Goal: Task Accomplishment & Management: Manage account settings

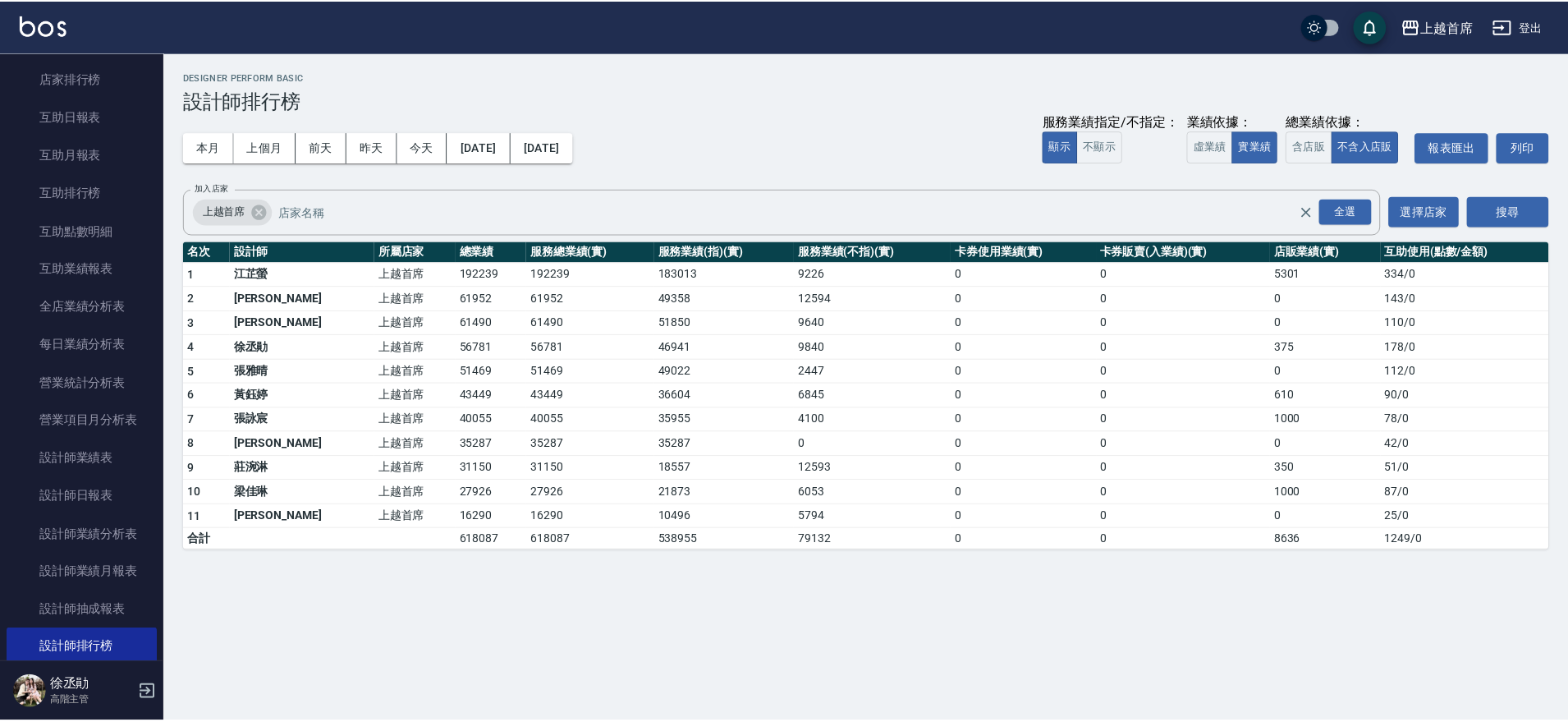
scroll to position [743, 0]
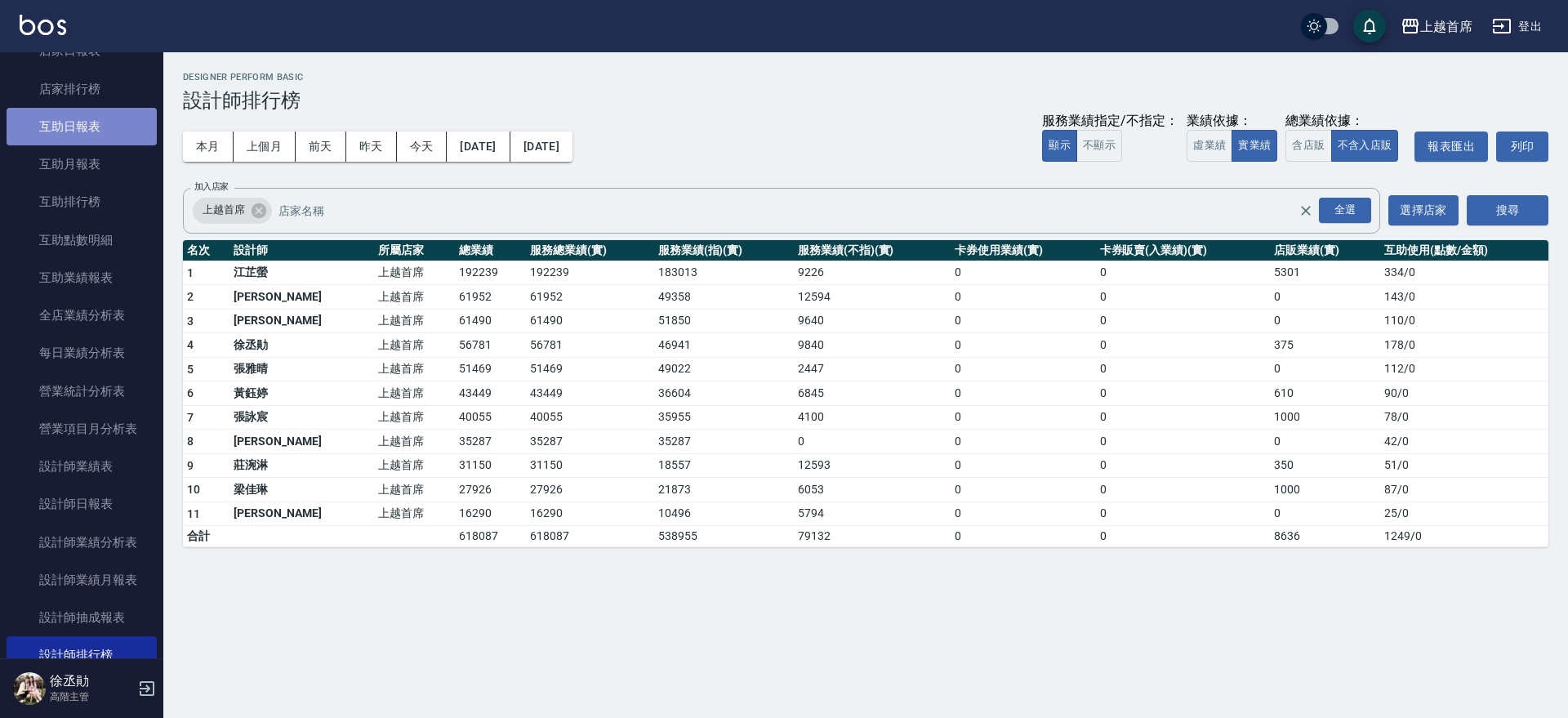
click at [93, 118] on link "互助日報表" at bounding box center [81, 126] width 150 height 37
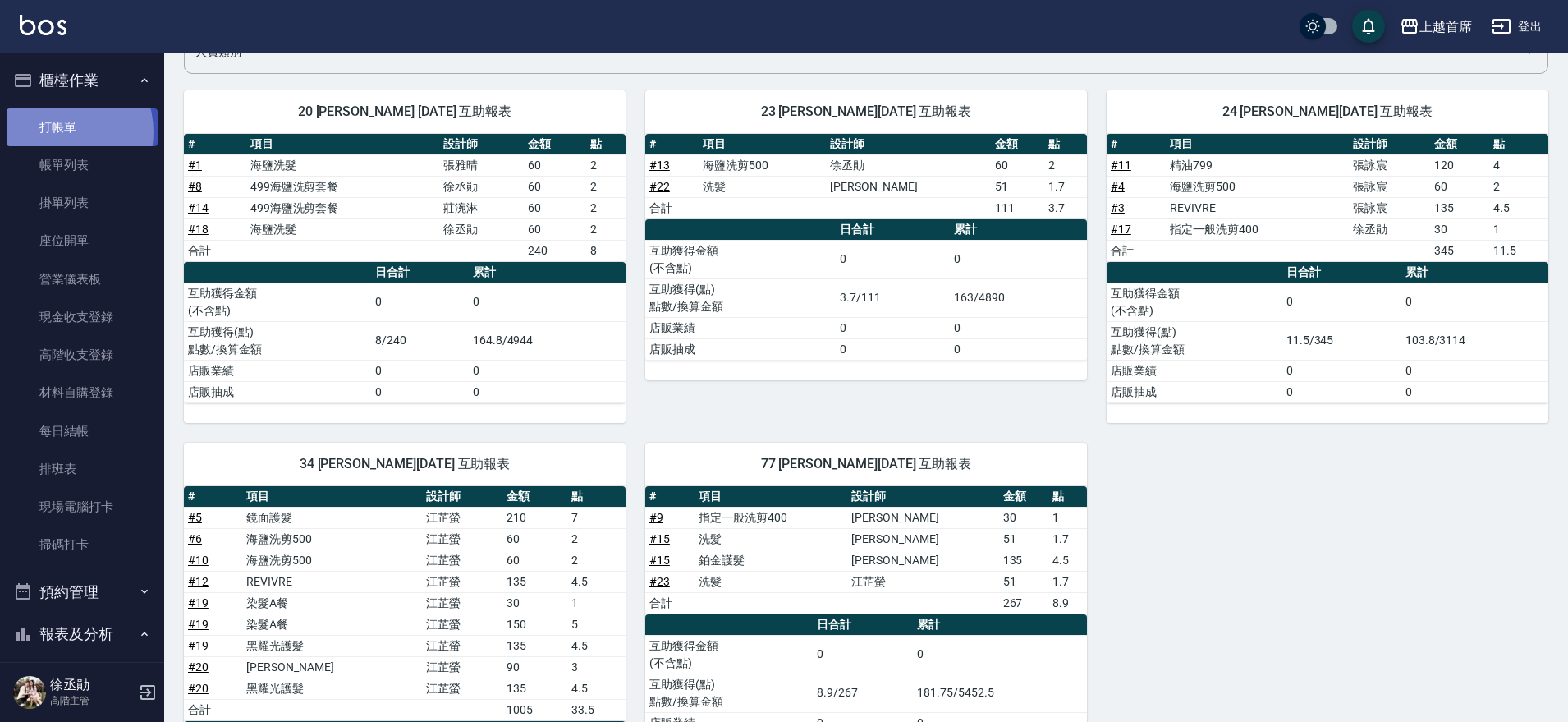
click at [61, 131] on link "打帳單" at bounding box center [81, 127] width 151 height 38
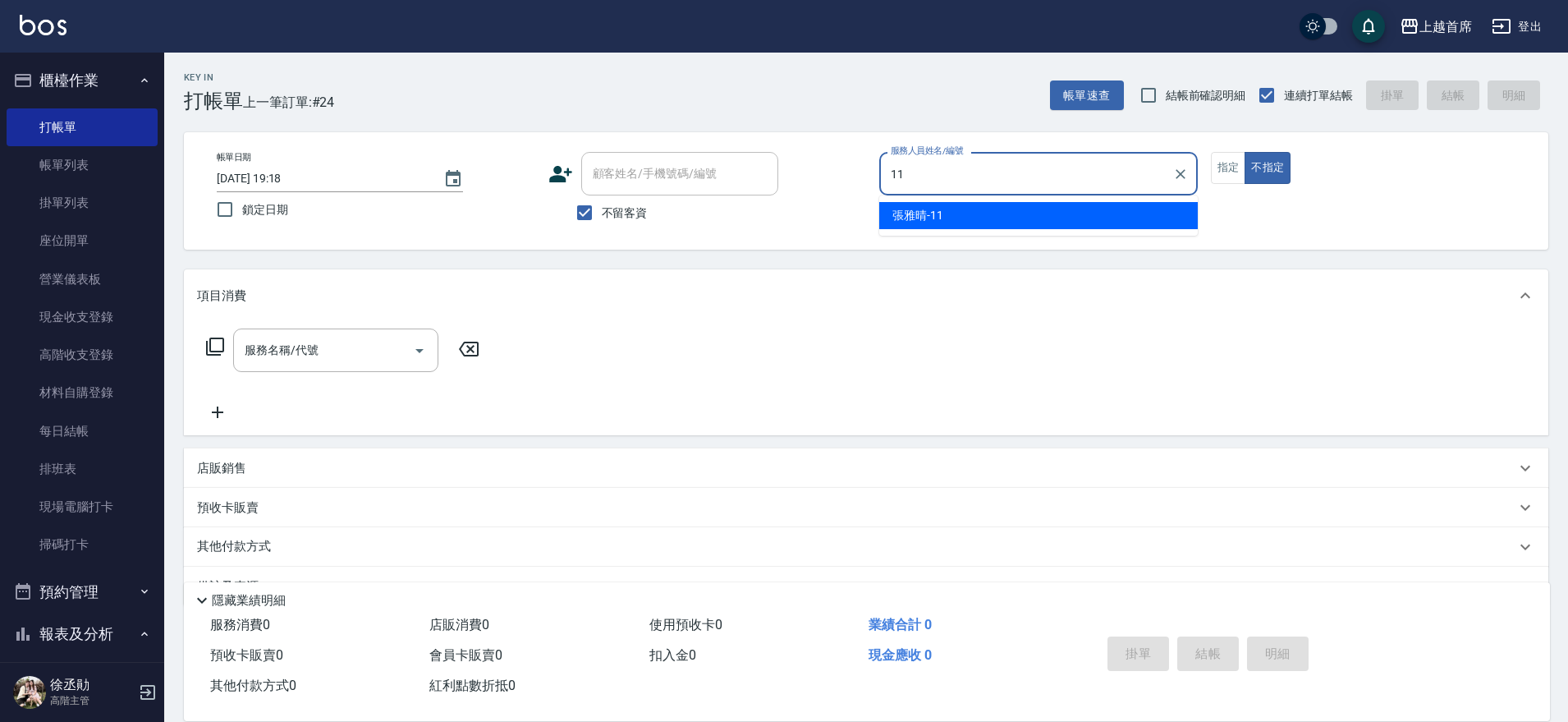
type input "[PERSON_NAME]-11"
type button "false"
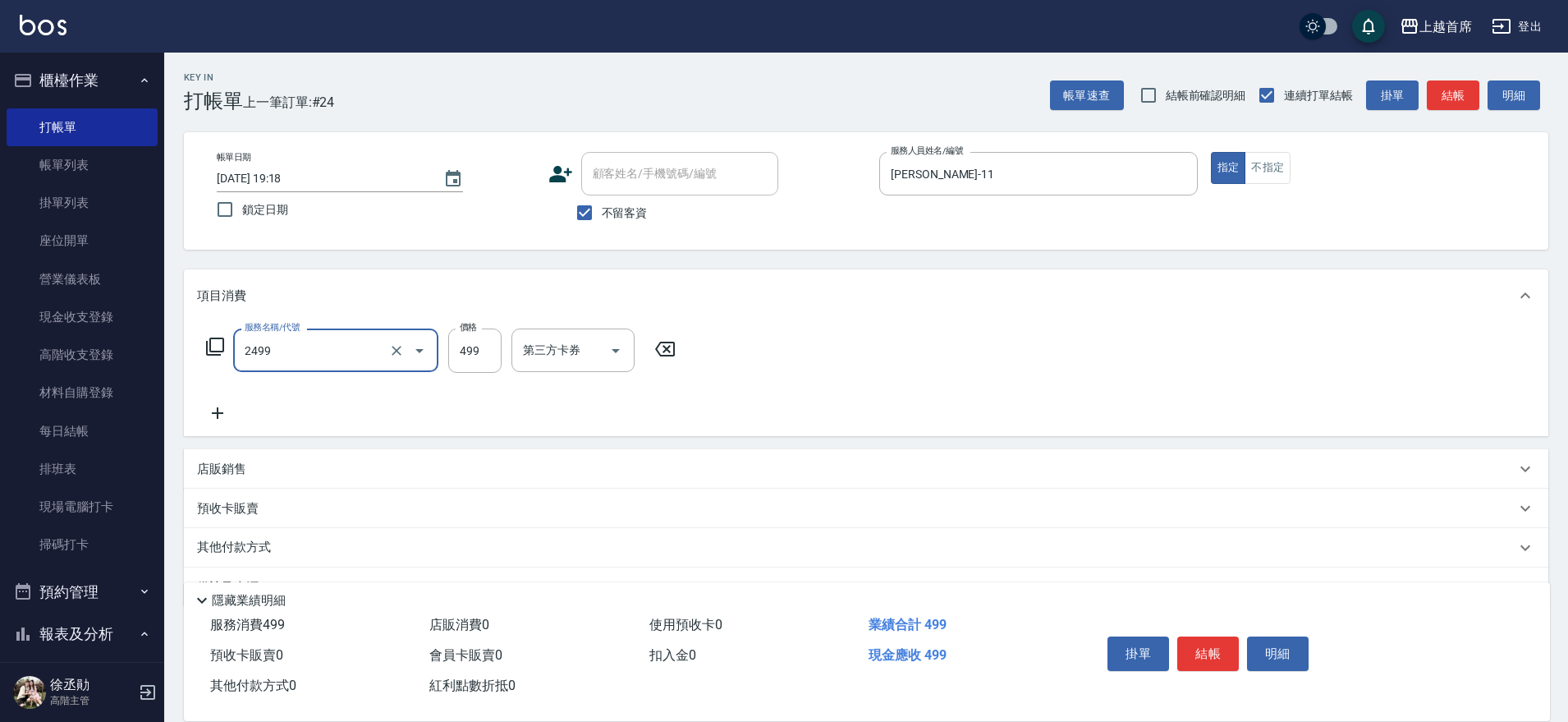
type input "499海鹽洗剪套餐(2499)"
type input "[PERSON_NAME]-20"
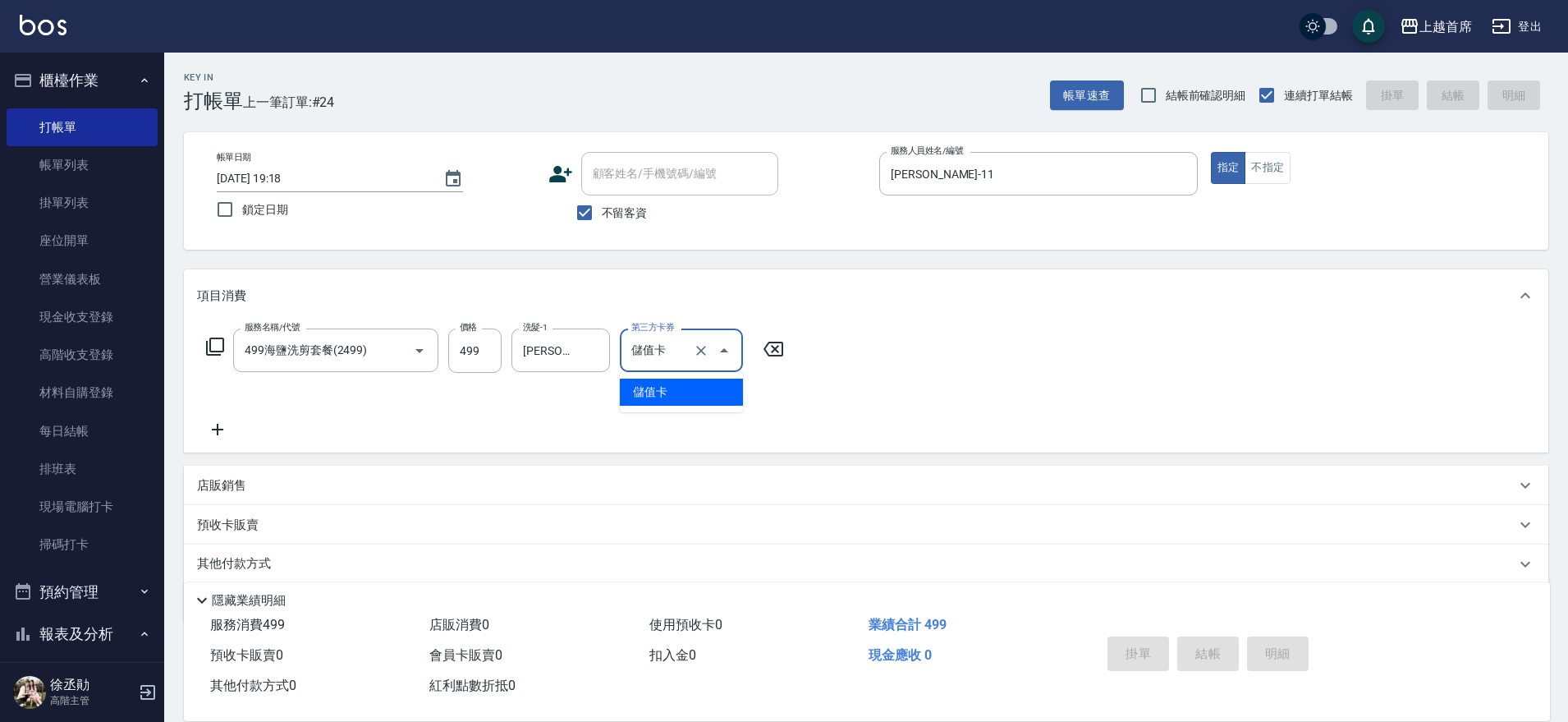
type input "儲值卡"
type input "[DATE] 20:00"
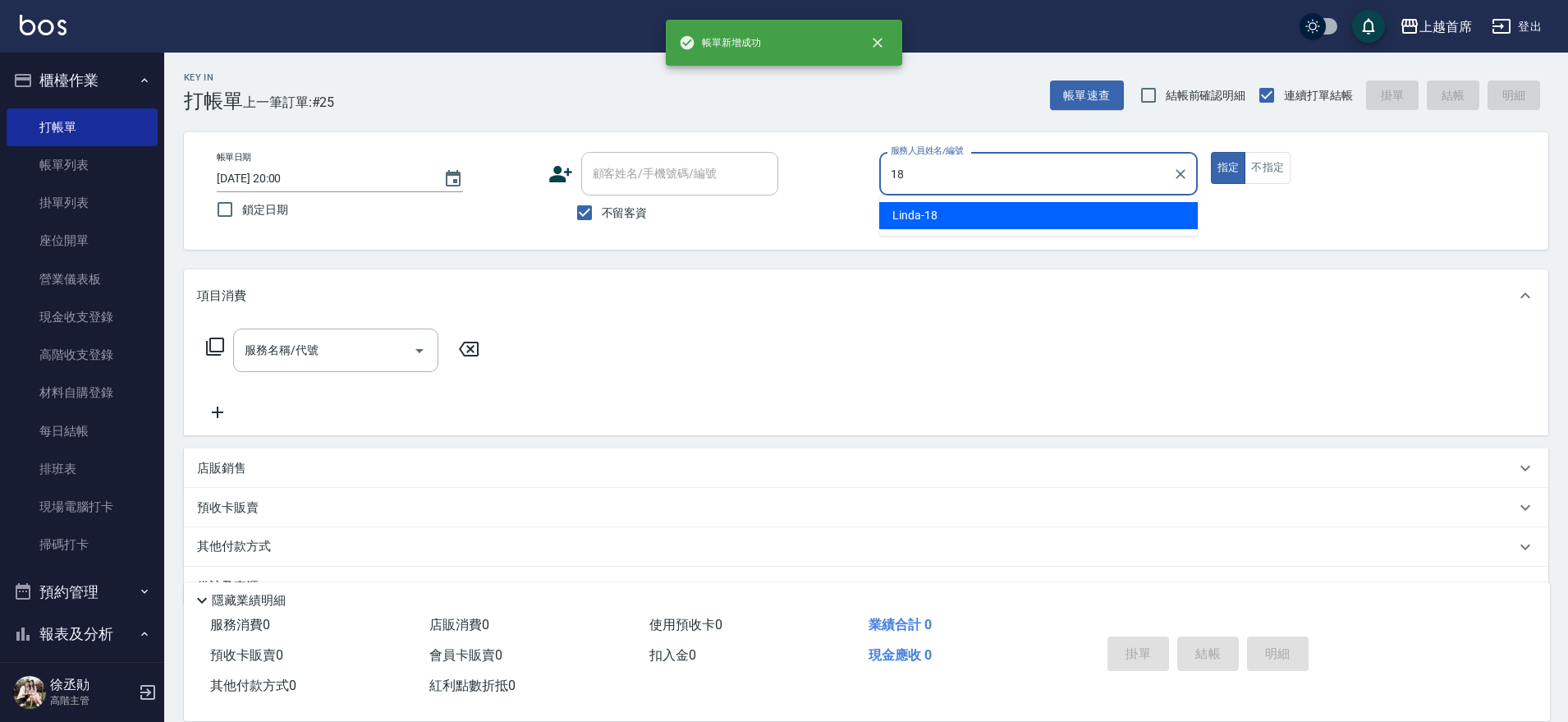
type input "Linda-18"
type button "true"
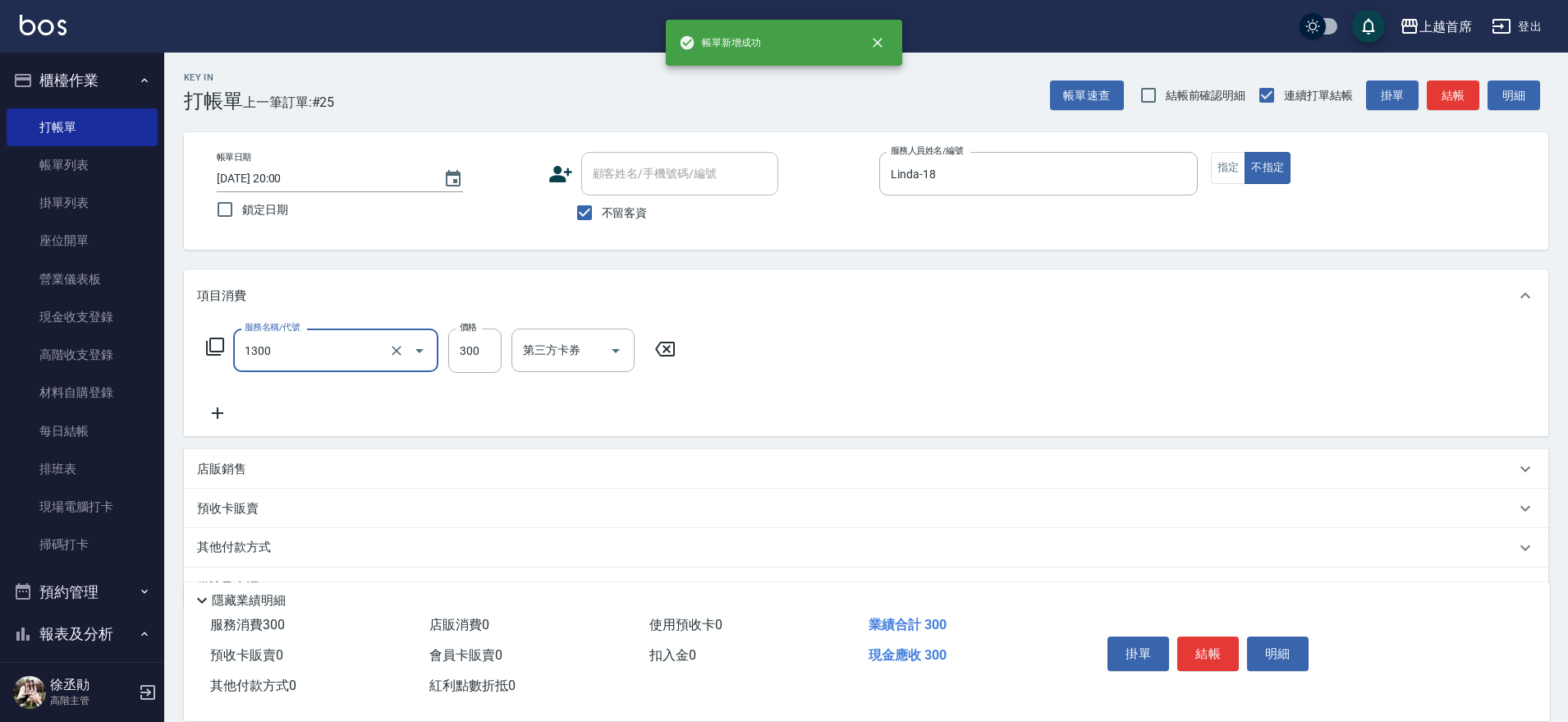
type input "洗髮(1300)"
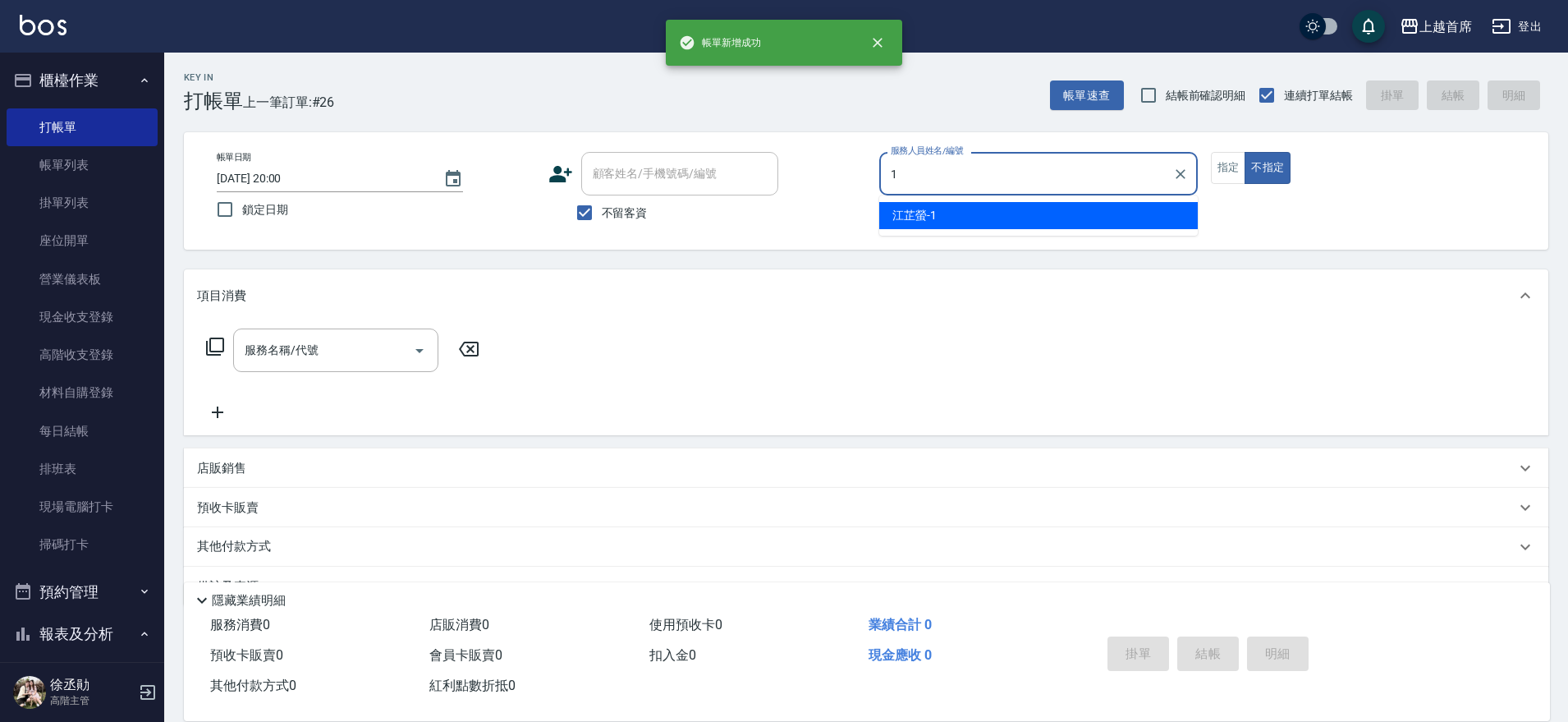
type input "[PERSON_NAME]-1"
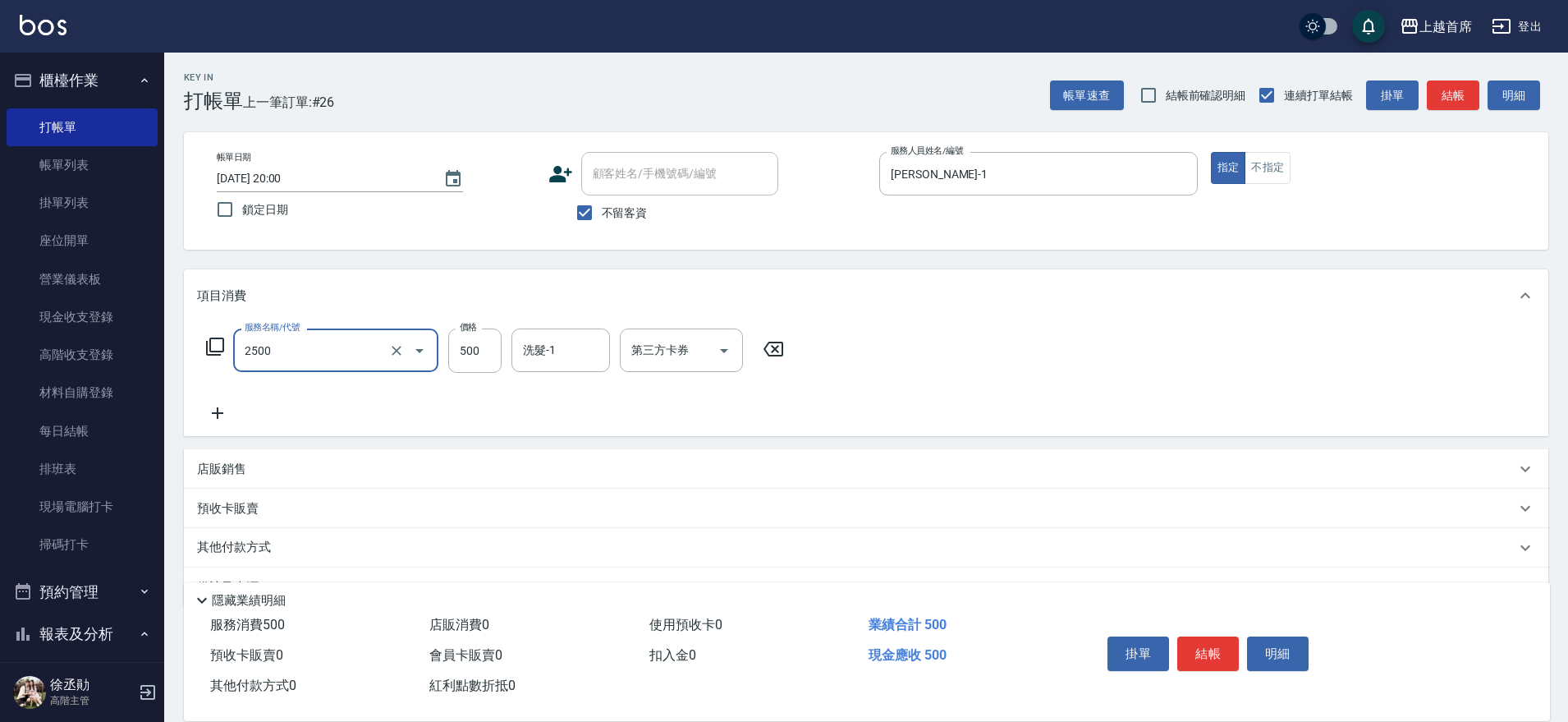
type input "海鹽洗剪500(2500)"
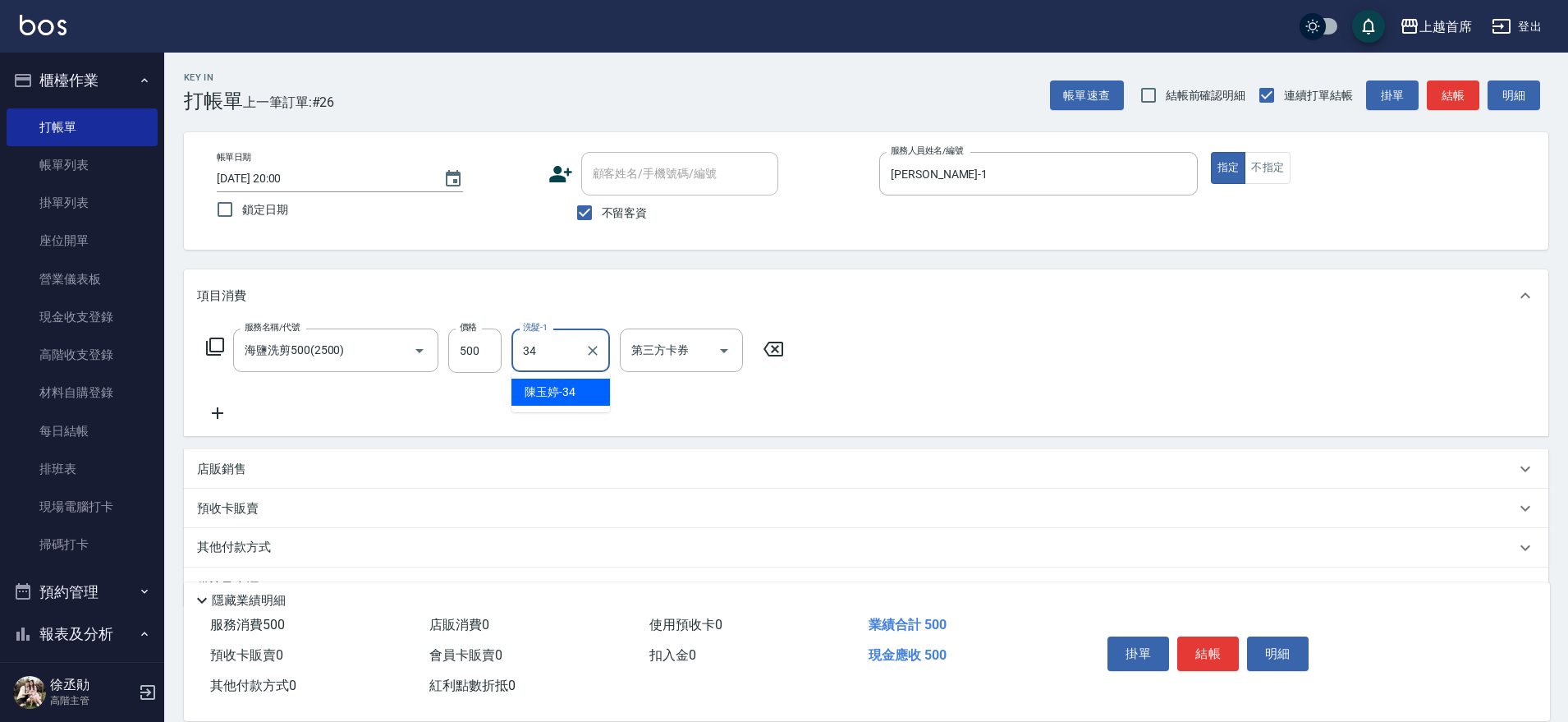
type input "[PERSON_NAME]-34"
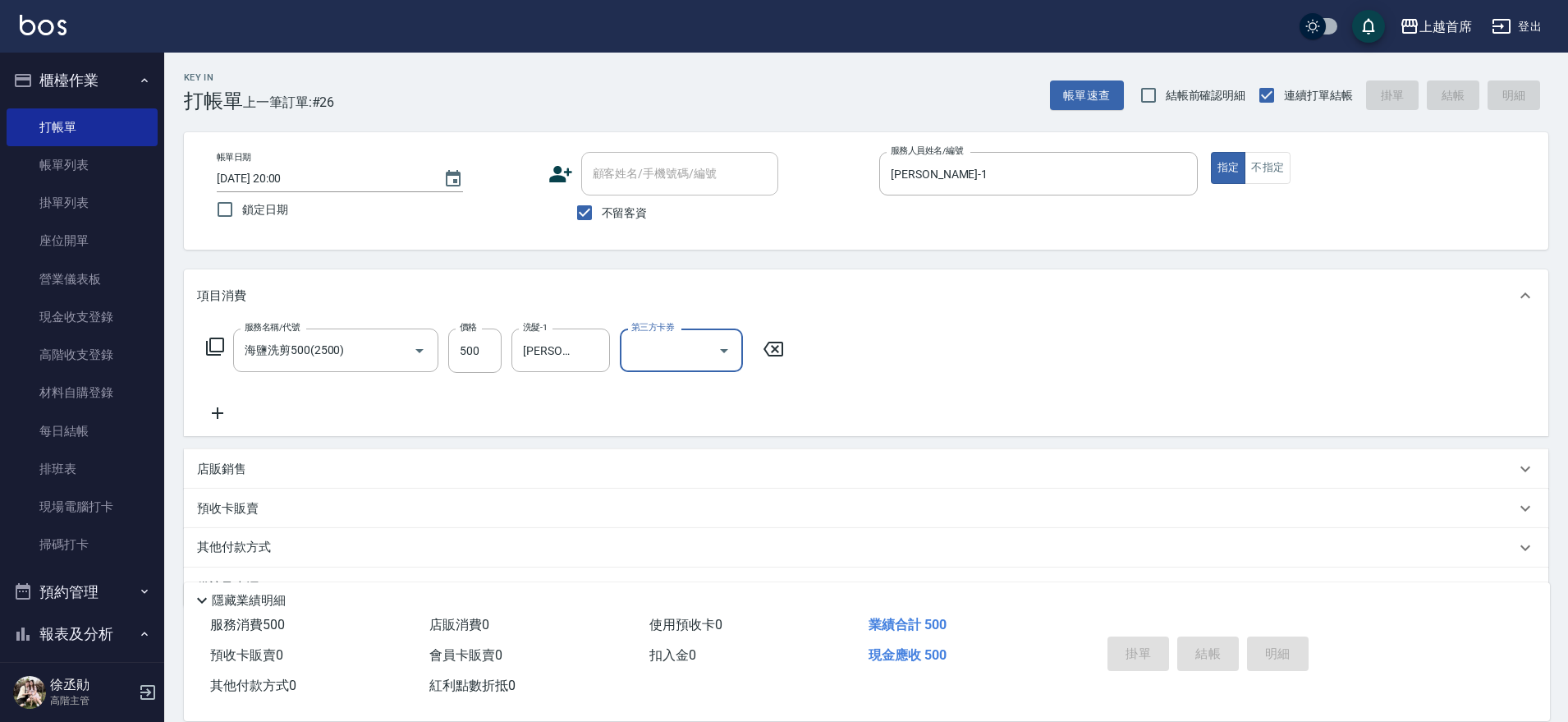
type input "[DATE] 20:01"
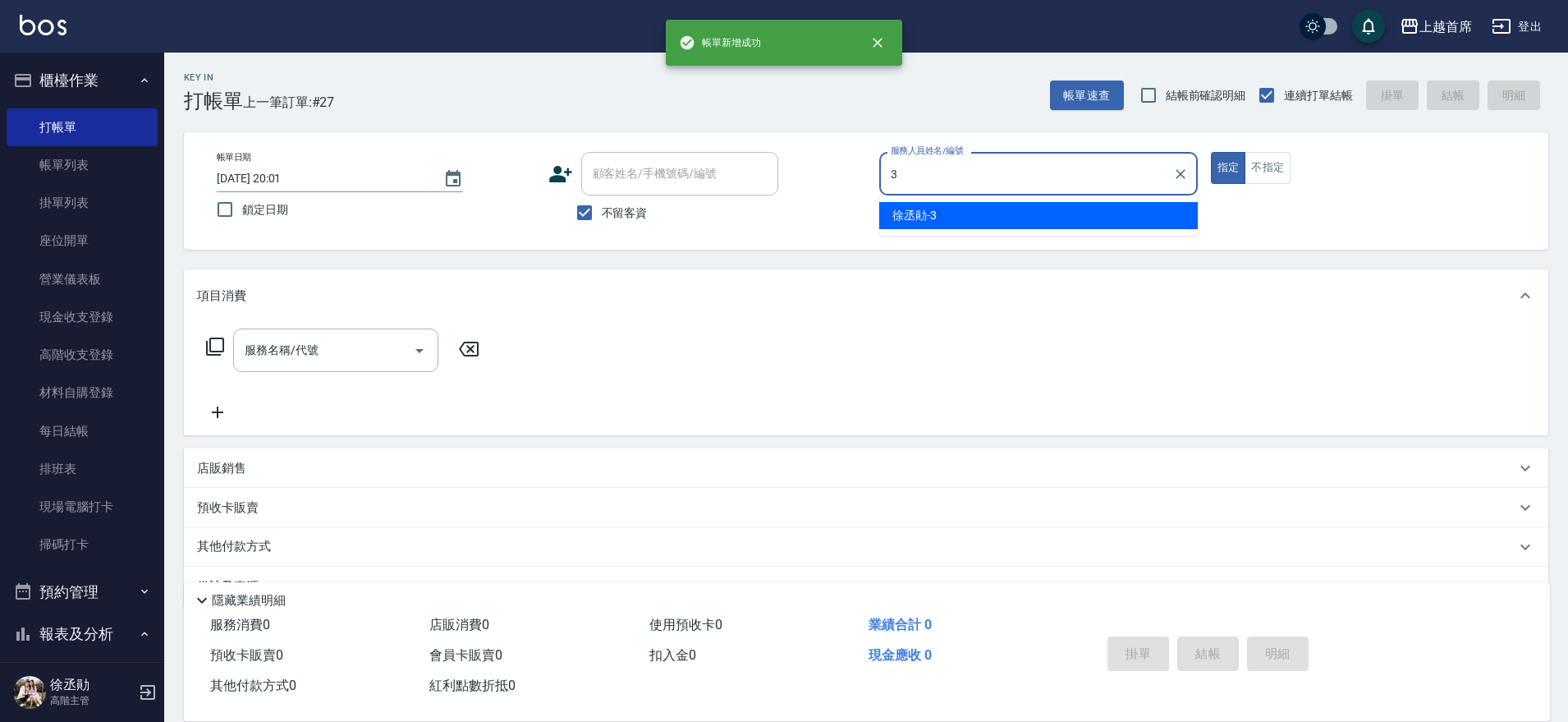
type input "[PERSON_NAME]-3"
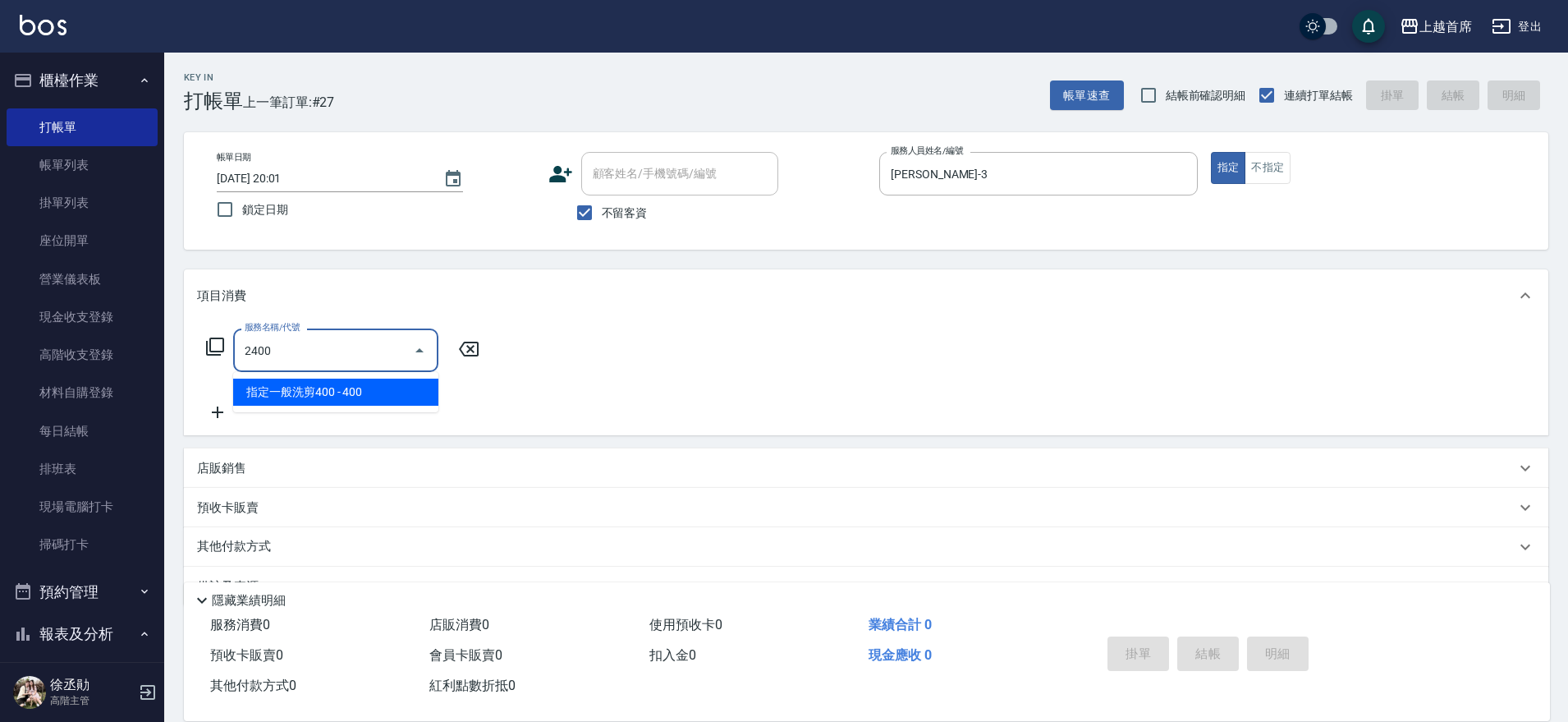
type input "指定一般洗剪400(2400)"
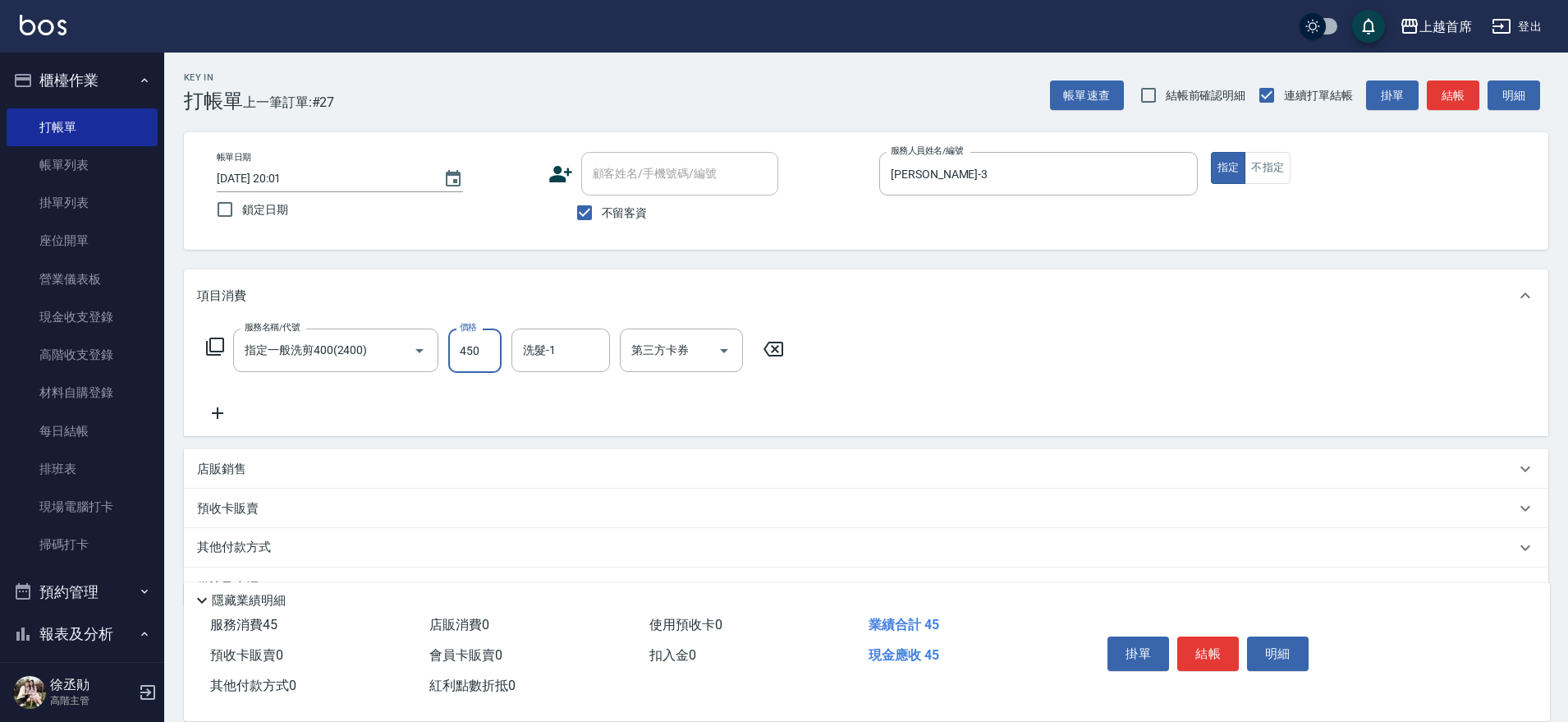
type input "450"
type input "[PERSON_NAME]-77"
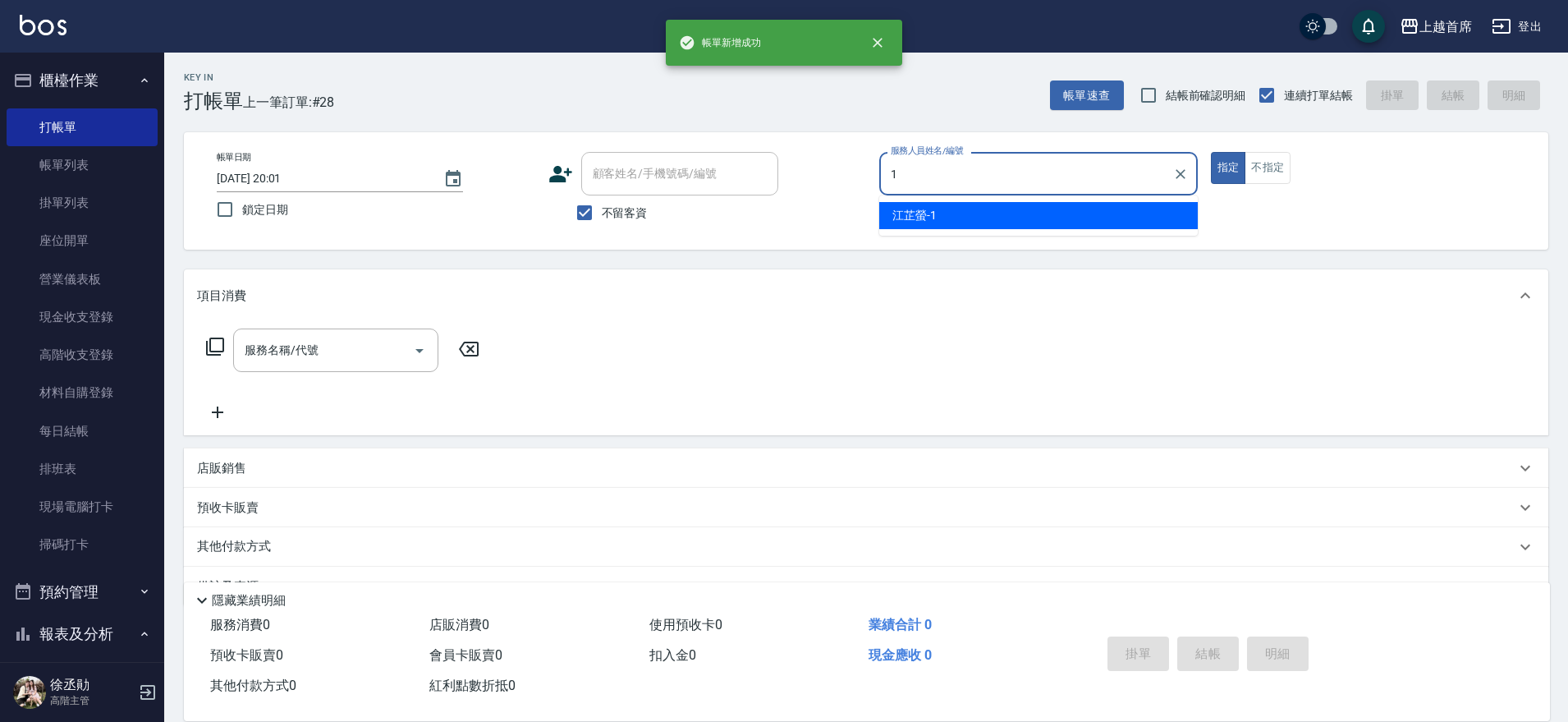
type input "[PERSON_NAME]-1"
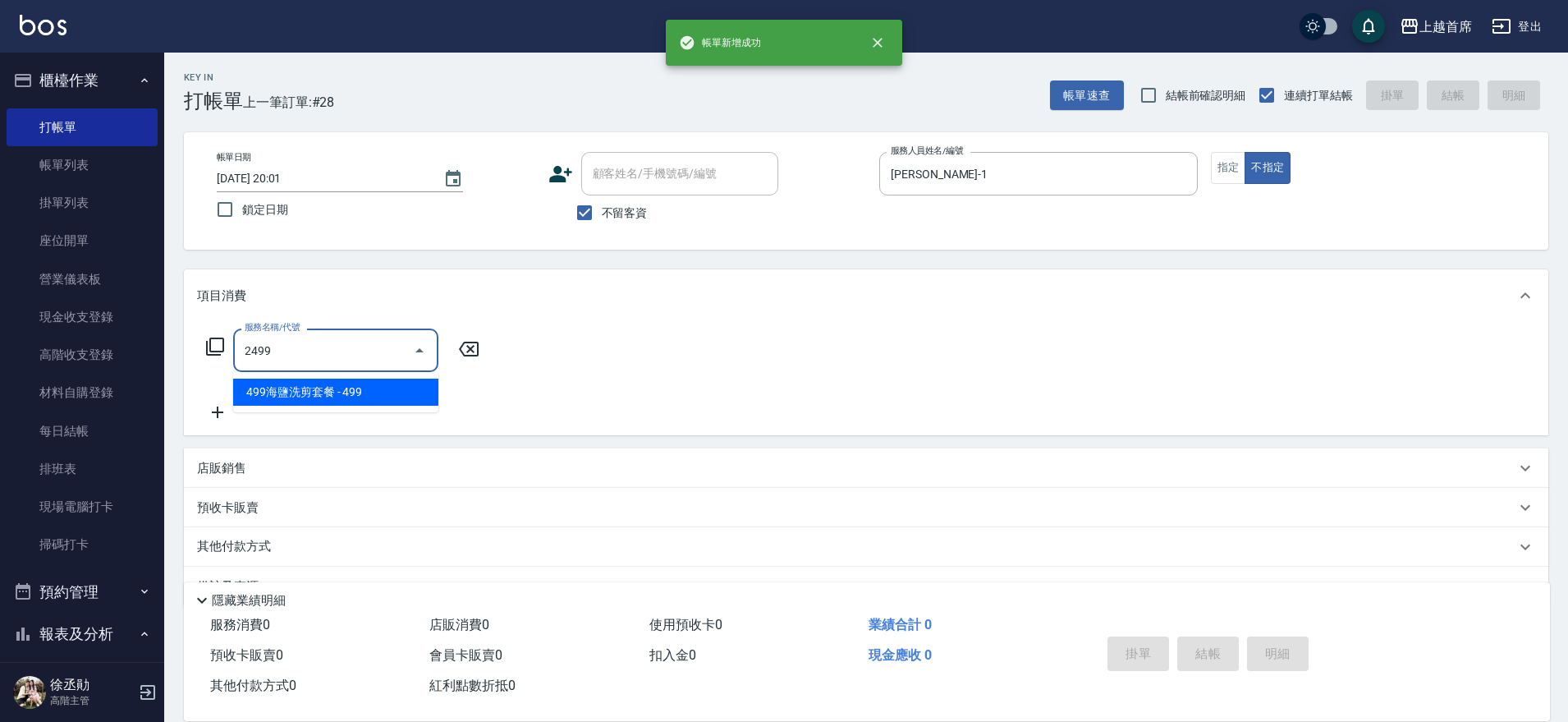
type input "499海鹽洗剪套餐(2499)"
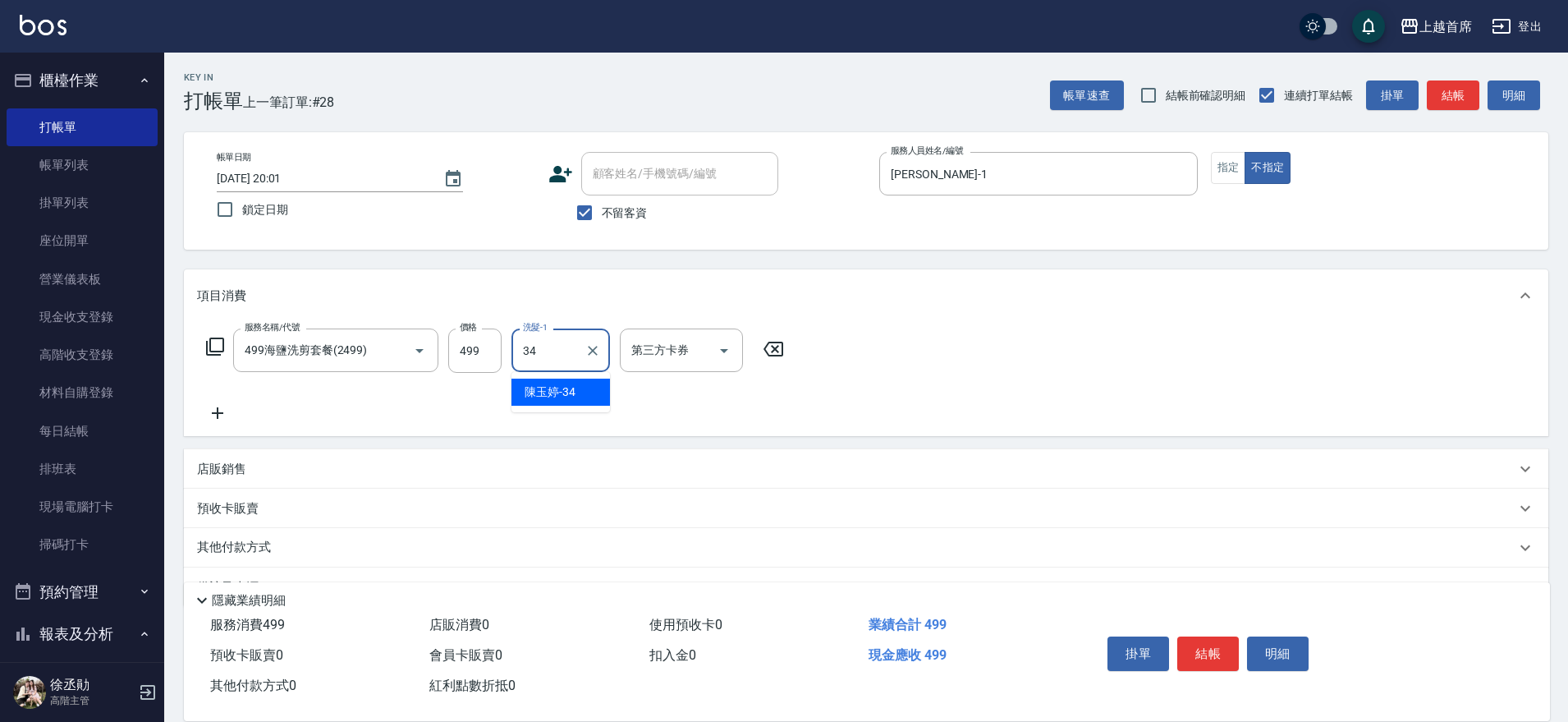
type input "[PERSON_NAME]-34"
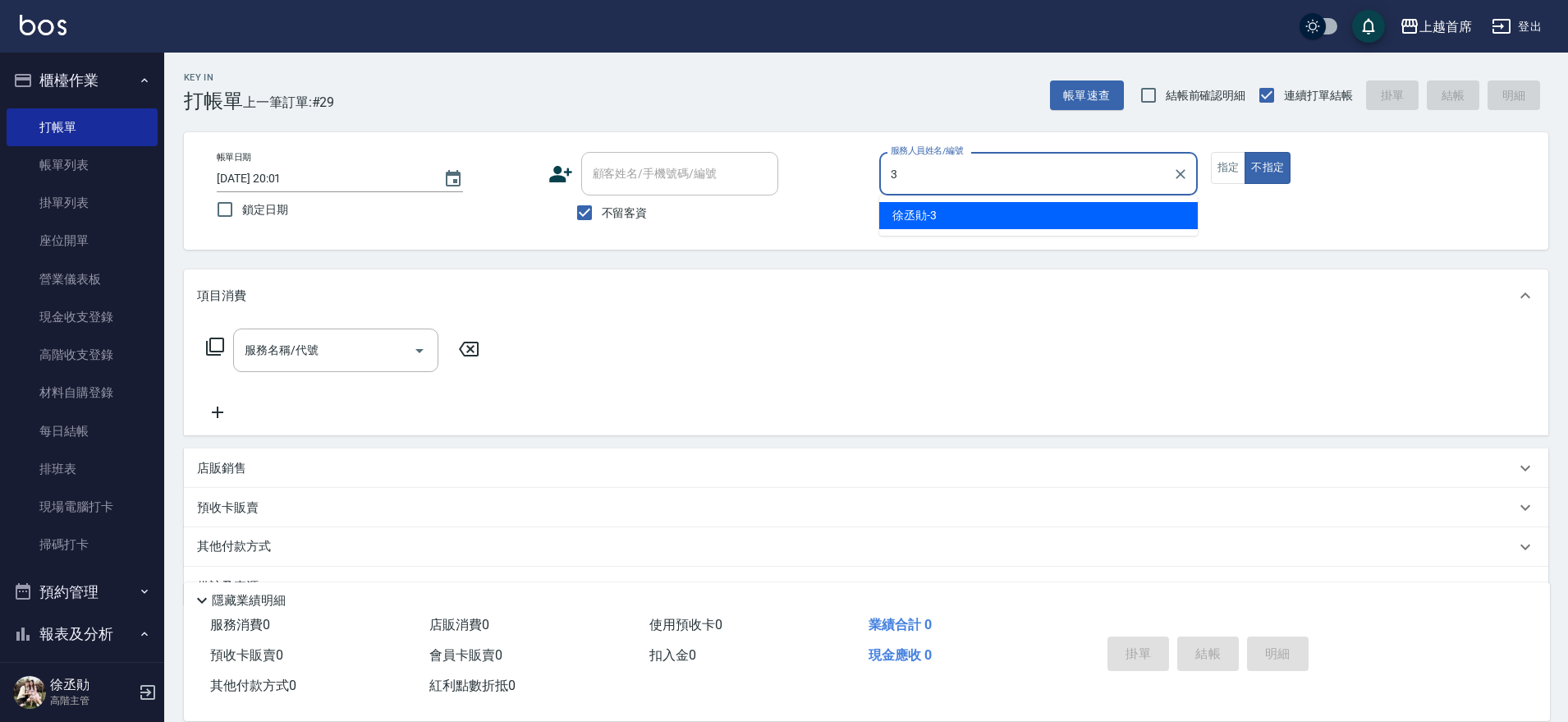
type input "[PERSON_NAME]-3"
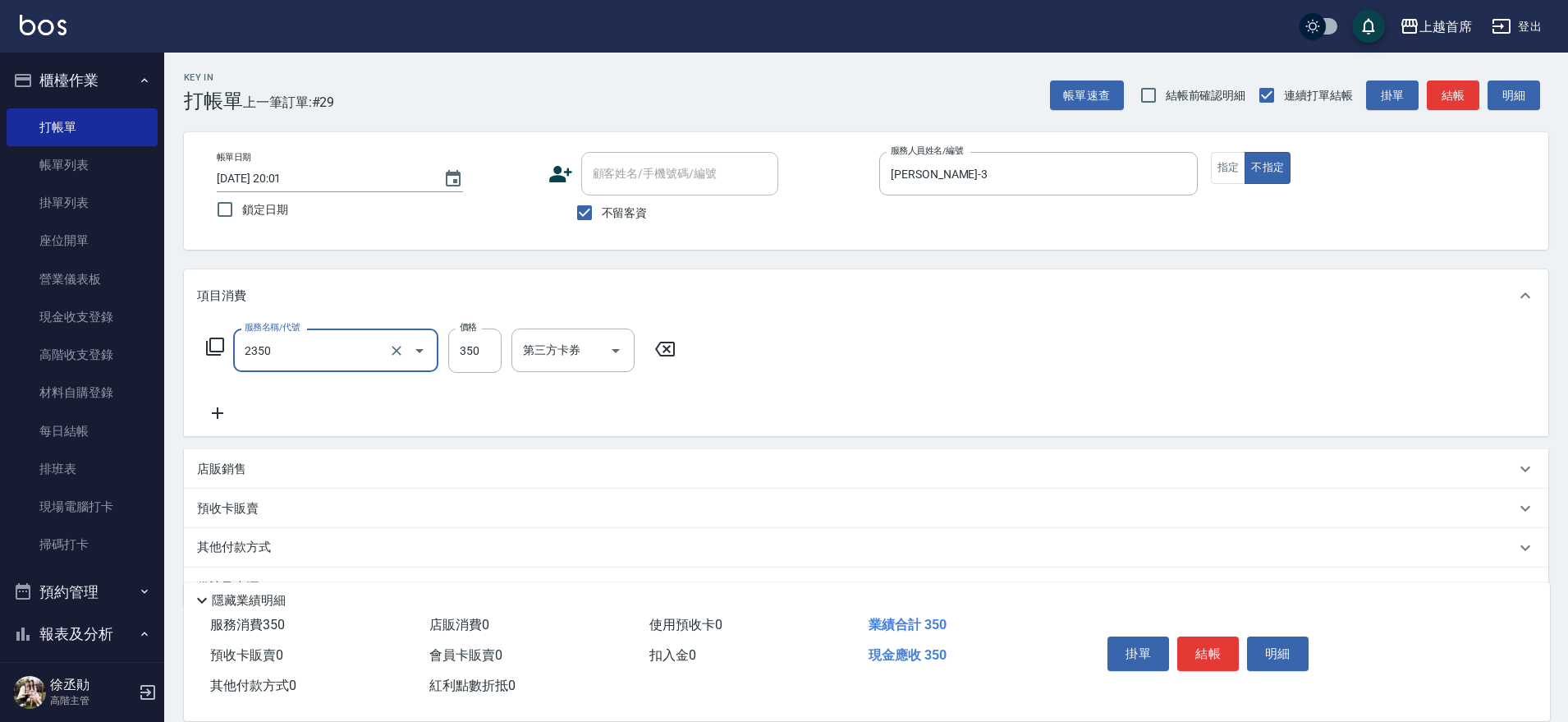
type input "不指定洗剪350(2350)"
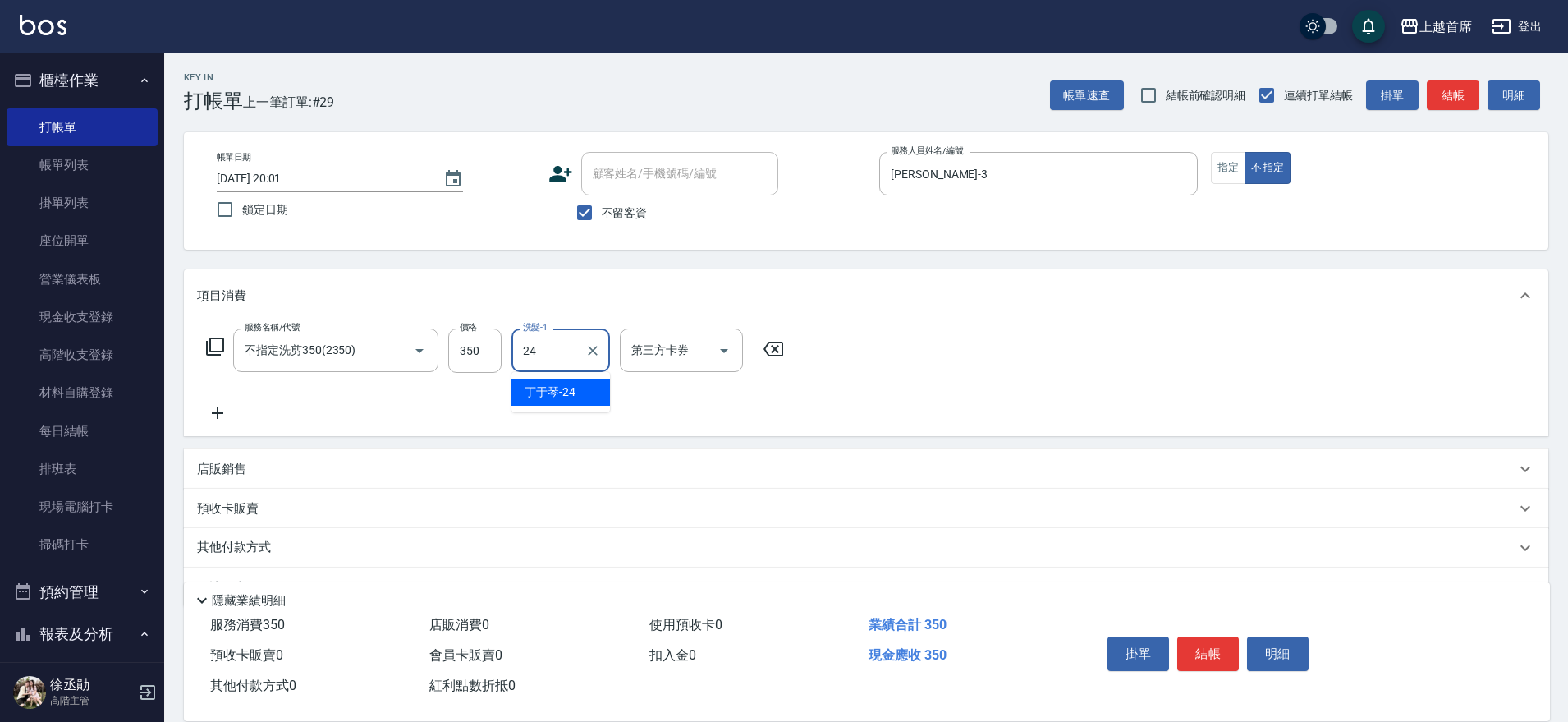
type input "[PERSON_NAME]-24"
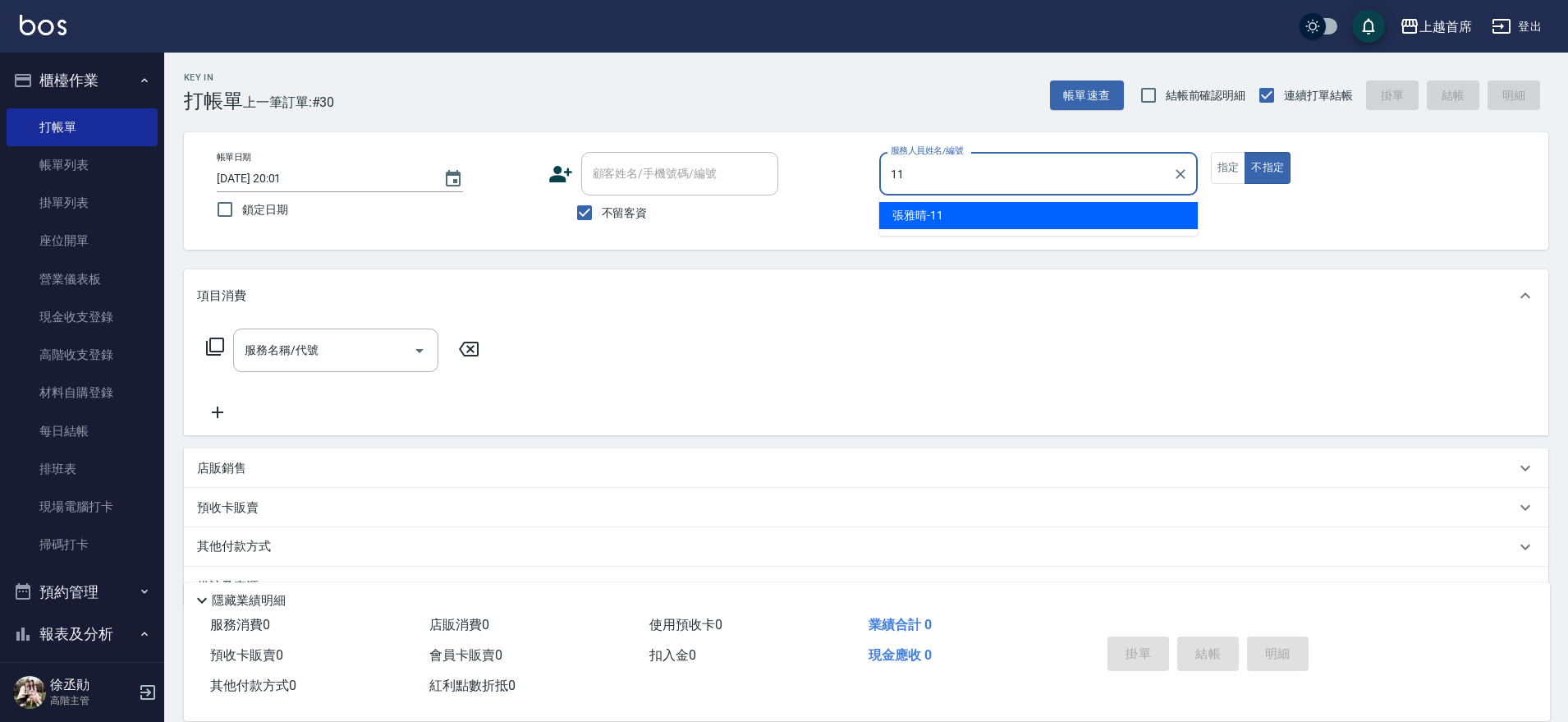
type input "[PERSON_NAME]-11"
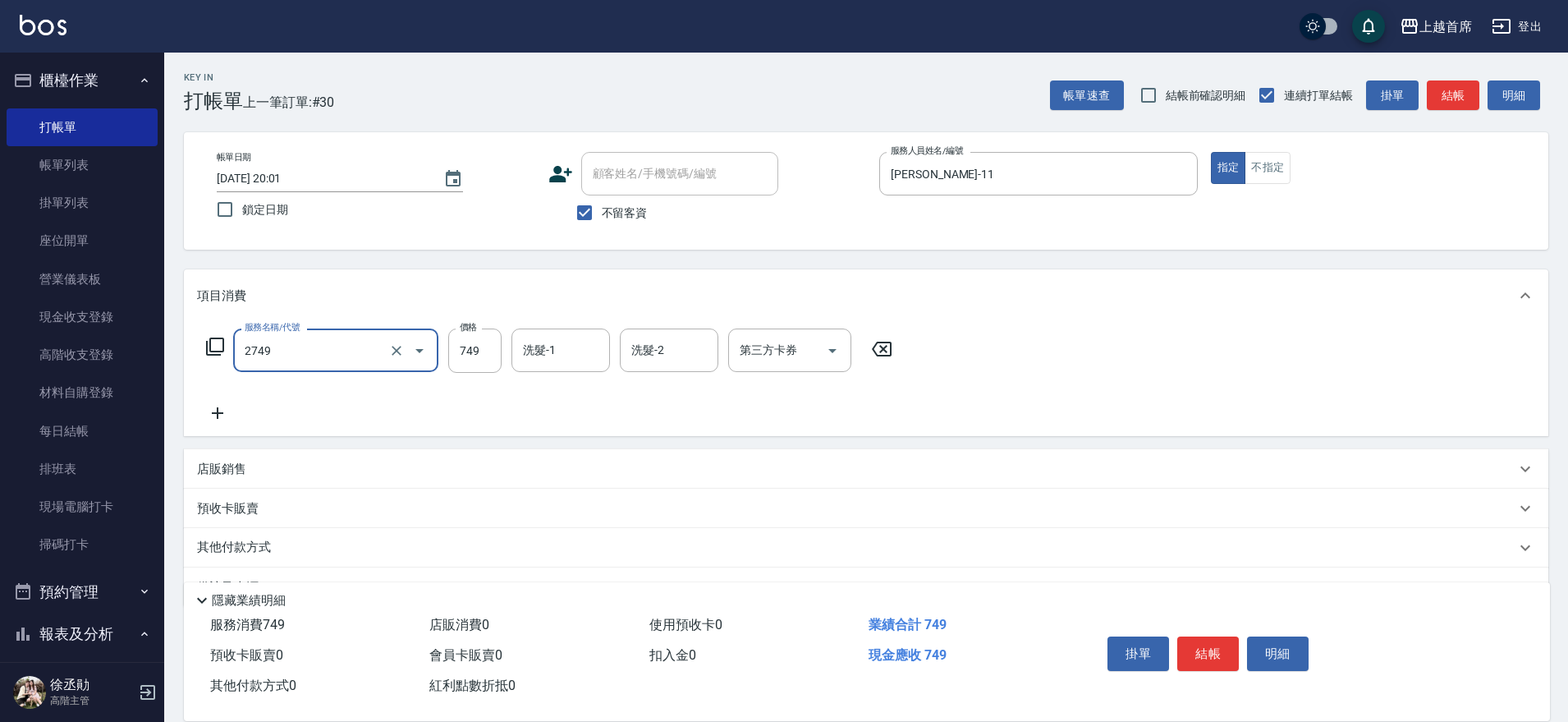
type input "海鹽洗剪749(2749)"
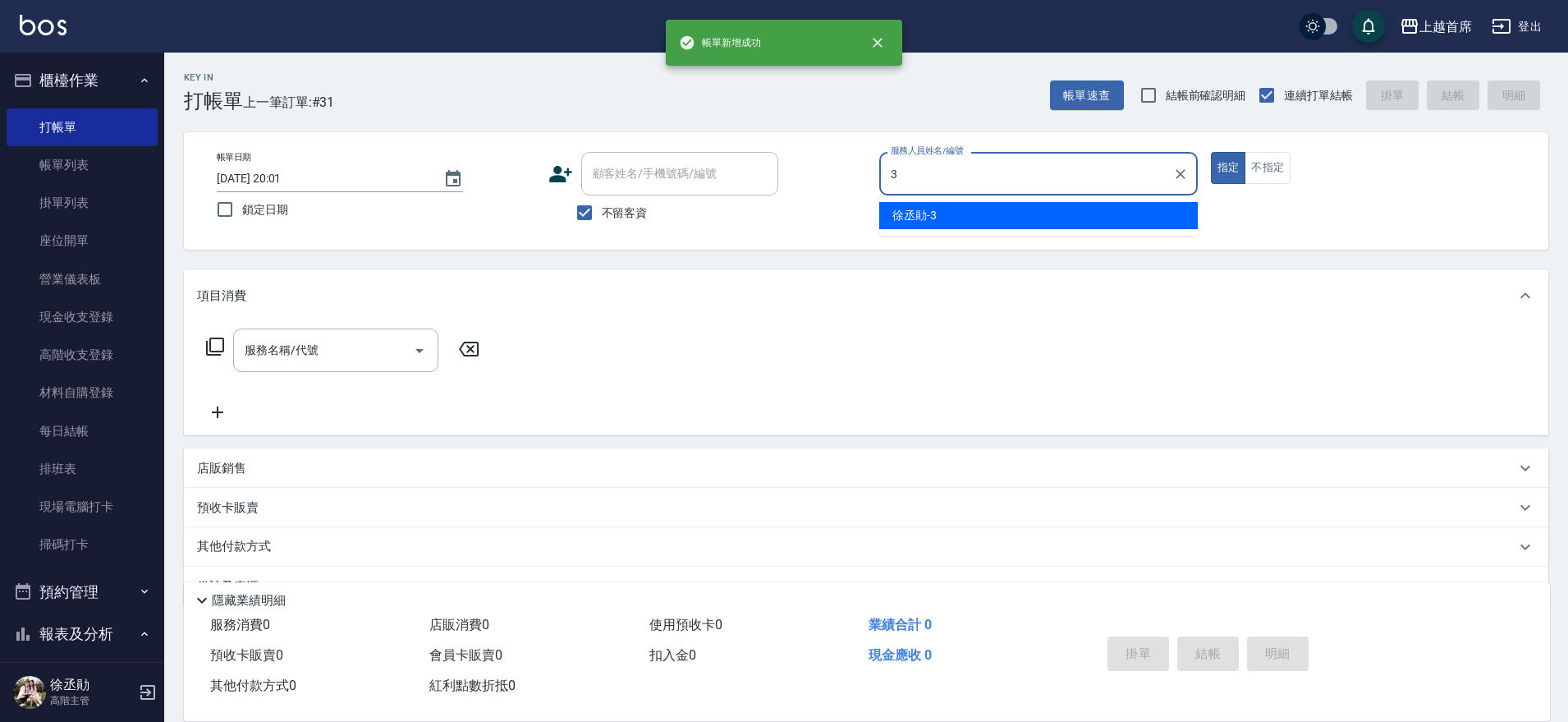
type input "[PERSON_NAME]-3"
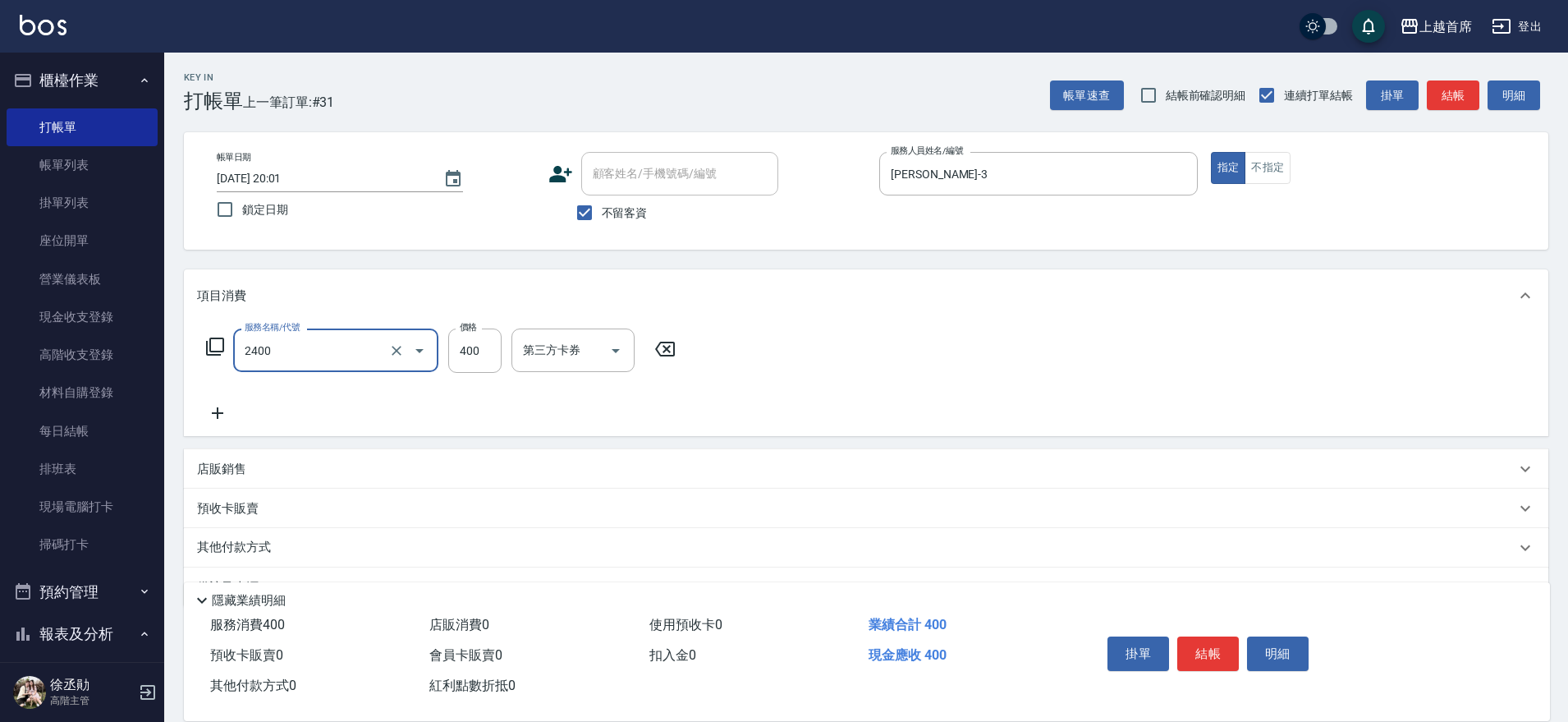
type input "指定一般洗剪400(2400)"
click at [454, 344] on input "40" at bounding box center [475, 351] width 54 height 45
click at [469, 347] on input "40" at bounding box center [475, 351] width 54 height 45
type input "450"
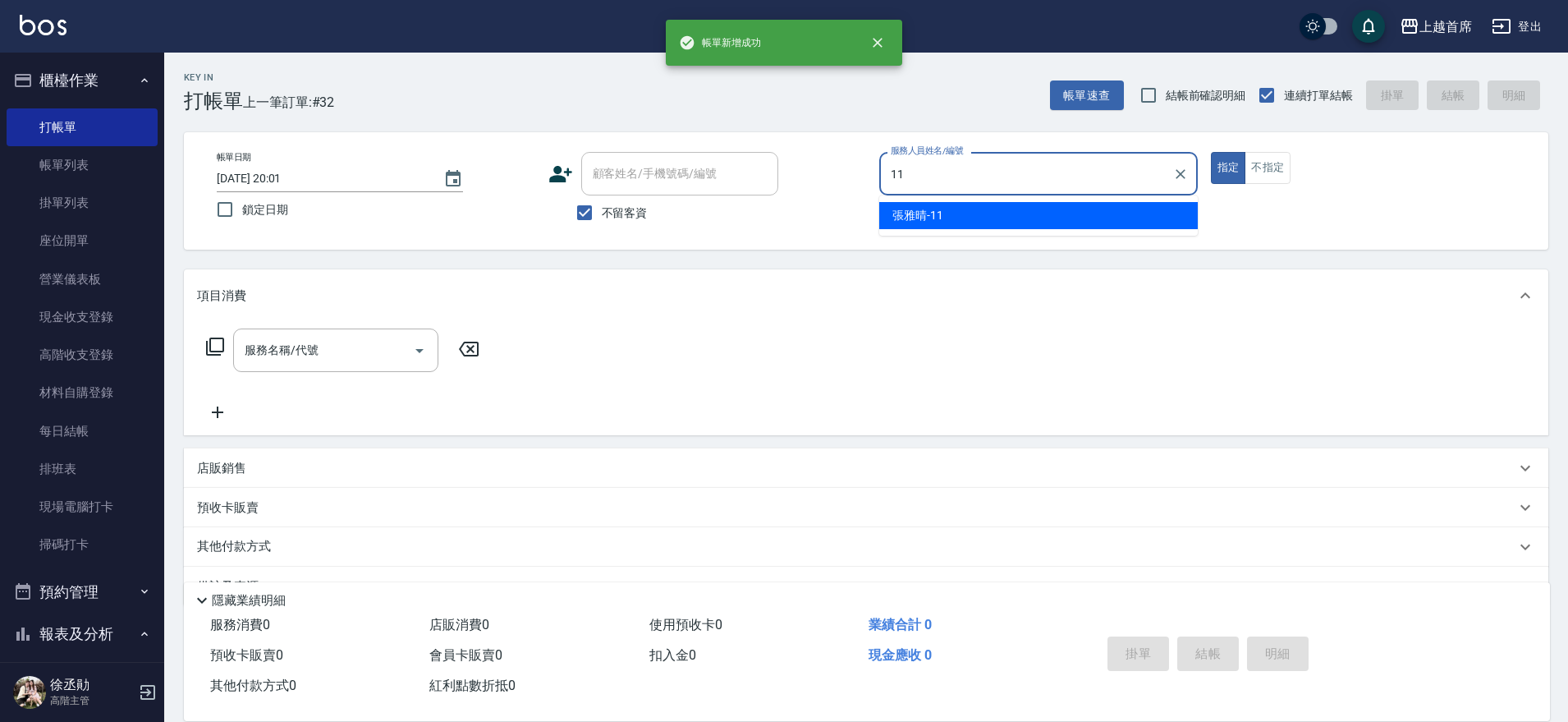
type input "[PERSON_NAME]-11"
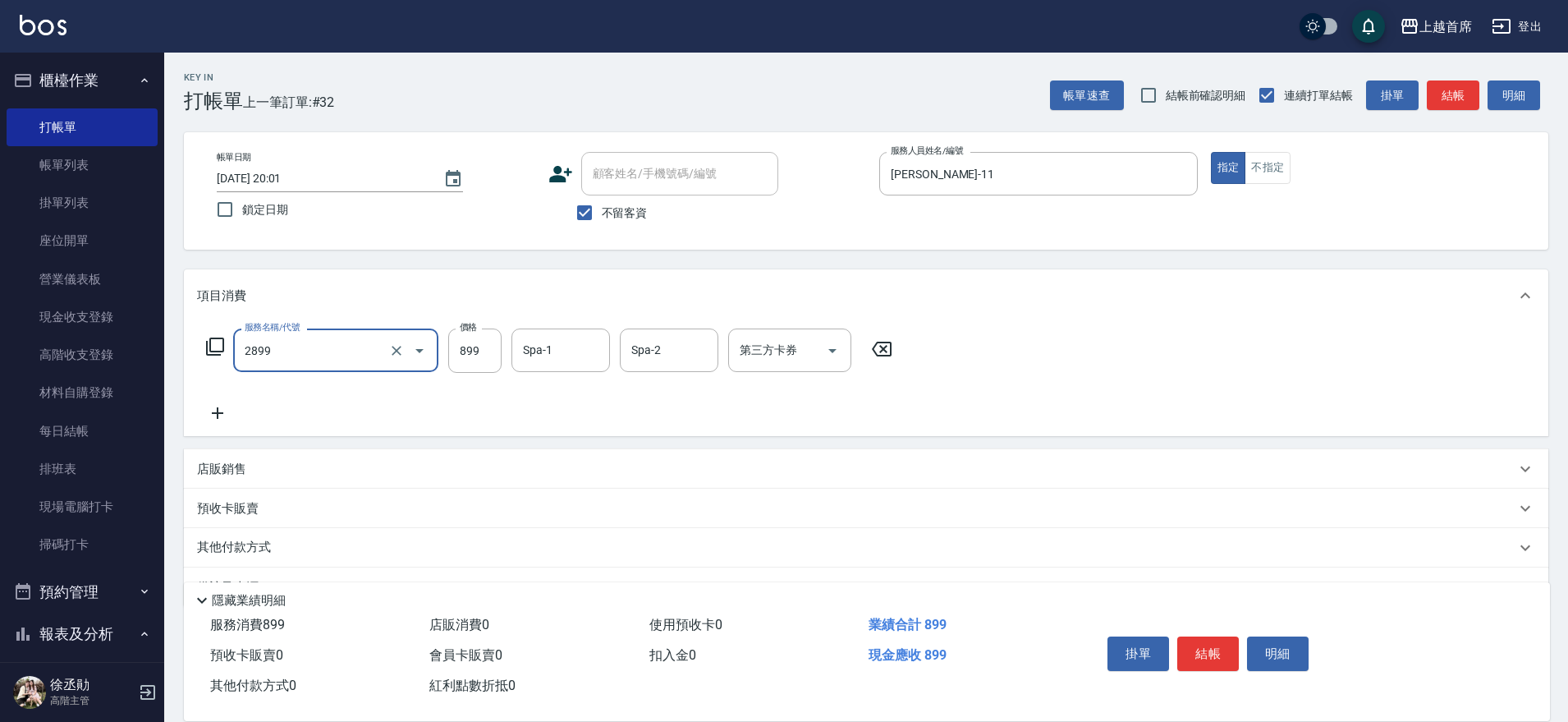
type input "899洗剪去角質套餐(2899)"
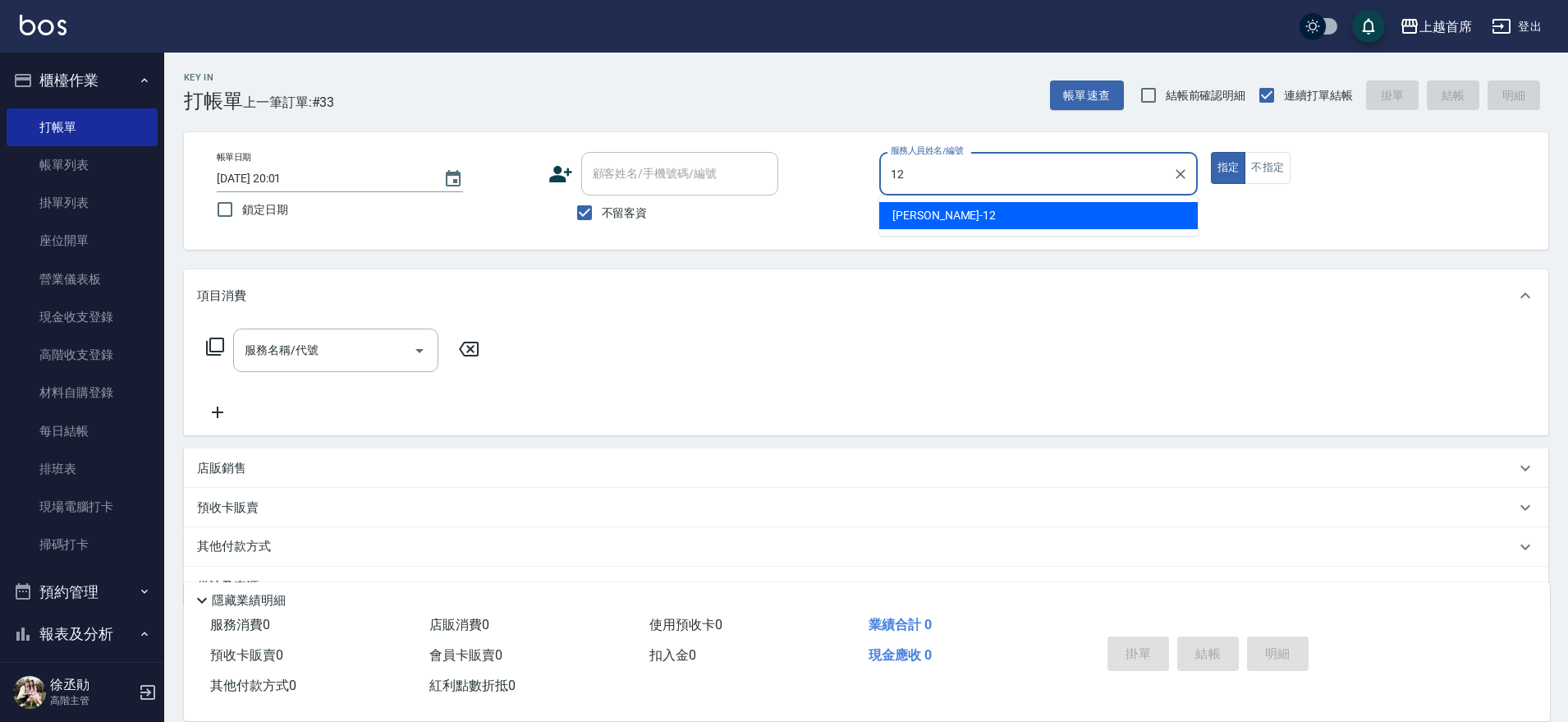
type input "1"
type input "[PERSON_NAME]-1"
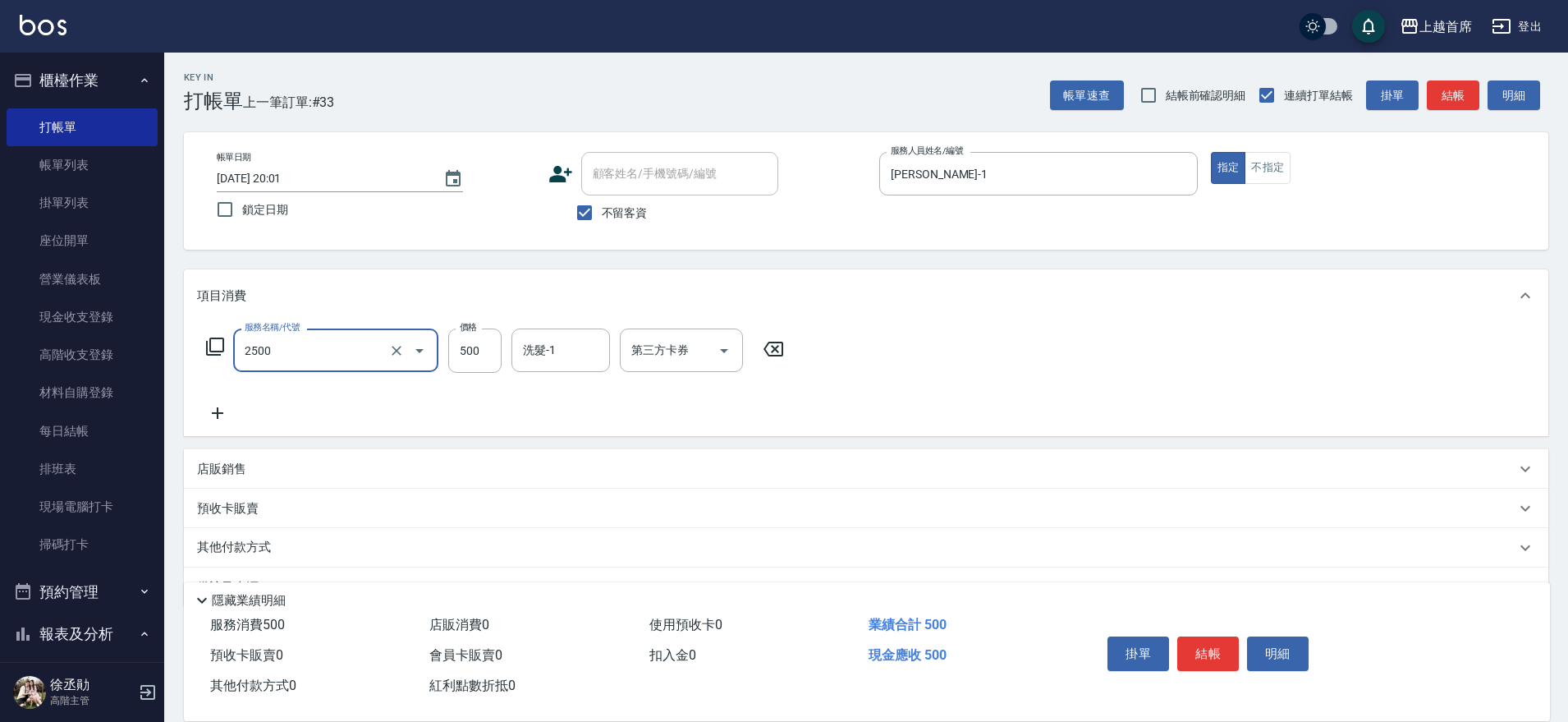
type input "海鹽洗剪500(2500)"
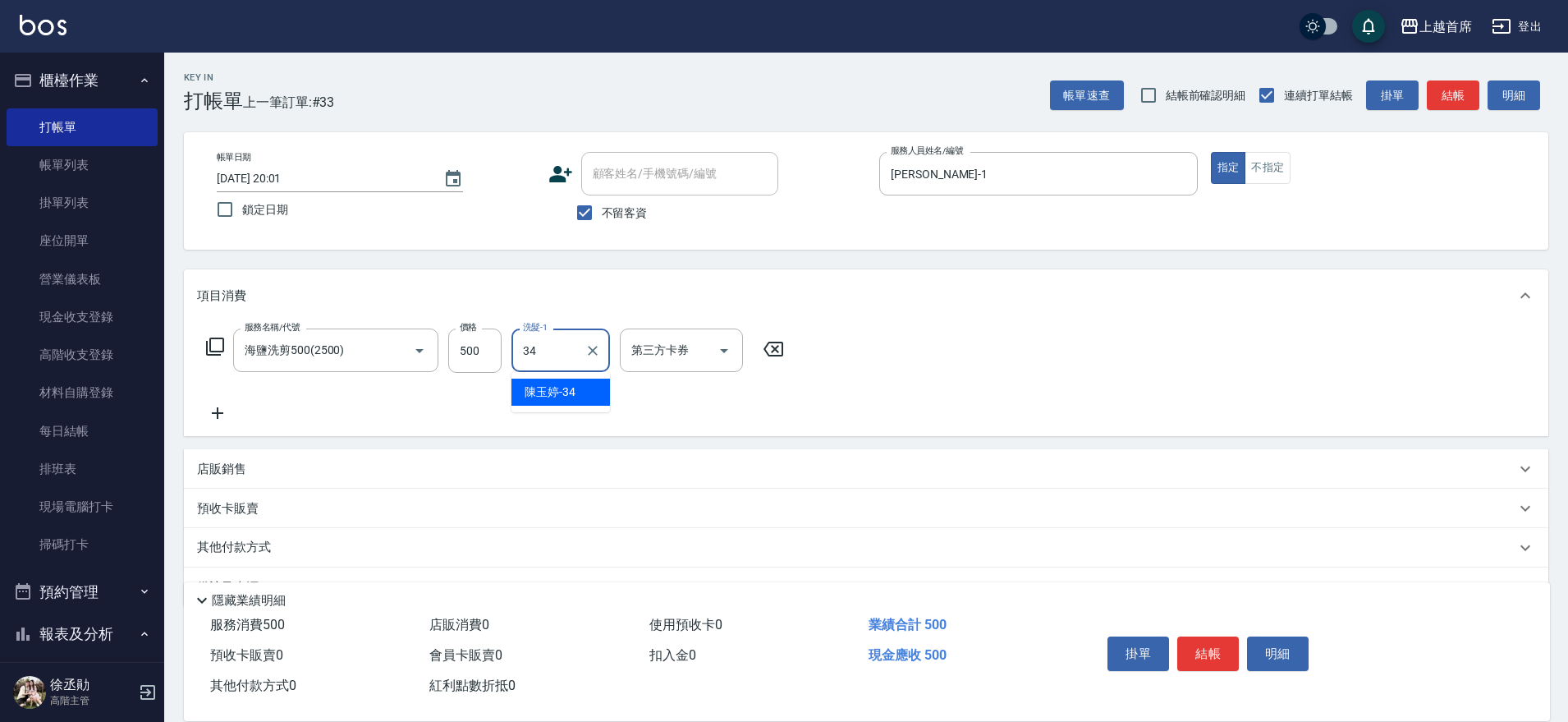
type input "[PERSON_NAME]-34"
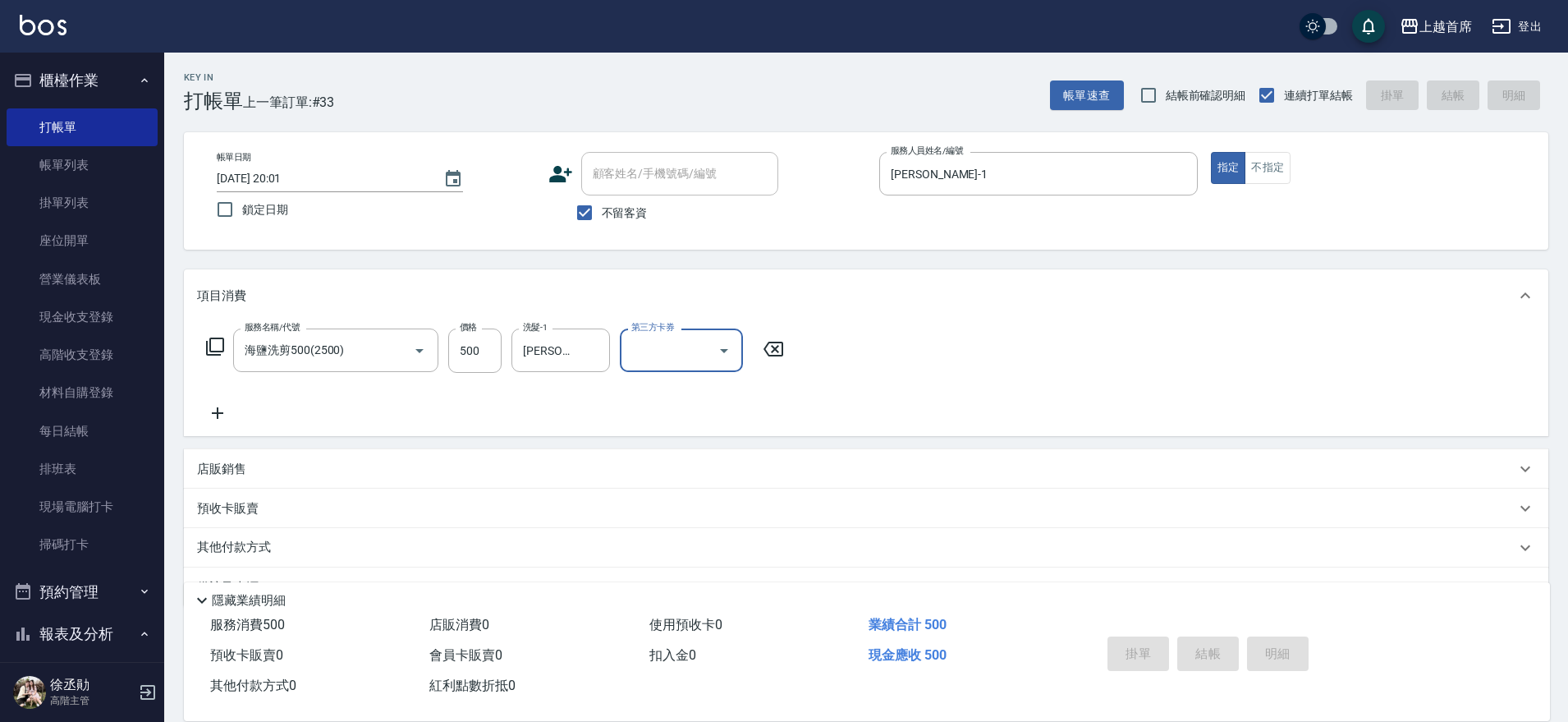
type input "[DATE] 20:02"
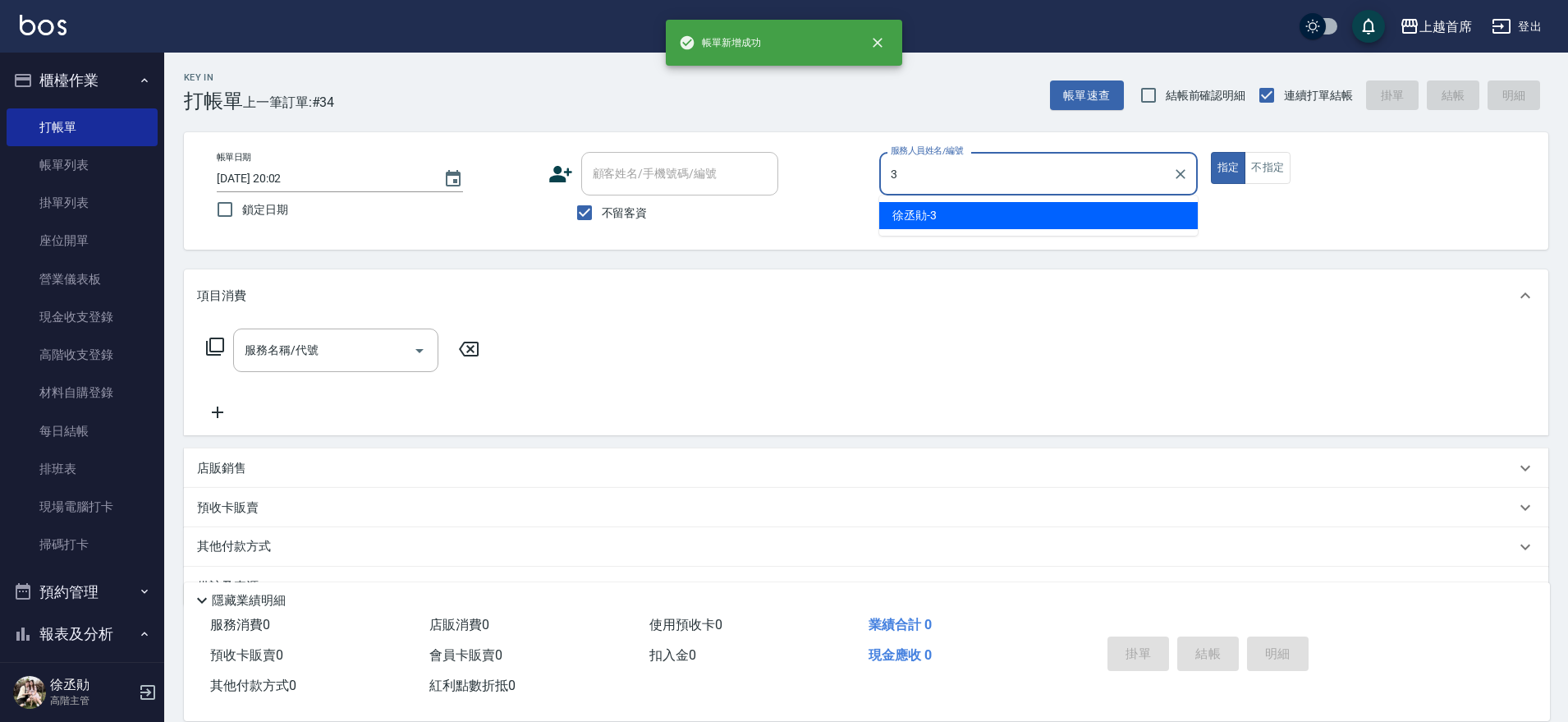
type input "[PERSON_NAME]-3"
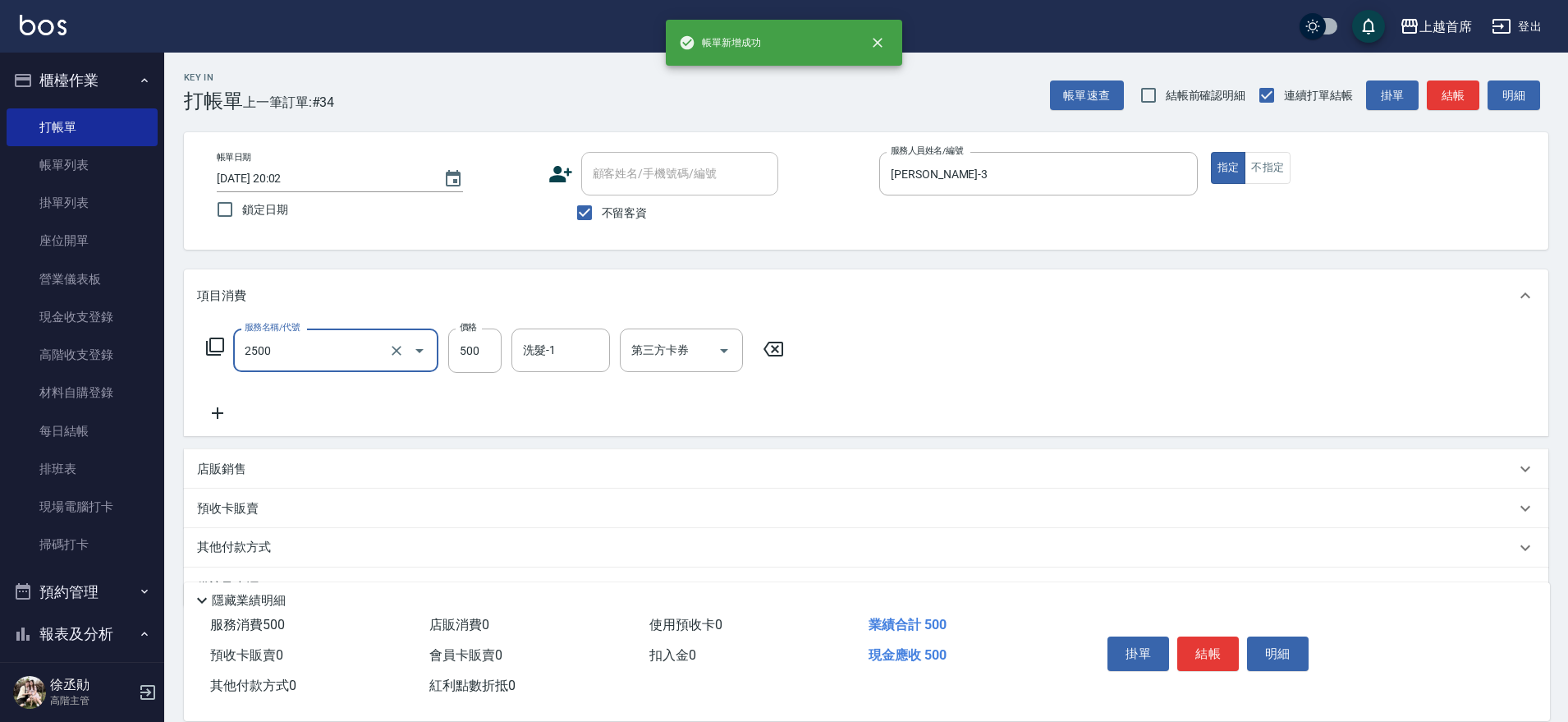
type input "海鹽洗剪500(2500)"
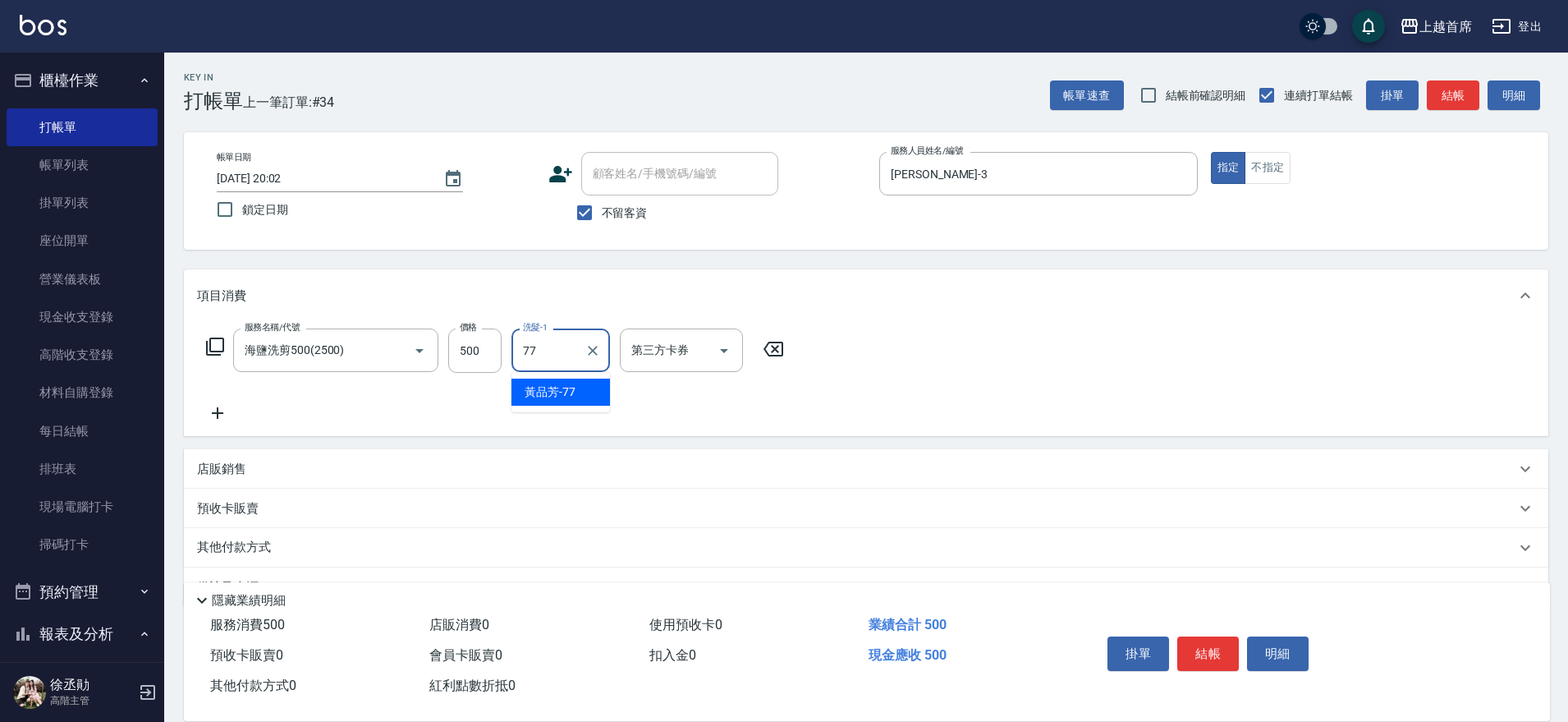
type input "[PERSON_NAME]-77"
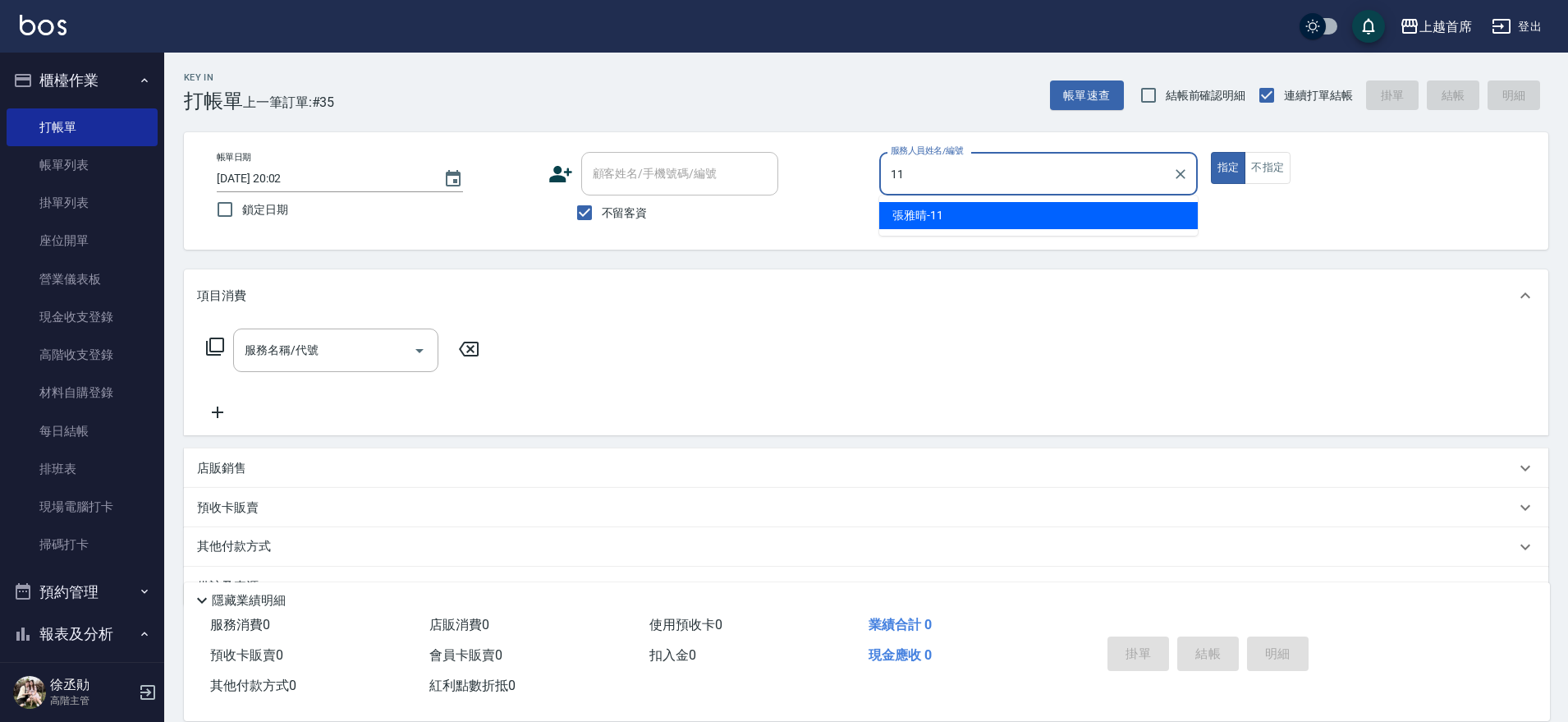
type input "[PERSON_NAME]-11"
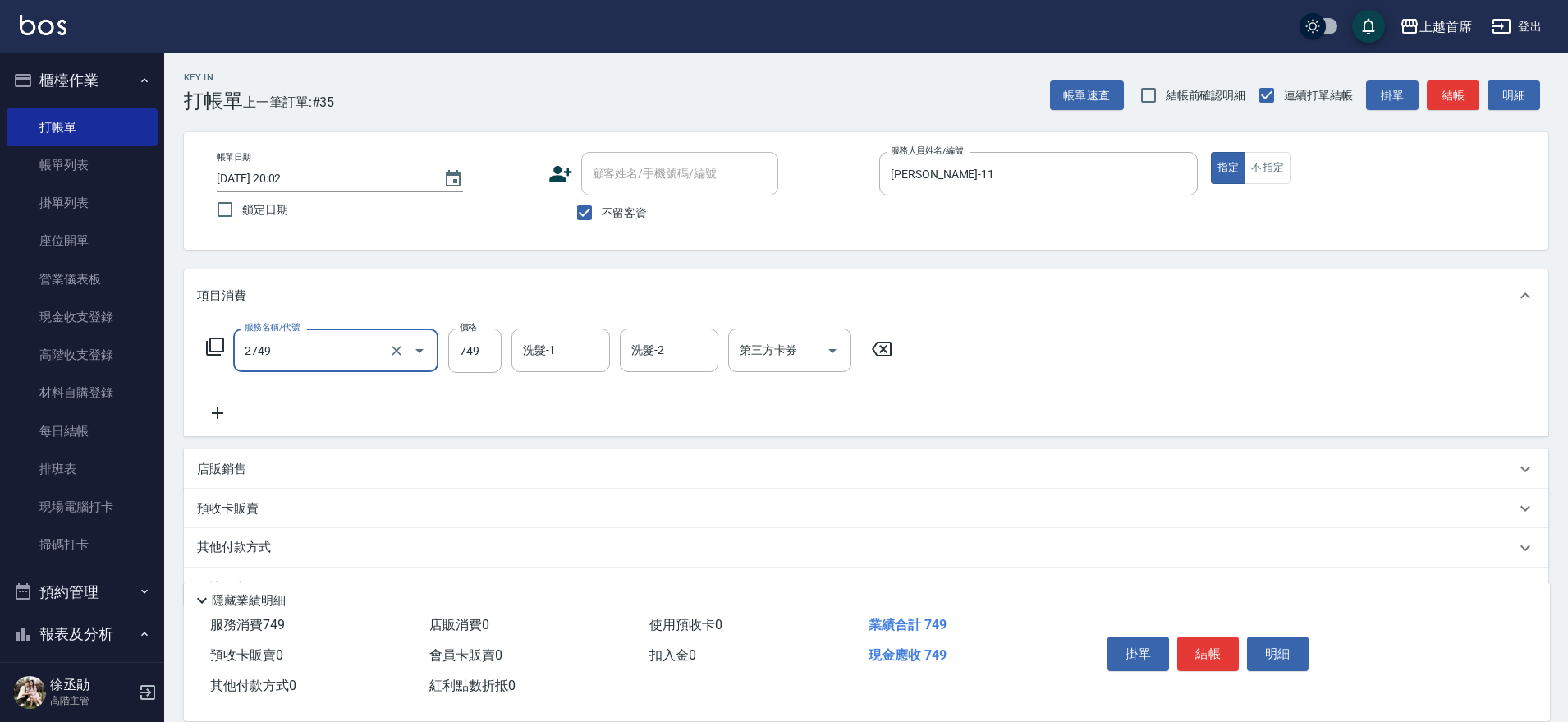
type input "海鹽洗剪749(2749)"
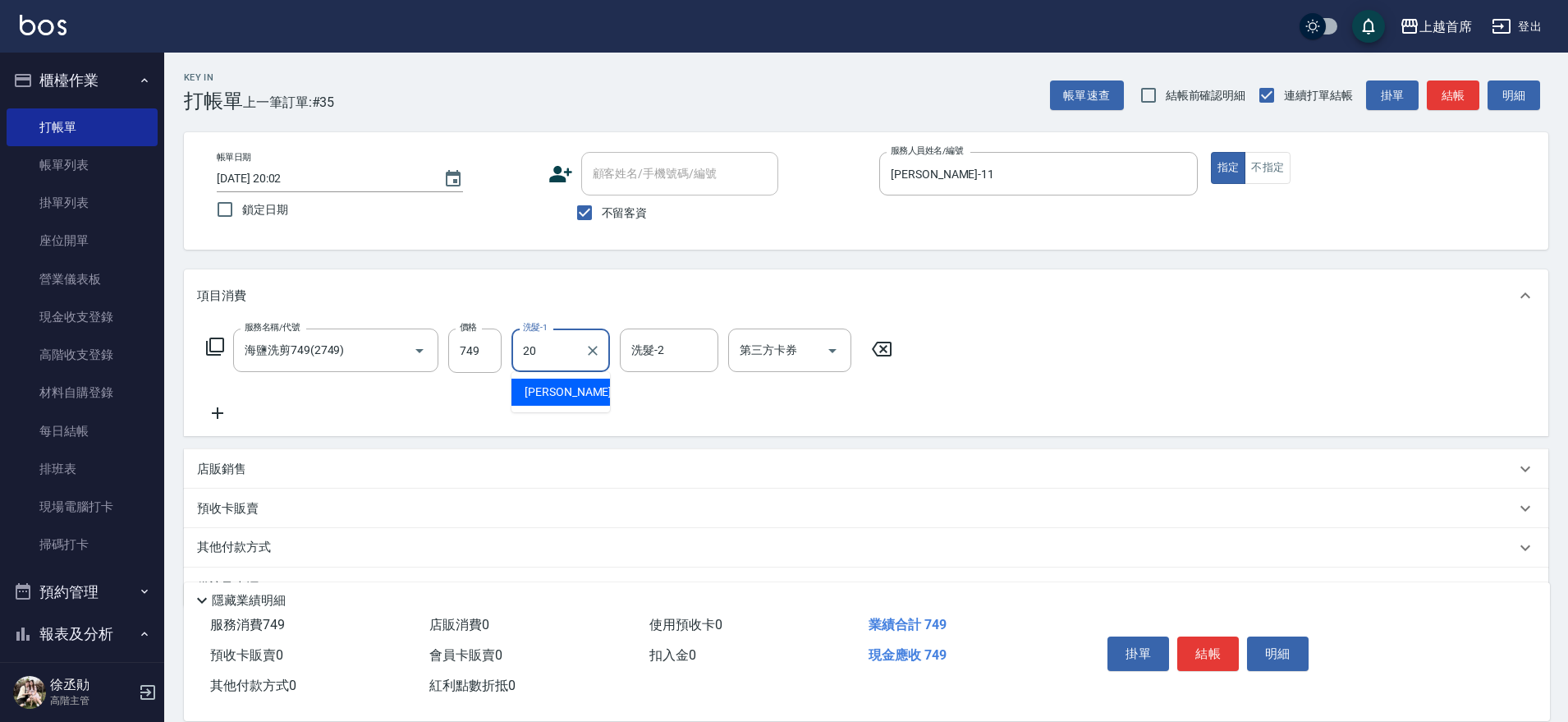
type input "[PERSON_NAME]-20"
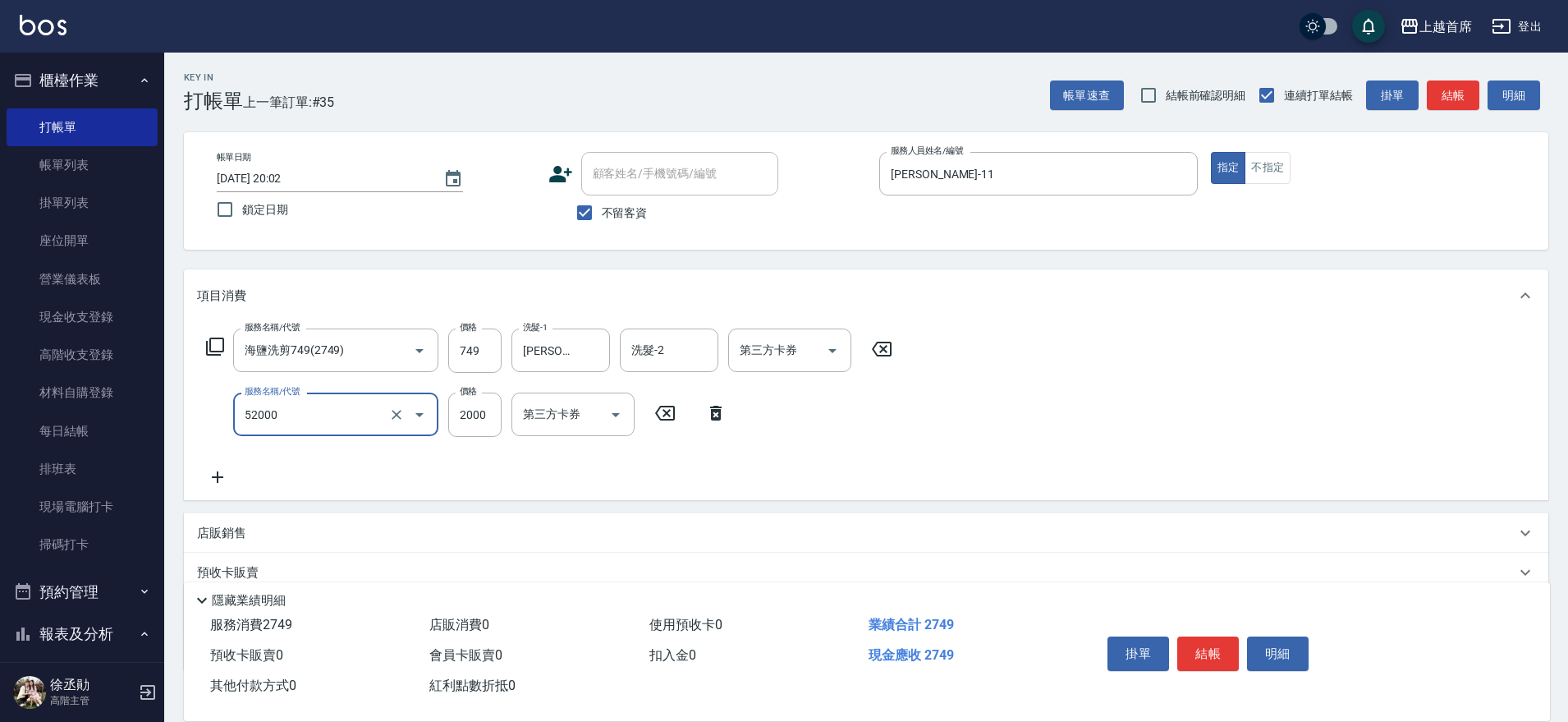
type input "黑耀光護髮(52000)"
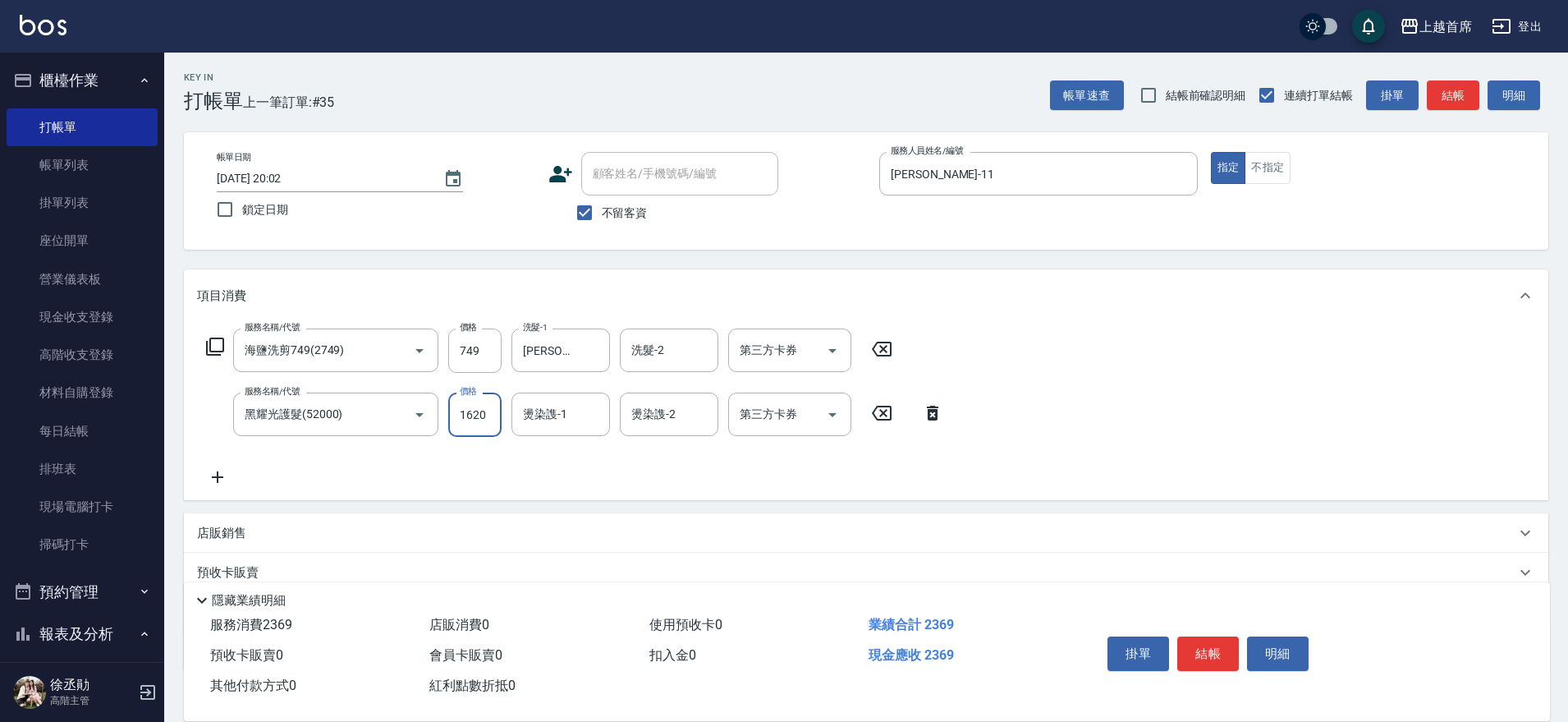
type input "1620"
type input "[PERSON_NAME]-20"
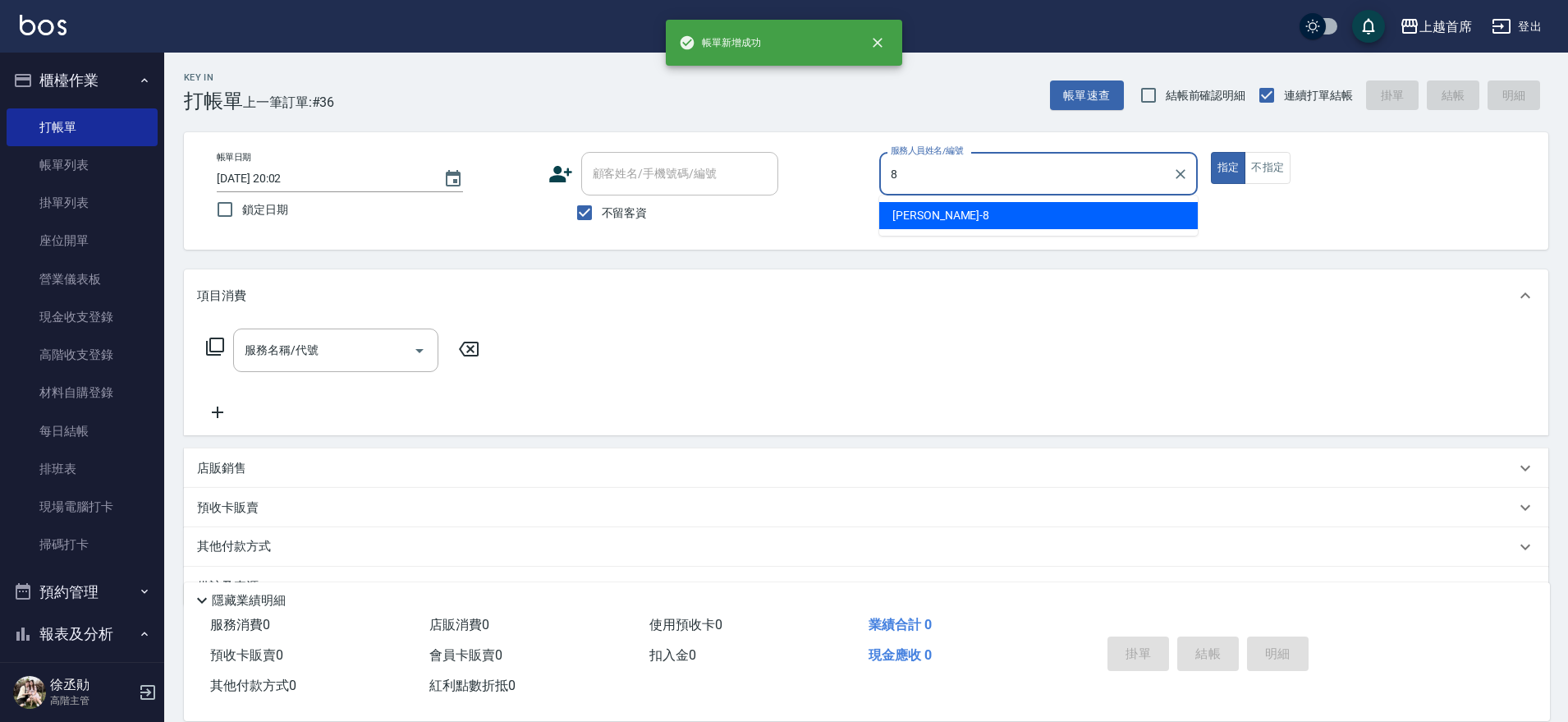
type input "[PERSON_NAME]好-8"
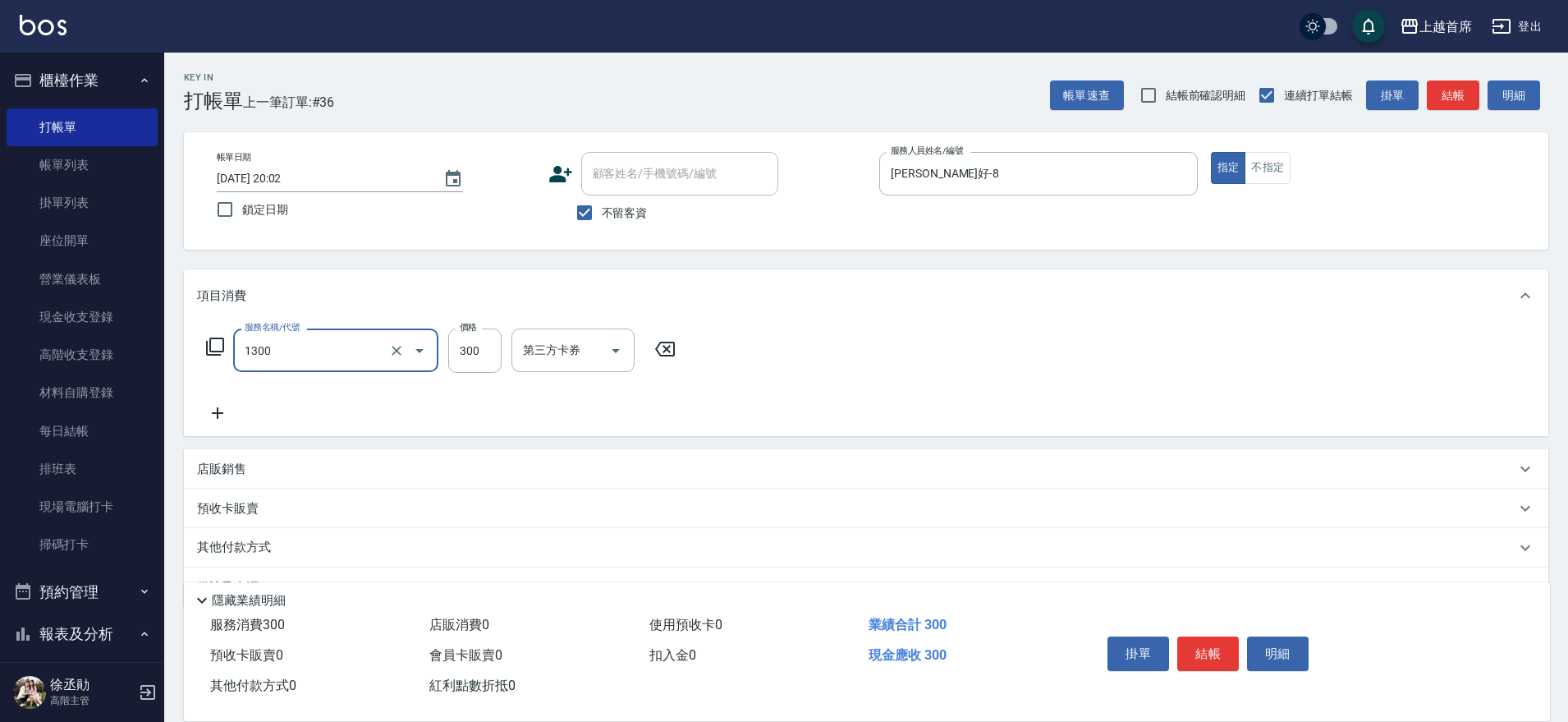
type input "洗髮(1300)"
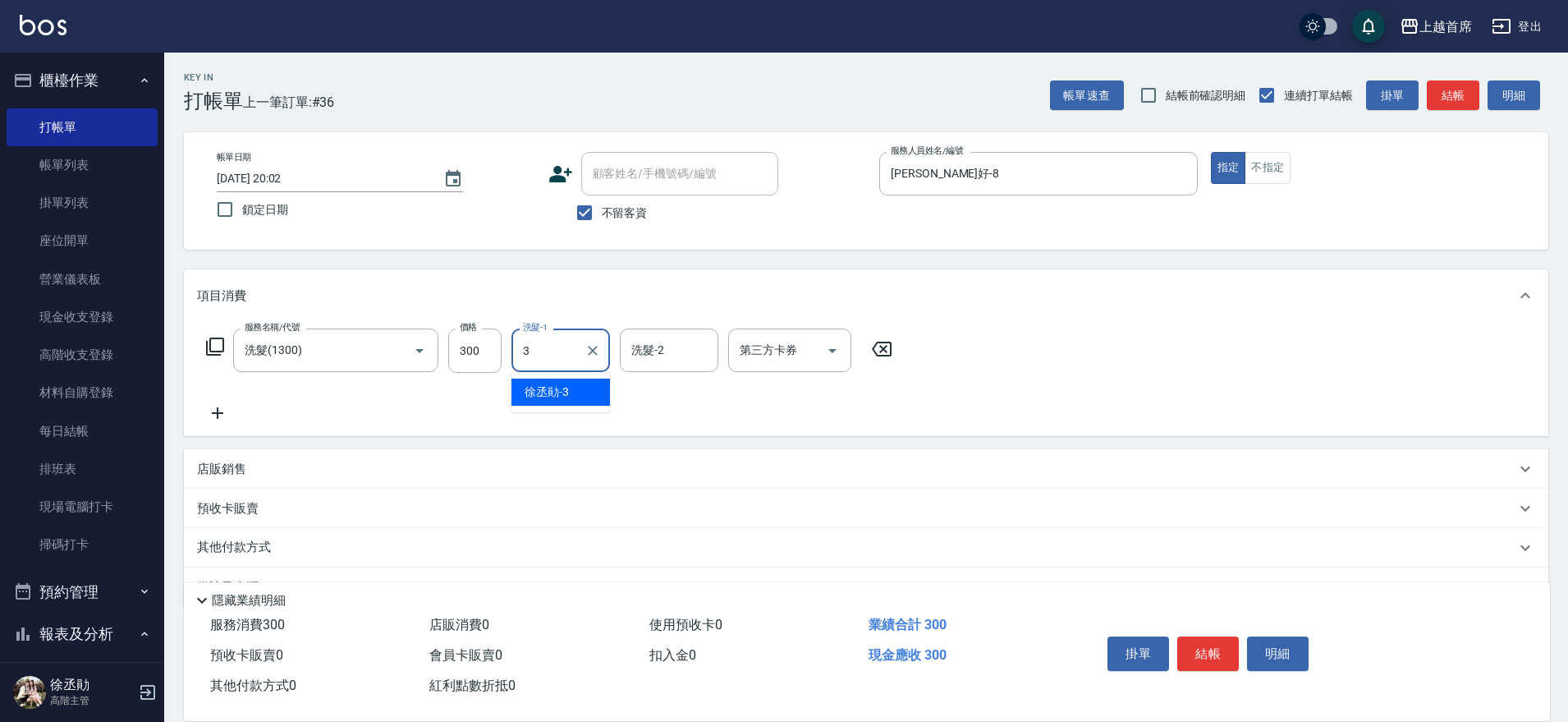
type input "[PERSON_NAME]-3"
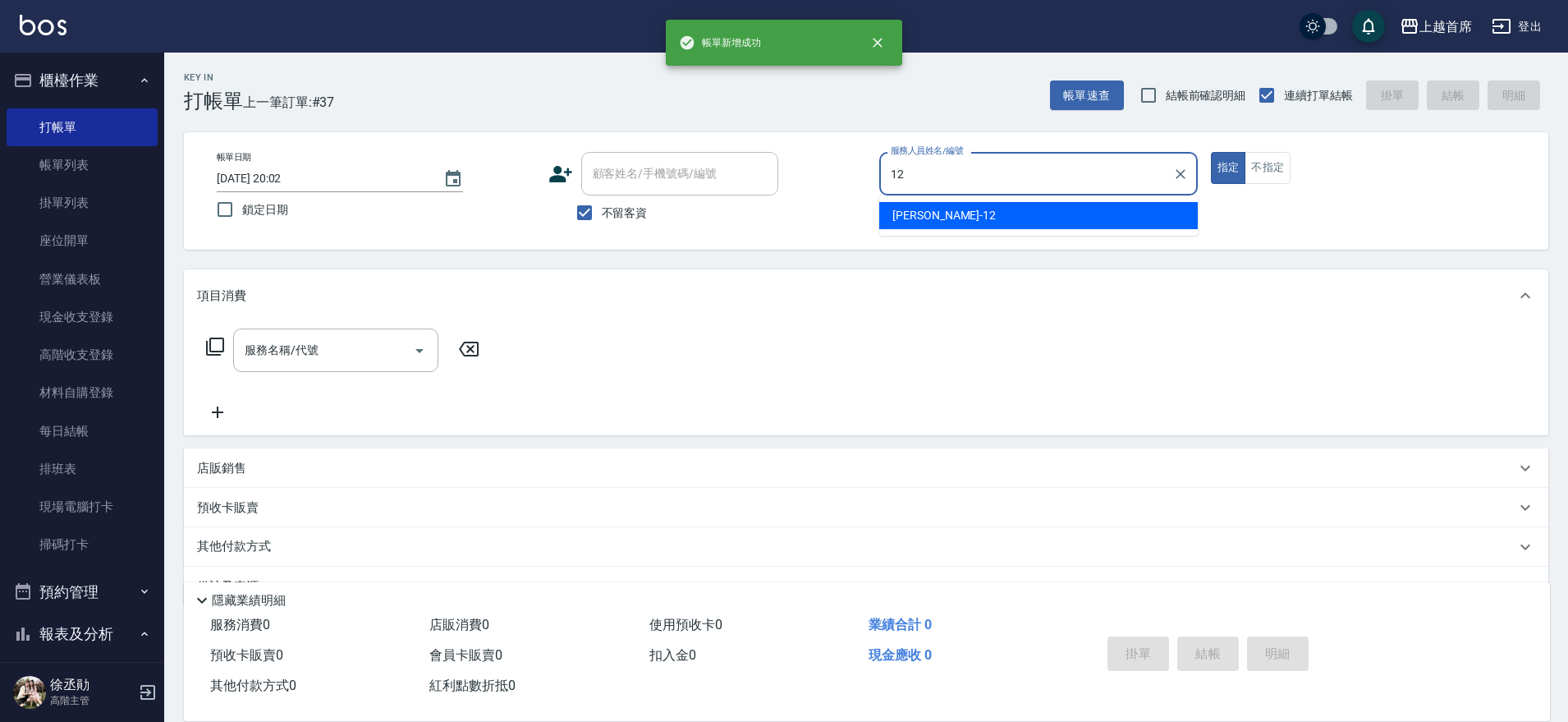
type input "[PERSON_NAME]-12"
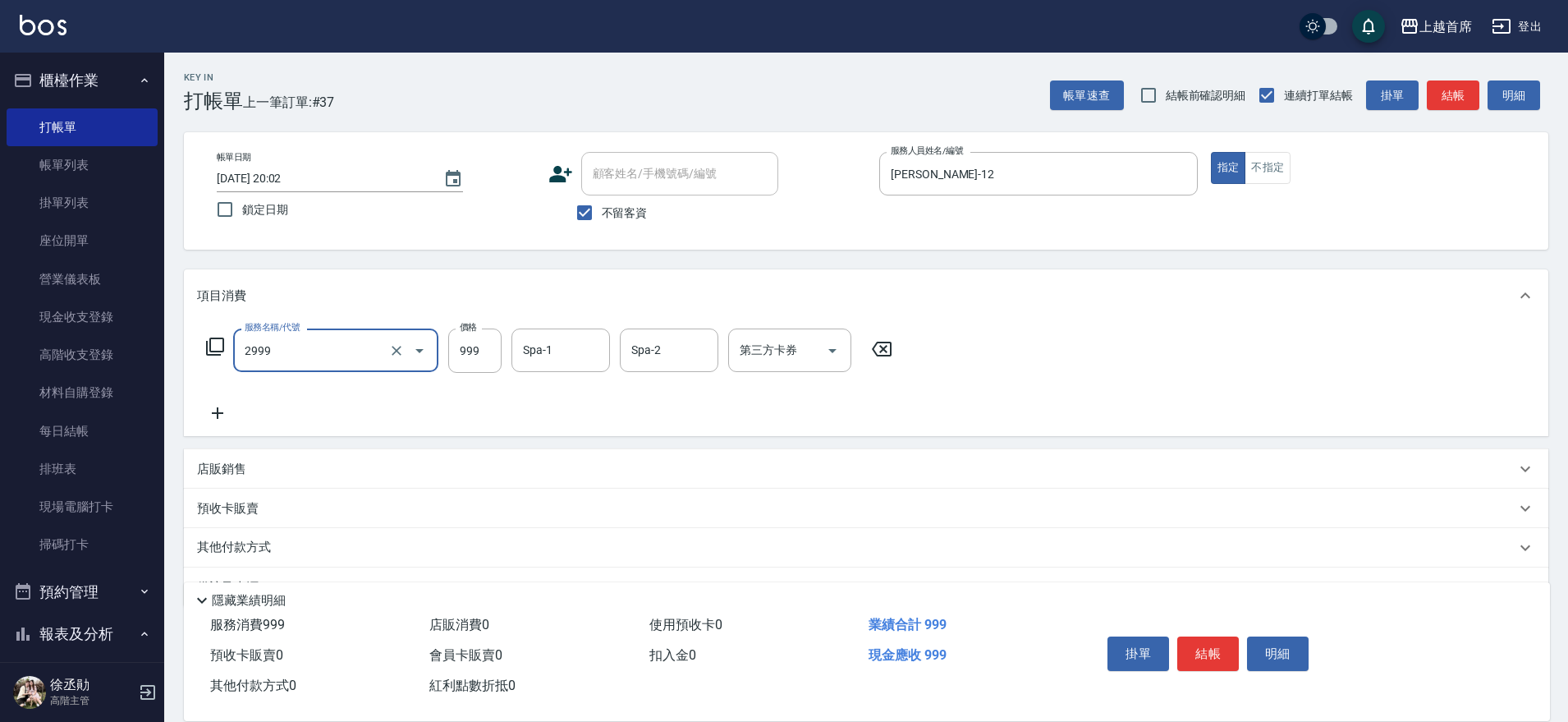
type input "spa精油洗剪套餐999(2999)"
type input "[PERSON_NAME]-24"
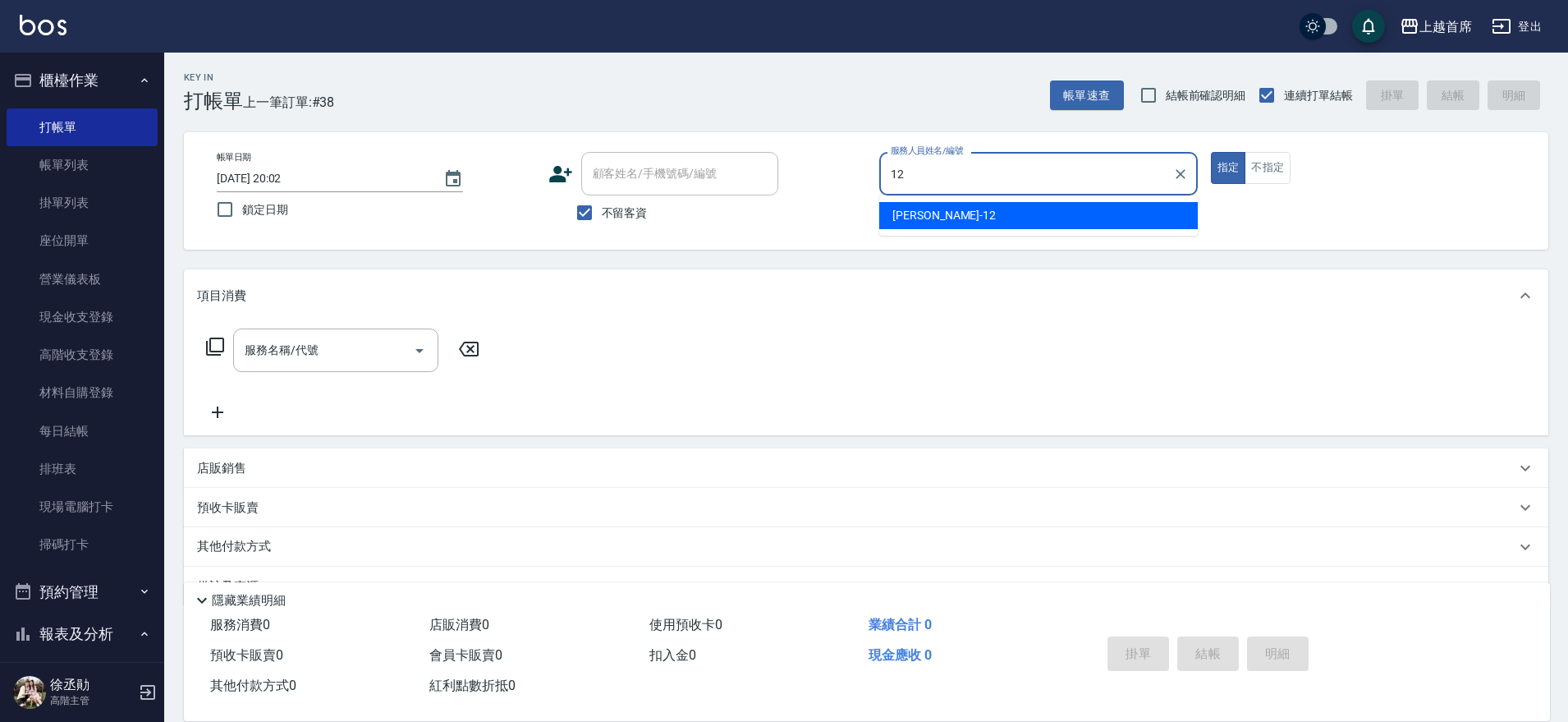
type input "[PERSON_NAME]-12"
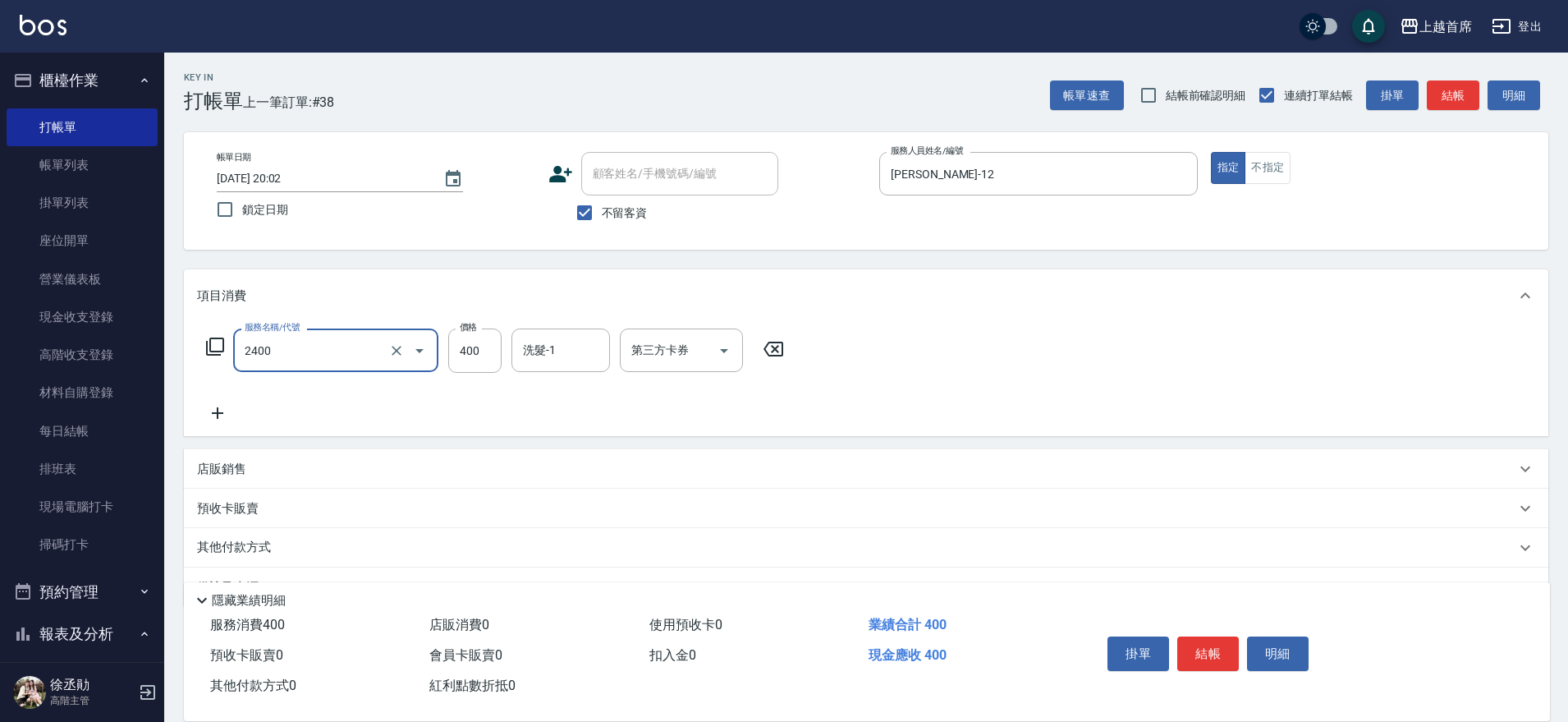
type input "指定一般洗剪400(2400)"
type input "[PERSON_NAME]-23"
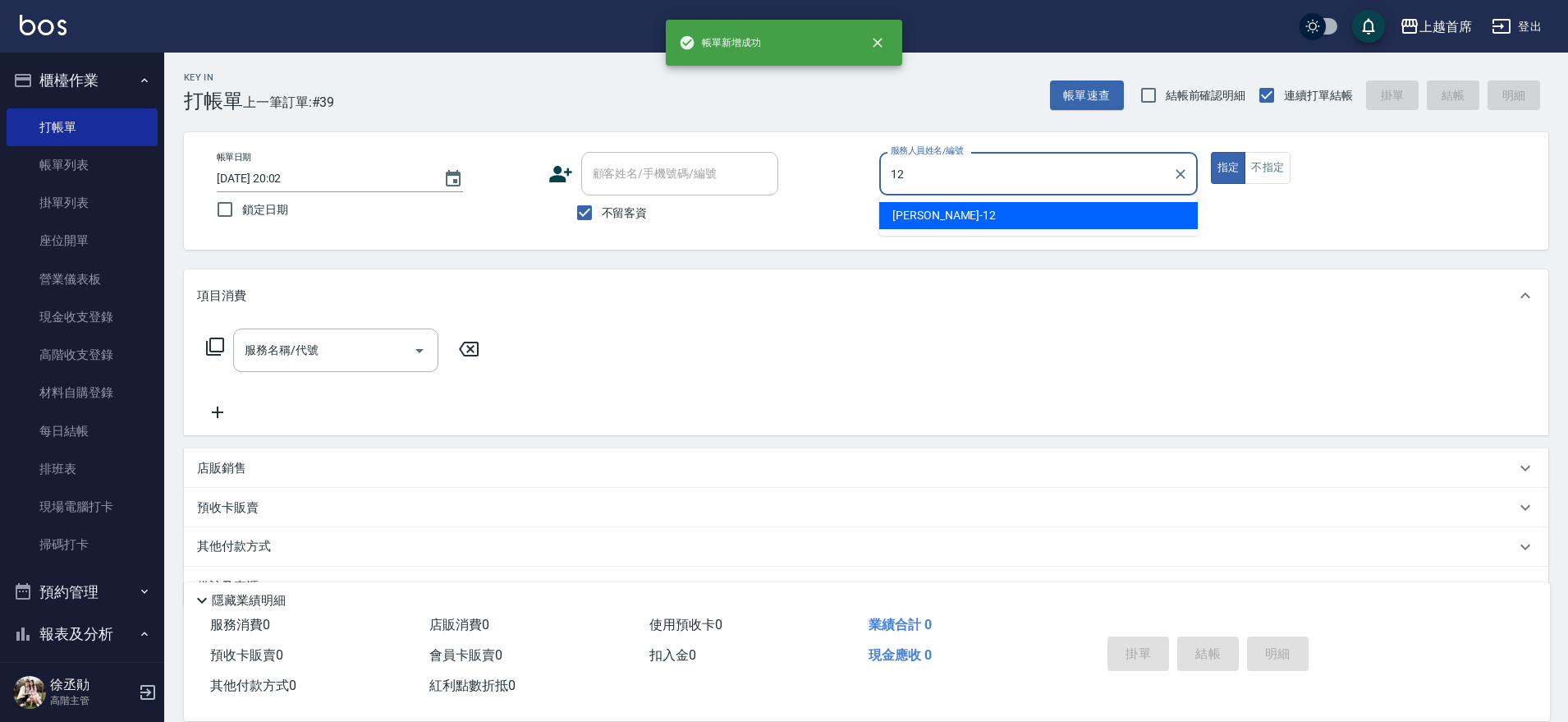
type input "[PERSON_NAME]-12"
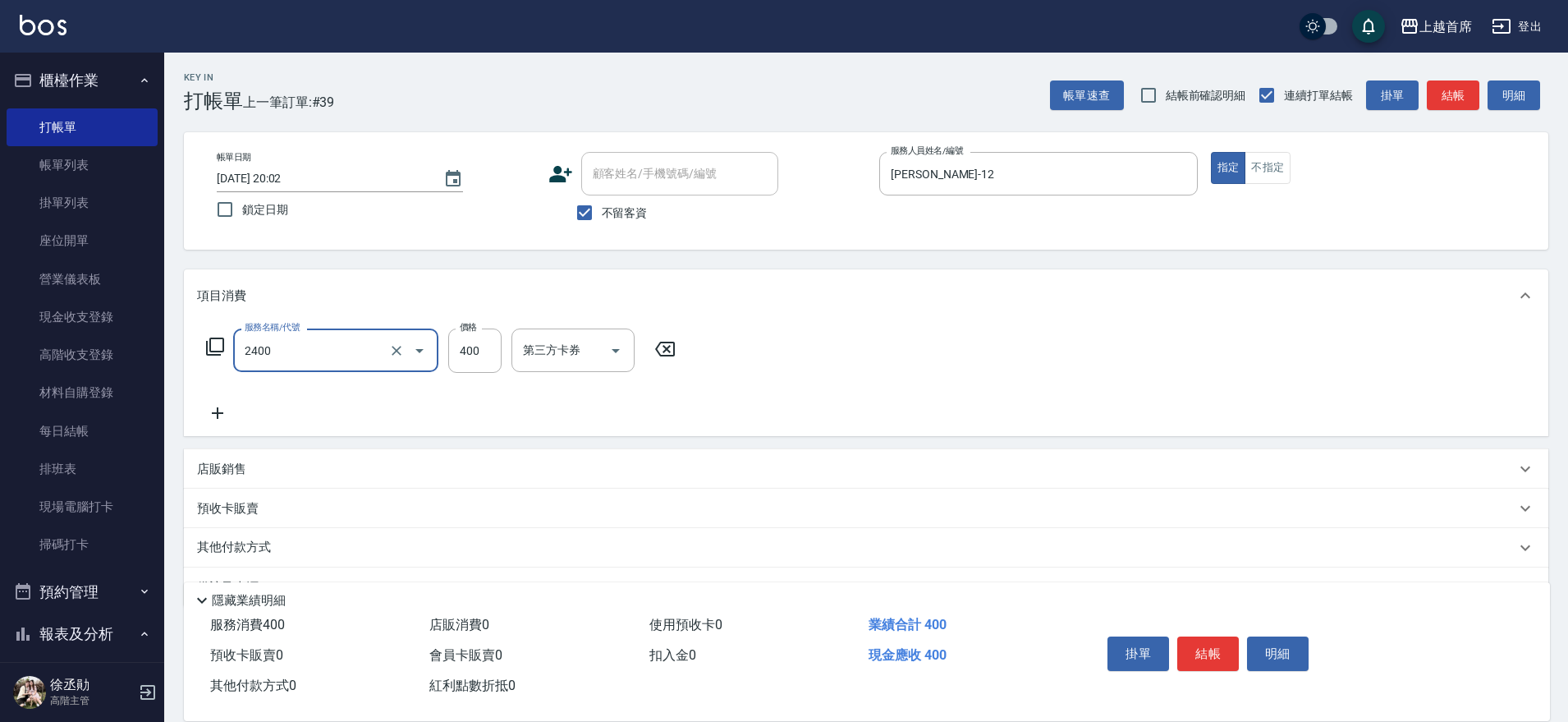
type input "指定一般洗剪400(2400)"
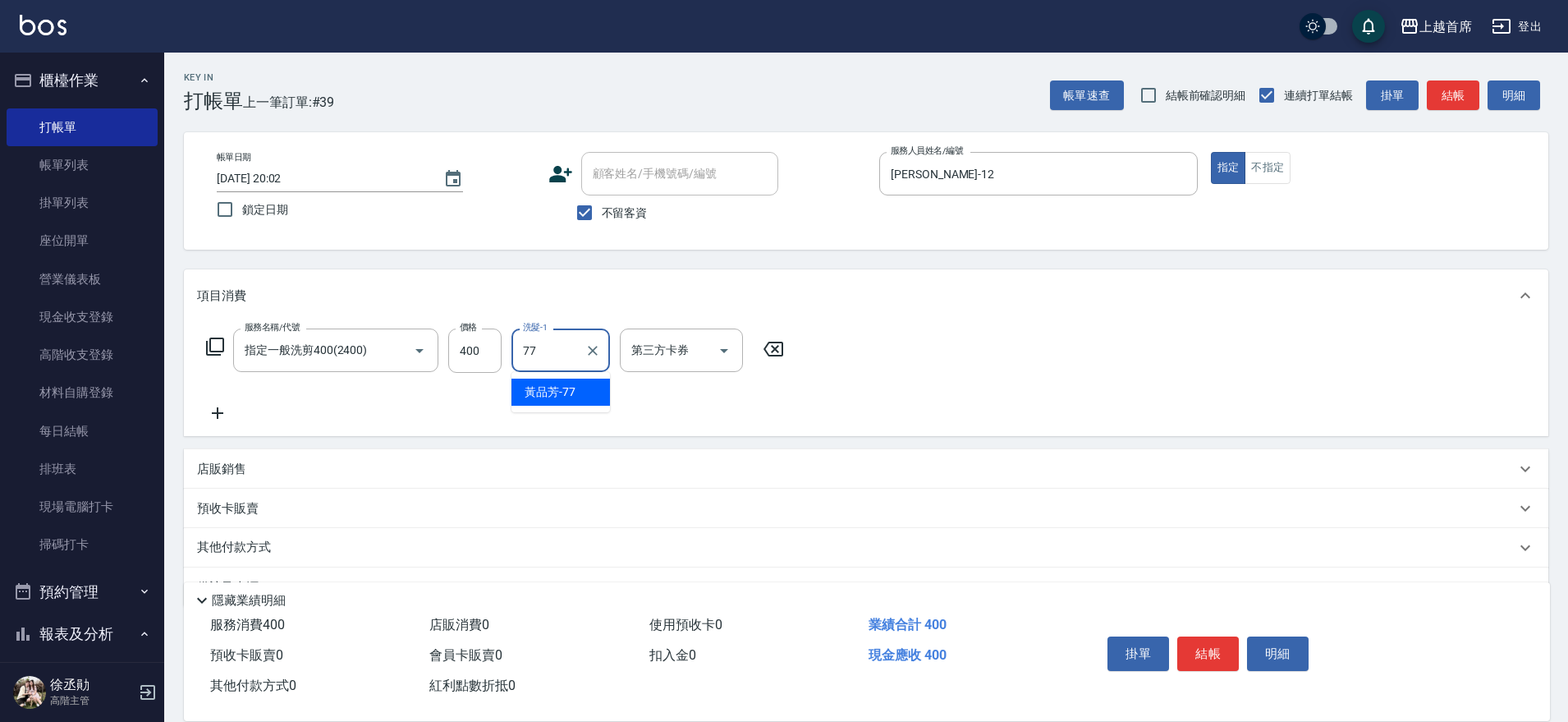
type input "[PERSON_NAME]-77"
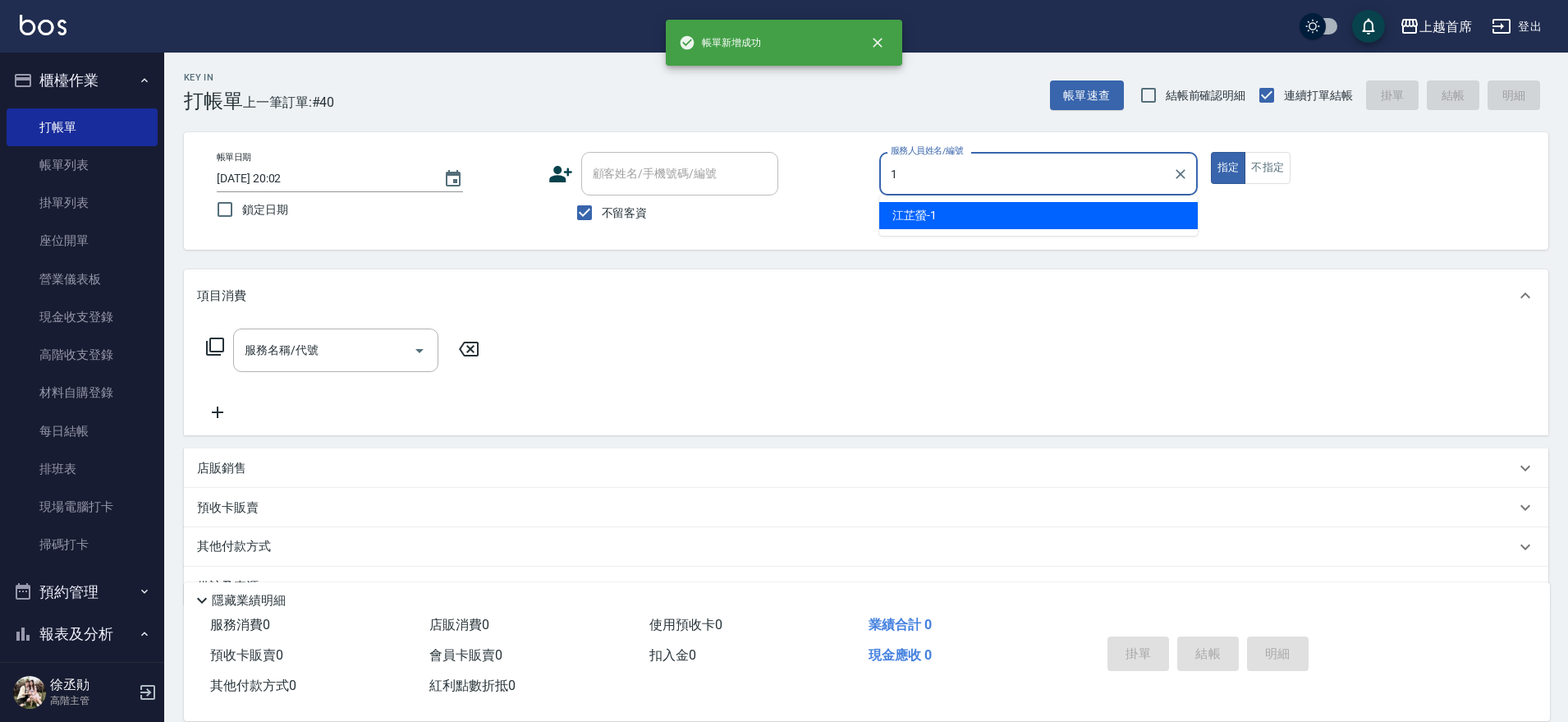
type input "[PERSON_NAME]-1"
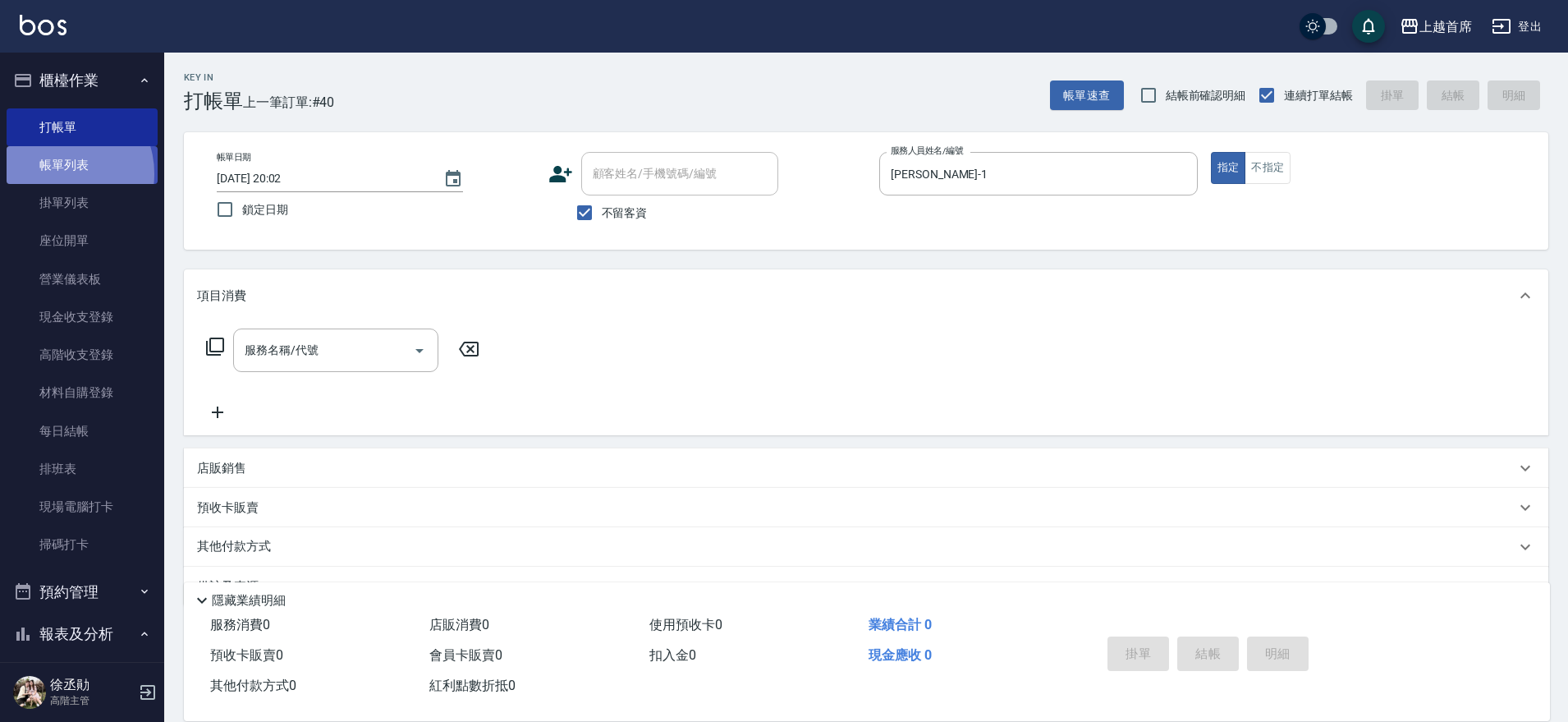
click at [60, 174] on link "帳單列表" at bounding box center [81, 165] width 151 height 38
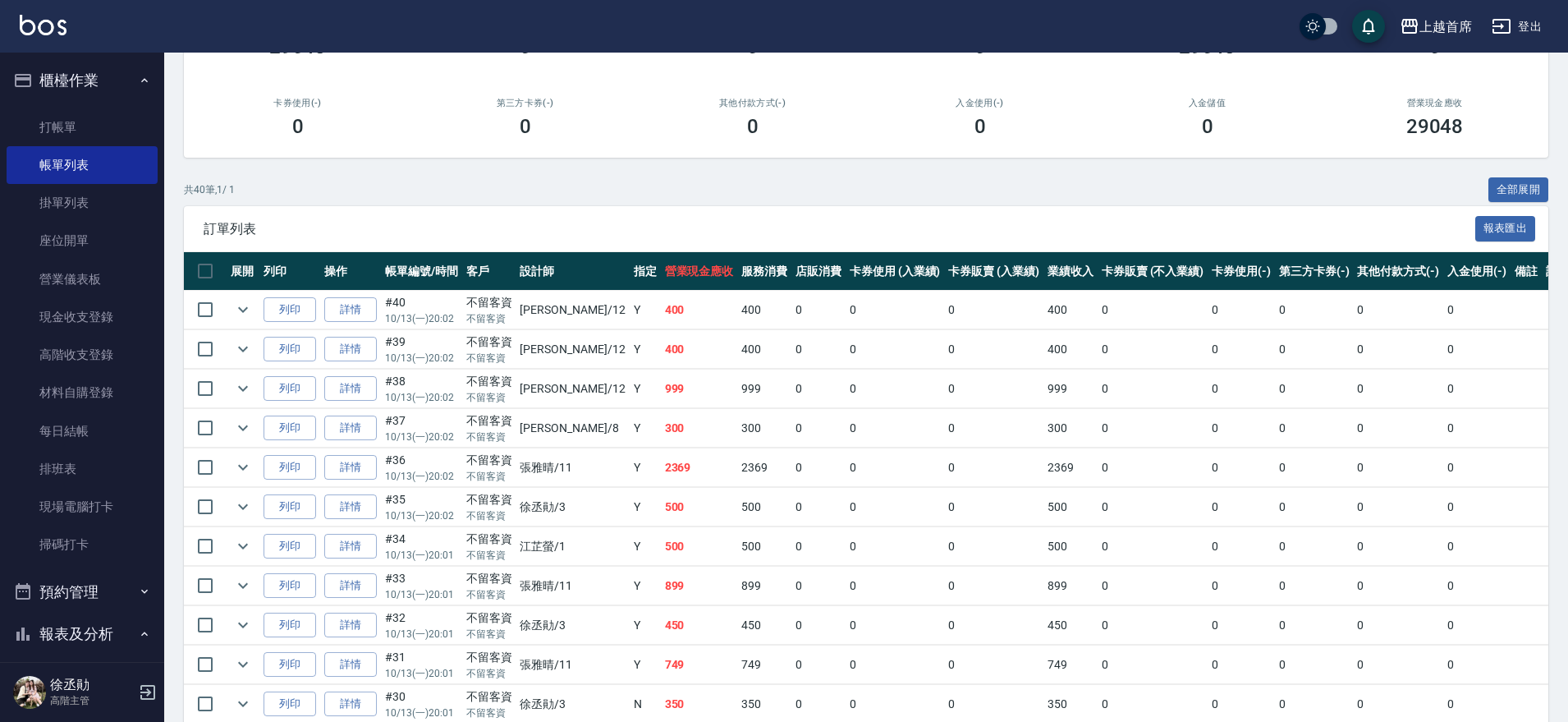
scroll to position [206, 0]
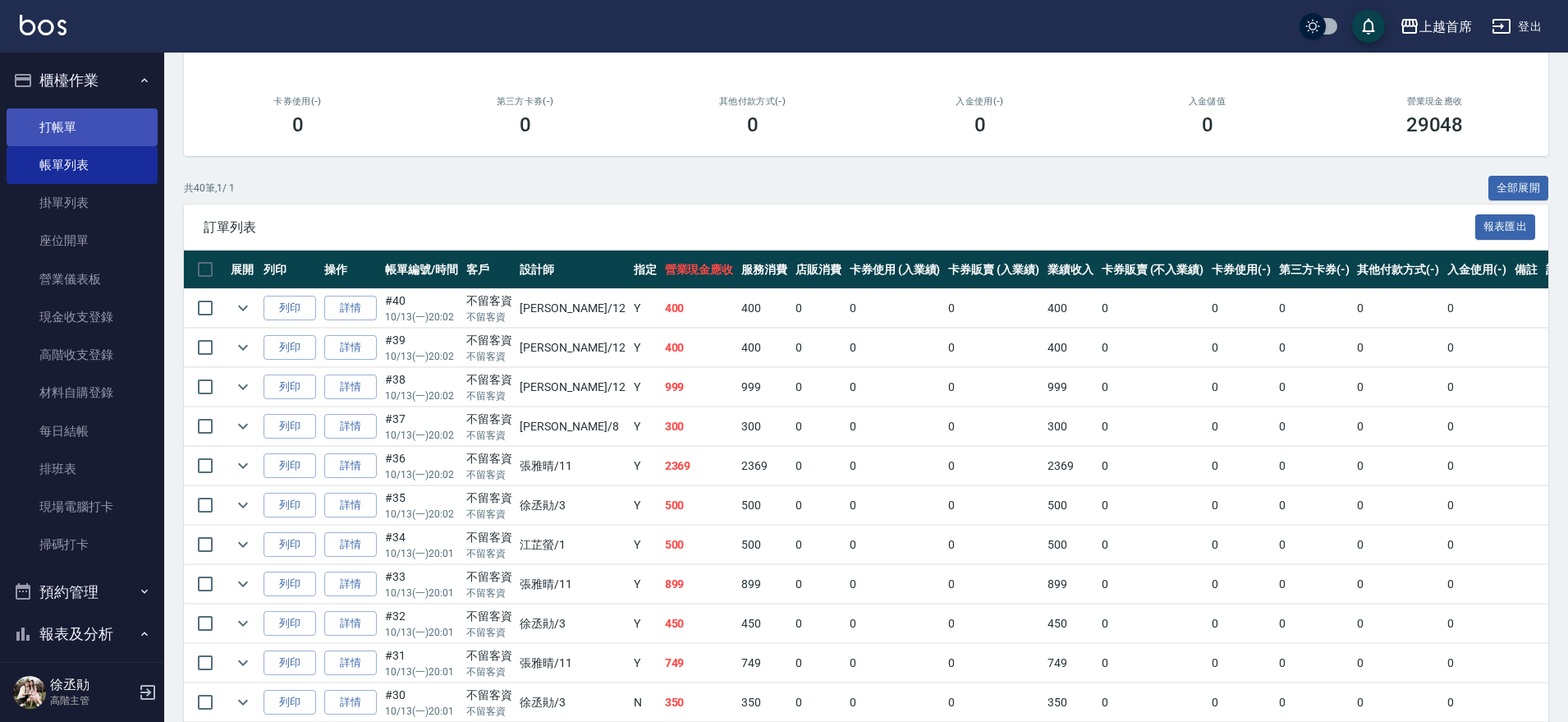
click at [96, 122] on link "打帳單" at bounding box center [81, 127] width 151 height 38
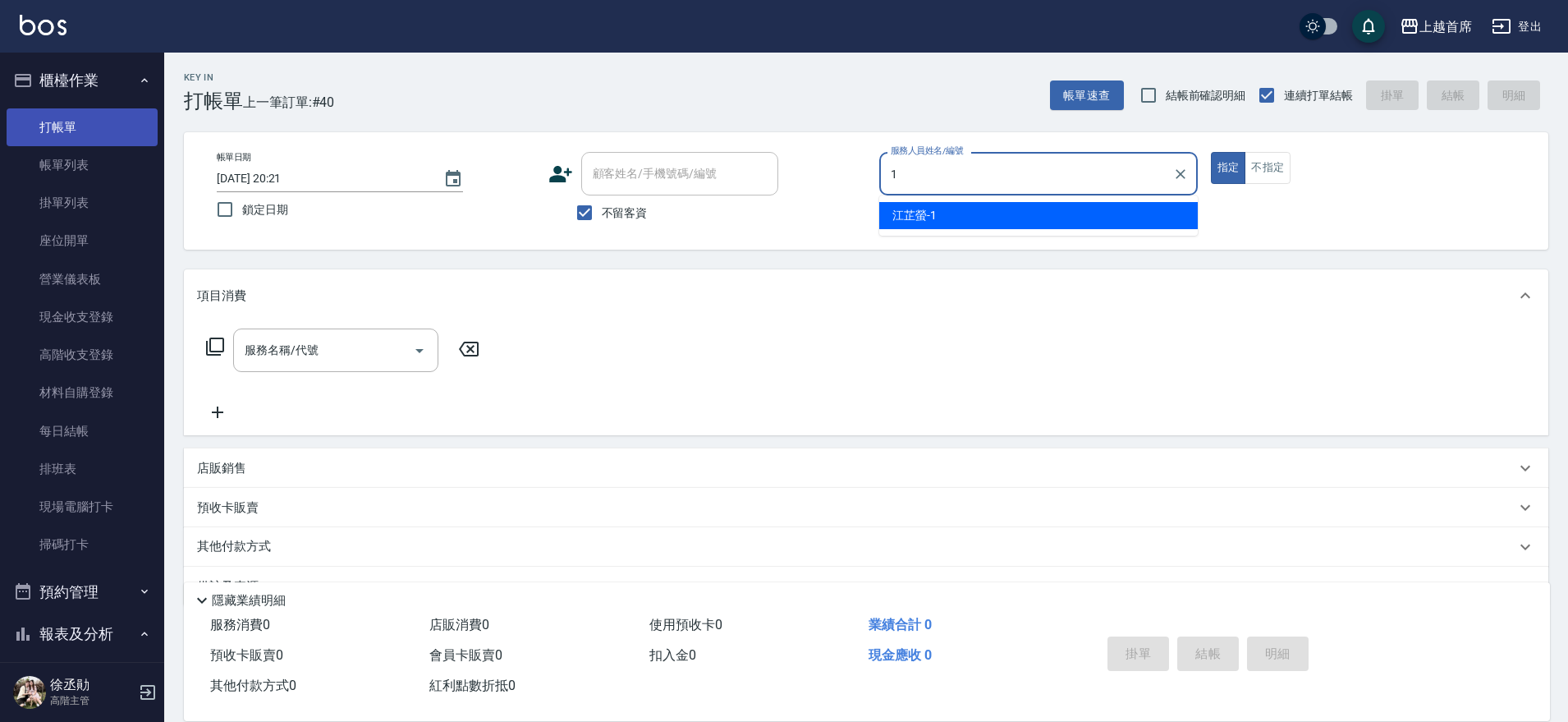
type input "[PERSON_NAME]-1"
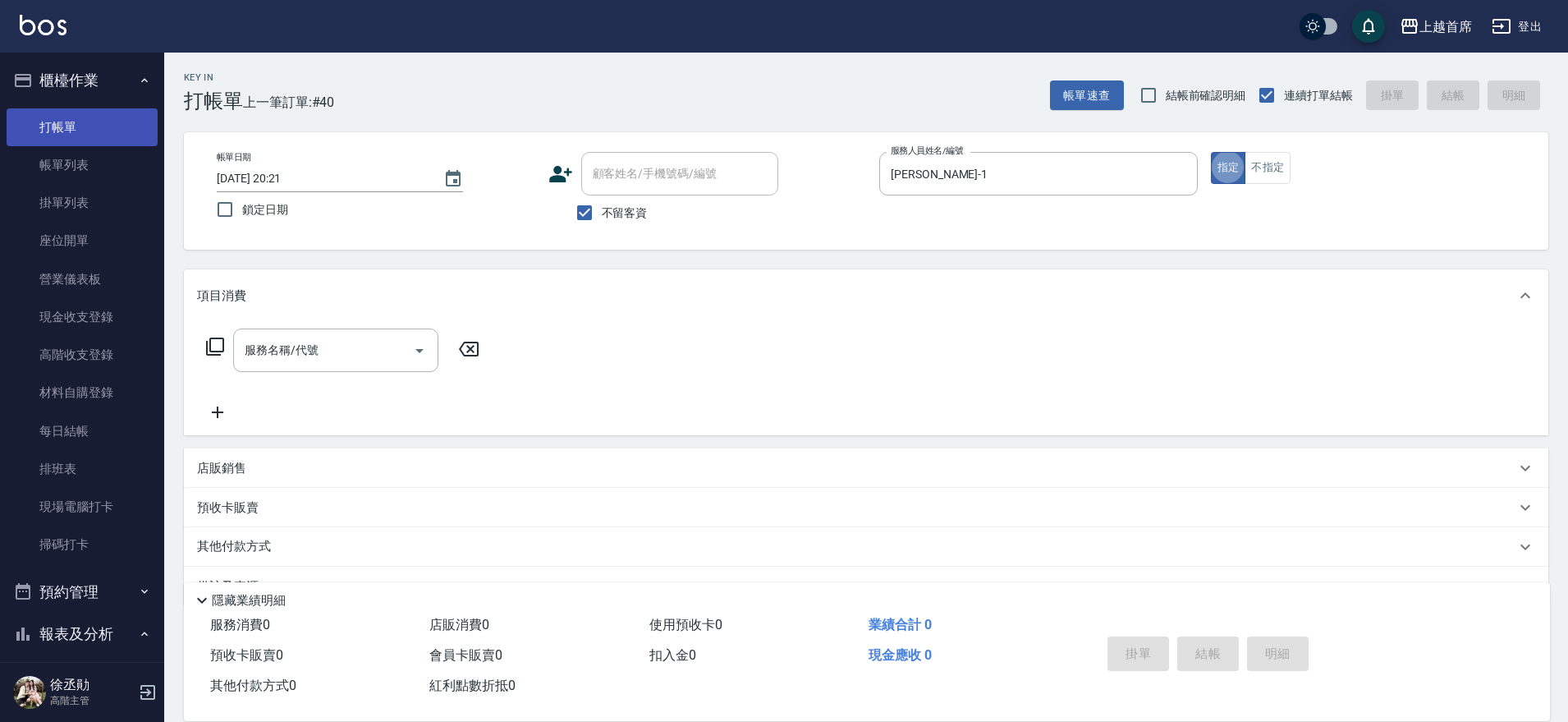
type button "true"
type input "4"
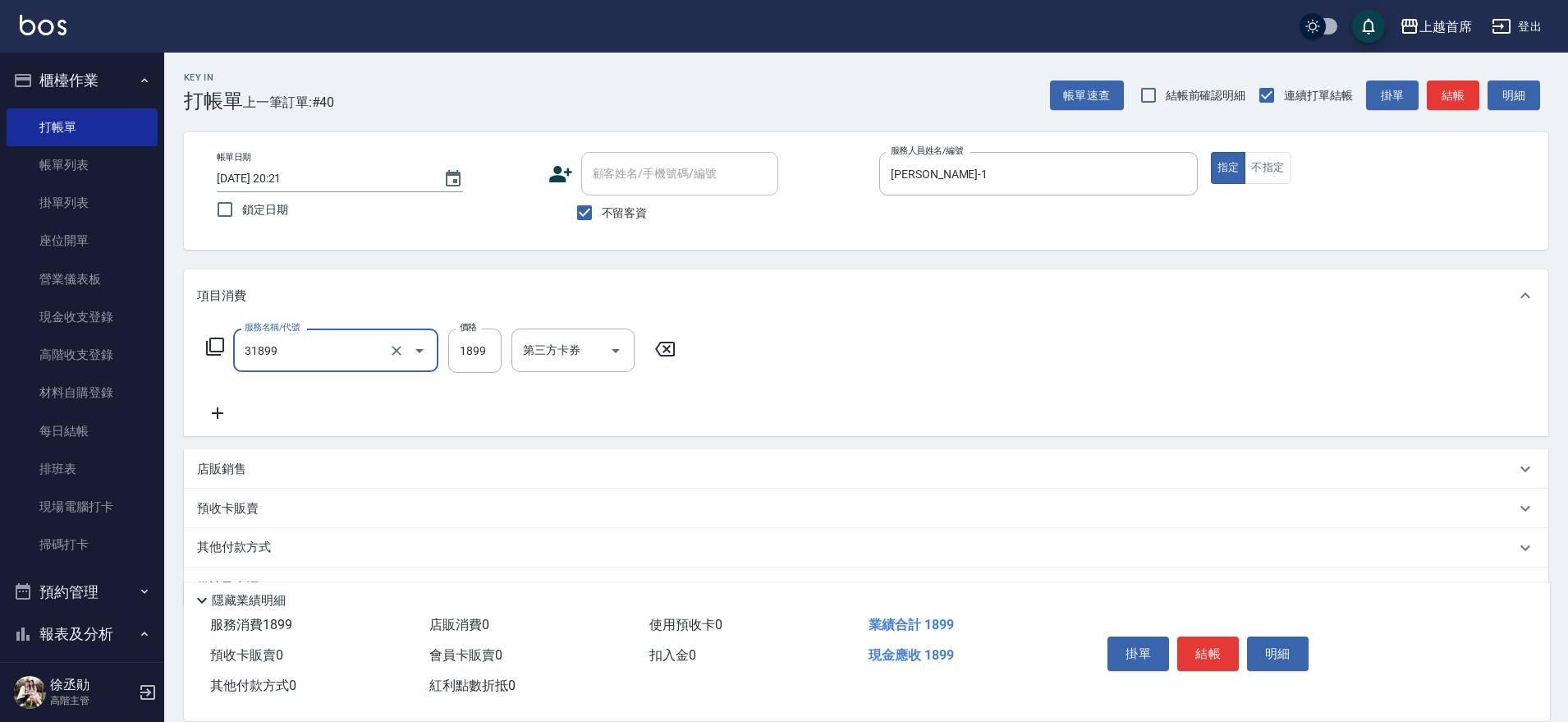
type input "燙髮D餐(31899)"
type input "1999"
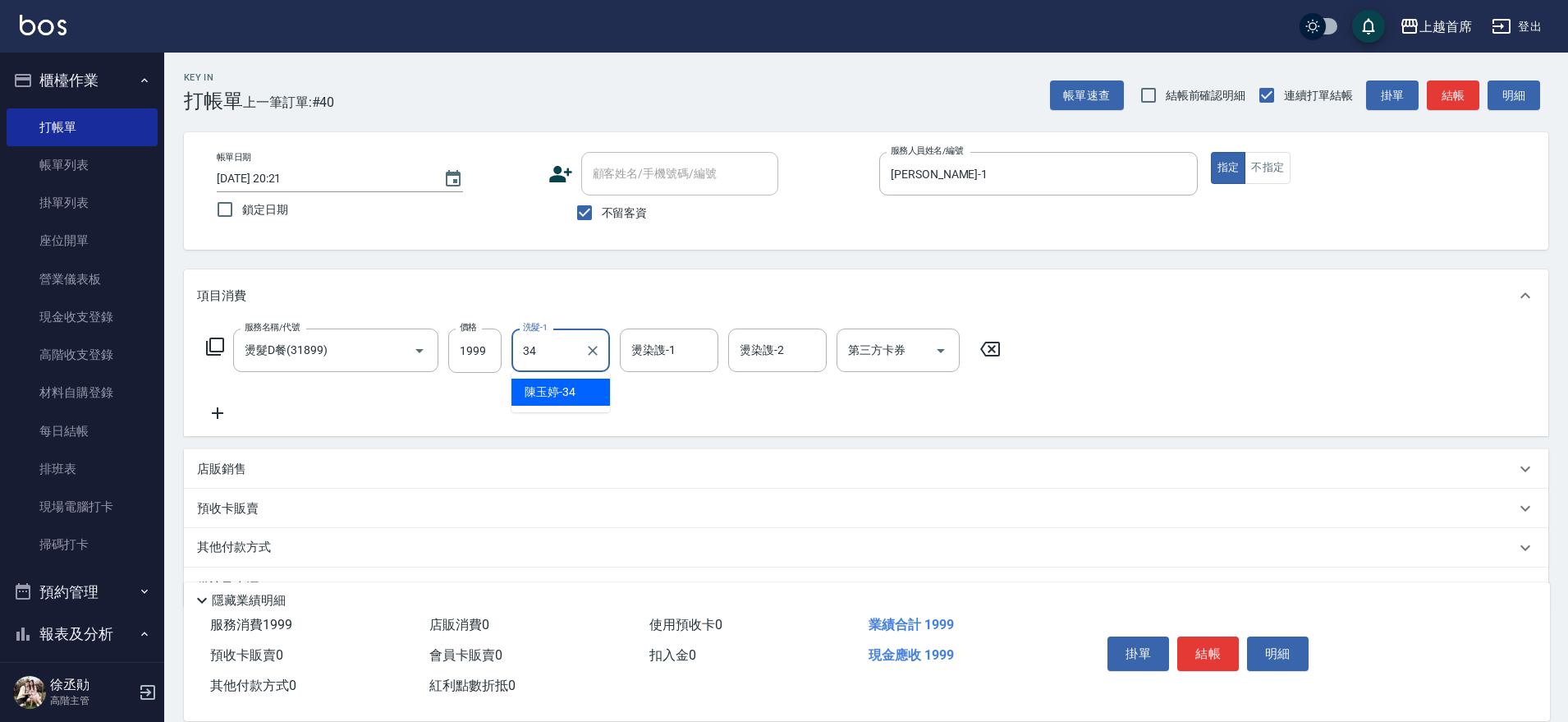
type input "[PERSON_NAME]-34"
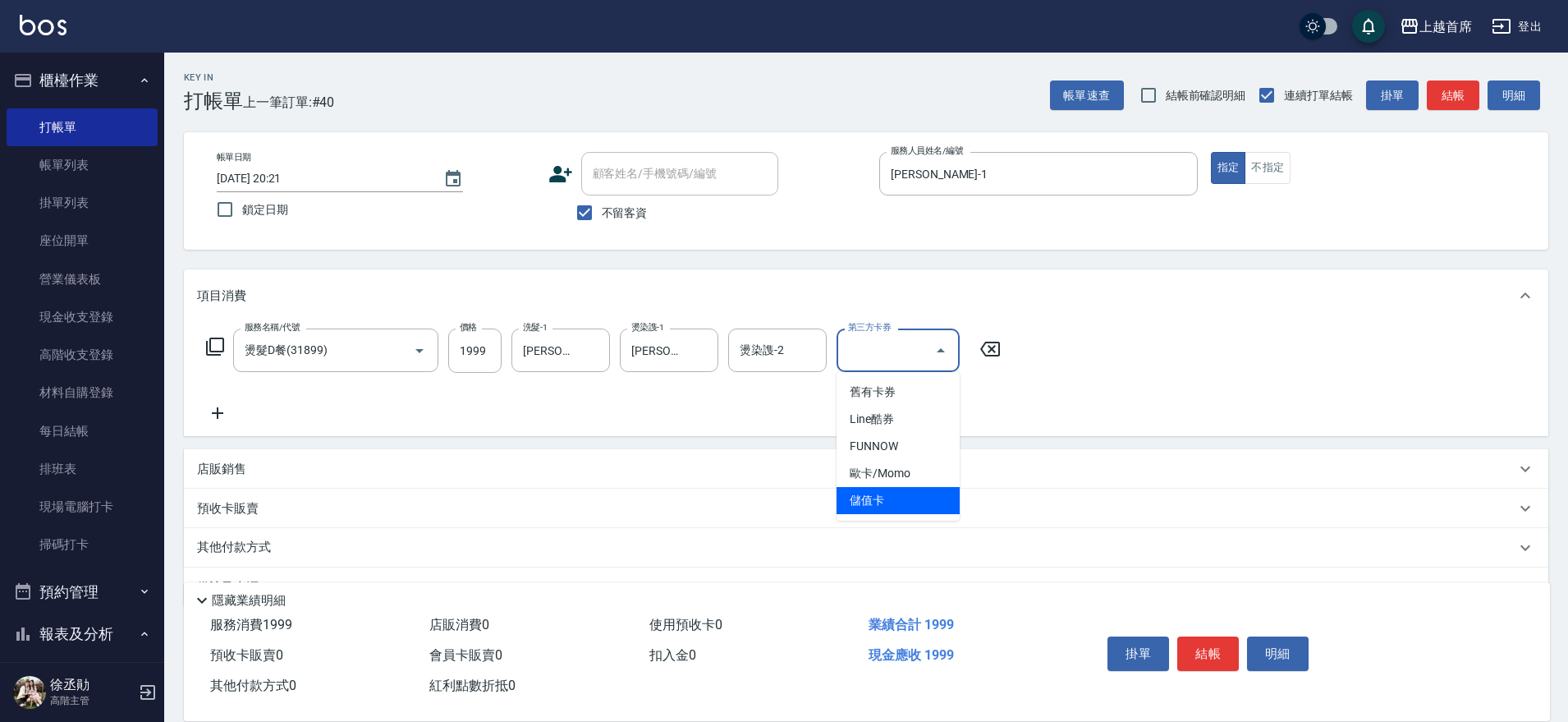
type input "儲值卡"
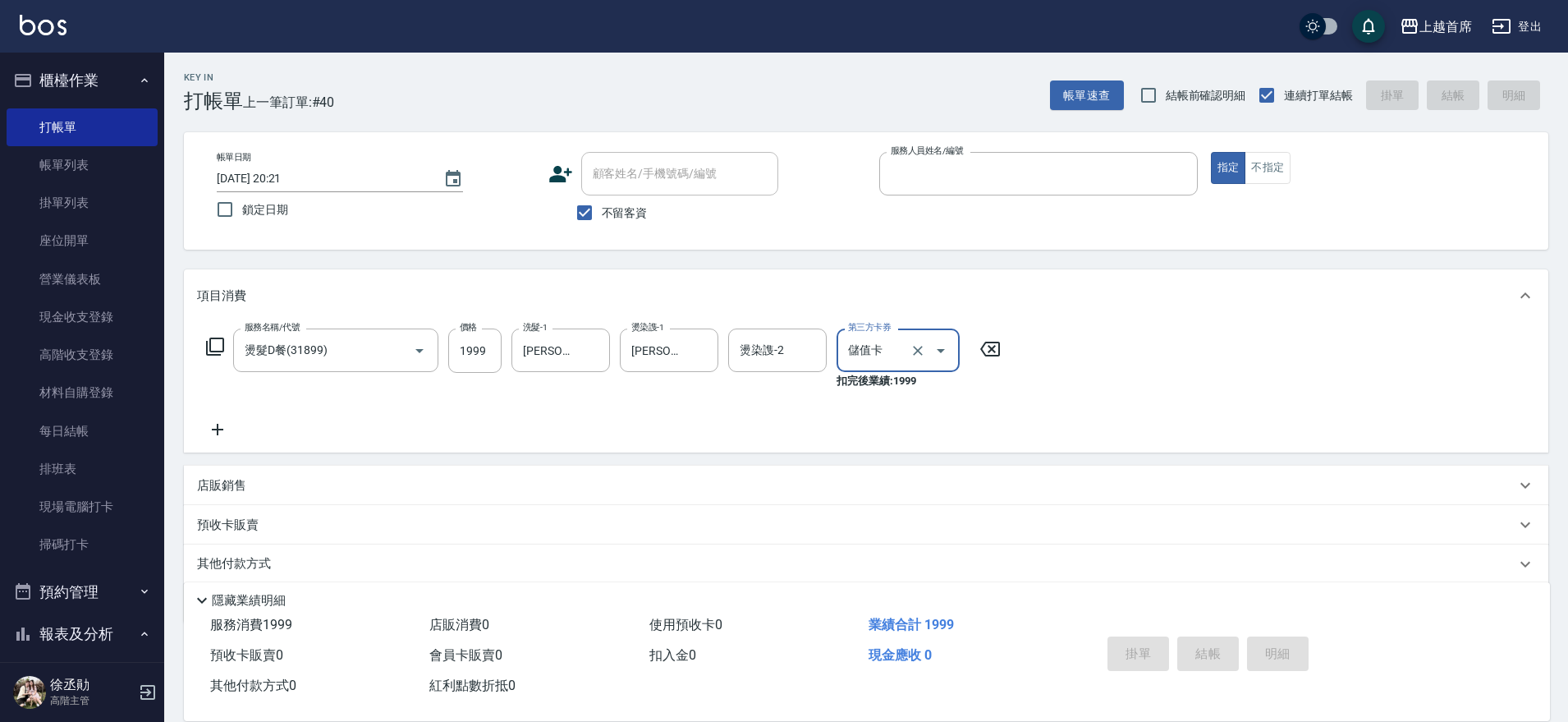
type input "3"
type input "[DATE] 20:22"
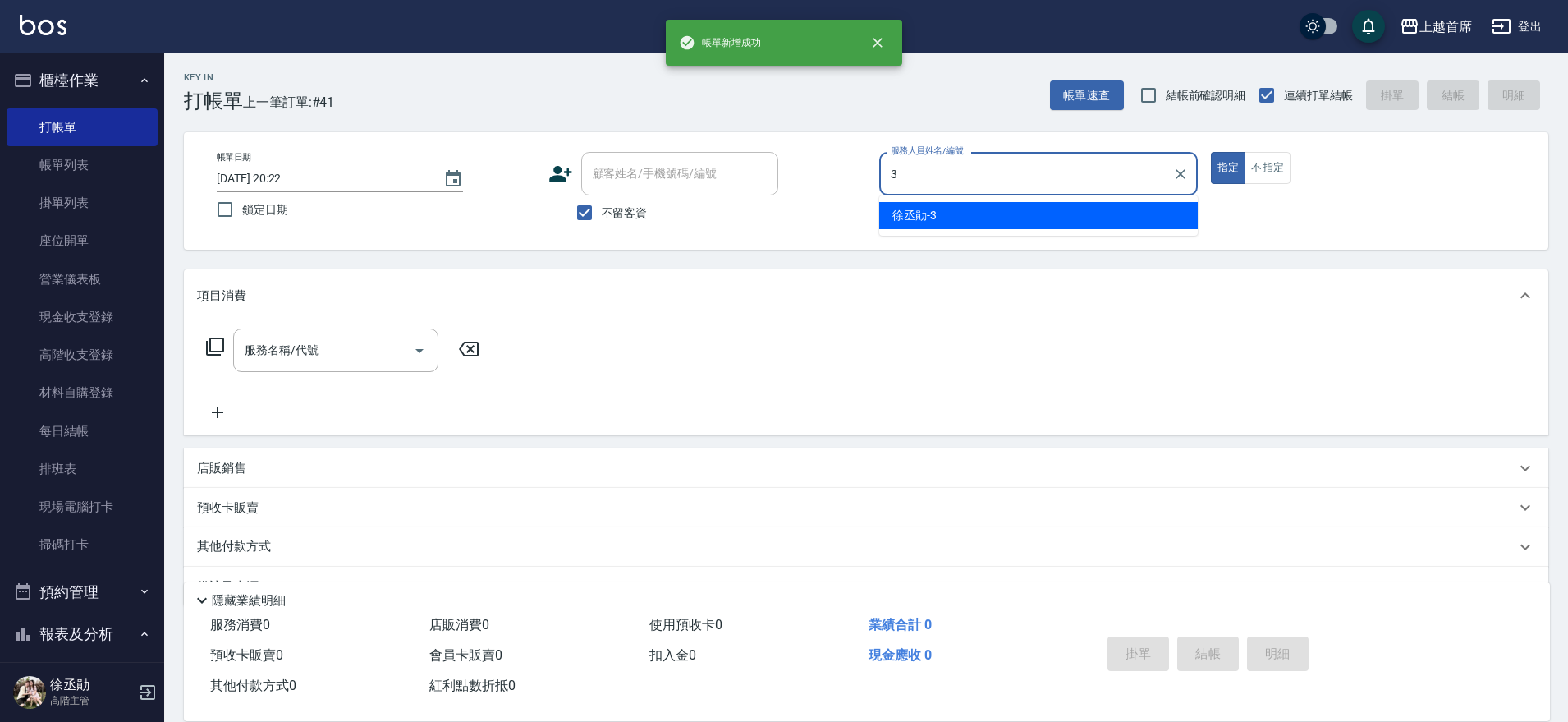
type input "[PERSON_NAME]-3"
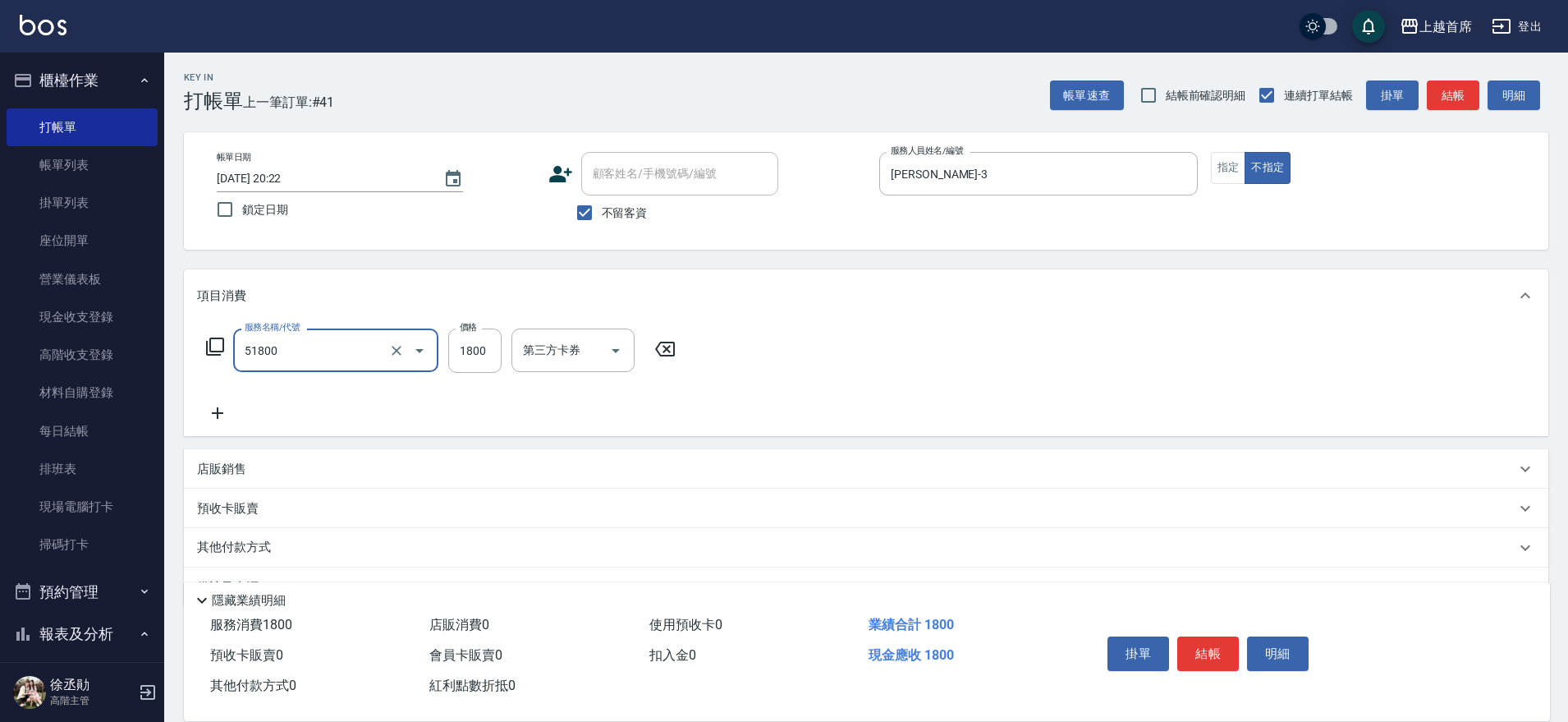
type input "鏡面護髮(51800)"
type input "1300"
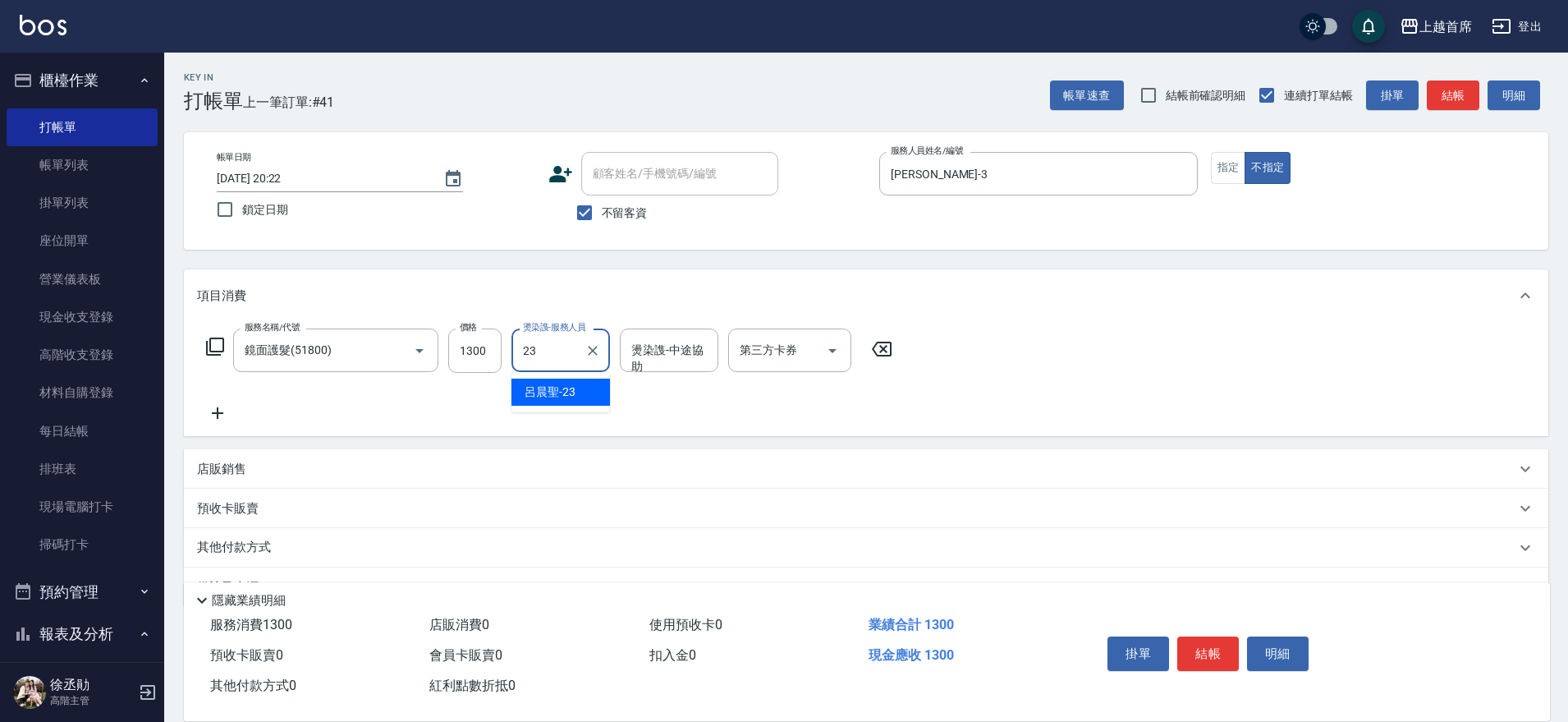
type input "[PERSON_NAME]-23"
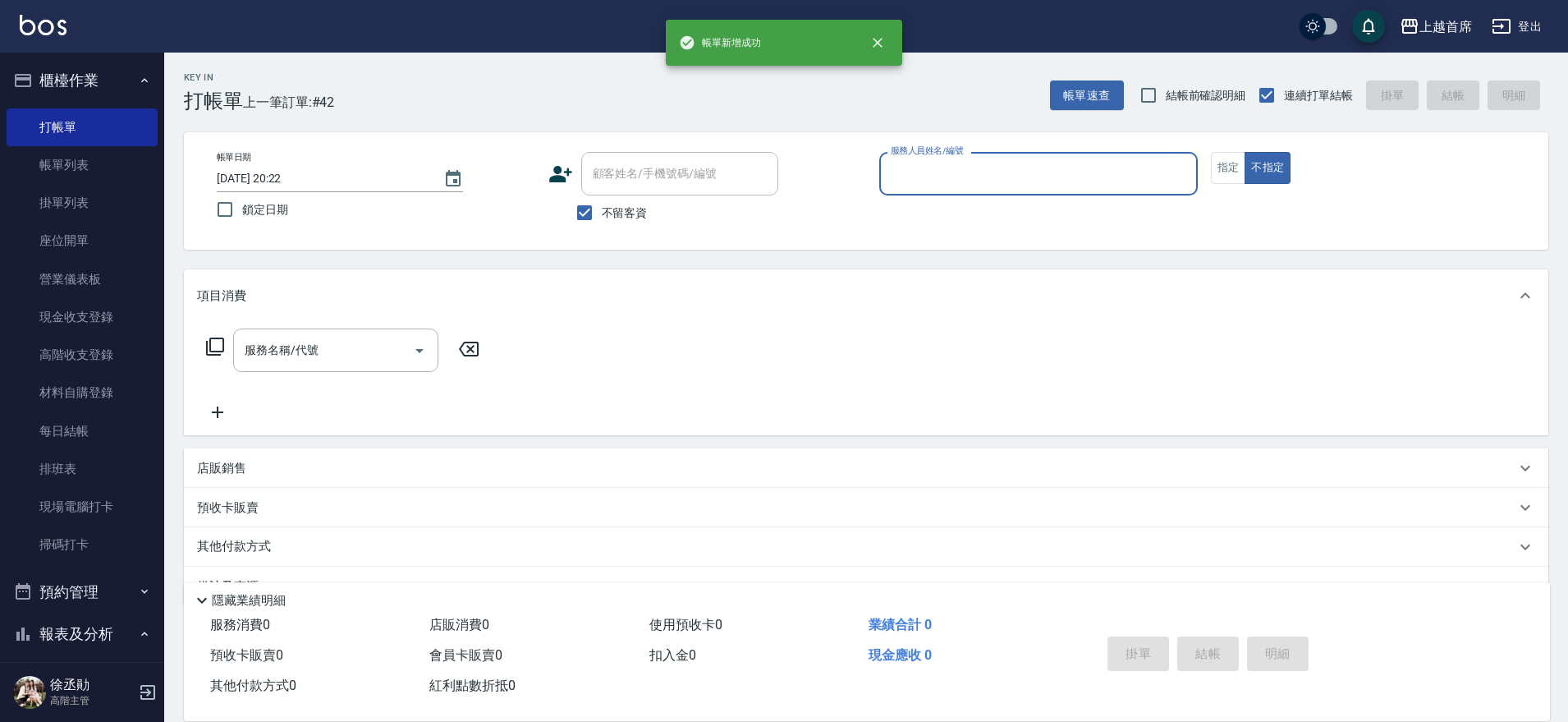
click at [120, 77] on button "櫃檯作業" at bounding box center [81, 80] width 151 height 43
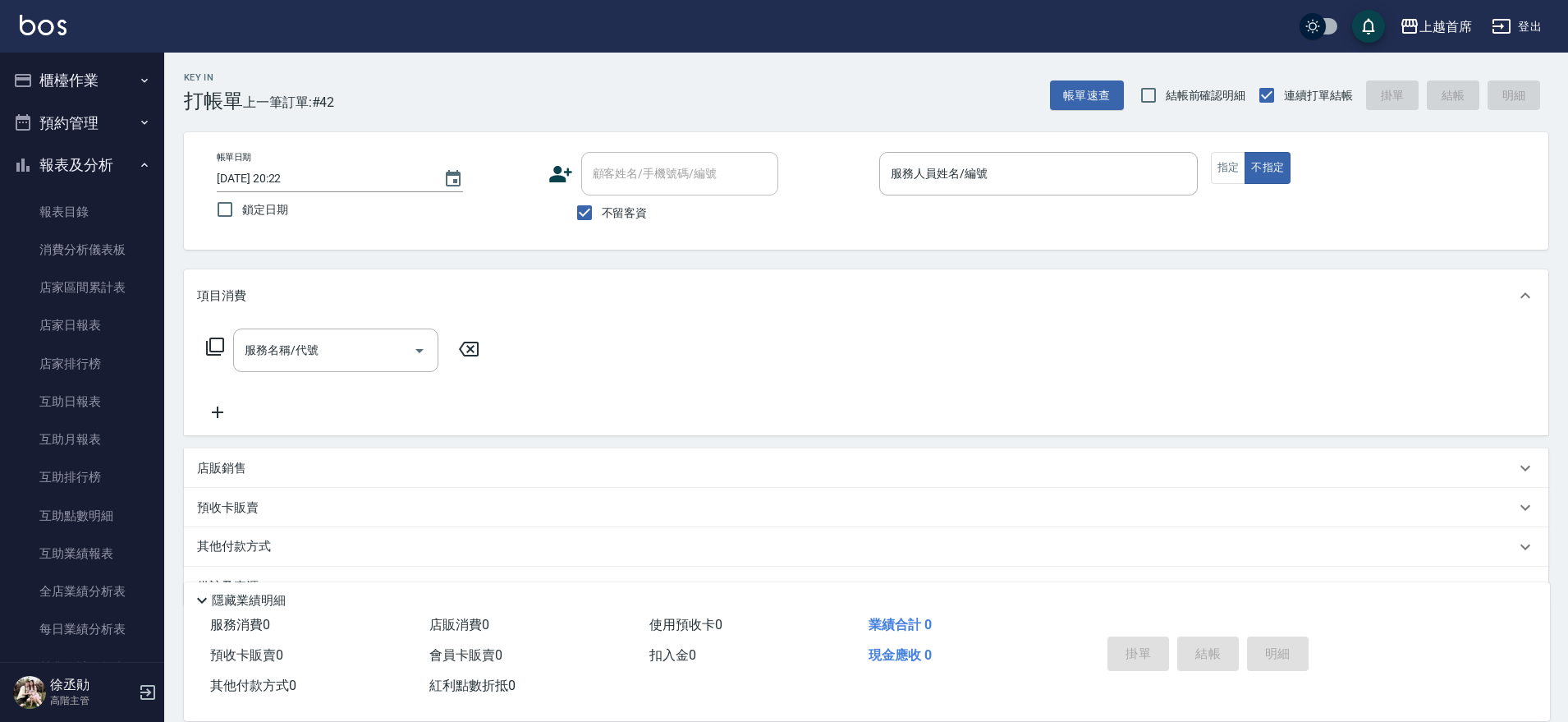
click at [116, 79] on button "櫃檯作業" at bounding box center [81, 80] width 151 height 43
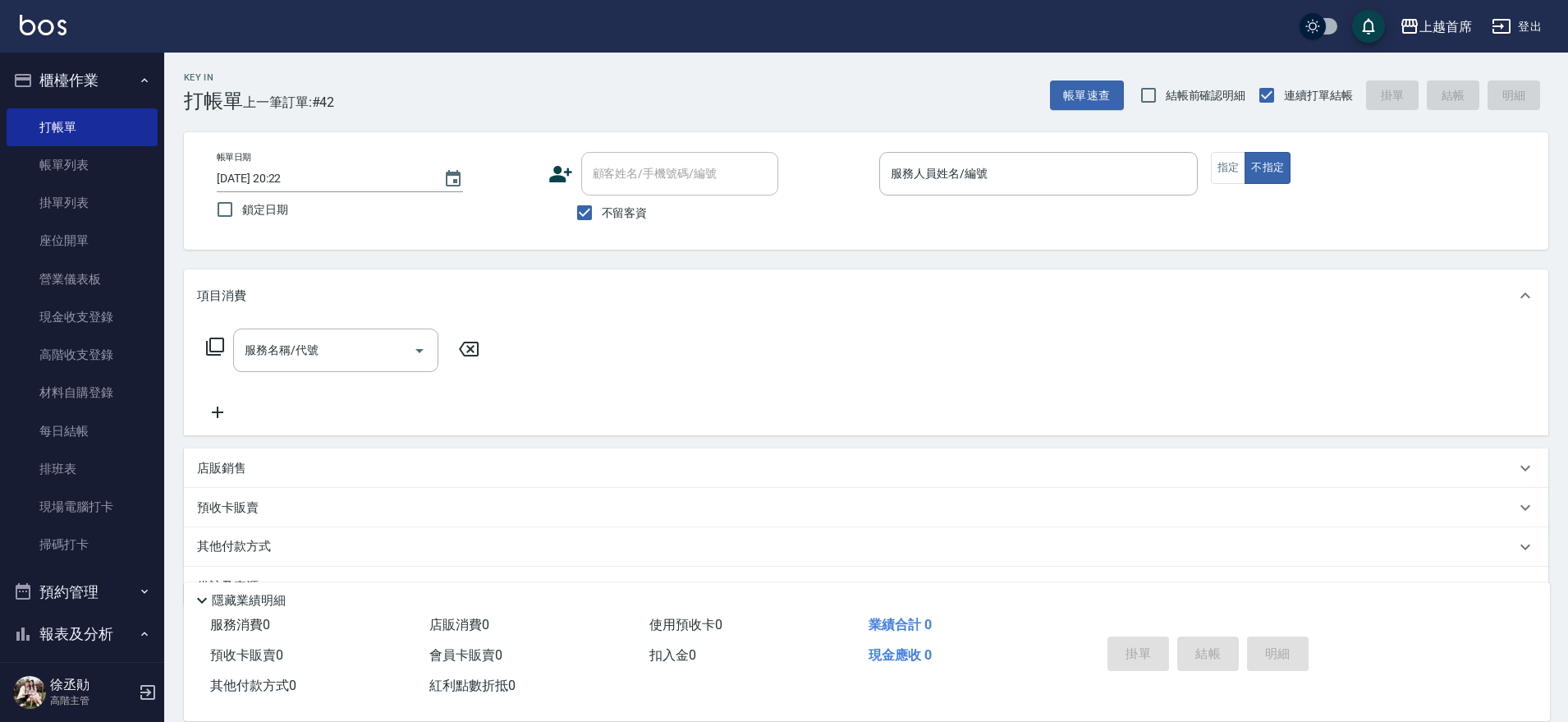
click at [116, 80] on button "櫃檯作業" at bounding box center [81, 80] width 151 height 43
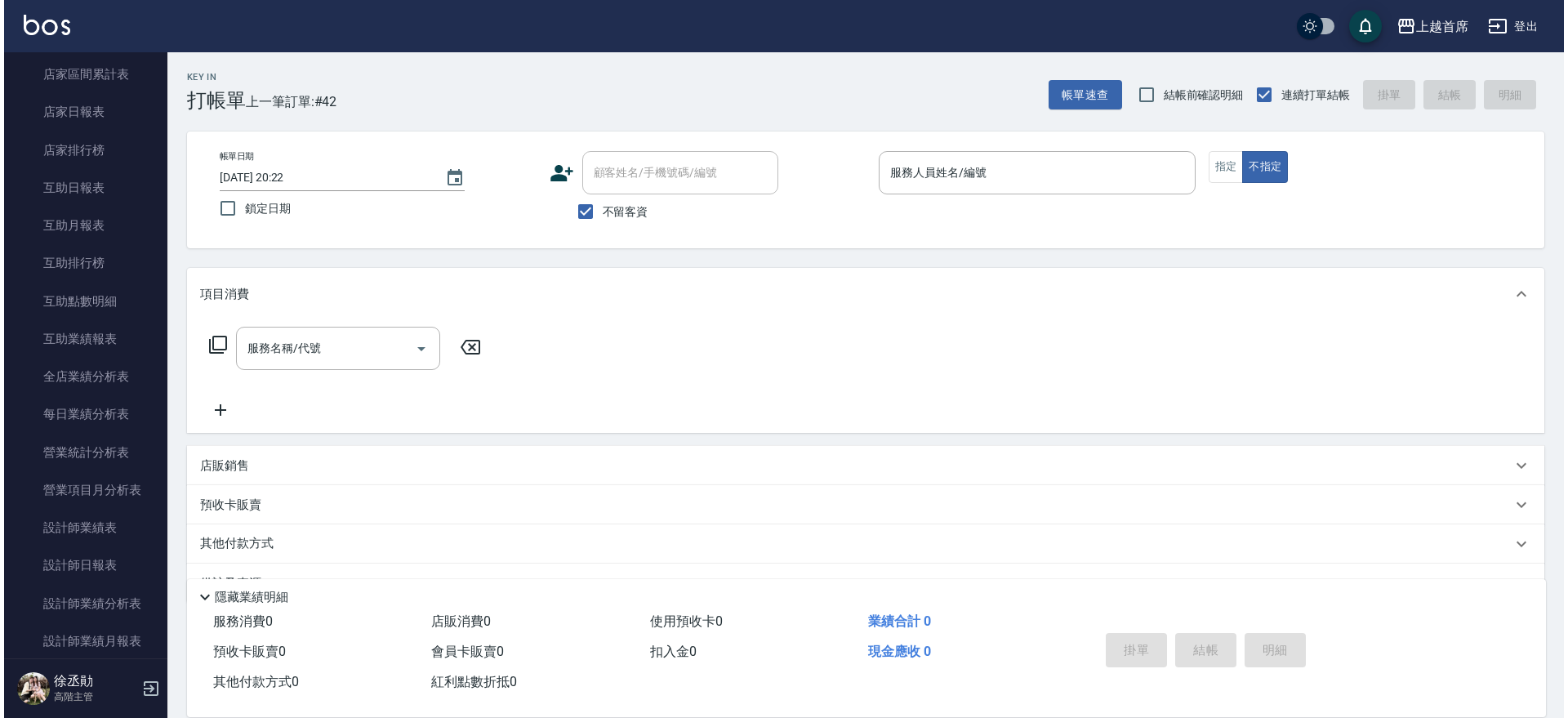
scroll to position [296, 0]
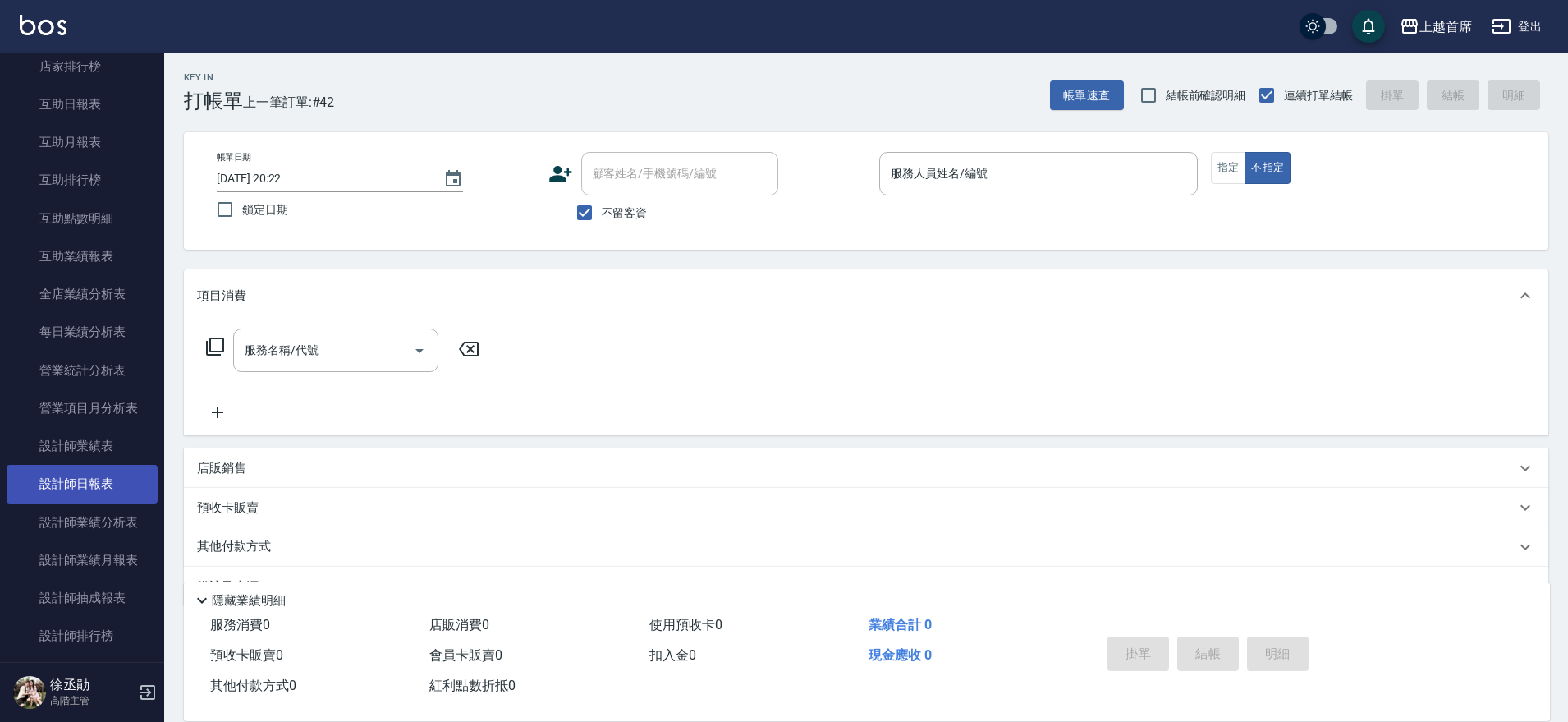
click at [67, 489] on link "設計師日報表" at bounding box center [81, 483] width 151 height 38
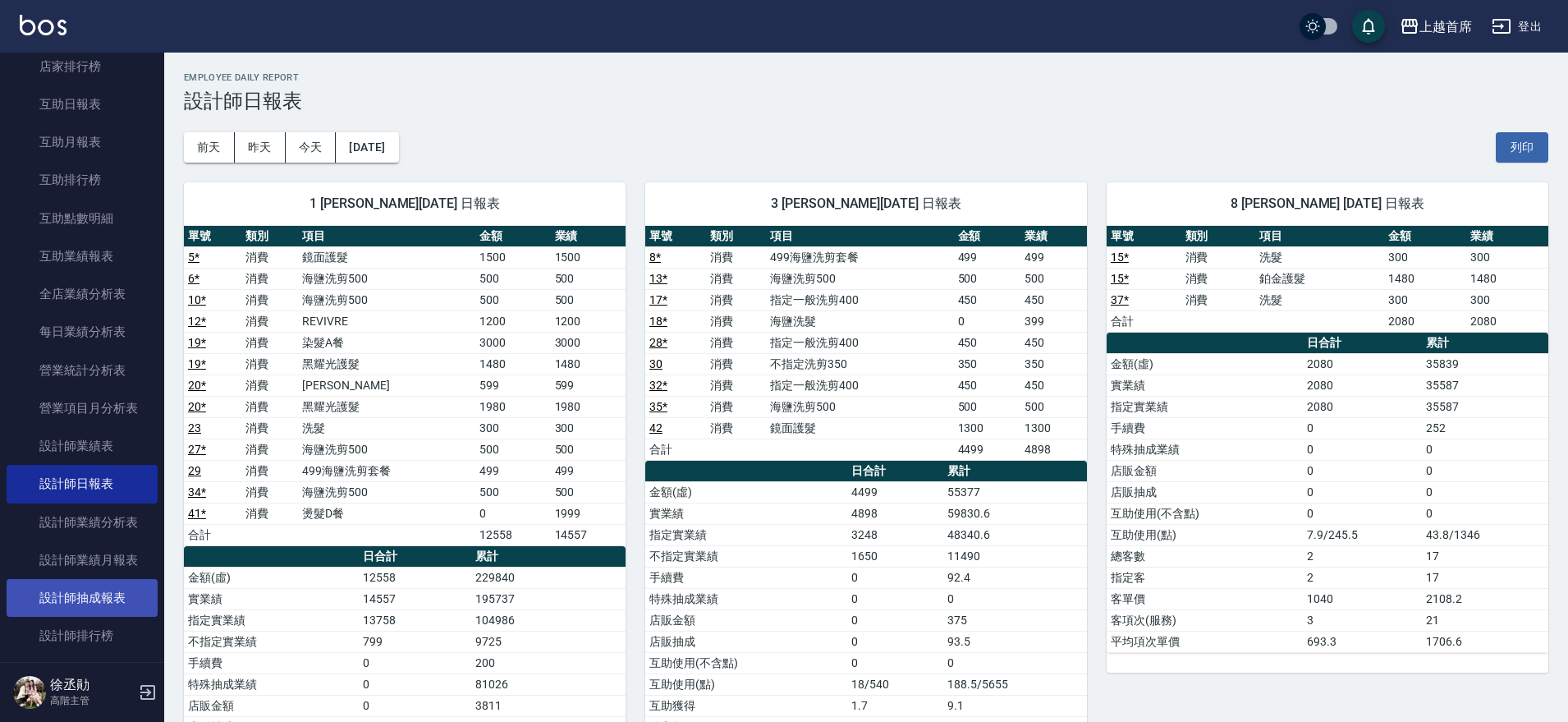
drag, startPoint x: 98, startPoint y: 625, endPoint x: 106, endPoint y: 608, distance: 18.8
click at [99, 625] on link "設計師排行榜" at bounding box center [81, 635] width 151 height 38
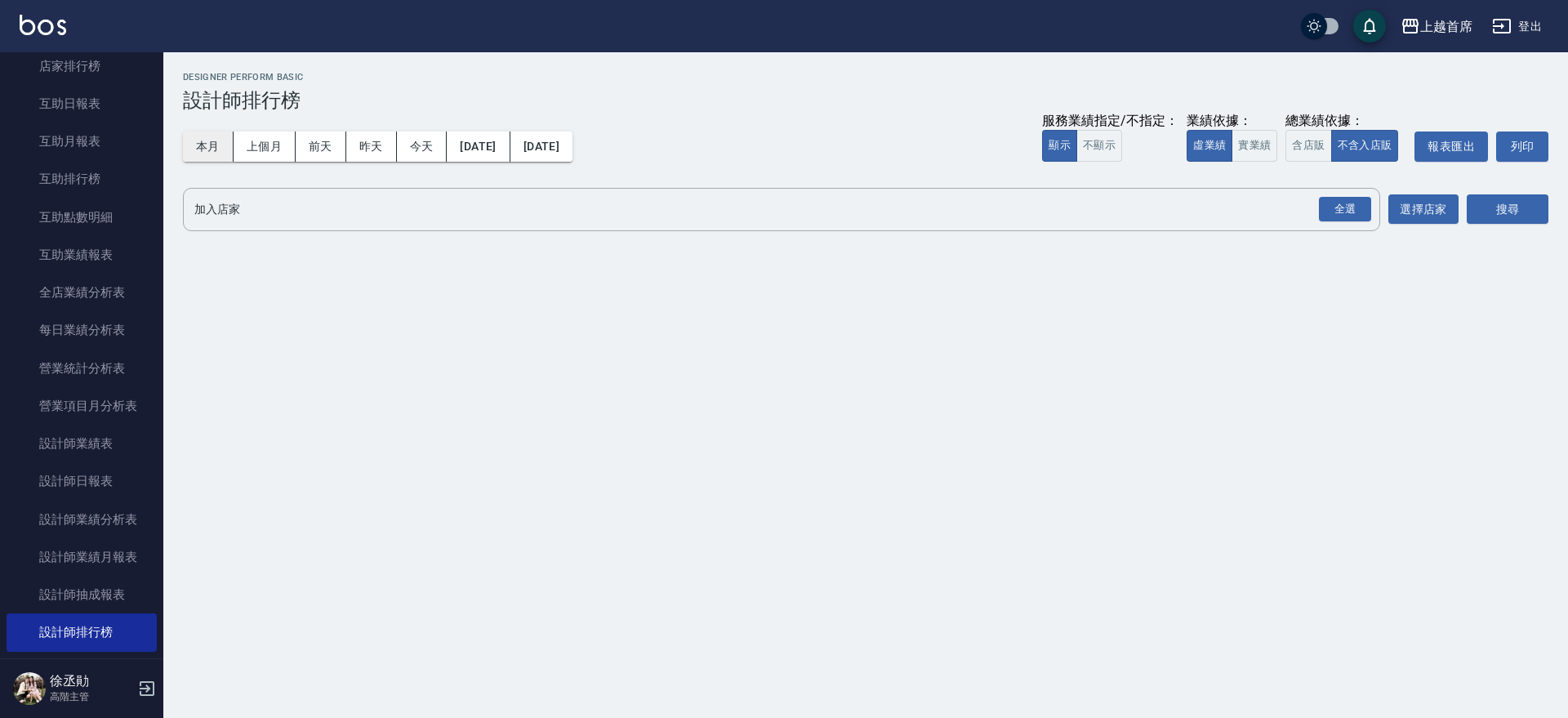
click at [194, 151] on button "本月" at bounding box center [208, 147] width 51 height 30
click at [1240, 153] on button "實業績" at bounding box center [1254, 146] width 45 height 32
click at [1293, 148] on button "含店販" at bounding box center [1308, 146] width 45 height 32
click at [1360, 203] on div "全選" at bounding box center [1344, 209] width 52 height 25
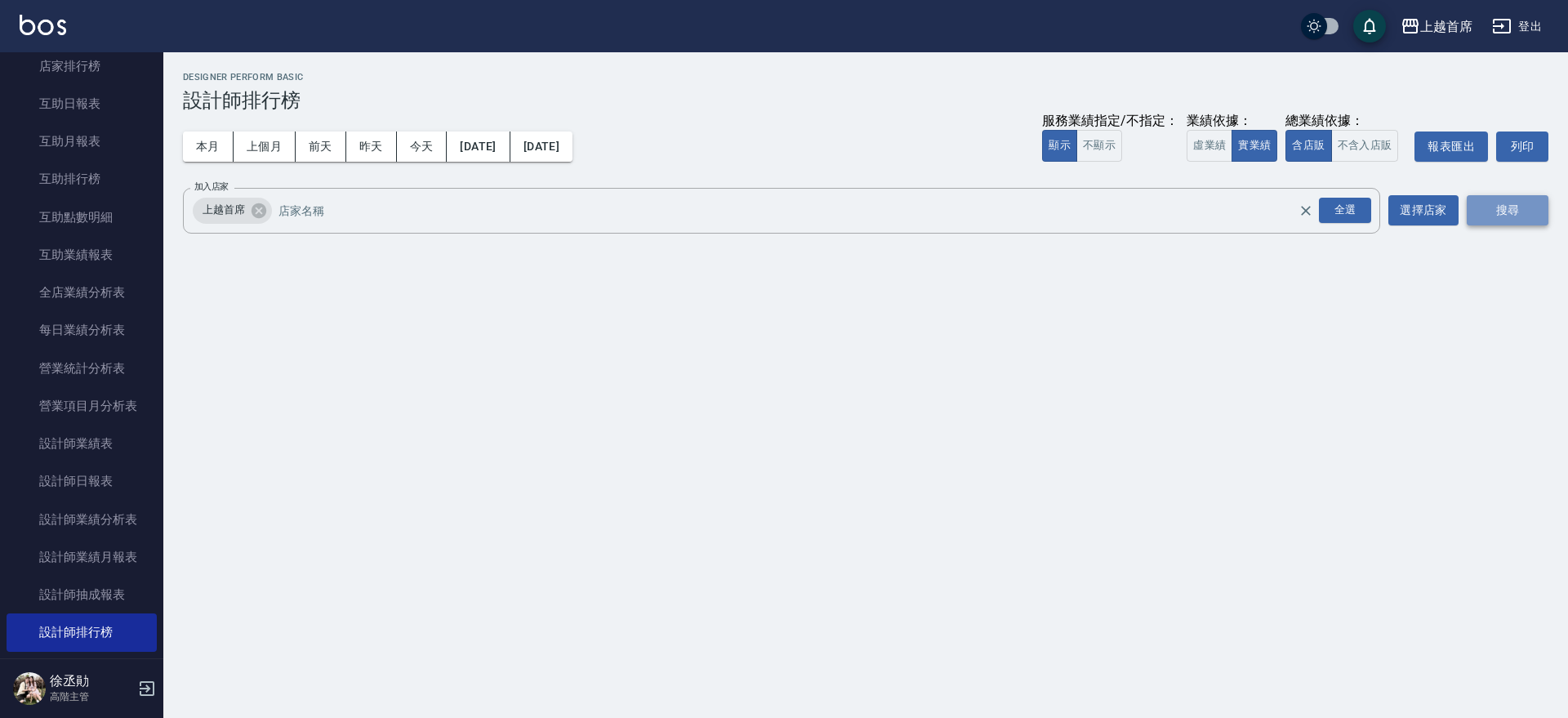
click at [1471, 201] on button "搜尋" at bounding box center [1508, 211] width 82 height 30
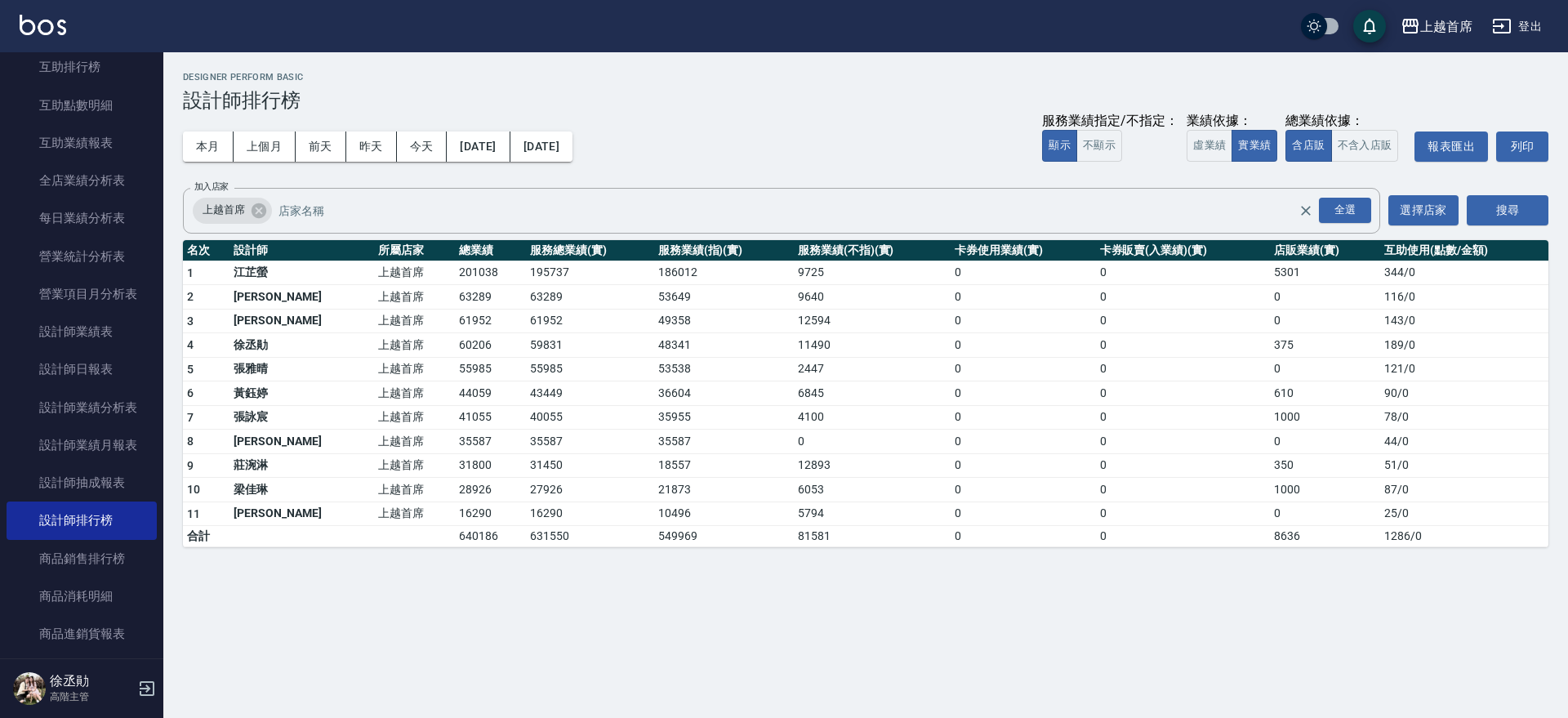
scroll to position [409, 0]
click at [1368, 147] on button "不含入店販" at bounding box center [1365, 146] width 68 height 32
drag, startPoint x: 1320, startPoint y: 137, endPoint x: 1311, endPoint y: 137, distance: 9.0
click at [1318, 137] on button "含店販" at bounding box center [1308, 146] width 45 height 32
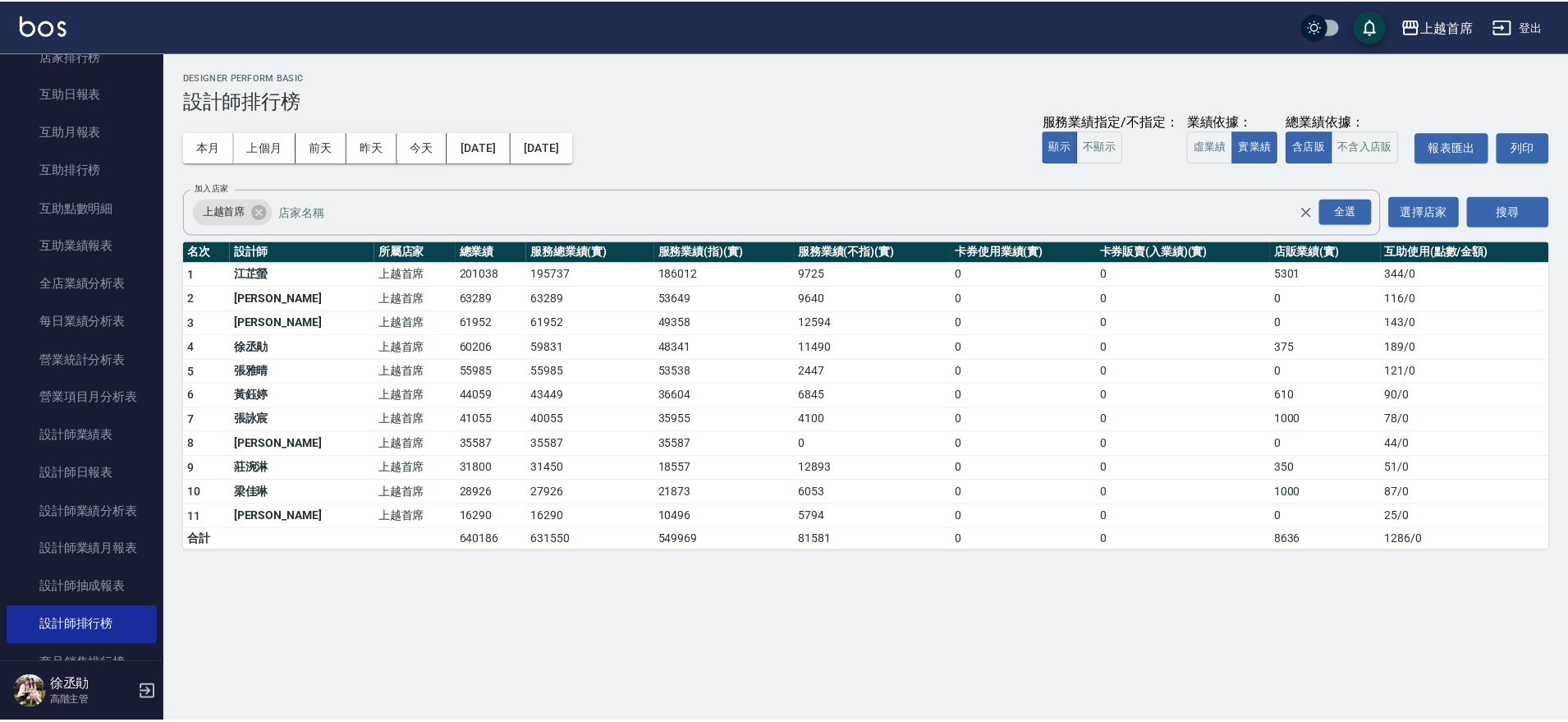
scroll to position [0, 0]
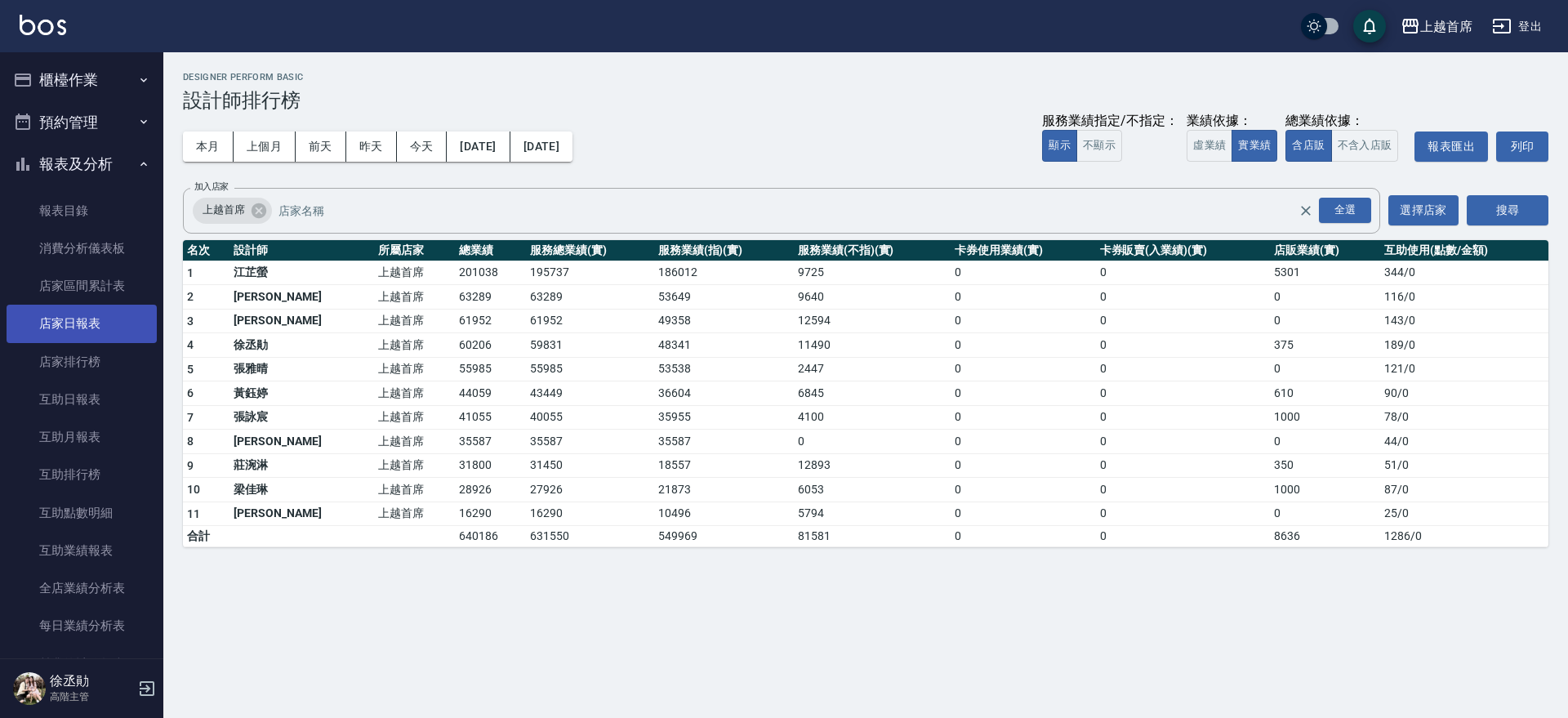
click at [102, 326] on link "店家日報表" at bounding box center [81, 323] width 150 height 37
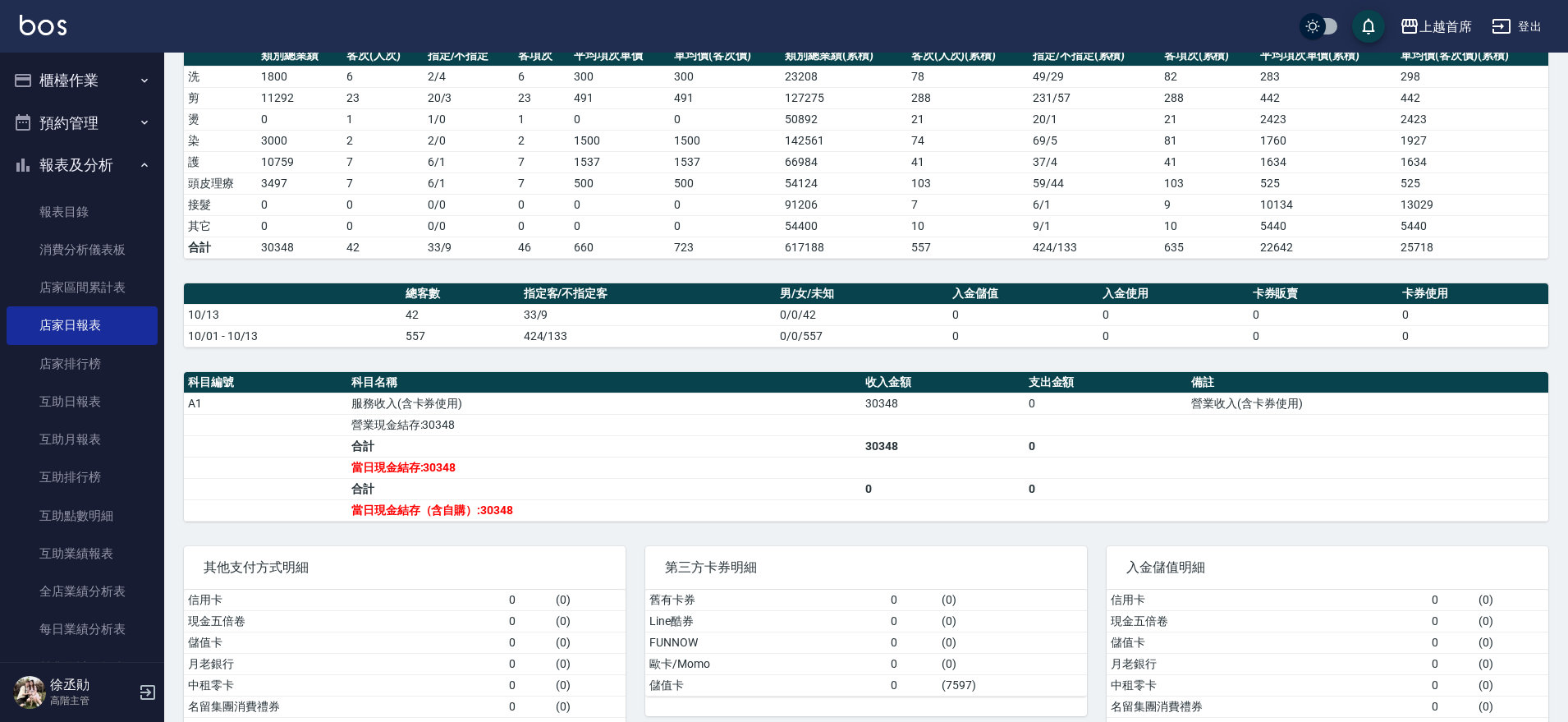
scroll to position [299, 0]
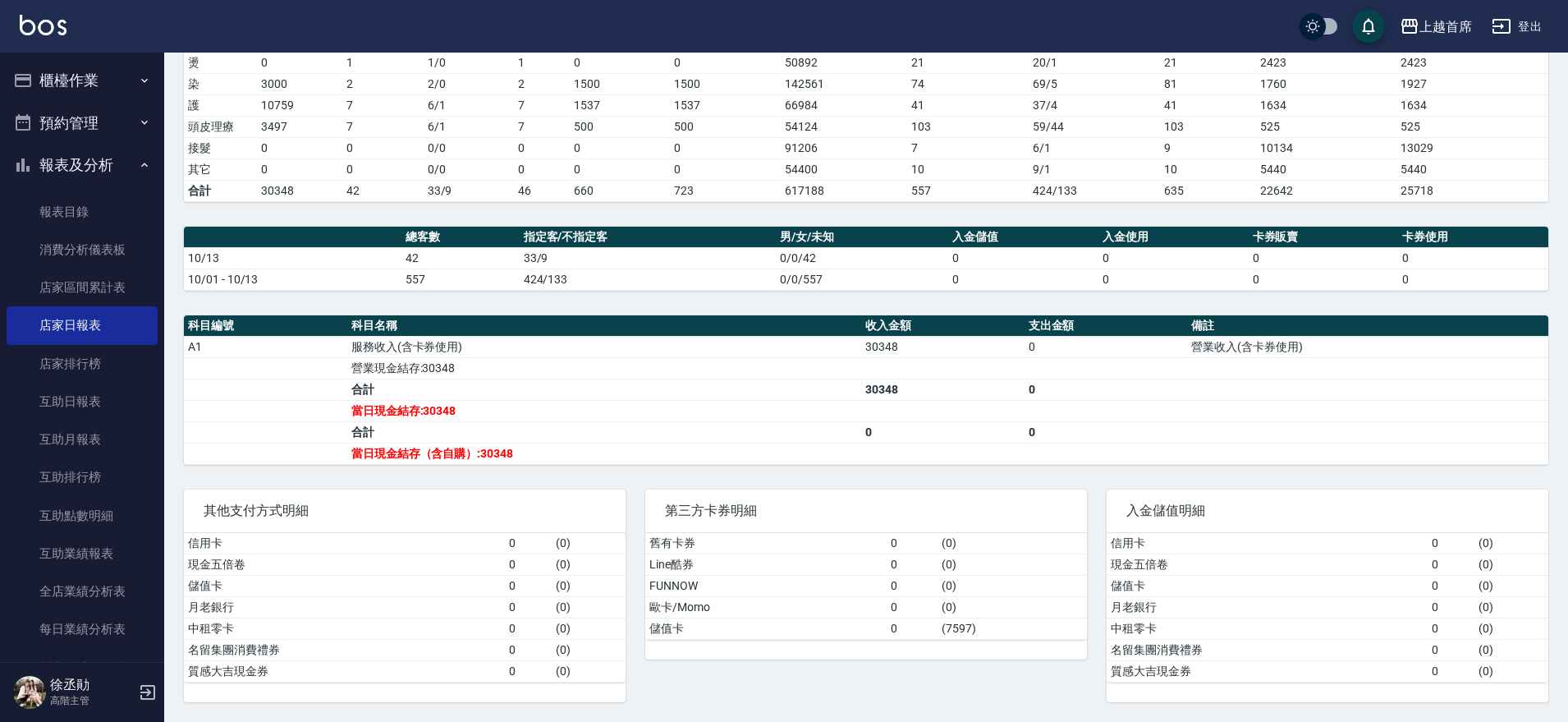
click at [61, 76] on button "櫃檯作業" at bounding box center [81, 80] width 151 height 43
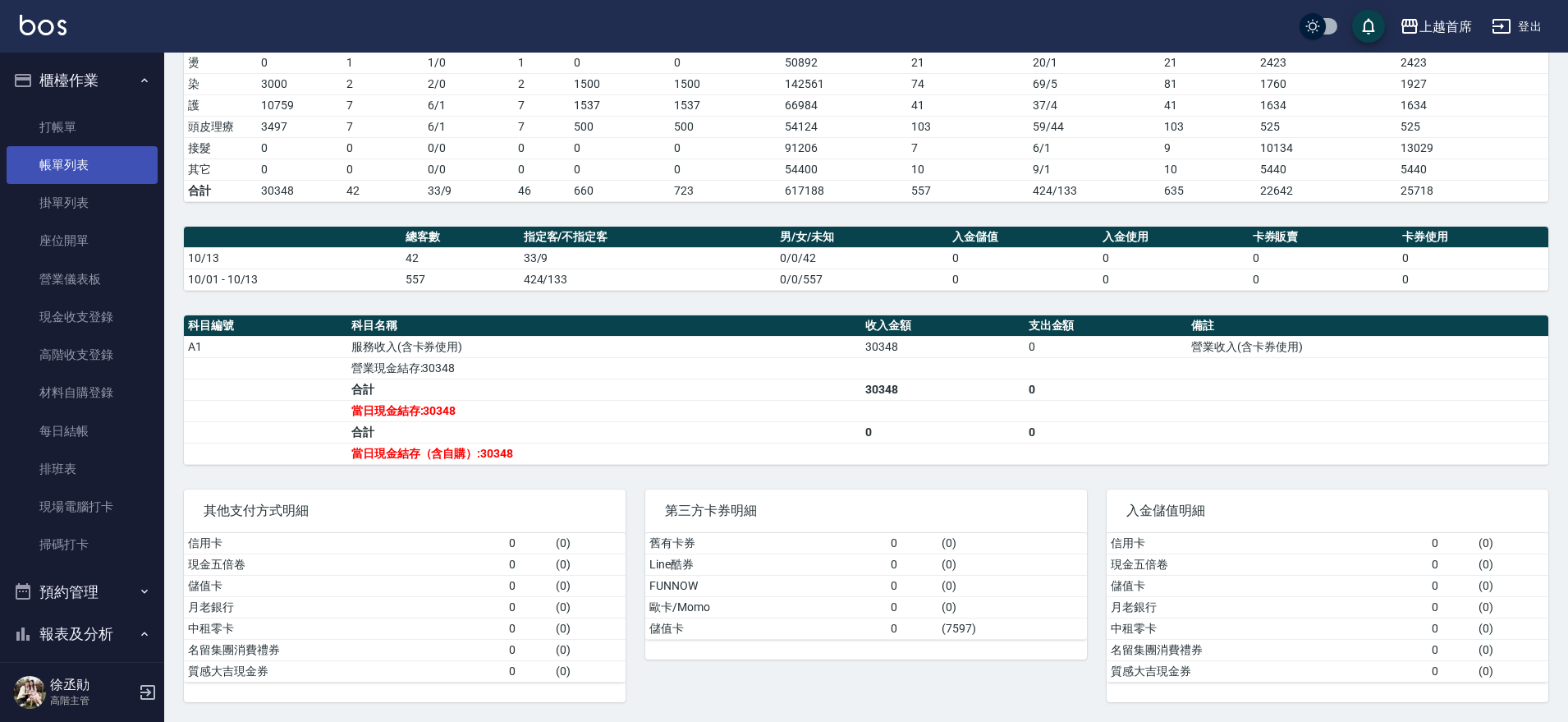
click at [76, 158] on link "帳單列表" at bounding box center [81, 165] width 151 height 38
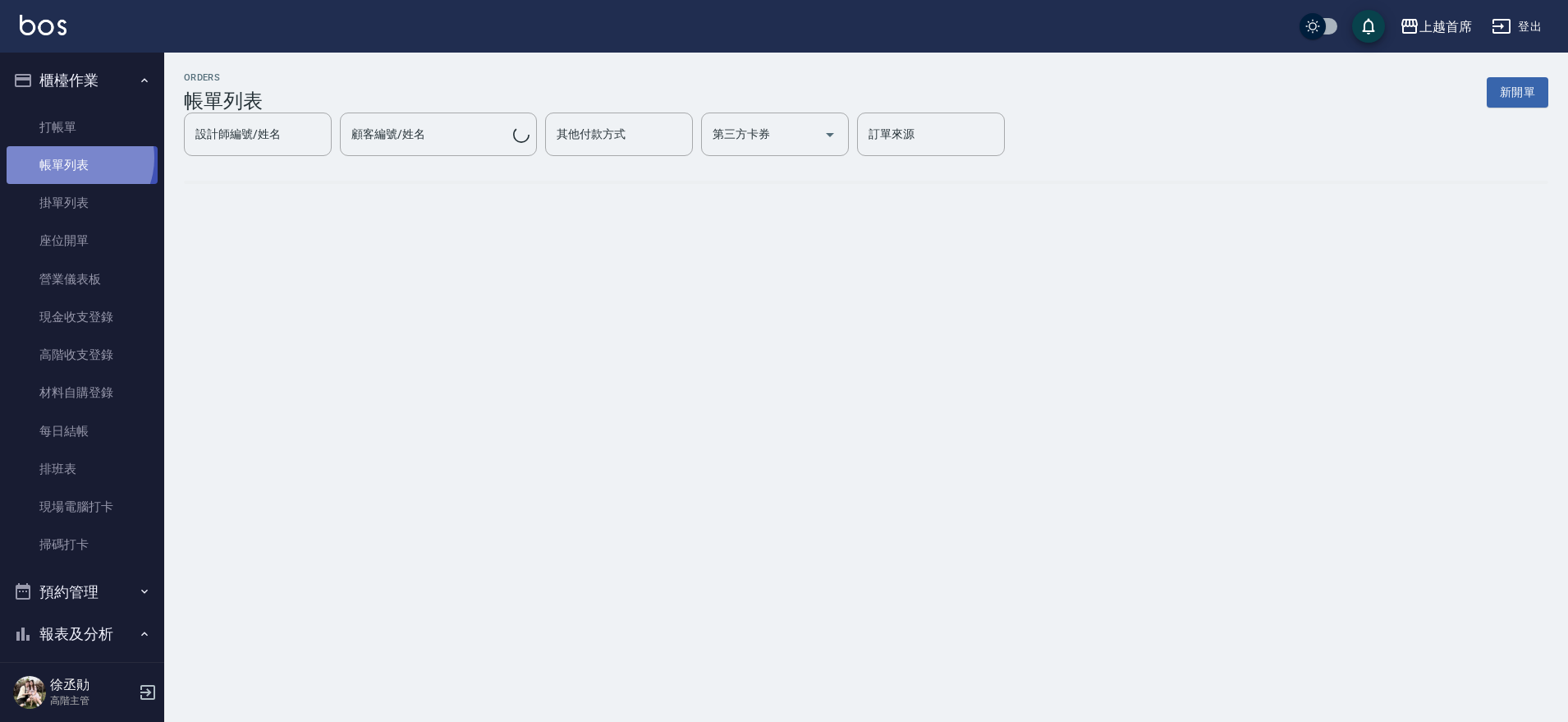
click at [76, 158] on link "帳單列表" at bounding box center [81, 165] width 151 height 38
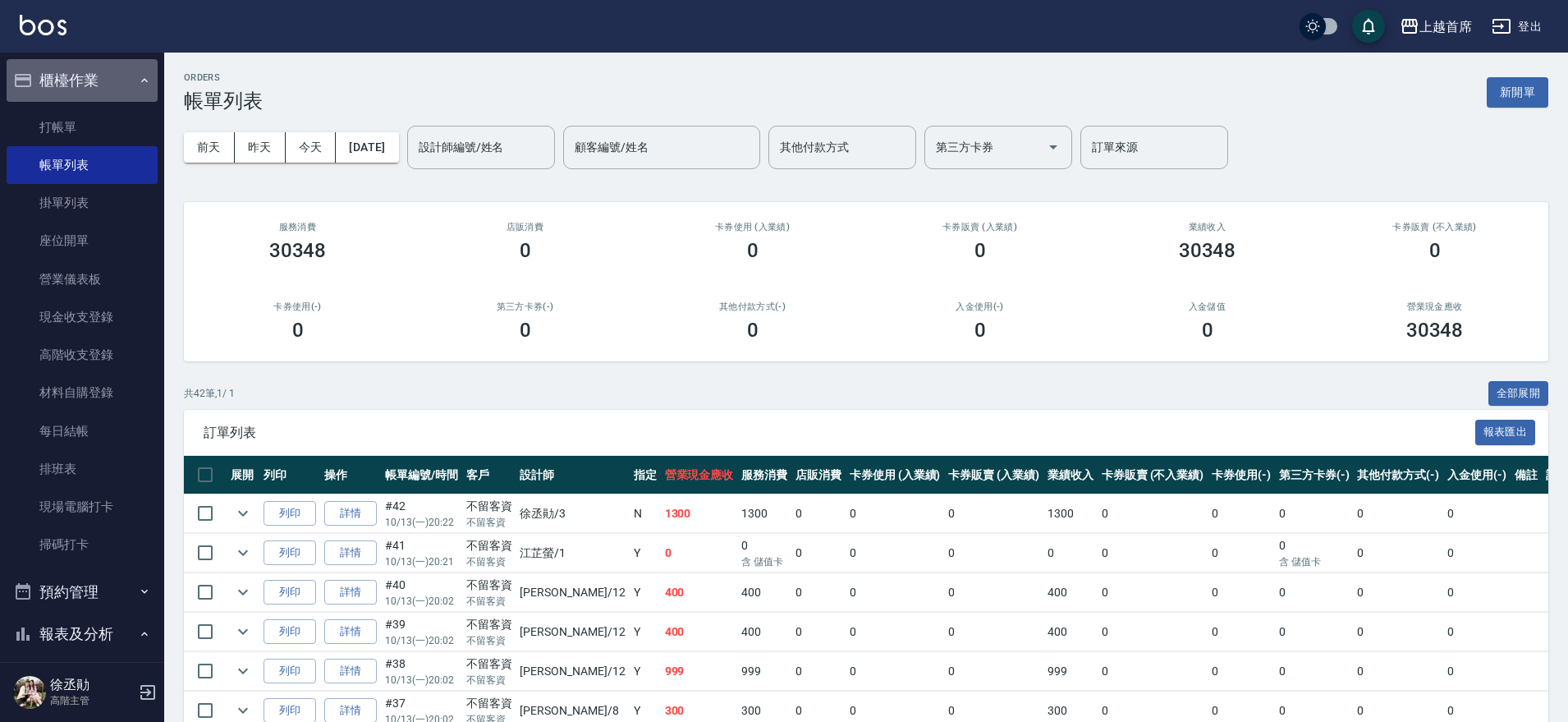
click at [113, 71] on button "櫃檯作業" at bounding box center [81, 80] width 151 height 43
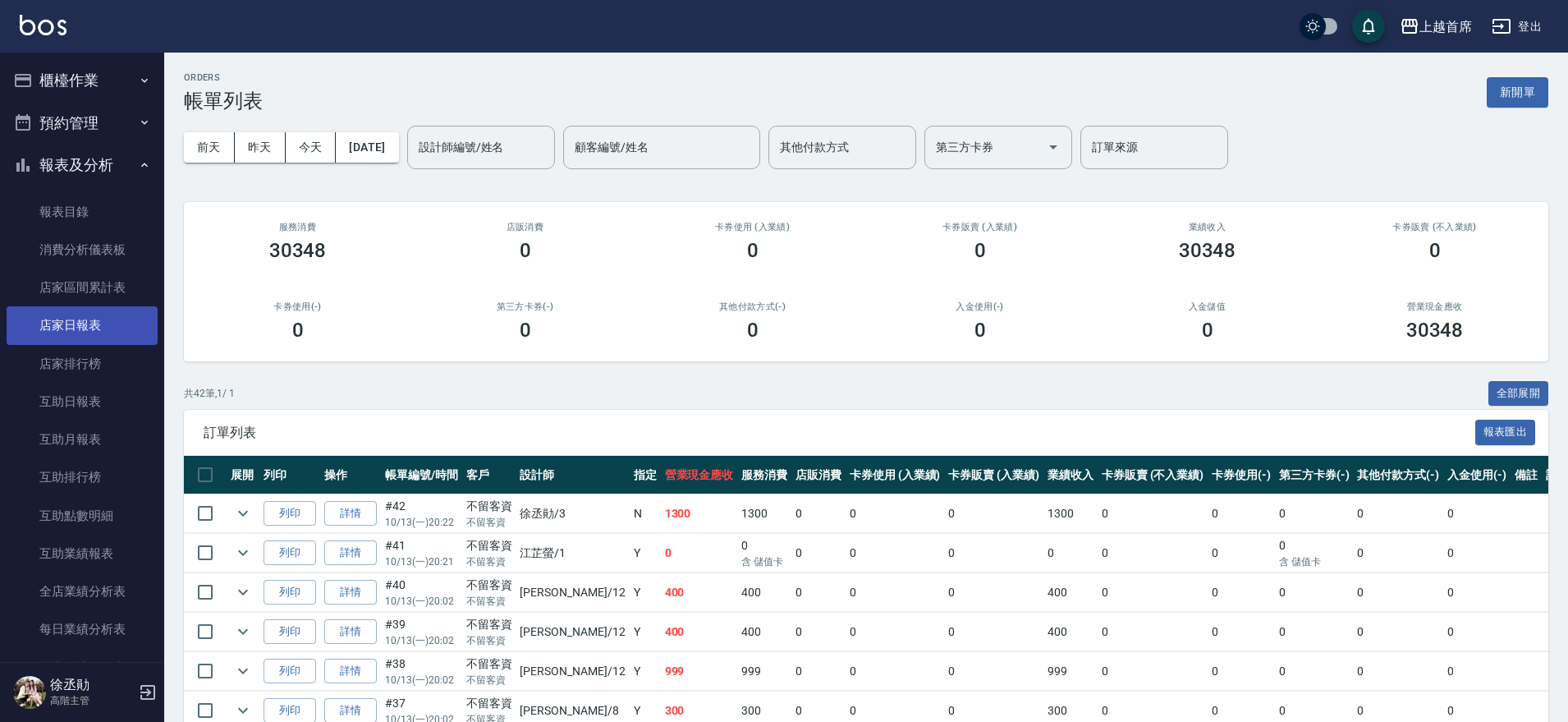
click at [96, 321] on link "店家日報表" at bounding box center [81, 325] width 151 height 38
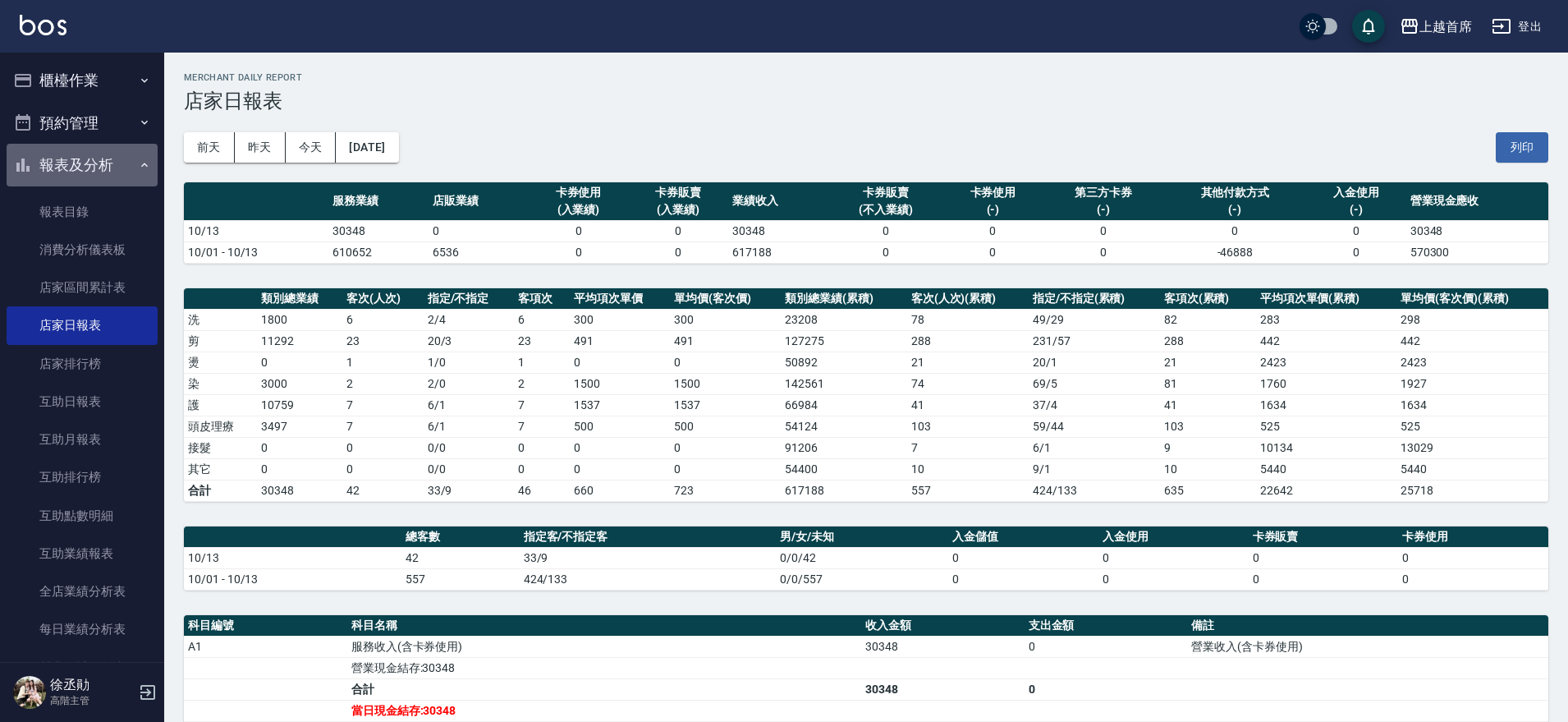
click at [92, 158] on button "報表及分析" at bounding box center [81, 165] width 151 height 43
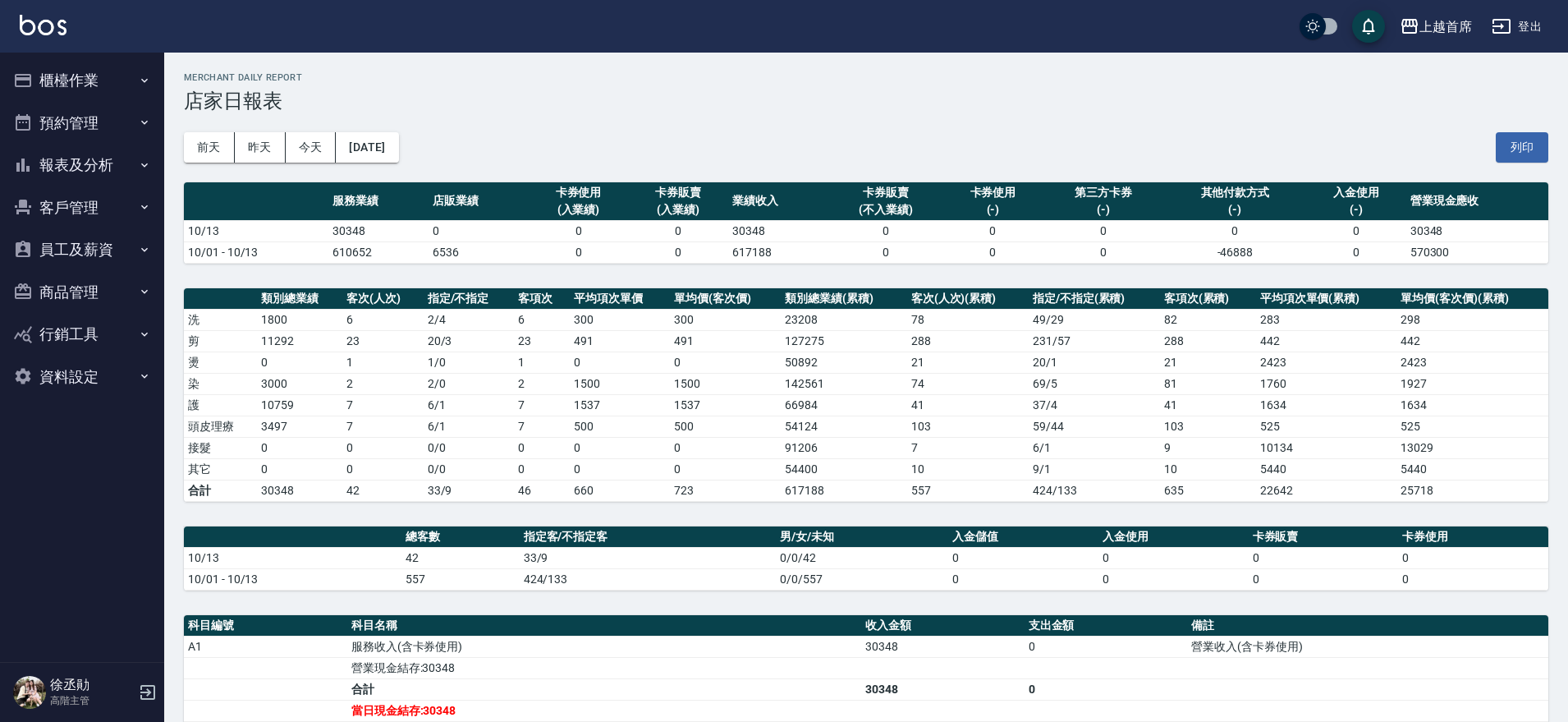
click at [89, 165] on button "報表及分析" at bounding box center [81, 165] width 151 height 43
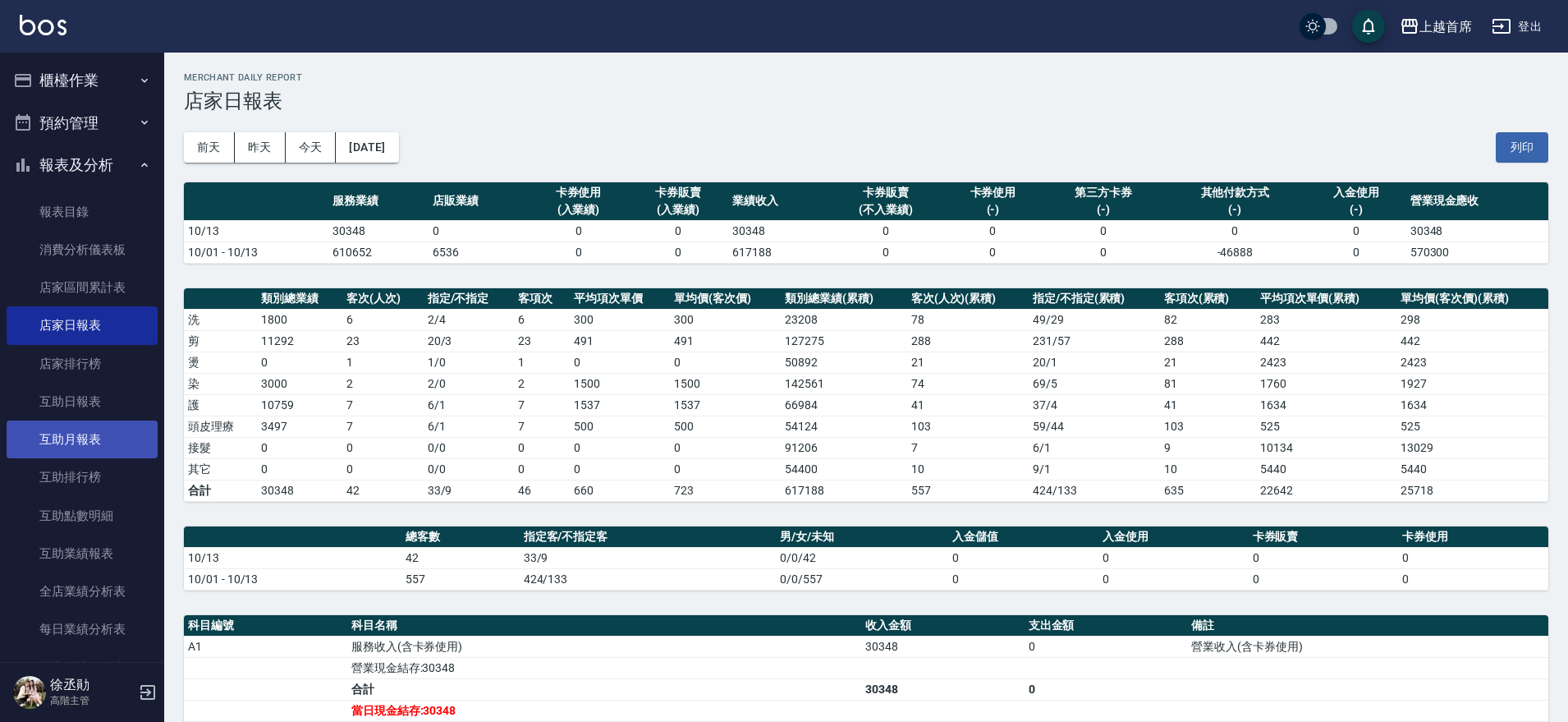
scroll to position [411, 0]
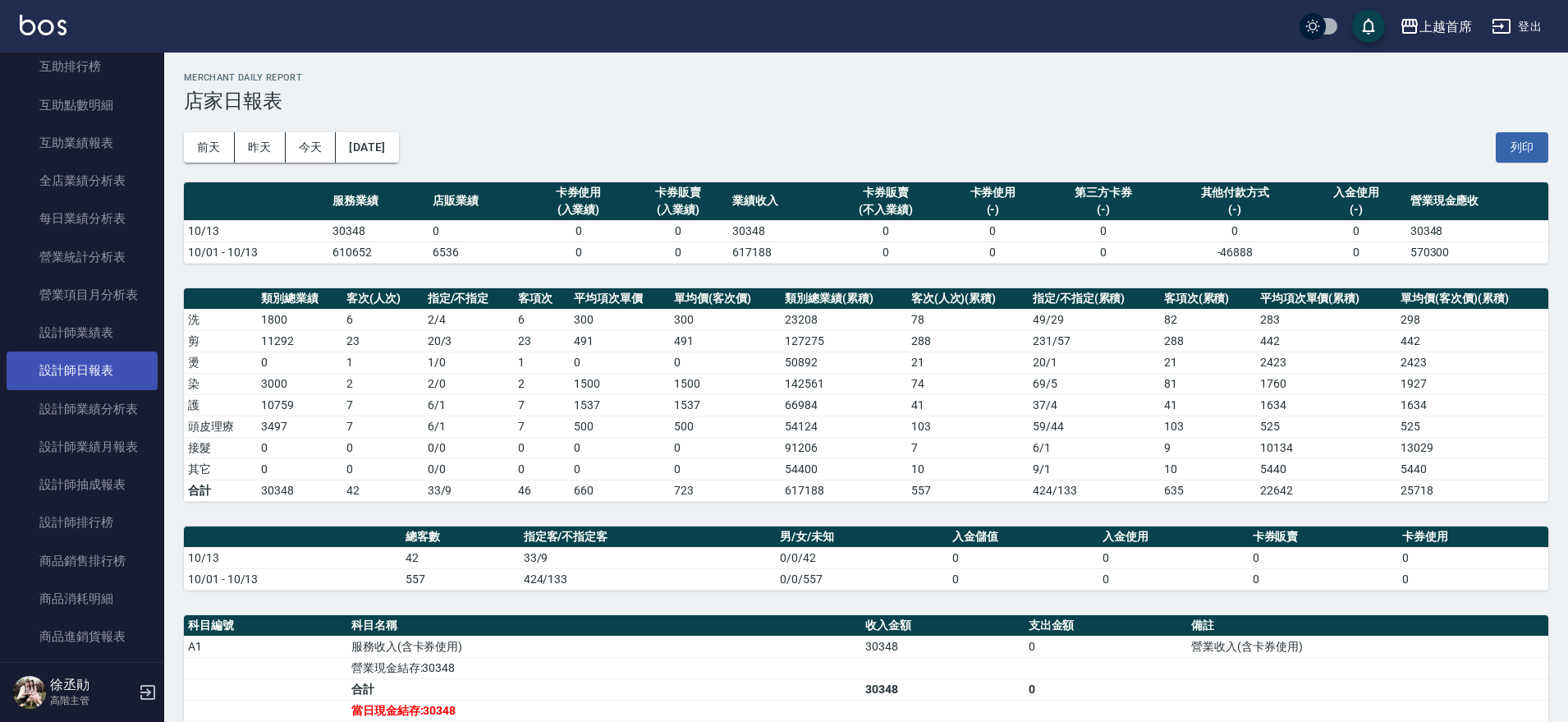
click at [101, 363] on link "設計師日報表" at bounding box center [81, 370] width 151 height 38
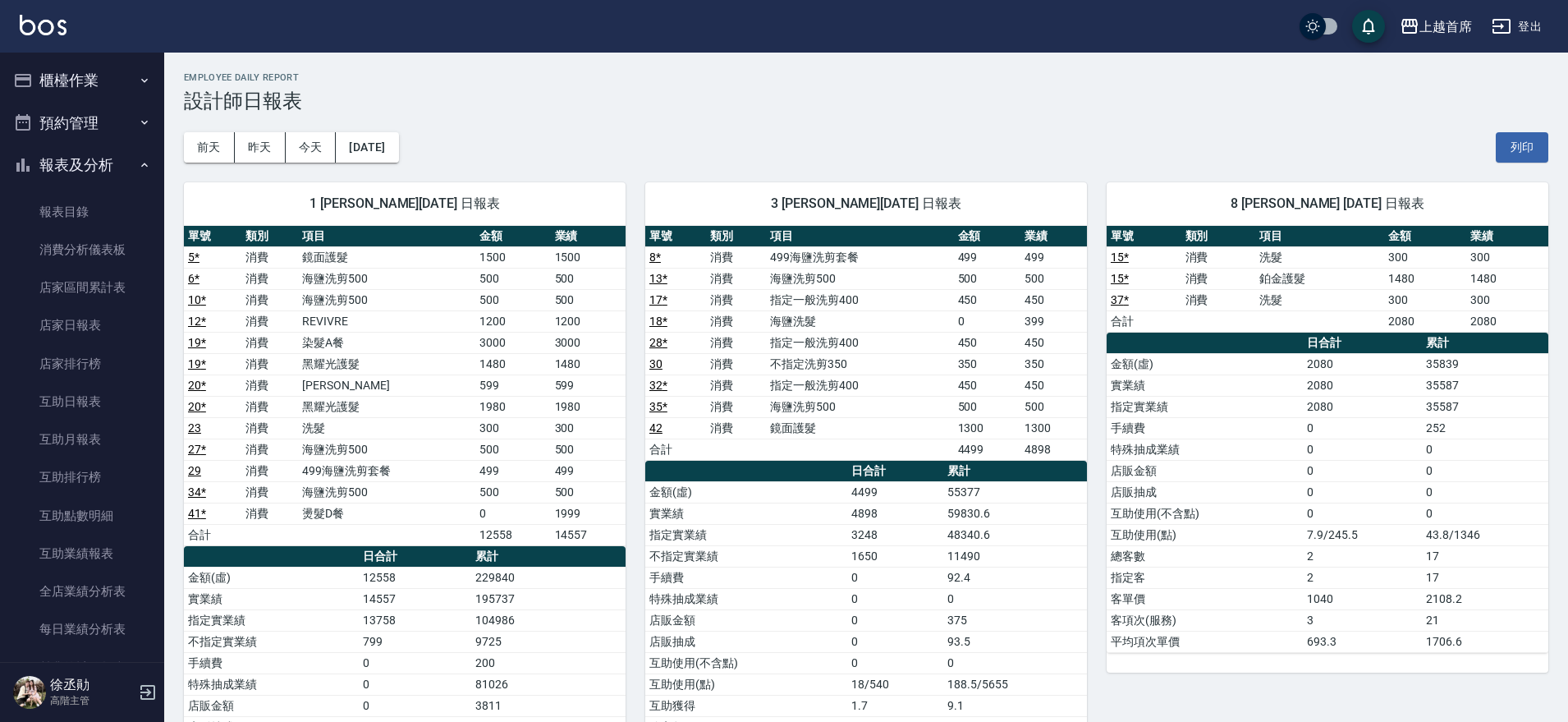
click at [81, 71] on button "櫃檯作業" at bounding box center [81, 80] width 151 height 43
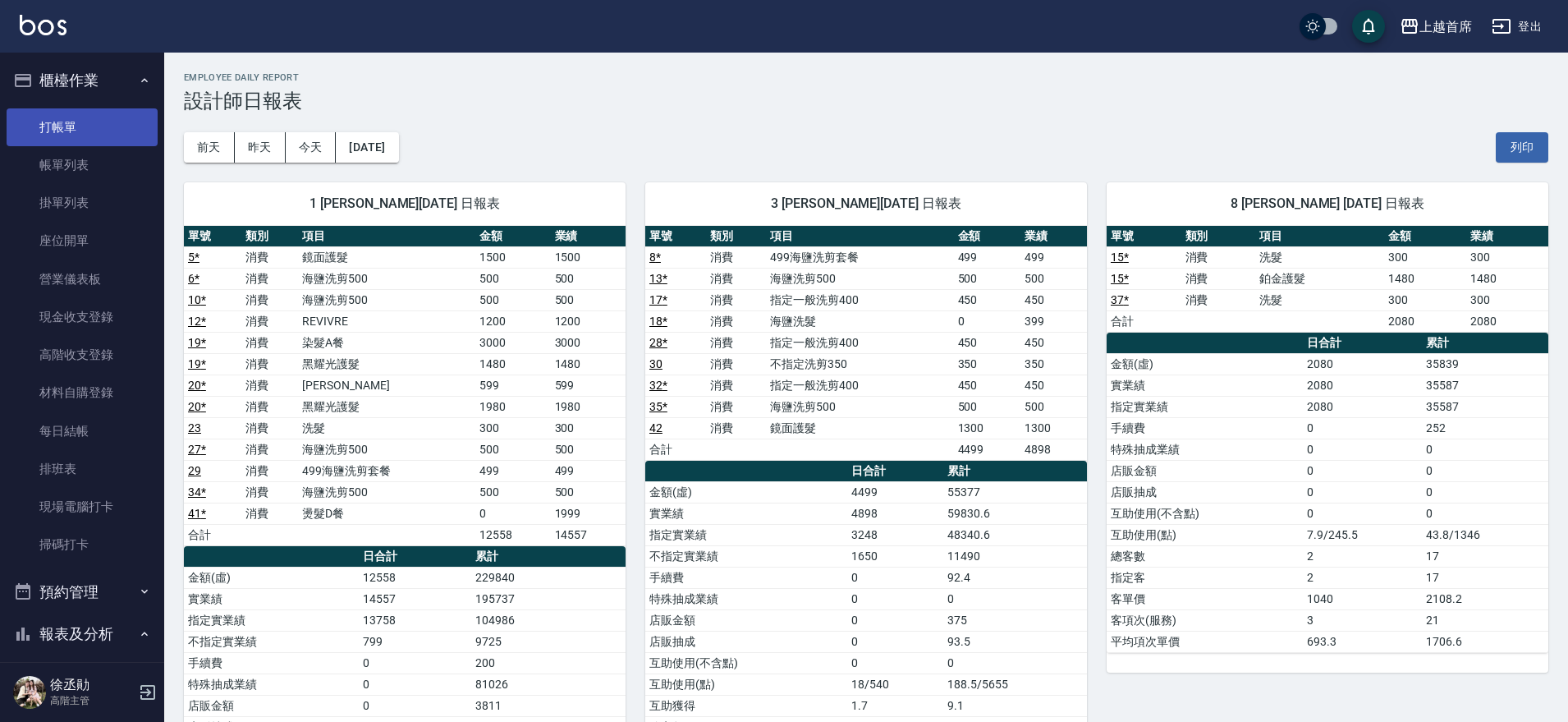
click at [85, 111] on link "打帳單" at bounding box center [81, 127] width 151 height 38
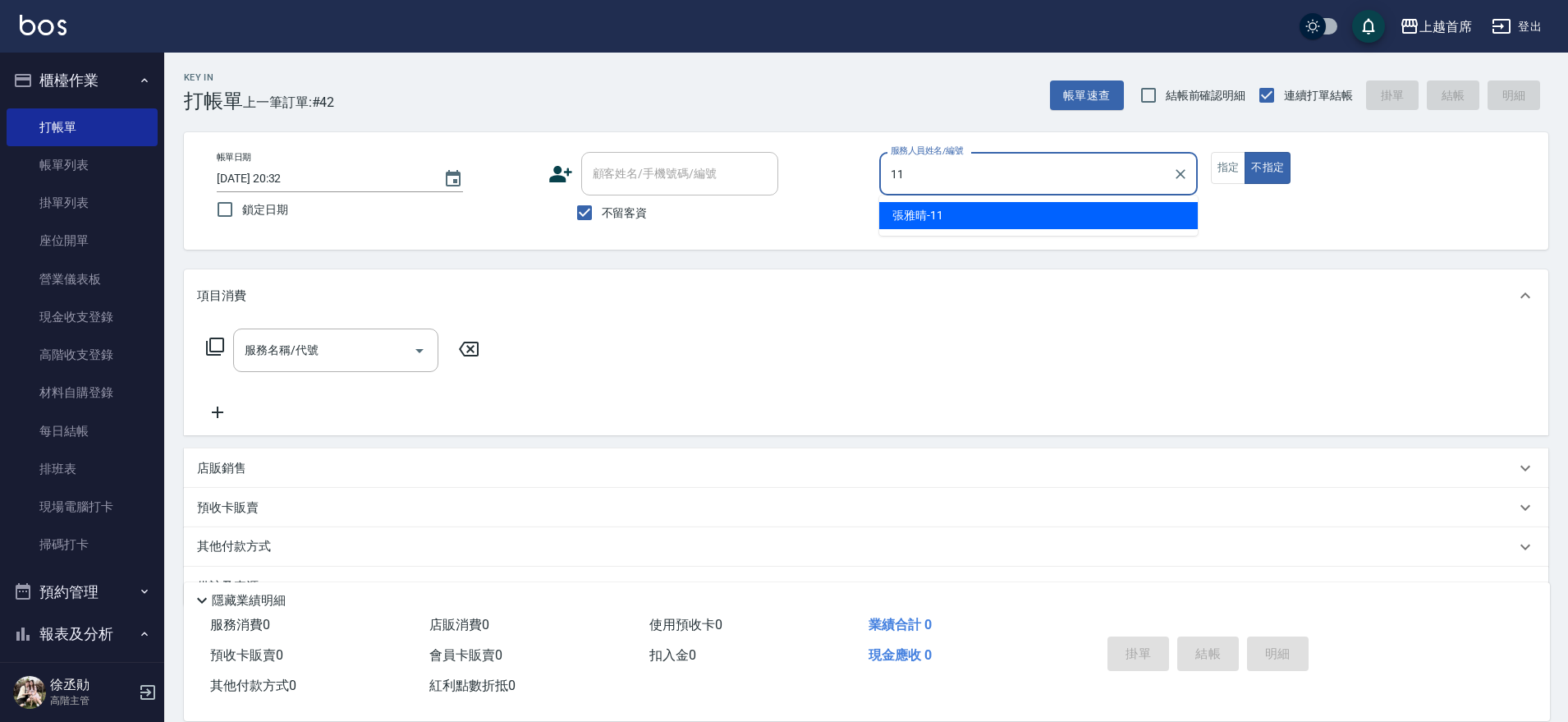
type input "[PERSON_NAME]-11"
type button "false"
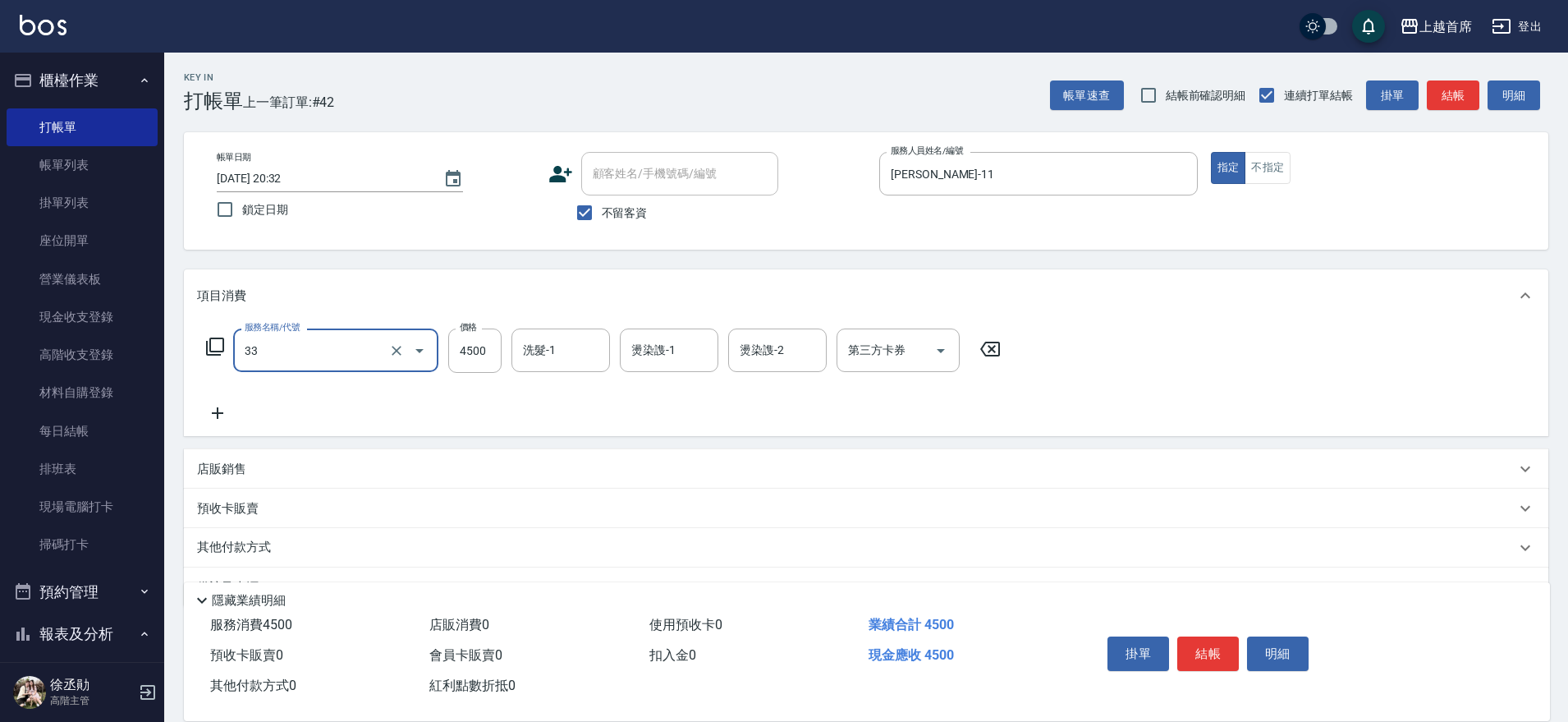
type input "燙髮+染髮C餐(33)"
type input "4499"
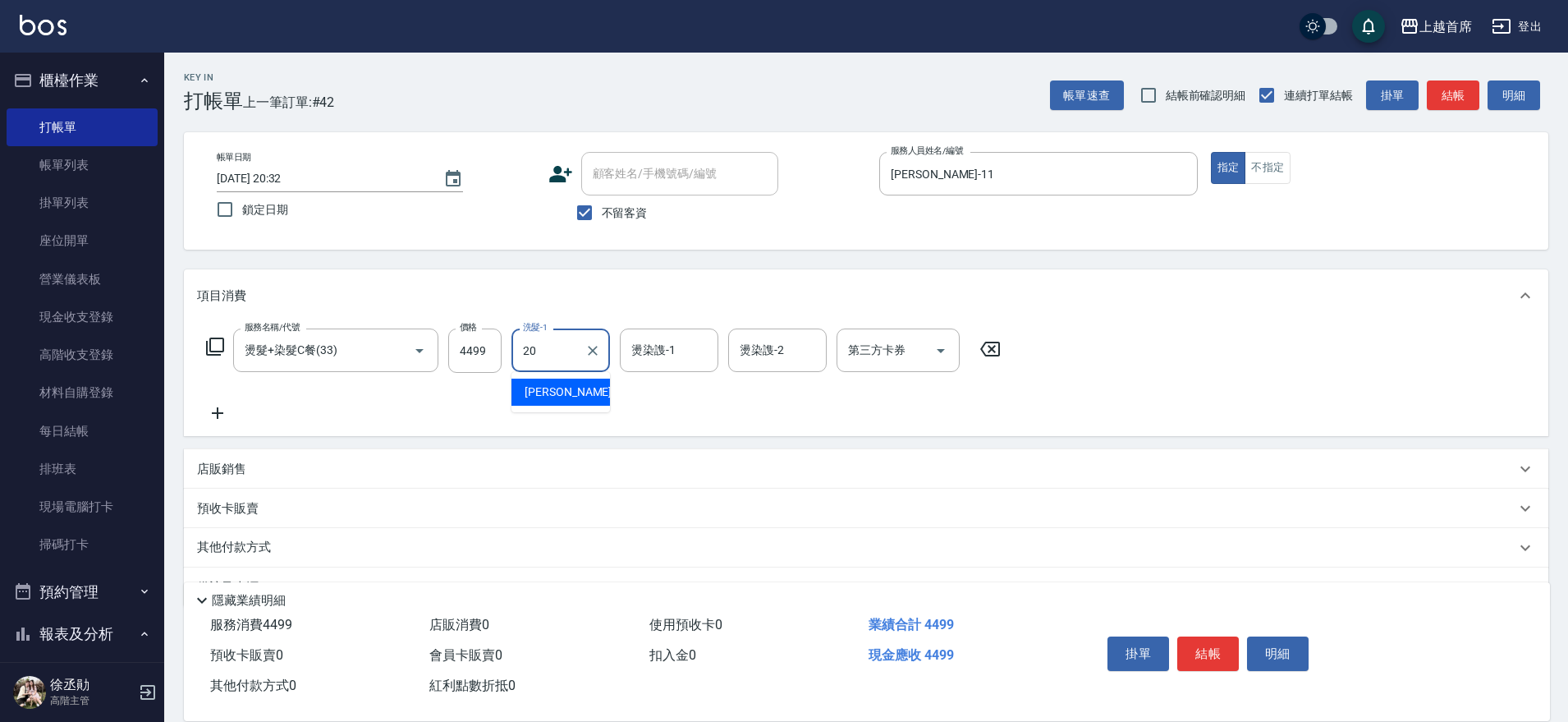
type input "[PERSON_NAME]-20"
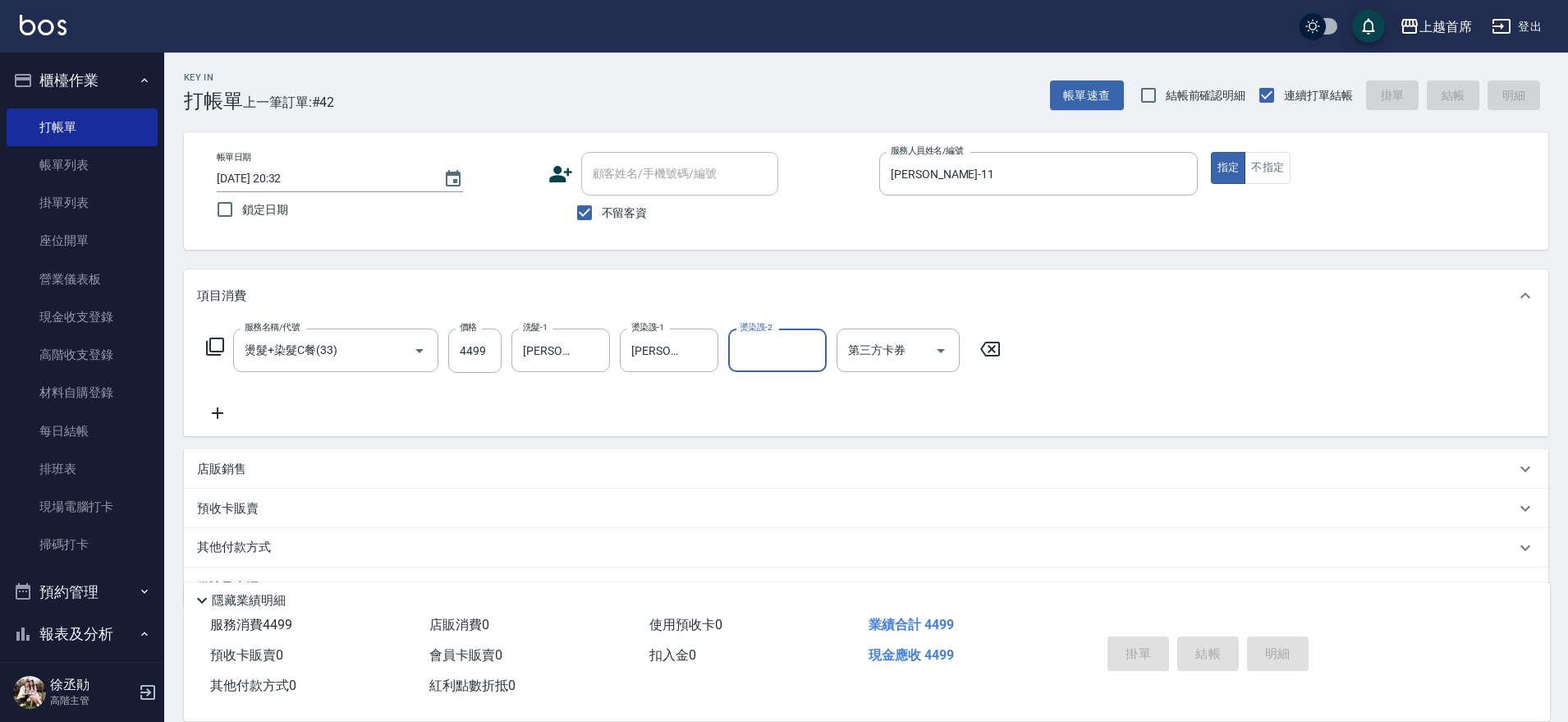
type input "[DATE] 20:33"
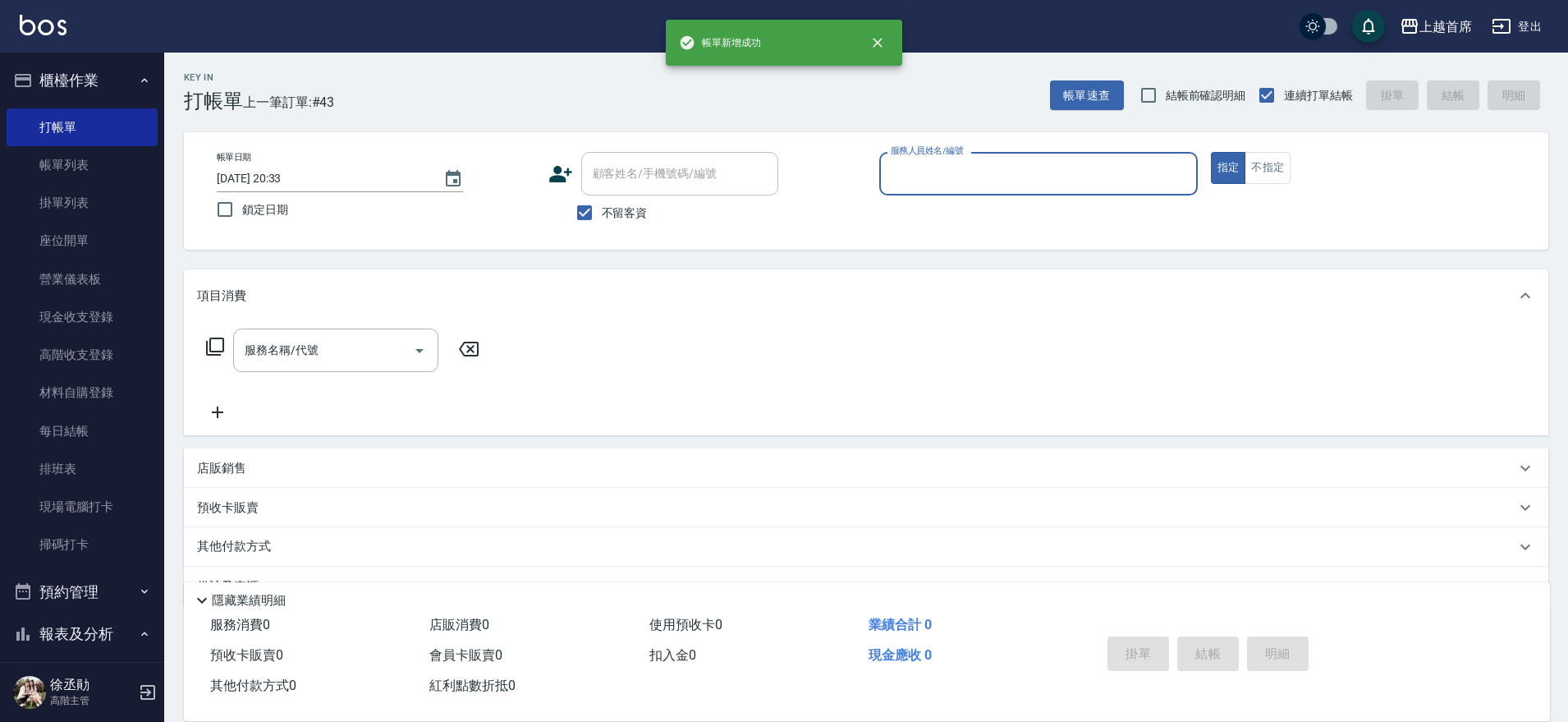
click at [85, 81] on button "櫃檯作業" at bounding box center [81, 80] width 151 height 43
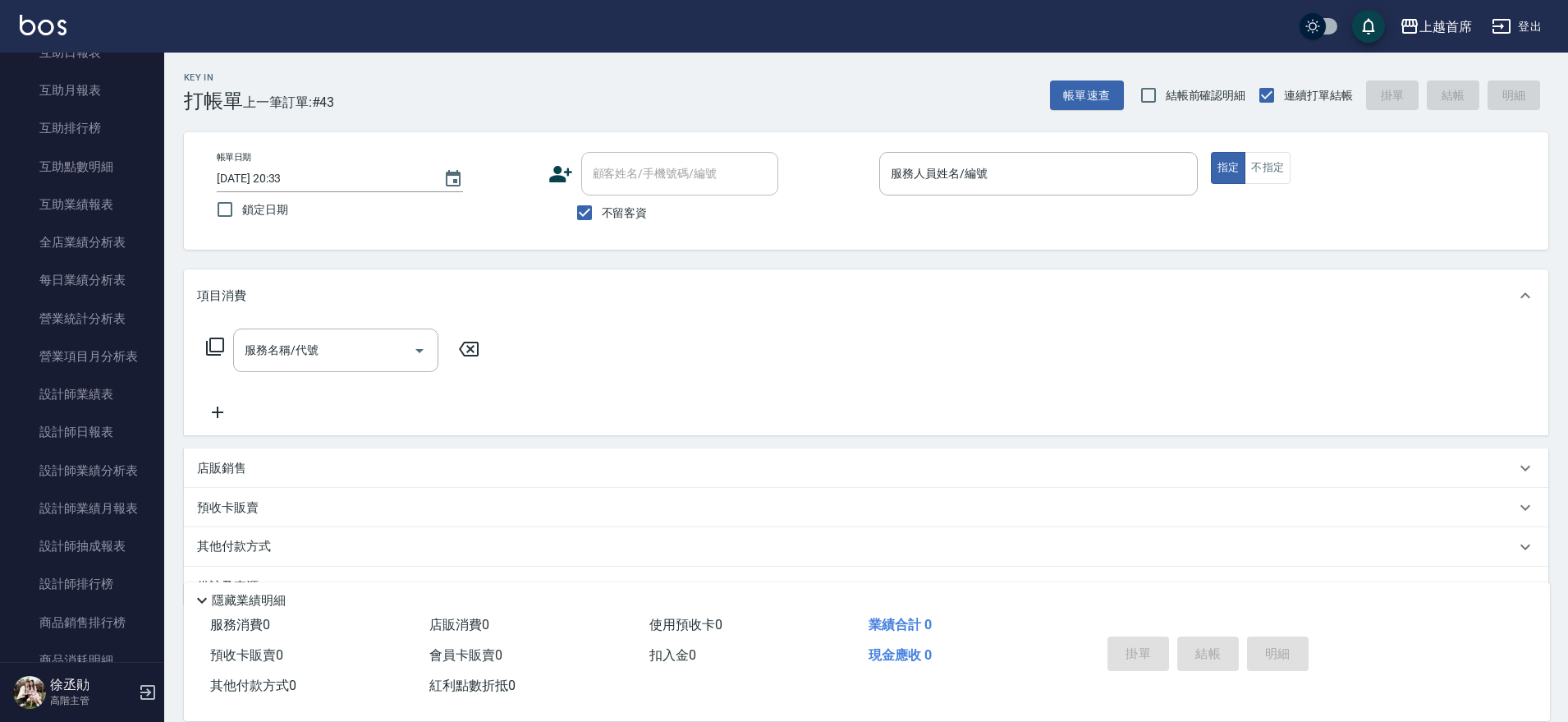
scroll to position [356, 0]
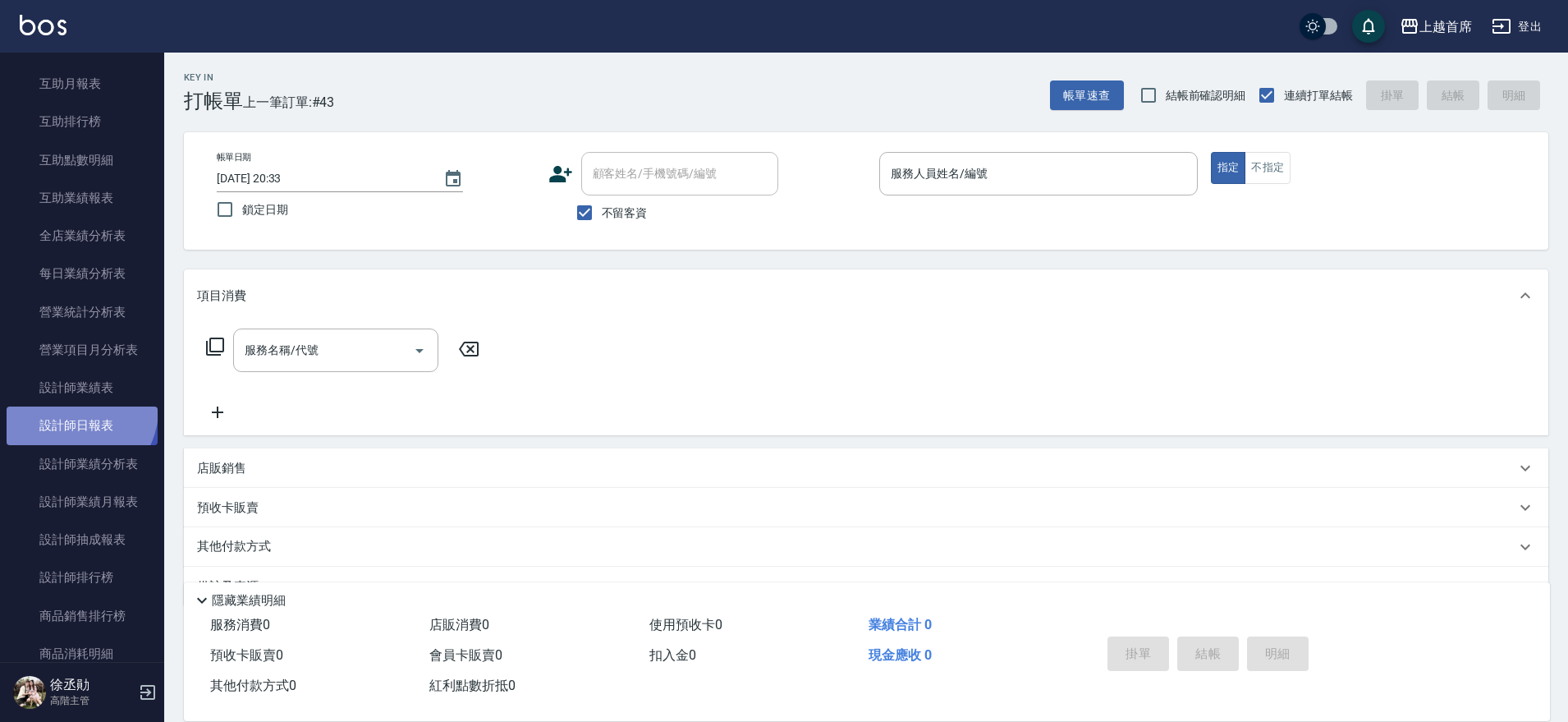
click at [77, 409] on link "設計師日報表" at bounding box center [81, 425] width 151 height 38
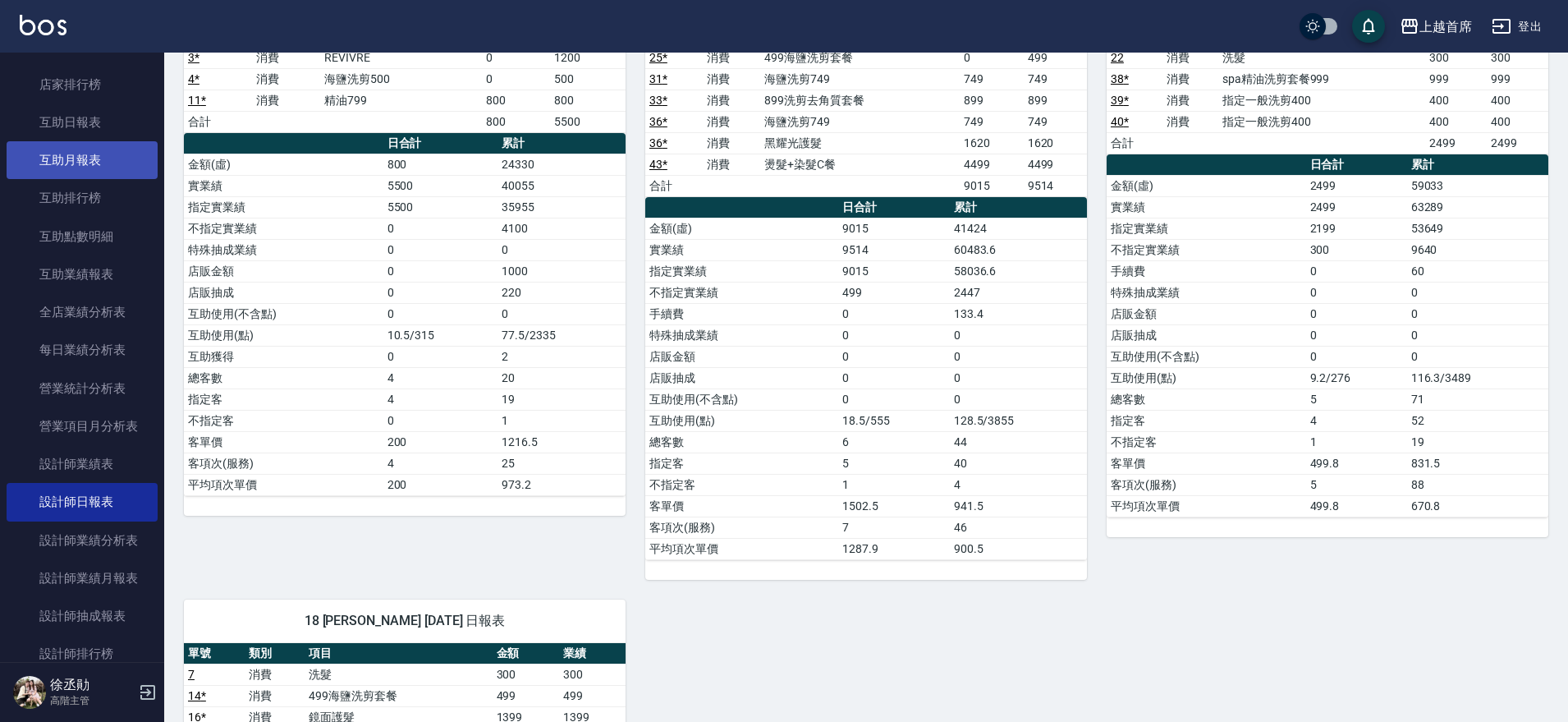
scroll to position [271, 0]
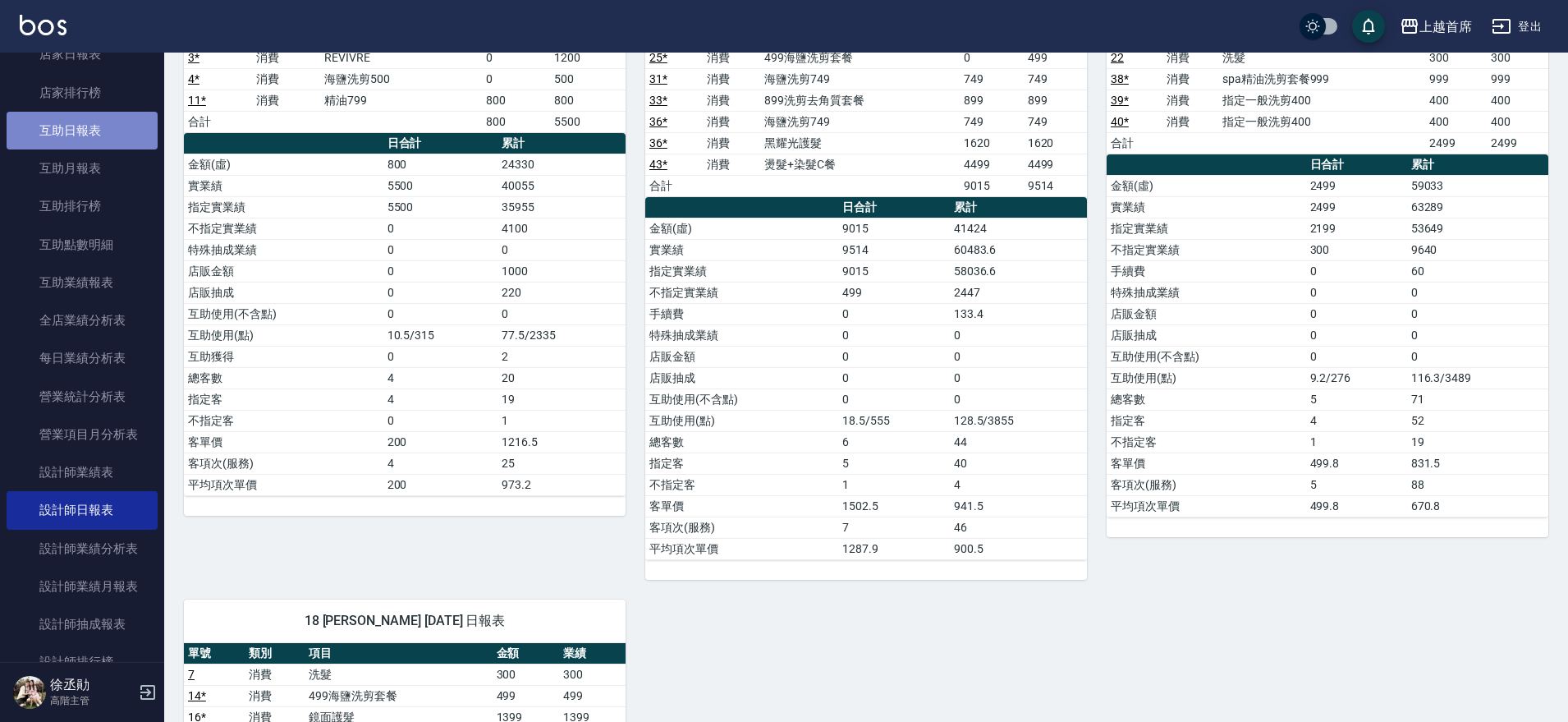
click at [123, 131] on link "互助日報表" at bounding box center [81, 130] width 151 height 38
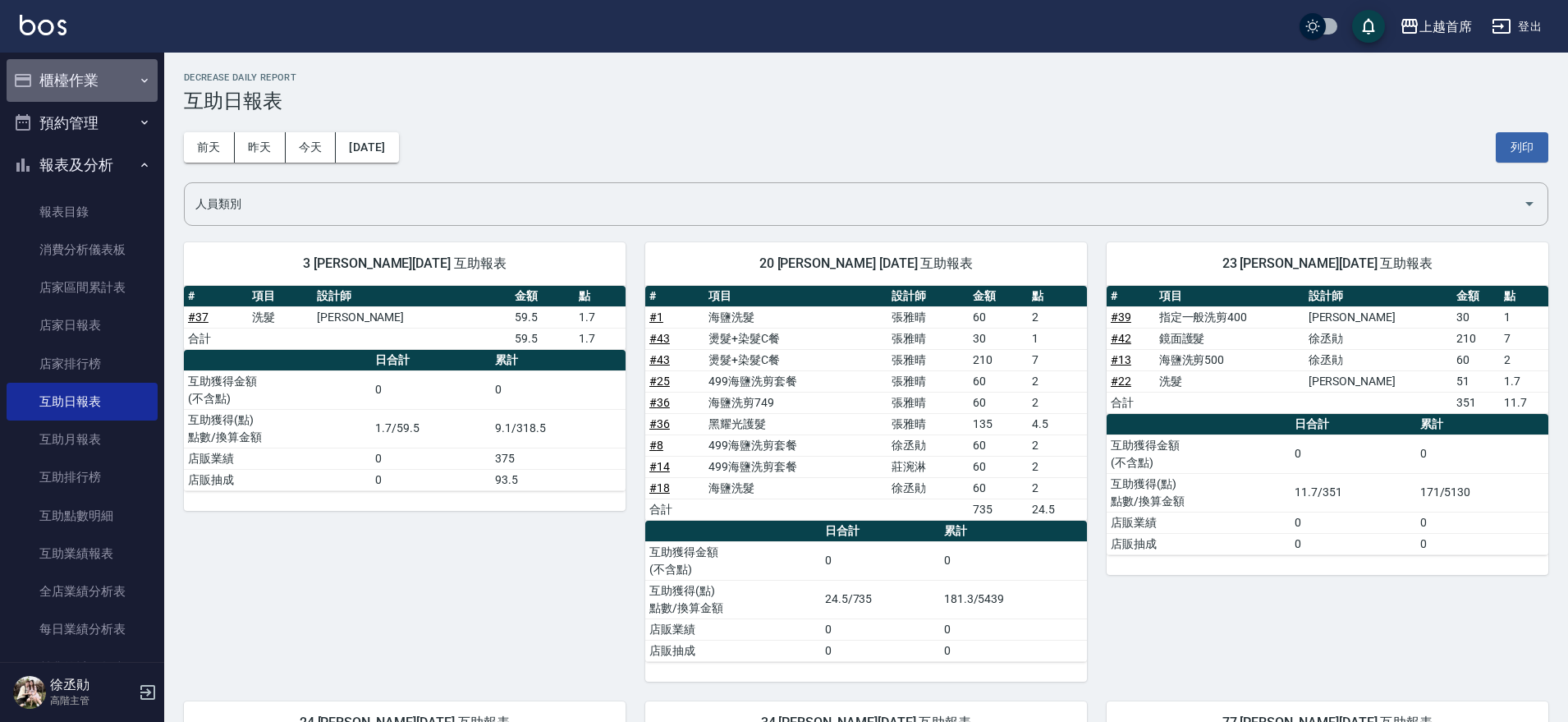
click at [138, 81] on icon "button" at bounding box center [144, 80] width 13 height 13
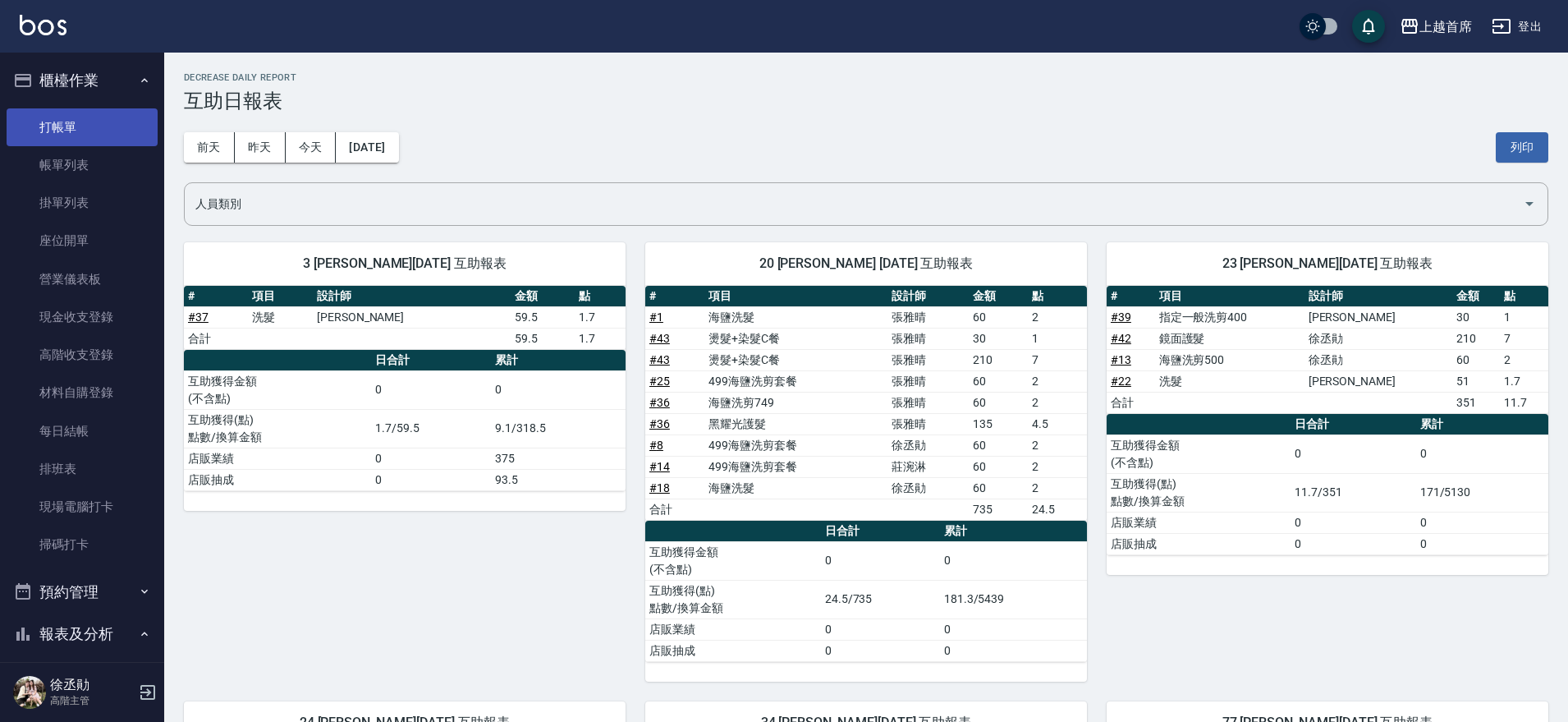
click at [44, 127] on link "打帳單" at bounding box center [81, 127] width 151 height 38
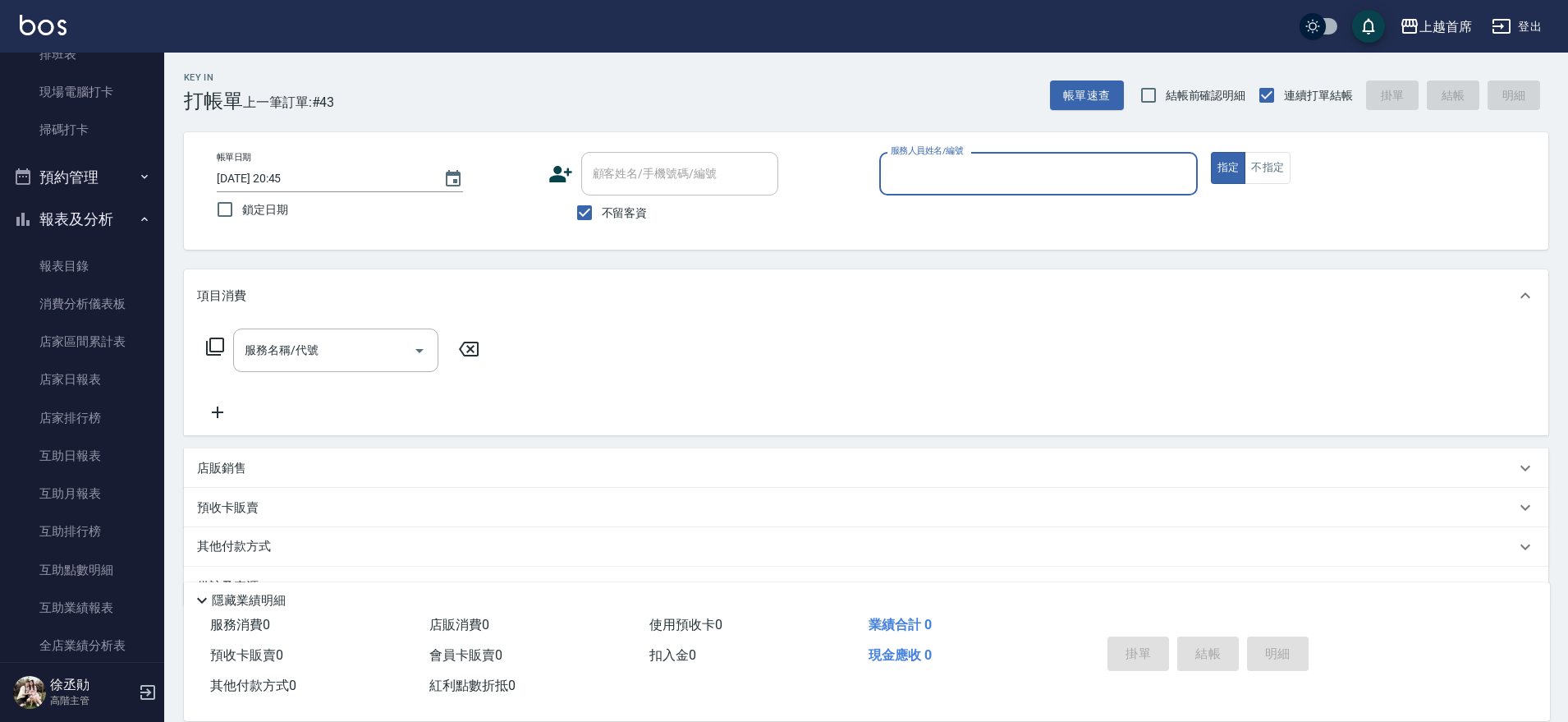
scroll to position [418, 0]
click at [132, 459] on link "互助日報表" at bounding box center [81, 452] width 151 height 38
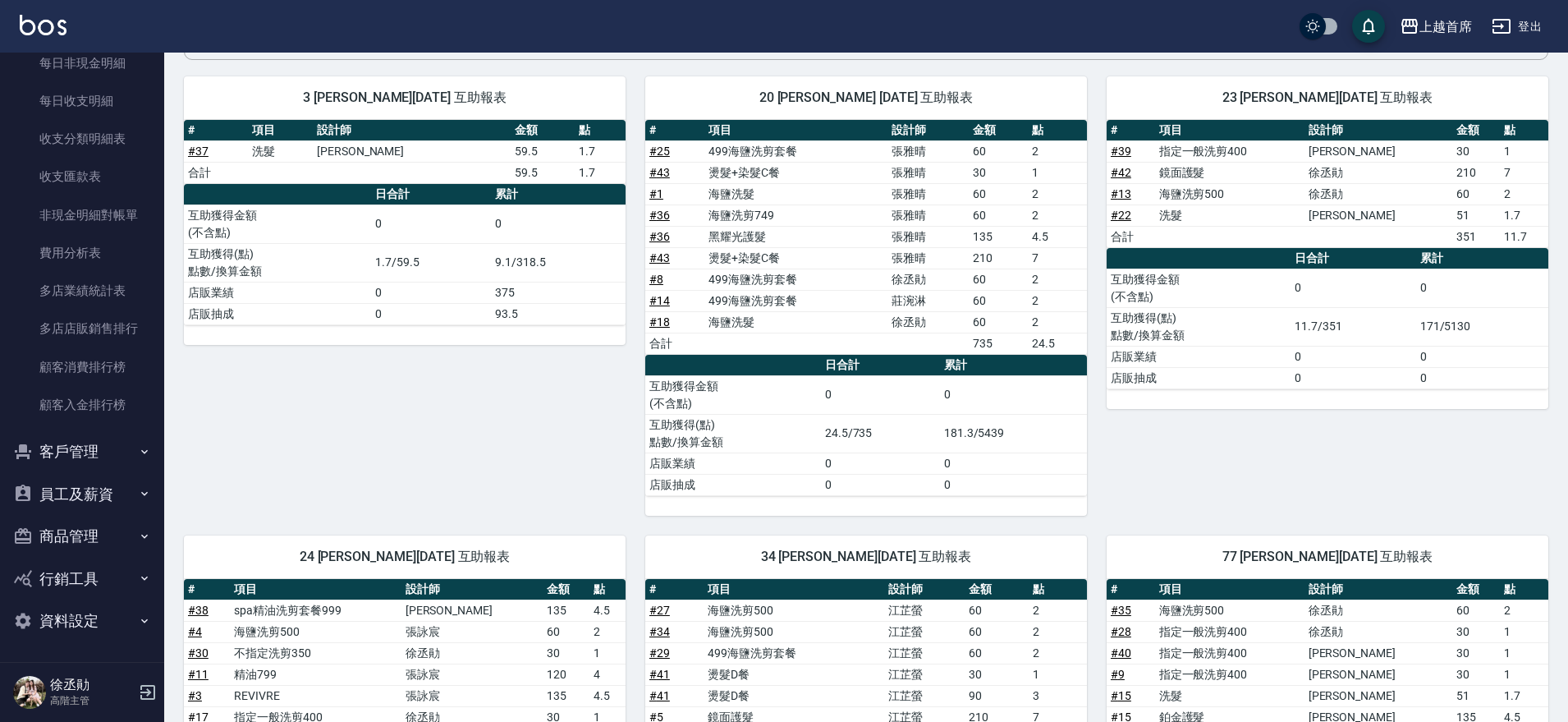
scroll to position [418, 0]
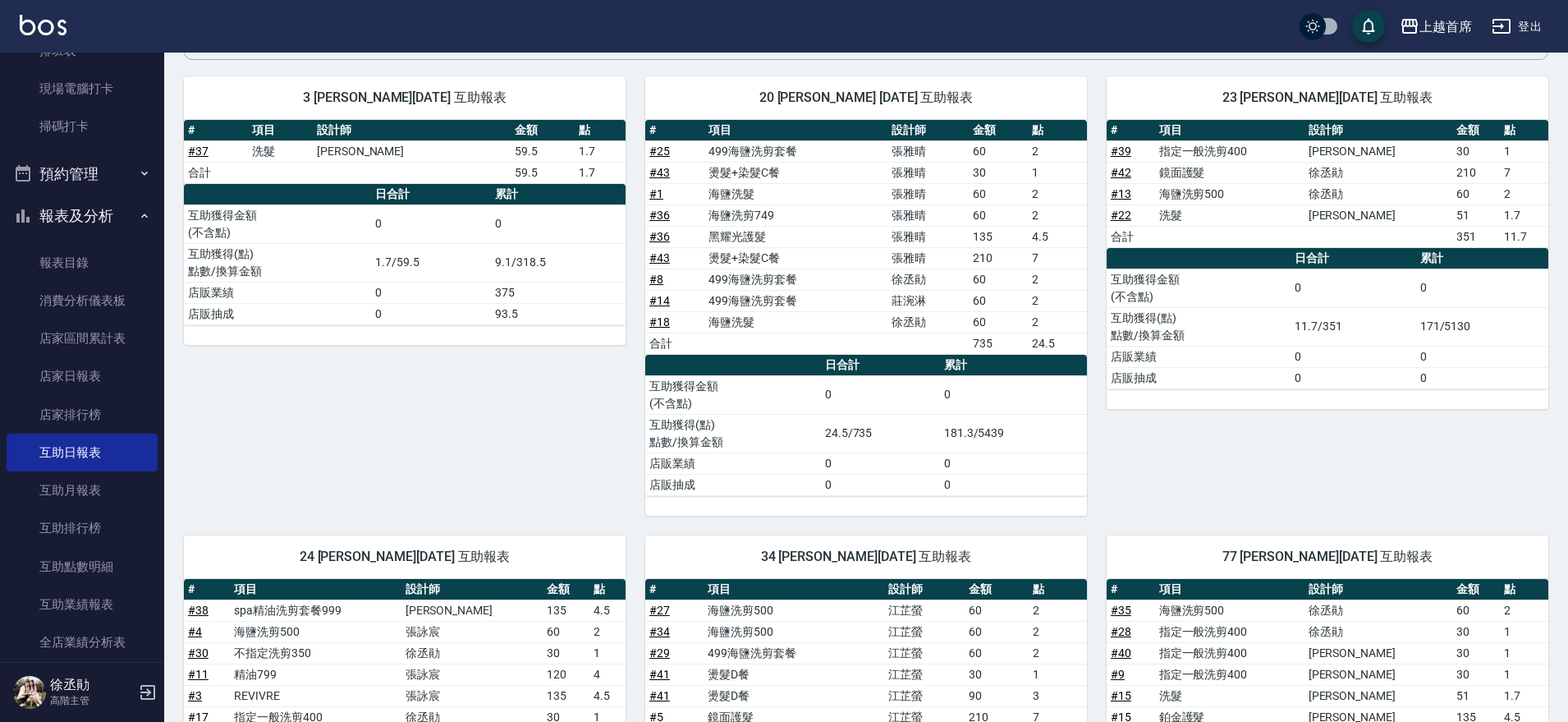
drag, startPoint x: 166, startPoint y: 291, endPoint x: 169, endPoint y: 320, distance: 29.2
click at [171, 326] on div "3 [PERSON_NAME][DATE] 互助報表 # 項目 設計師 金額 點 # 37 洗髮 謝凉好 59.5 1.7 合計 59.5 1.7 日合計 累…" at bounding box center [395, 286] width 461 height 459
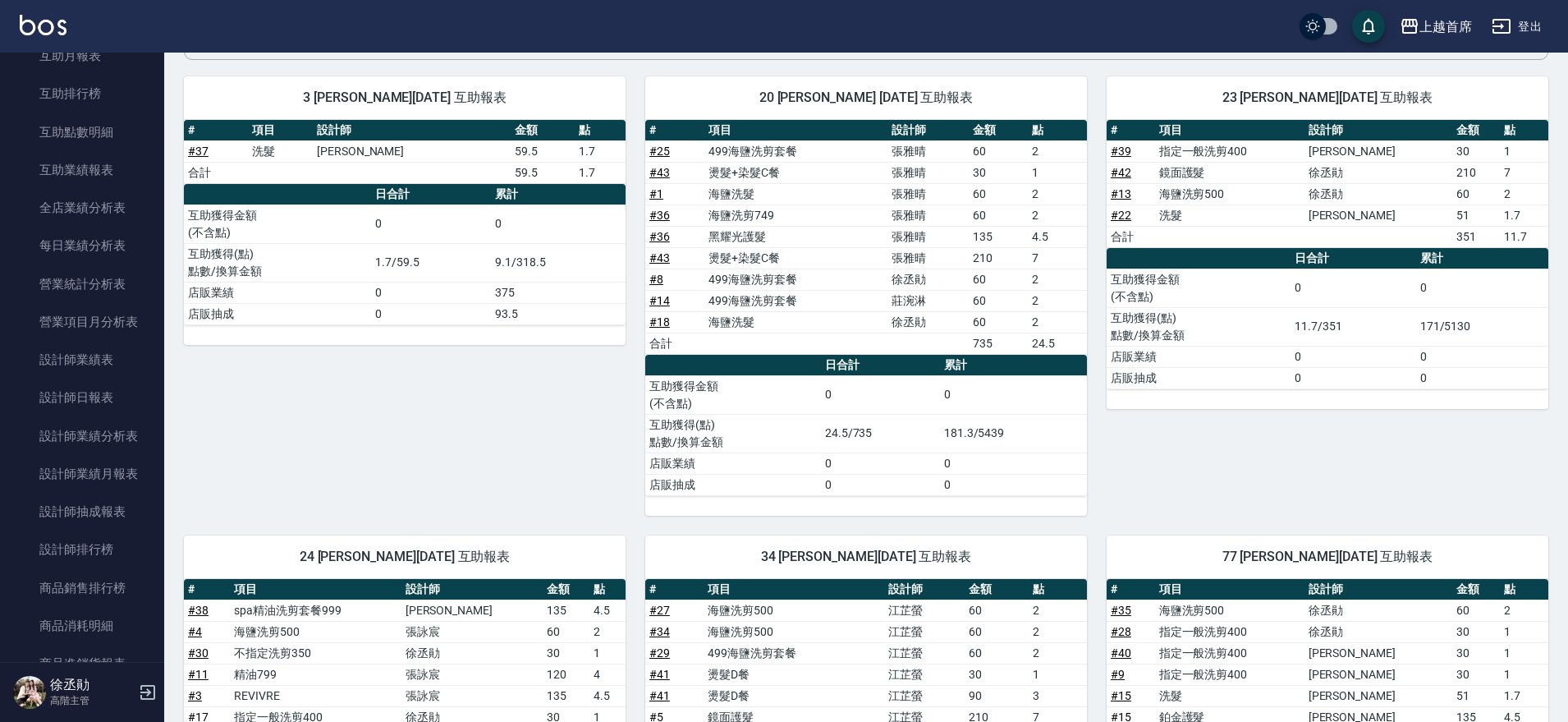
scroll to position [849, 0]
click at [109, 382] on link "設計師日報表" at bounding box center [81, 400] width 151 height 38
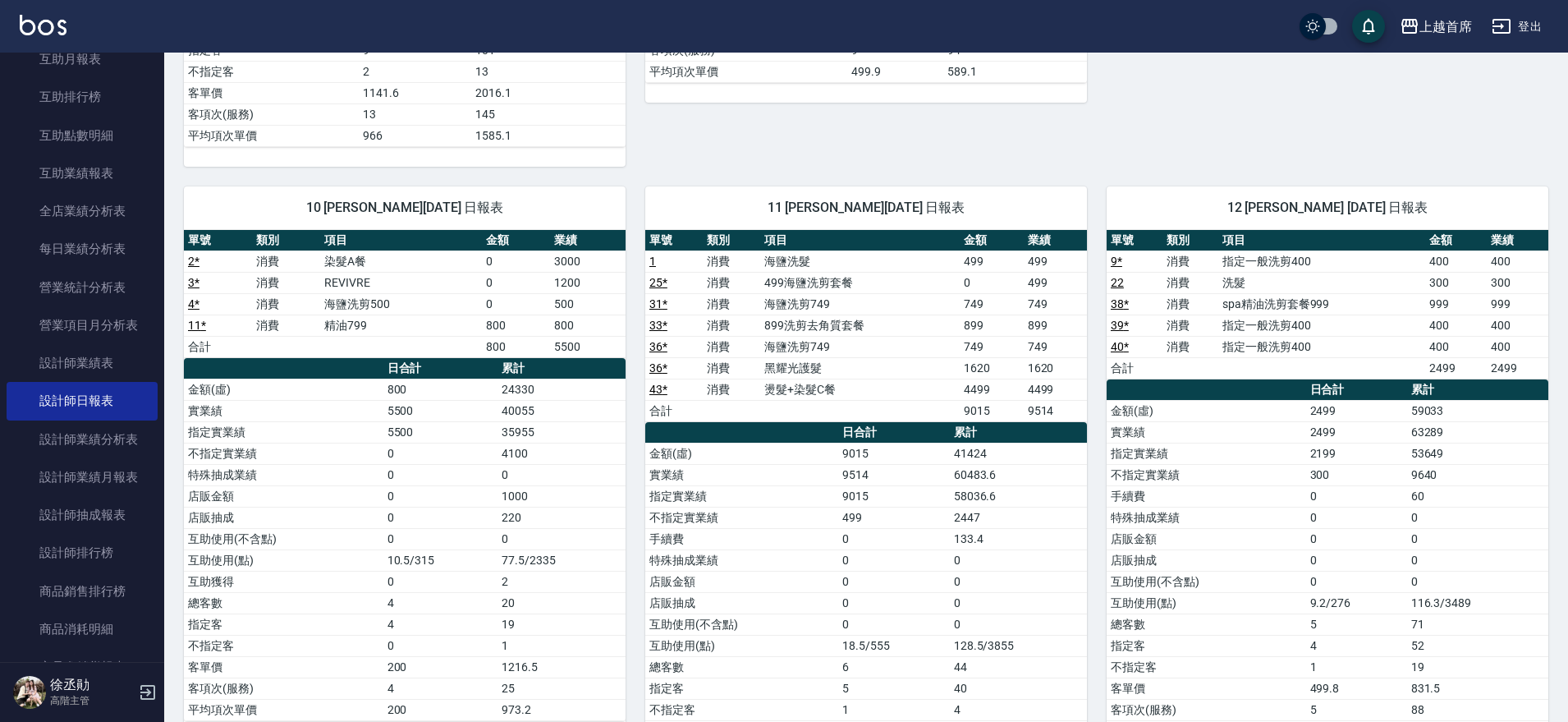
scroll to position [765, 0]
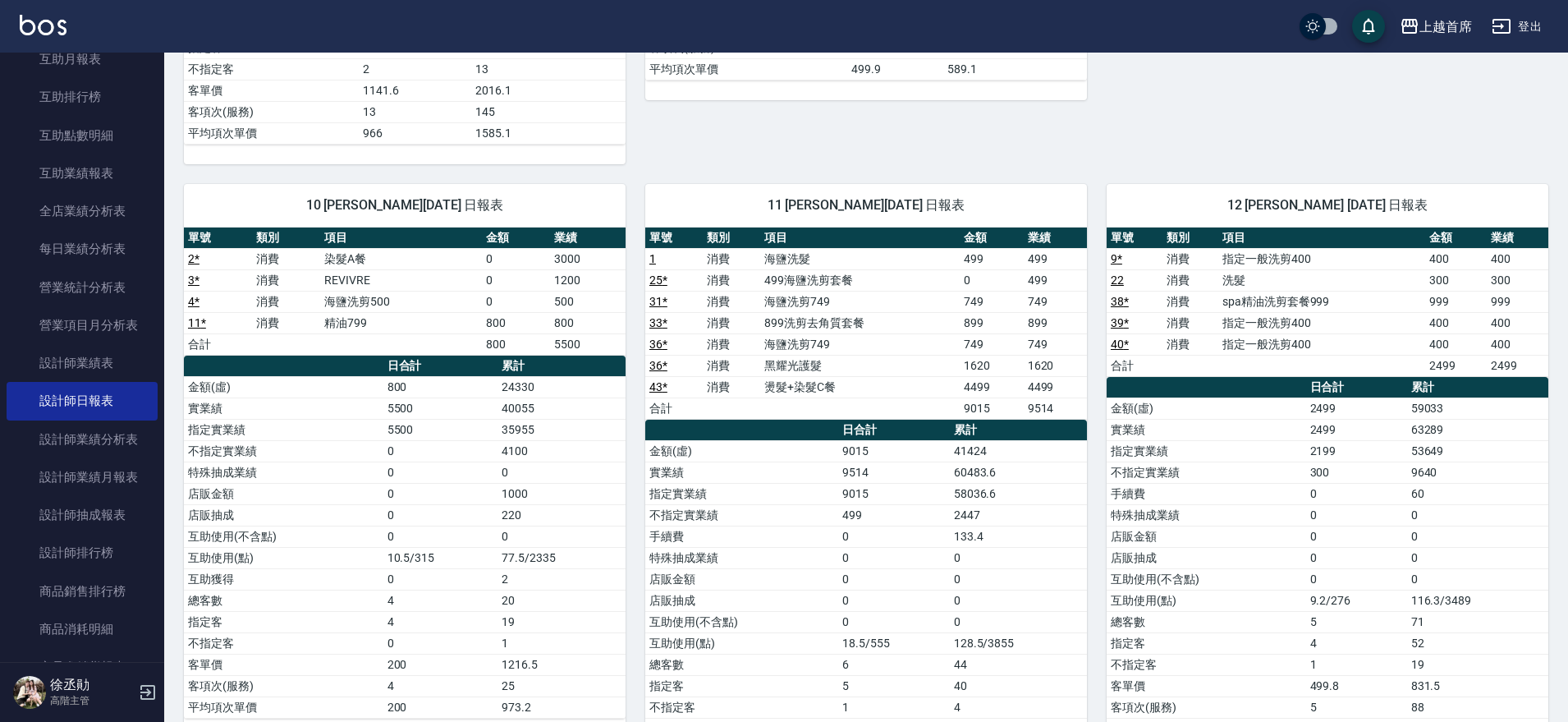
click at [668, 298] on td "31 *" at bounding box center [674, 301] width 57 height 21
click at [661, 300] on link "31 *" at bounding box center [658, 301] width 18 height 13
click at [656, 325] on link "33 *" at bounding box center [658, 323] width 18 height 13
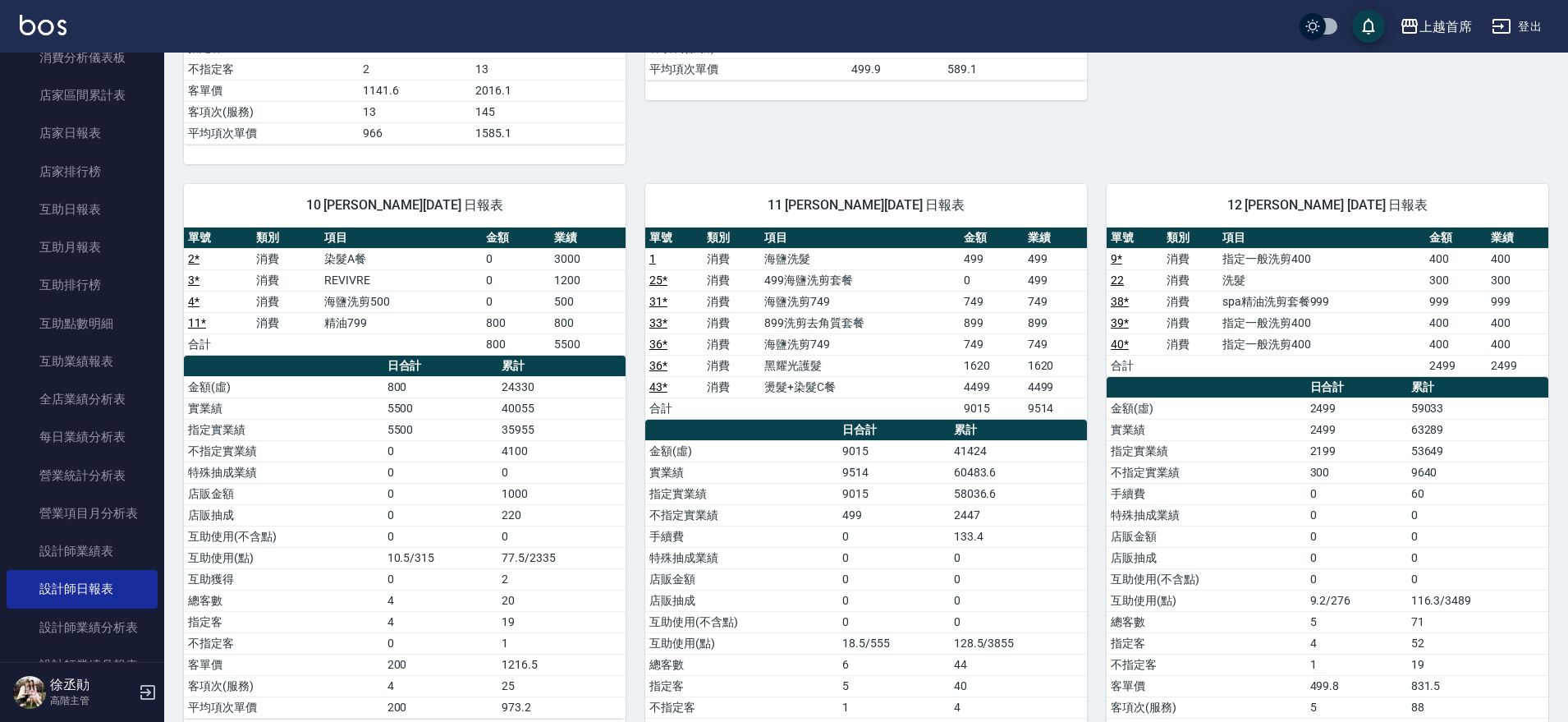
scroll to position [652, 0]
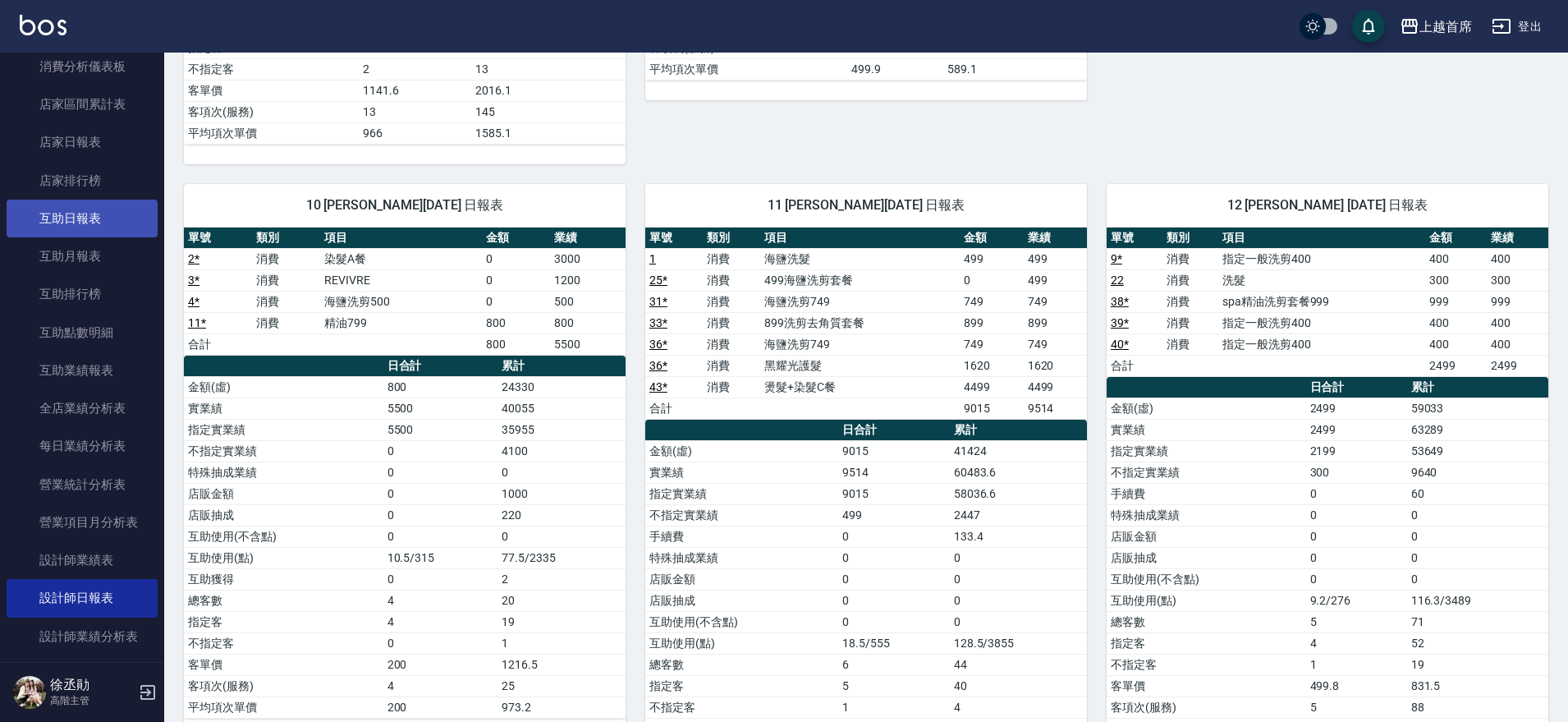
click at [143, 217] on link "互助日報表" at bounding box center [81, 218] width 151 height 38
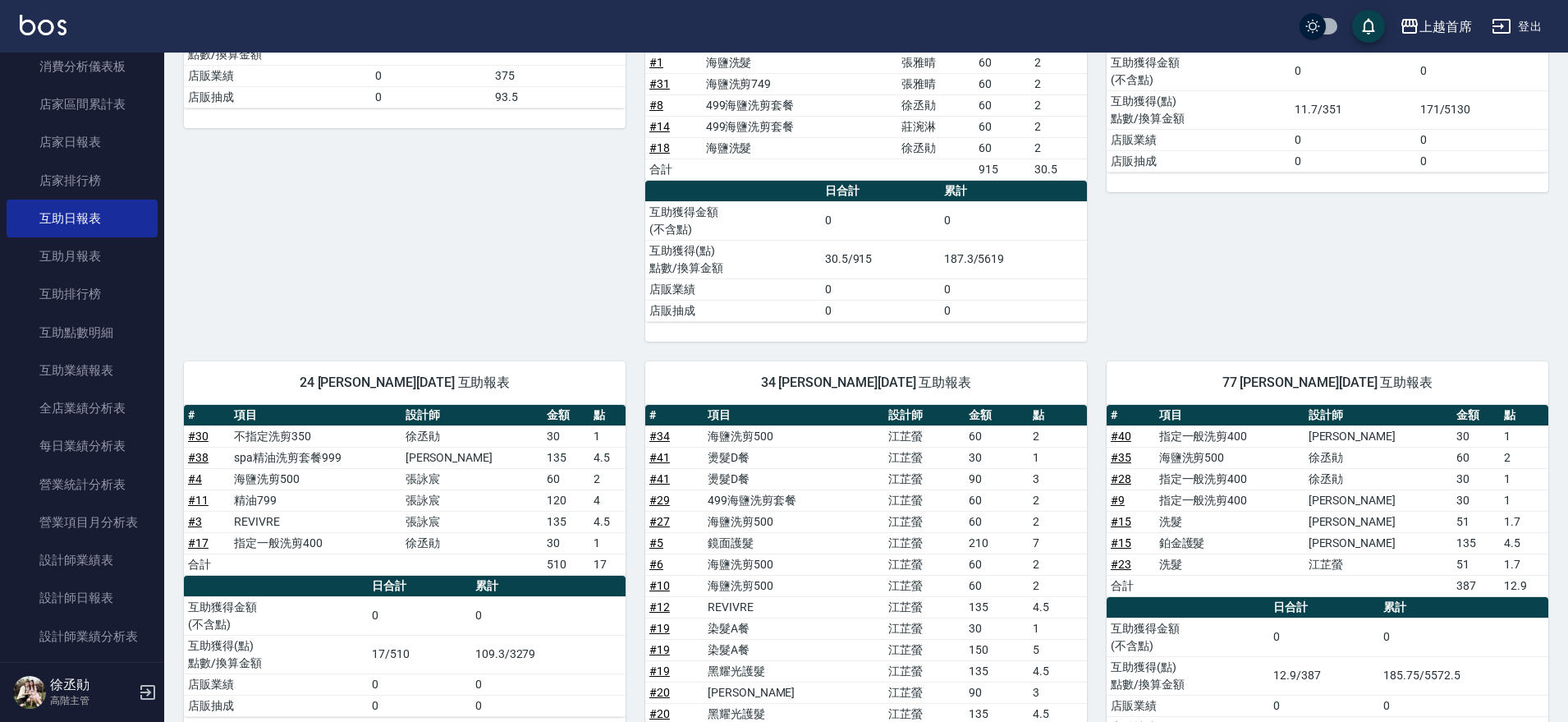
scroll to position [588, 0]
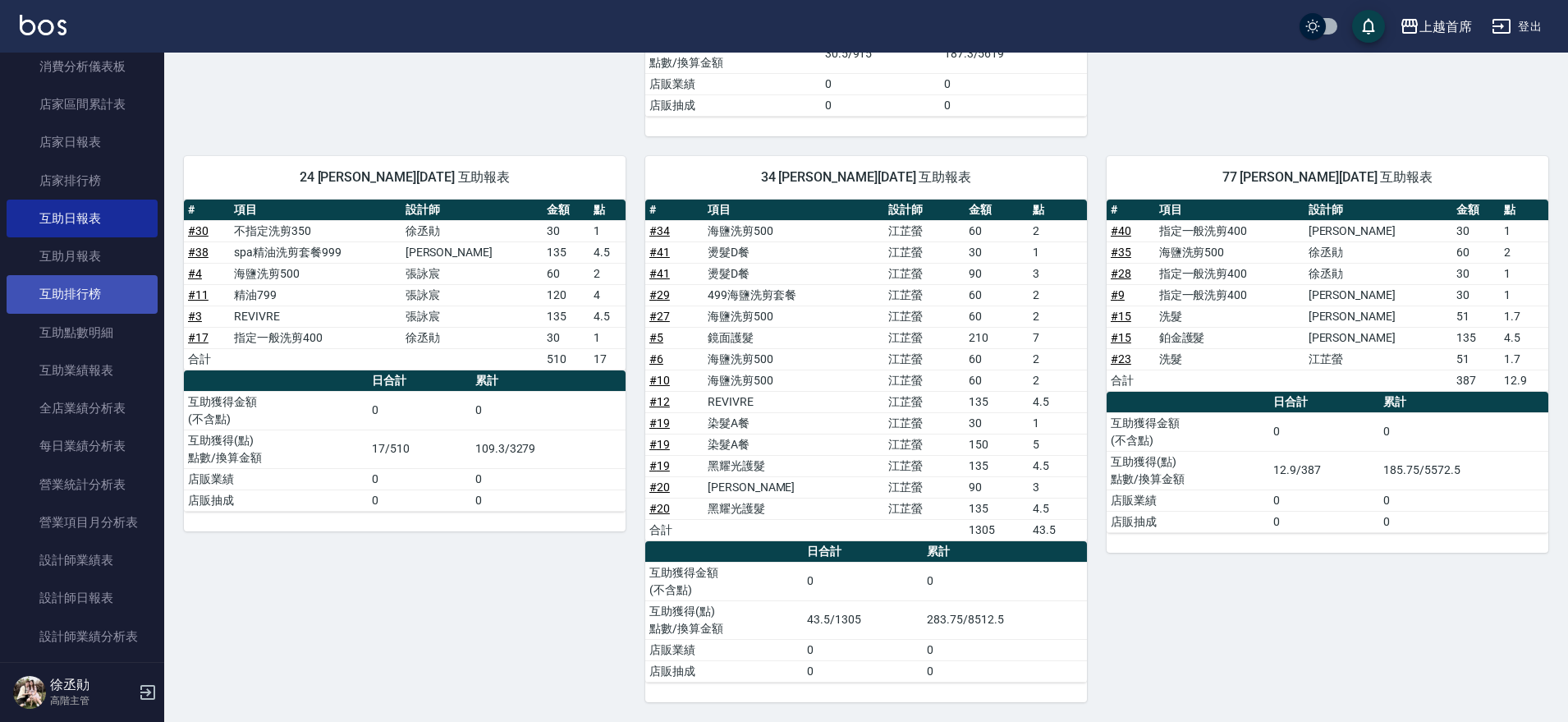
click at [133, 289] on link "互助排行榜" at bounding box center [81, 294] width 151 height 38
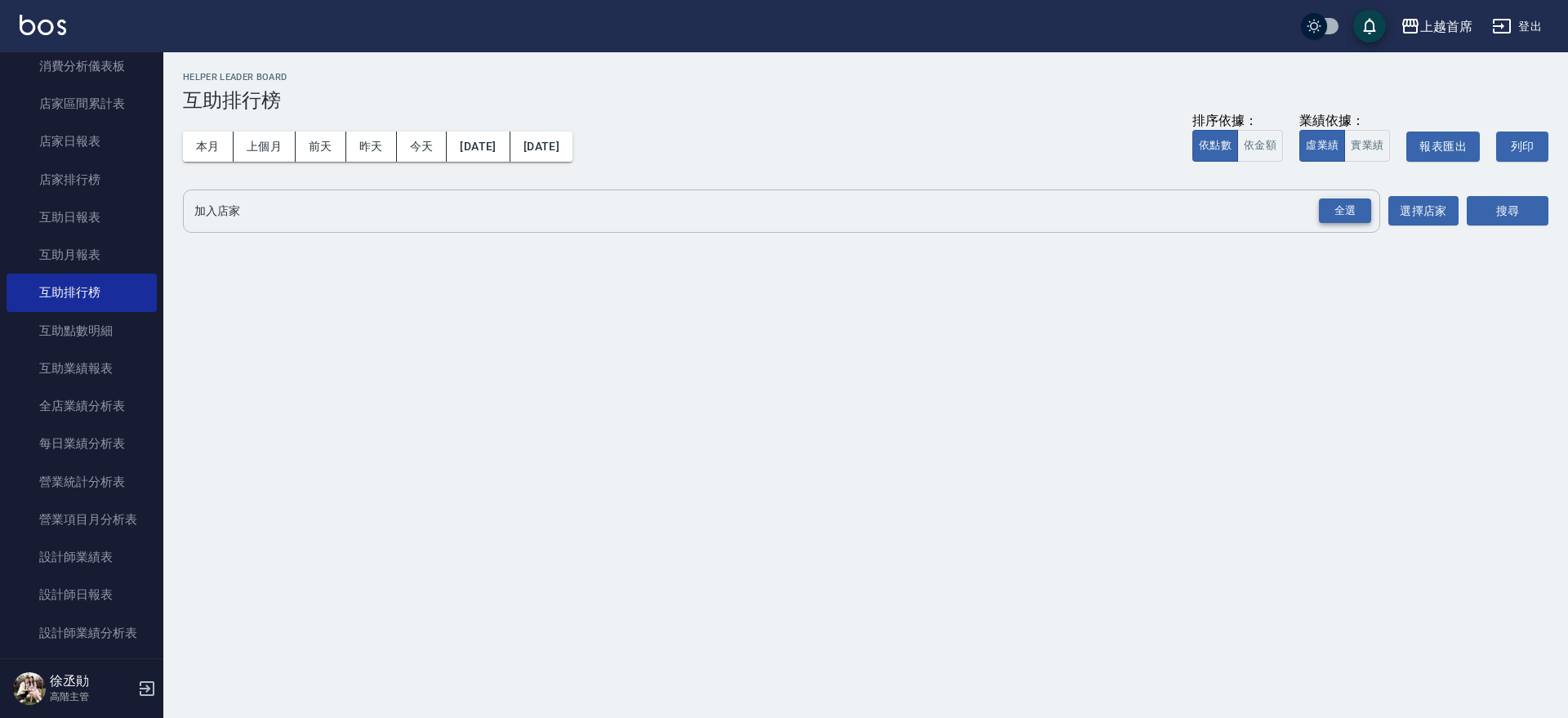
click at [1357, 211] on div "全選" at bounding box center [1344, 211] width 52 height 25
click at [1487, 215] on button "搜尋" at bounding box center [1508, 211] width 82 height 30
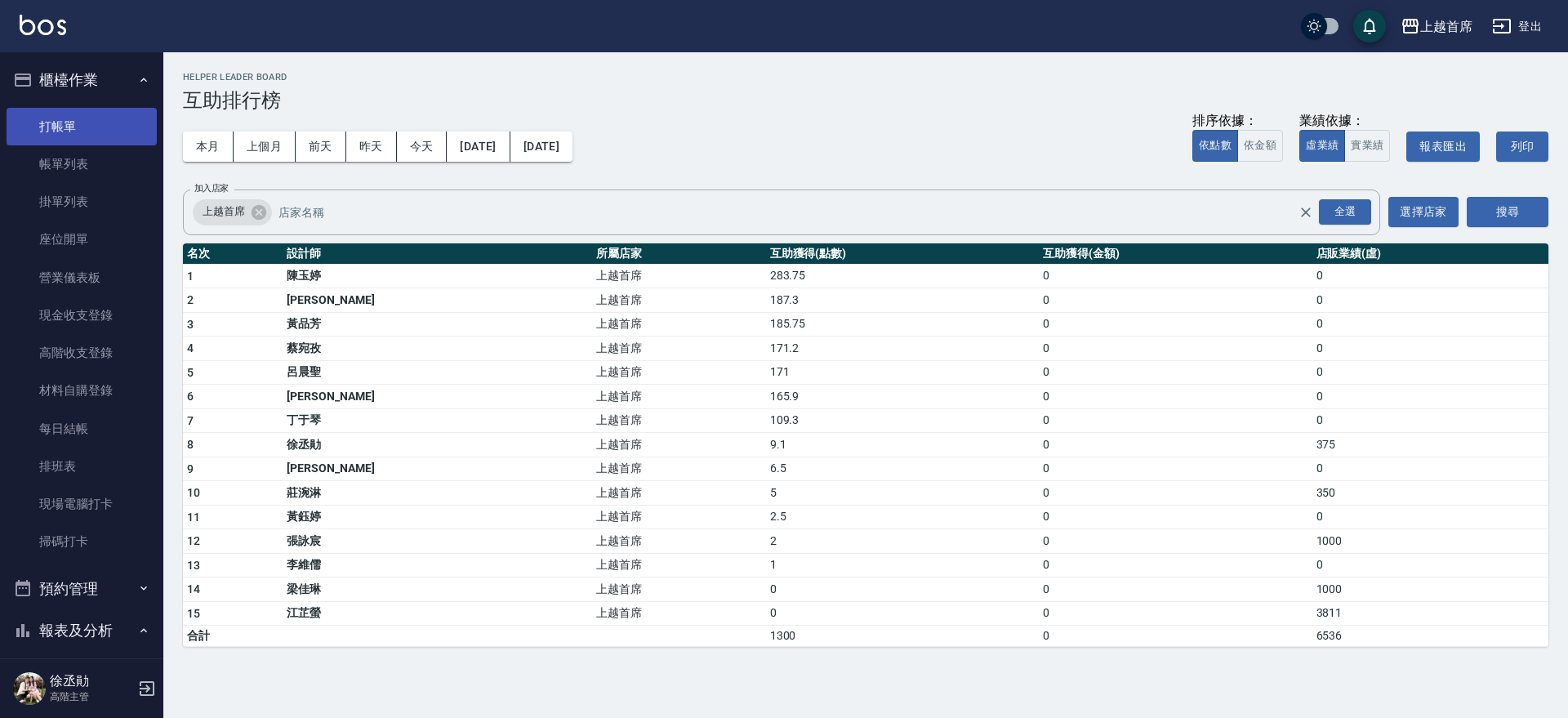
click at [70, 110] on link "打帳單" at bounding box center [81, 126] width 150 height 37
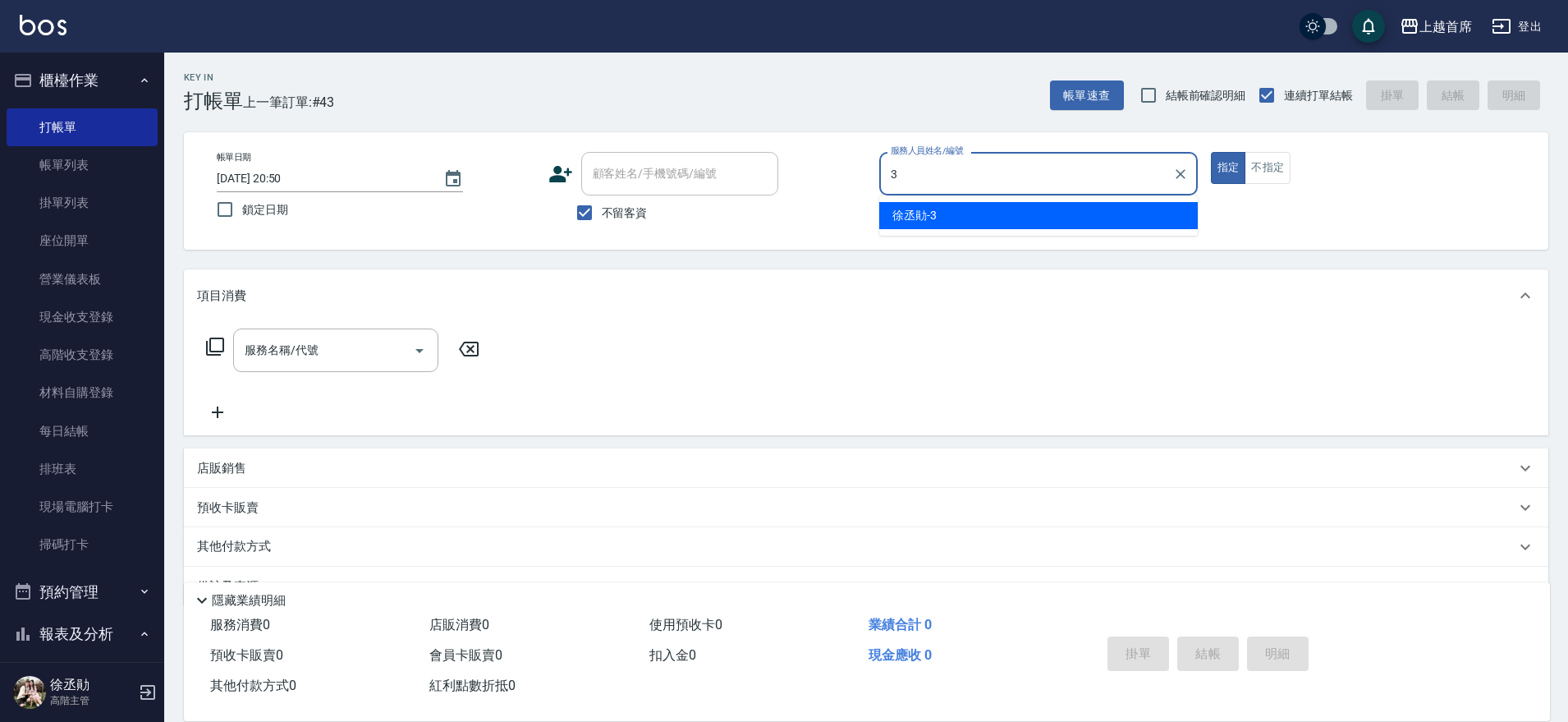
type input "[PERSON_NAME]-3"
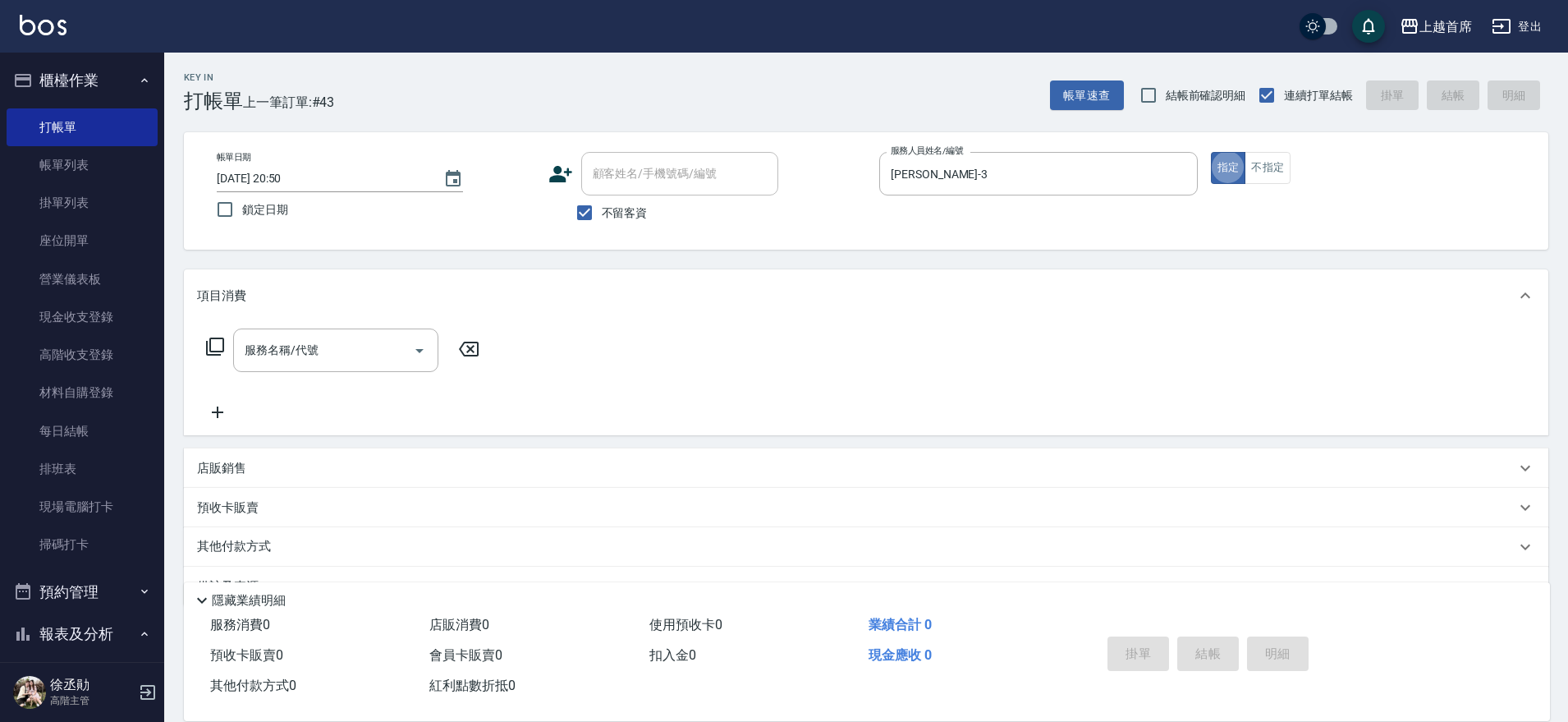
type button "true"
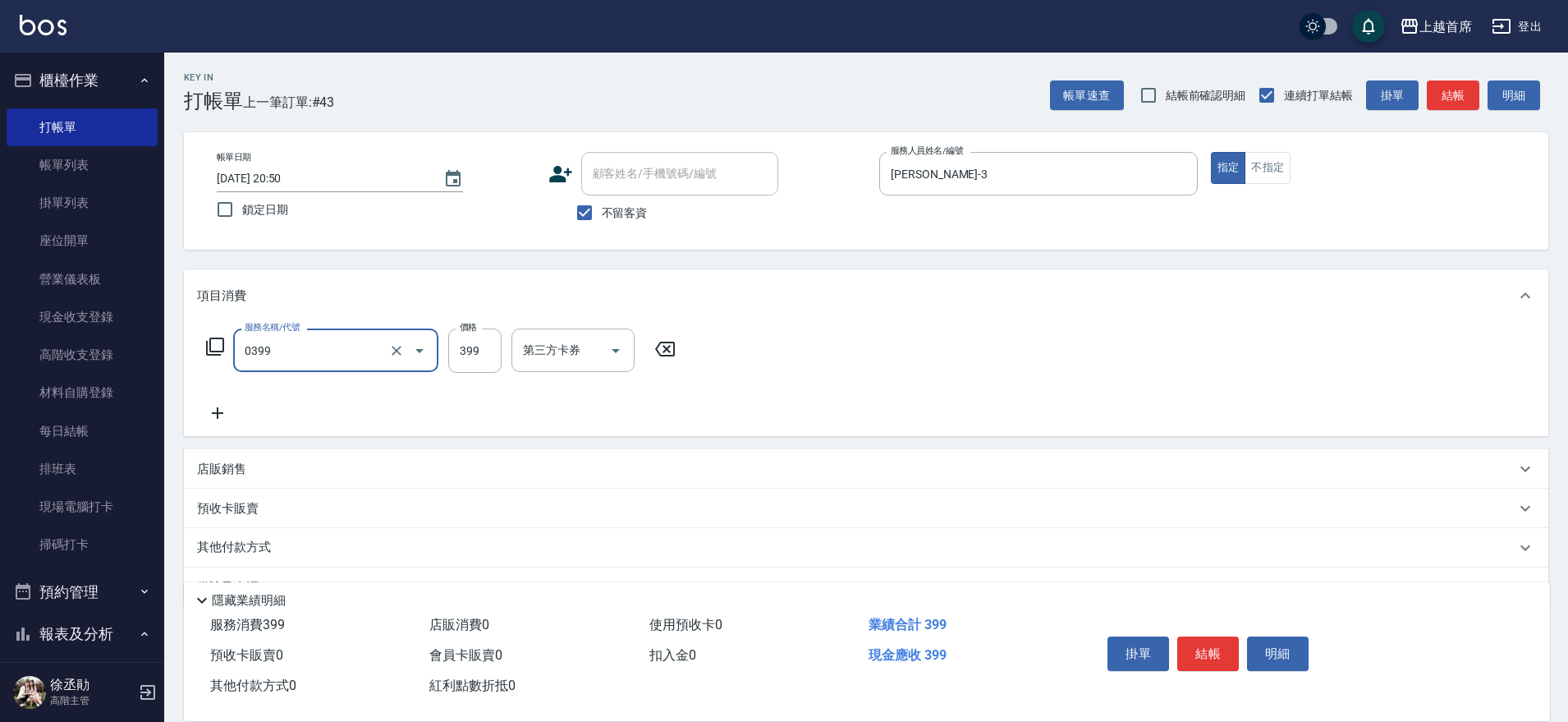
type input "海鹽洗髮(0399)"
type input "[PERSON_NAME]-20"
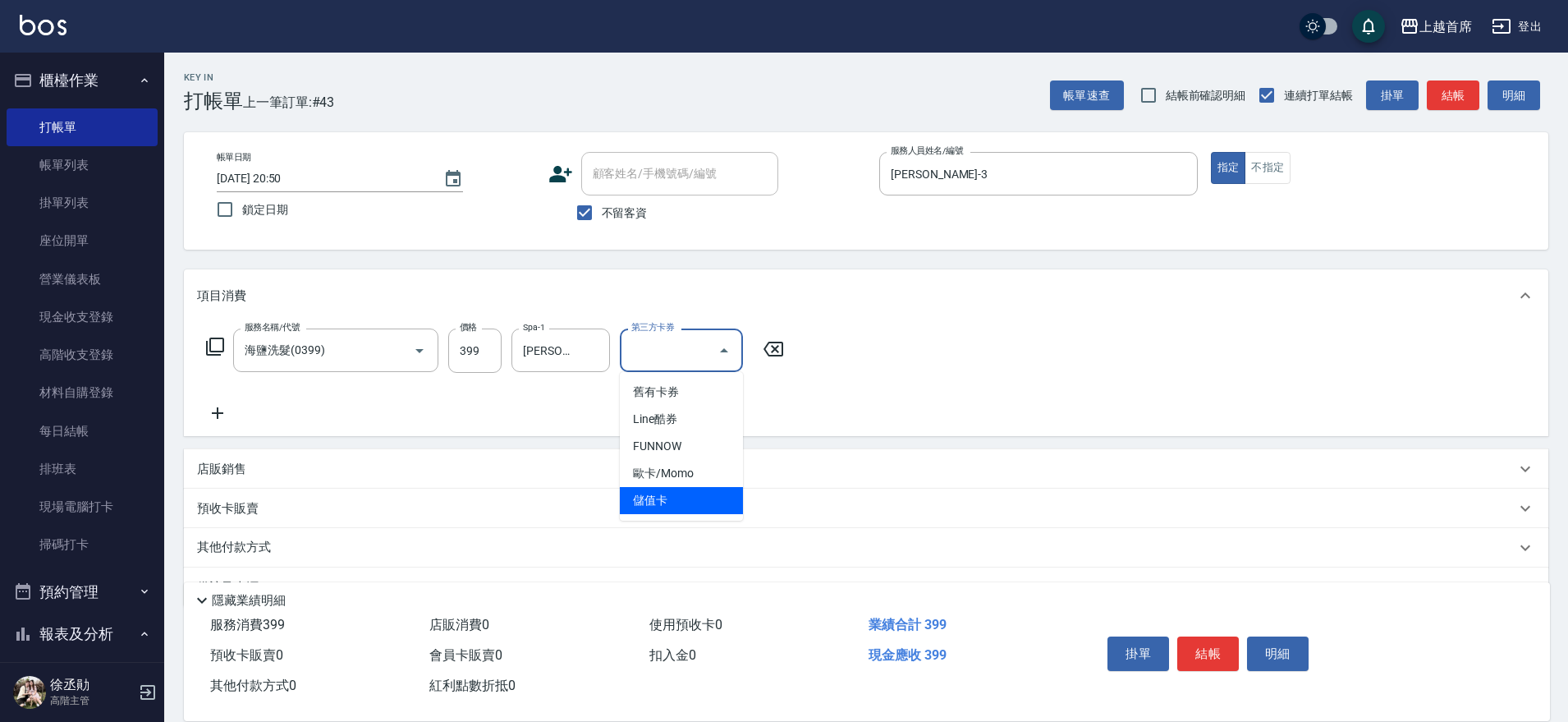
type input "儲值卡"
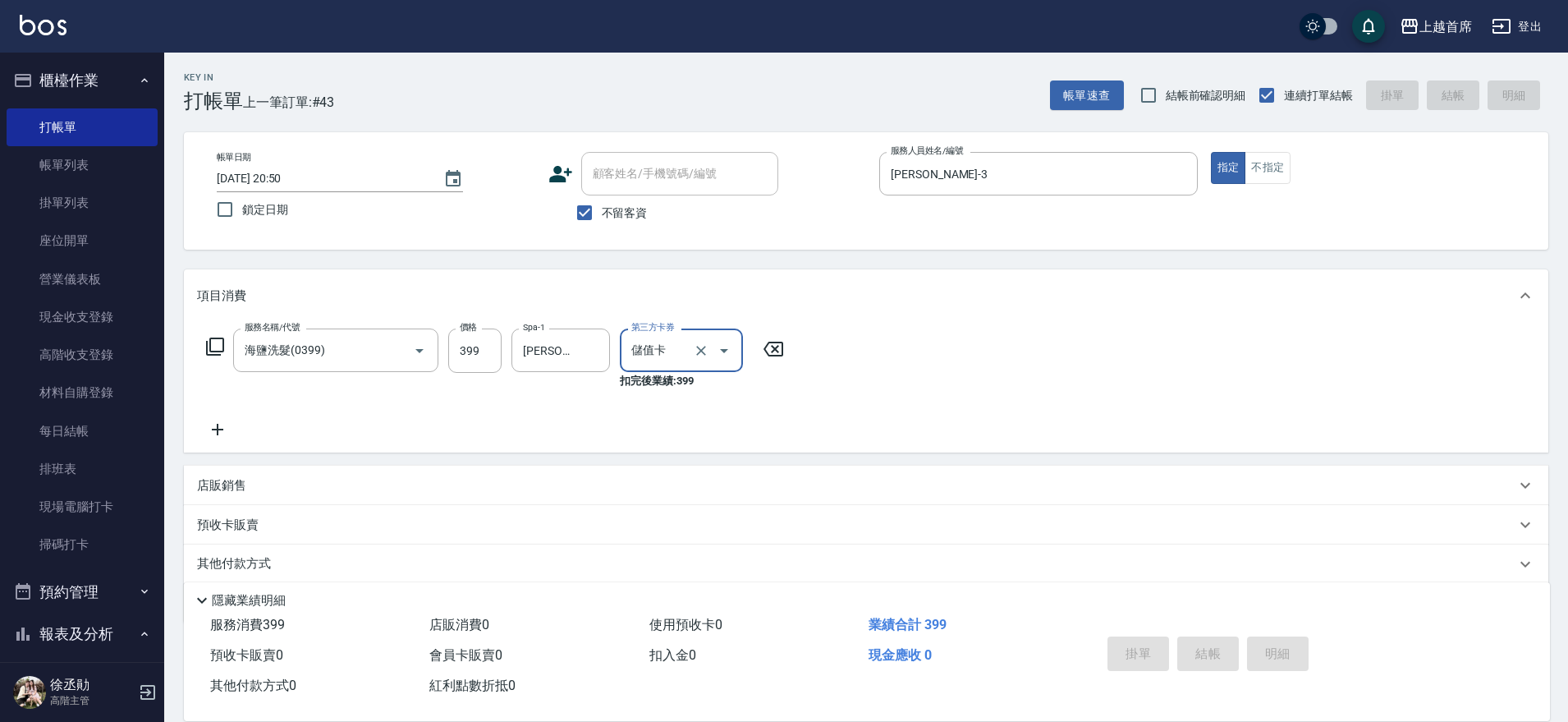
type input "[DATE] 21:17"
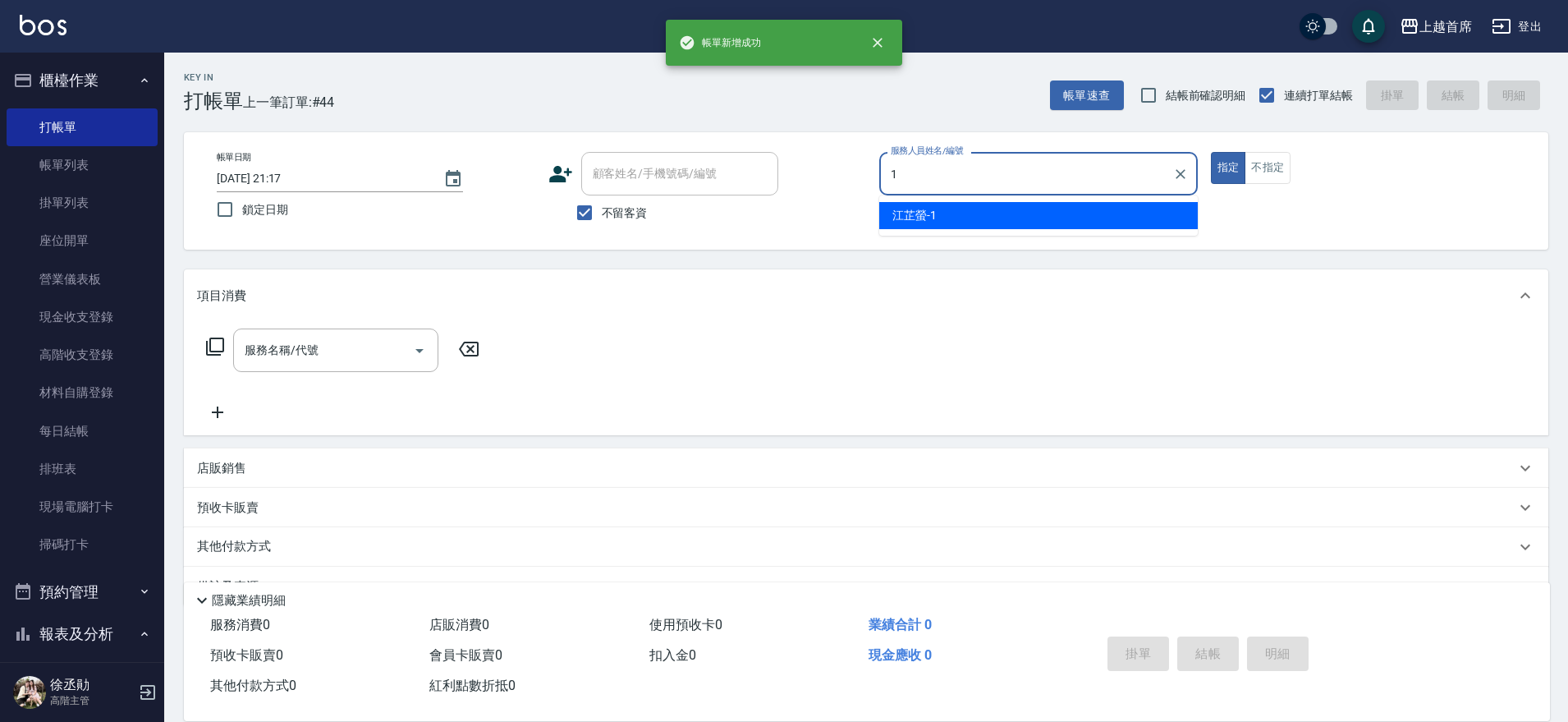
type input "[PERSON_NAME]-1"
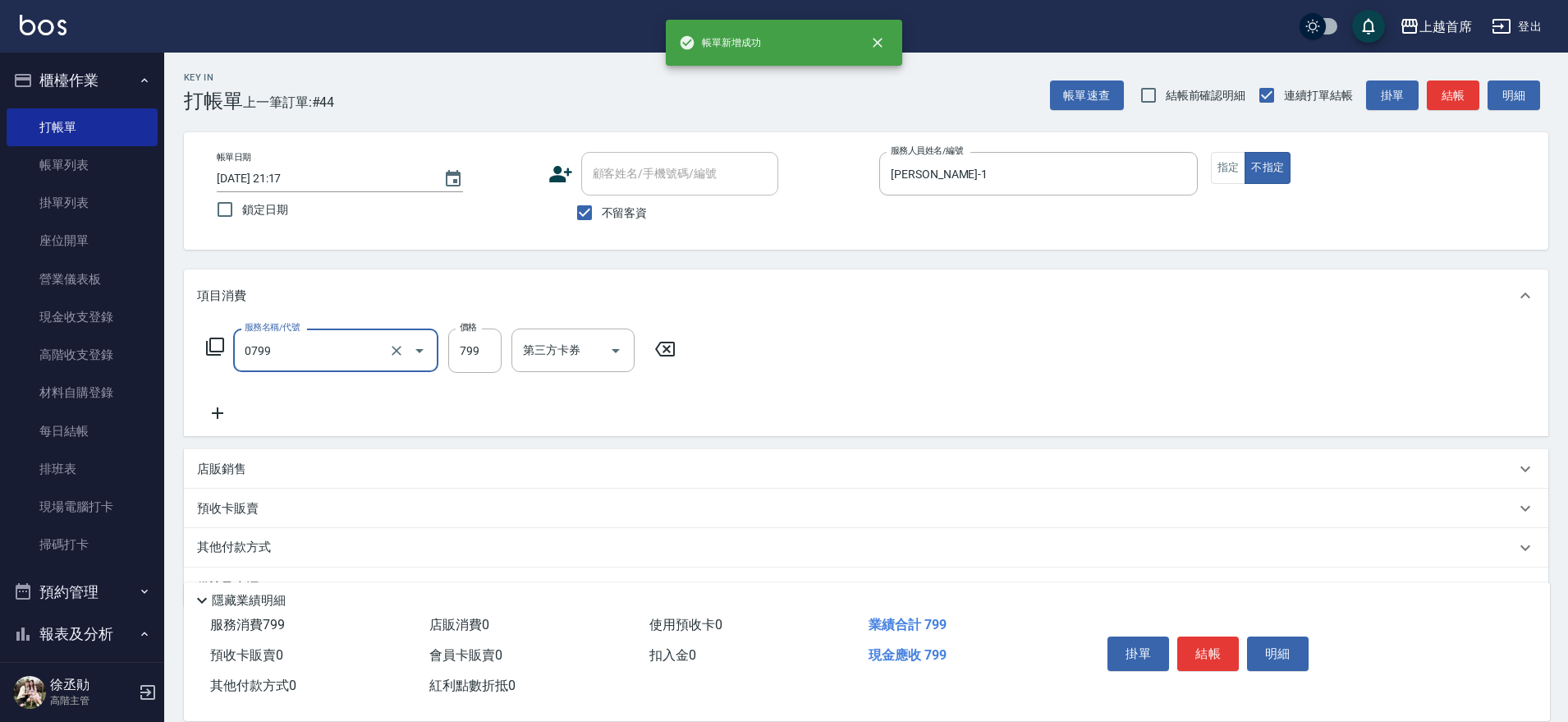
type input "精油799(0799)"
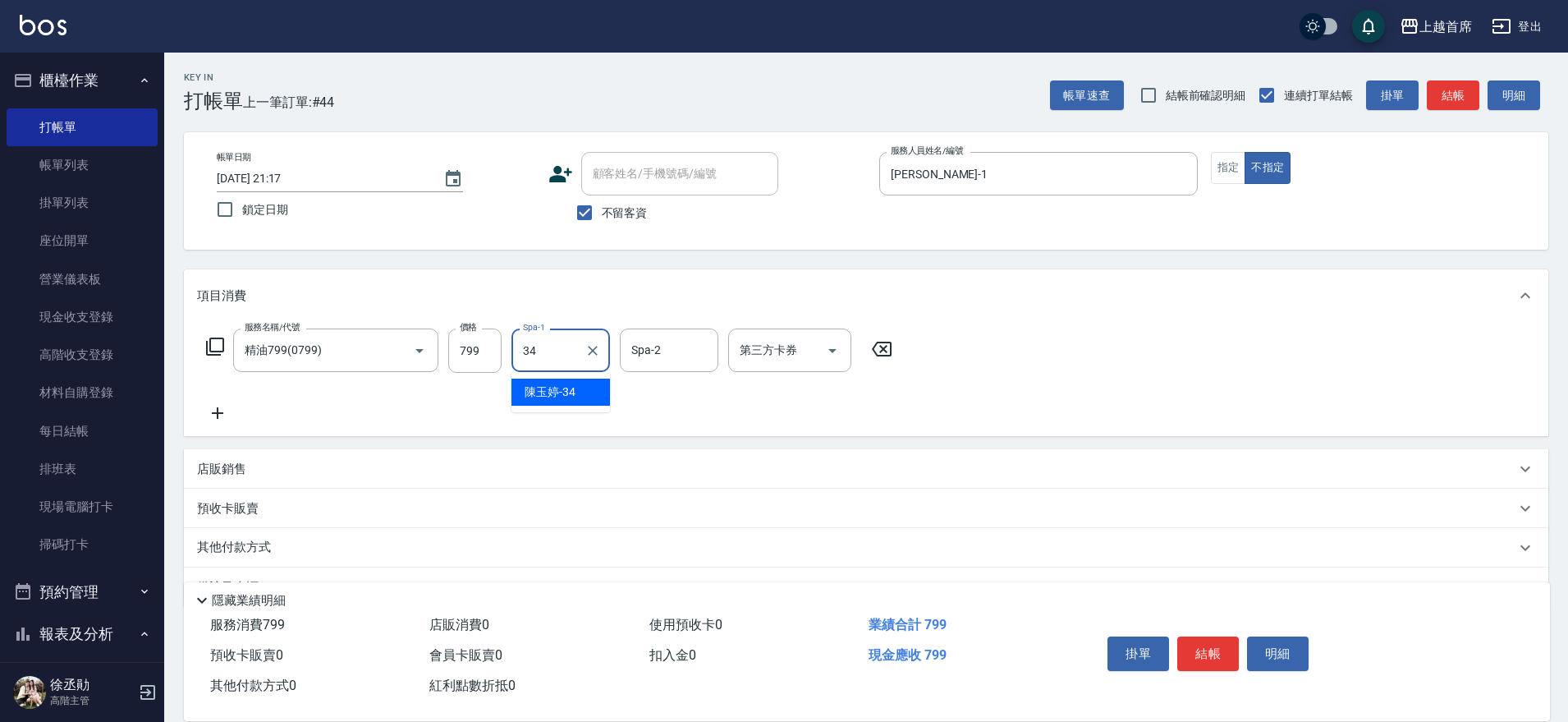
type input "[PERSON_NAME]-34"
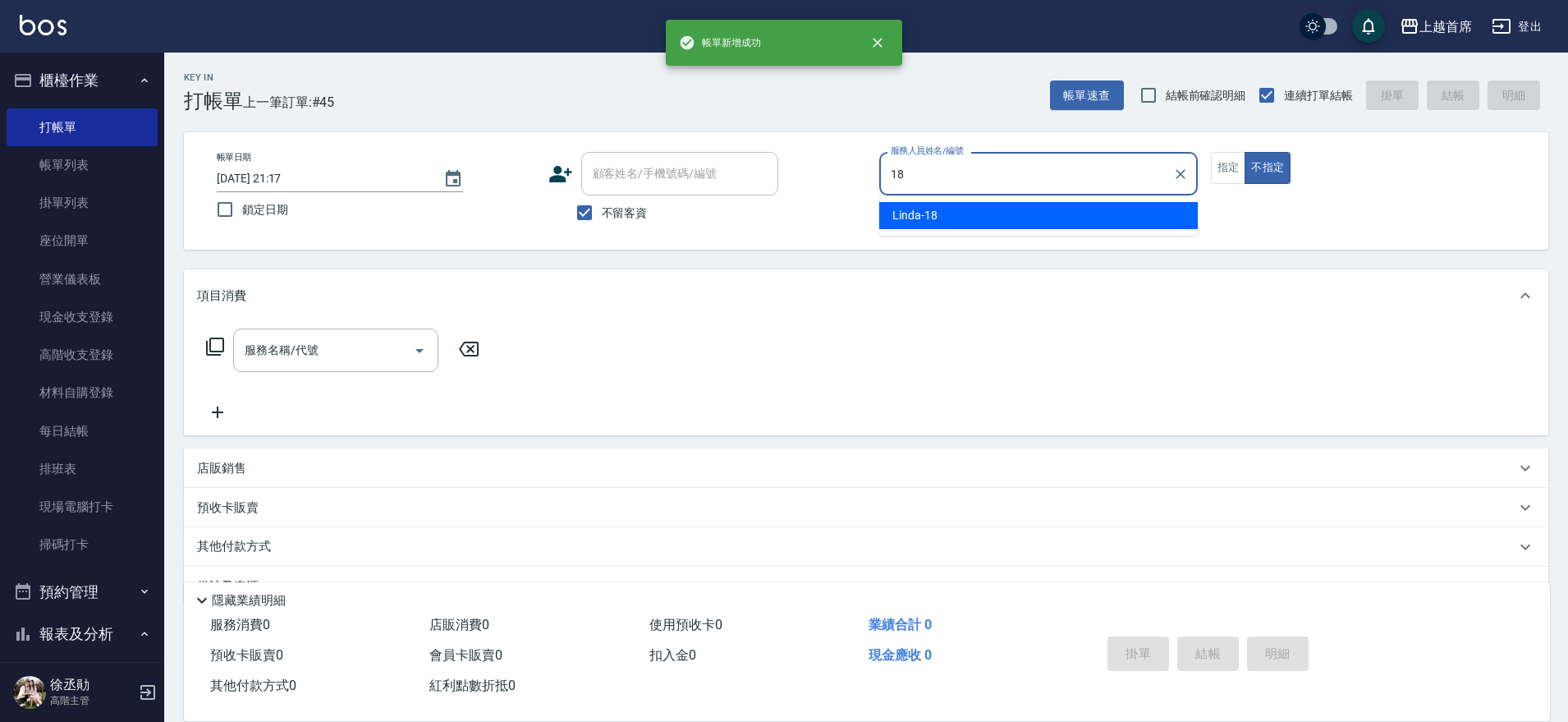
type input "Linda-18"
type button "false"
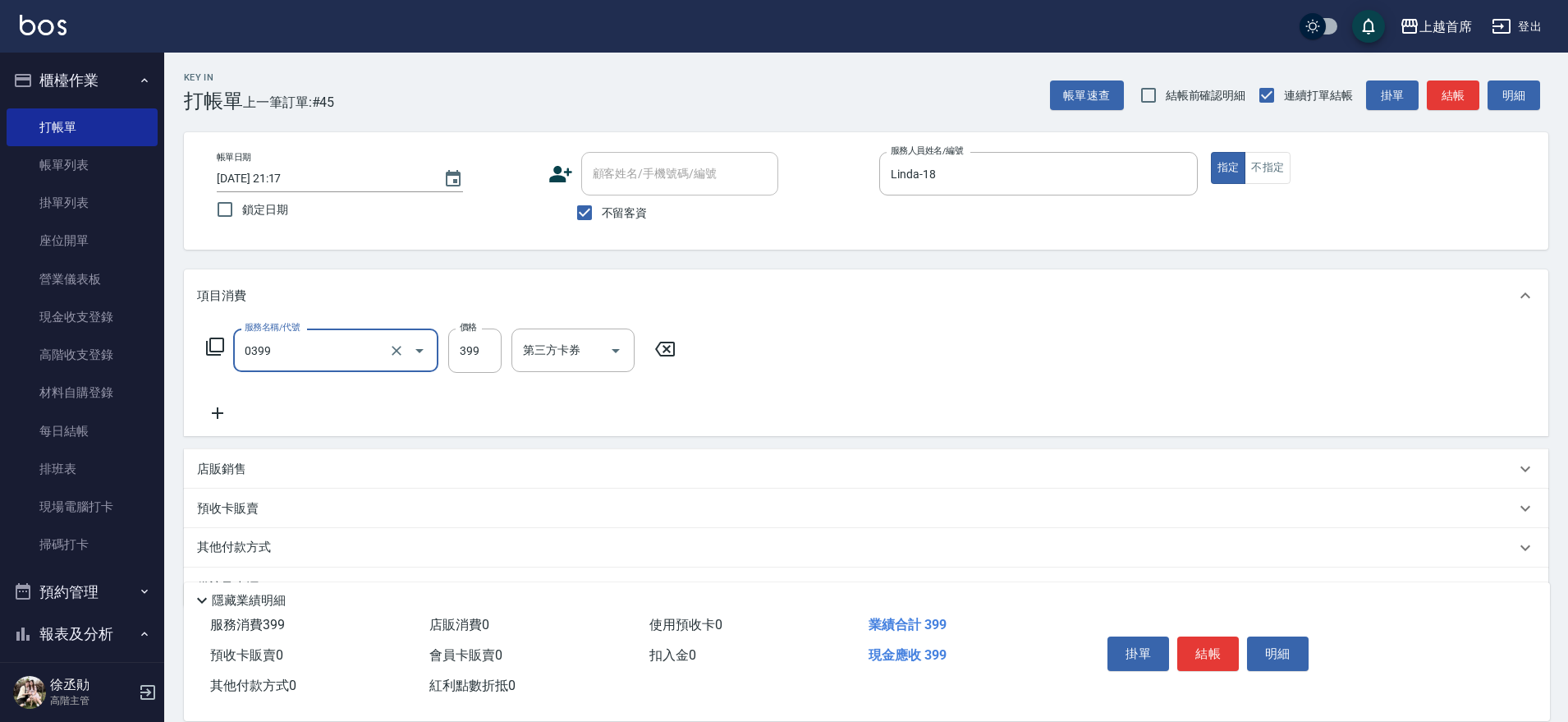
type input "海鹽洗髮(0399)"
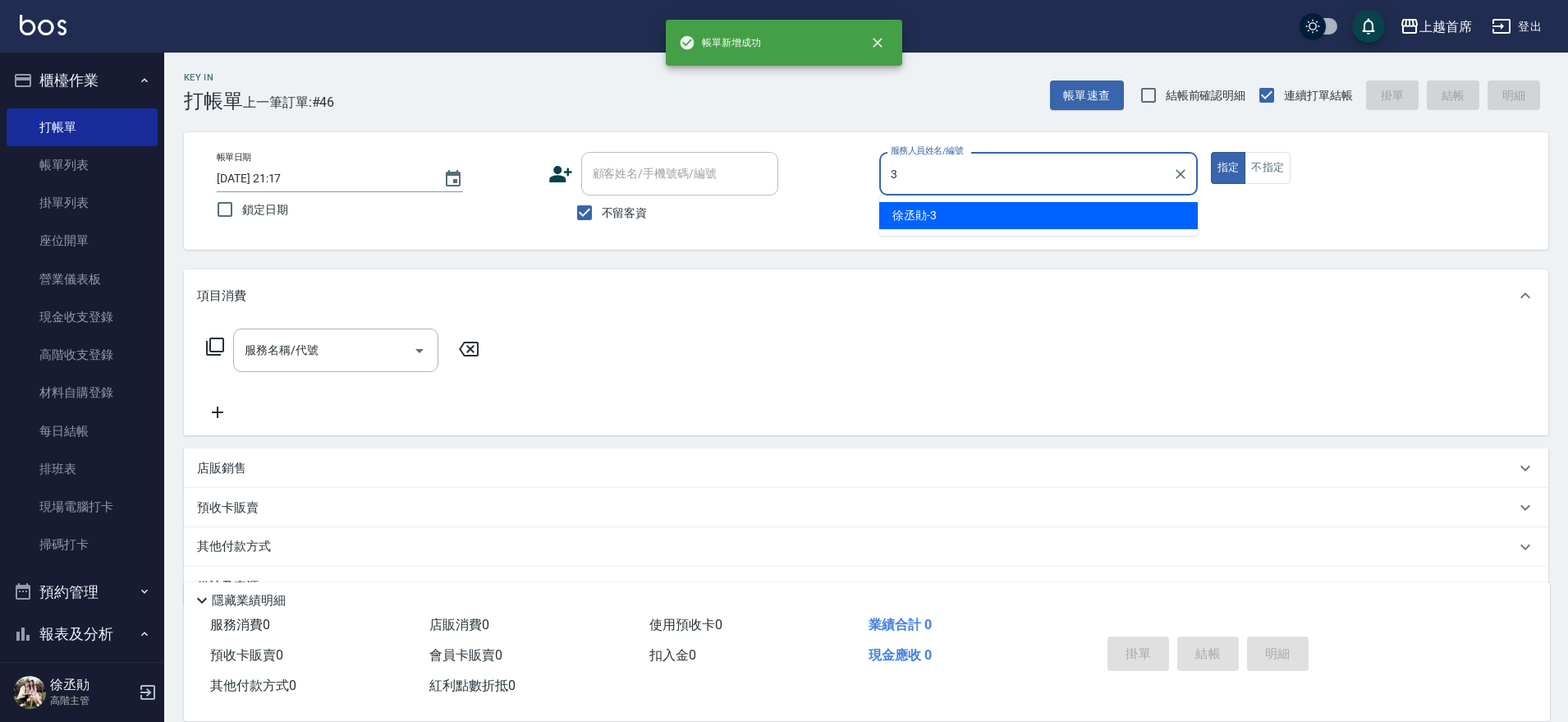
type input "[PERSON_NAME]-3"
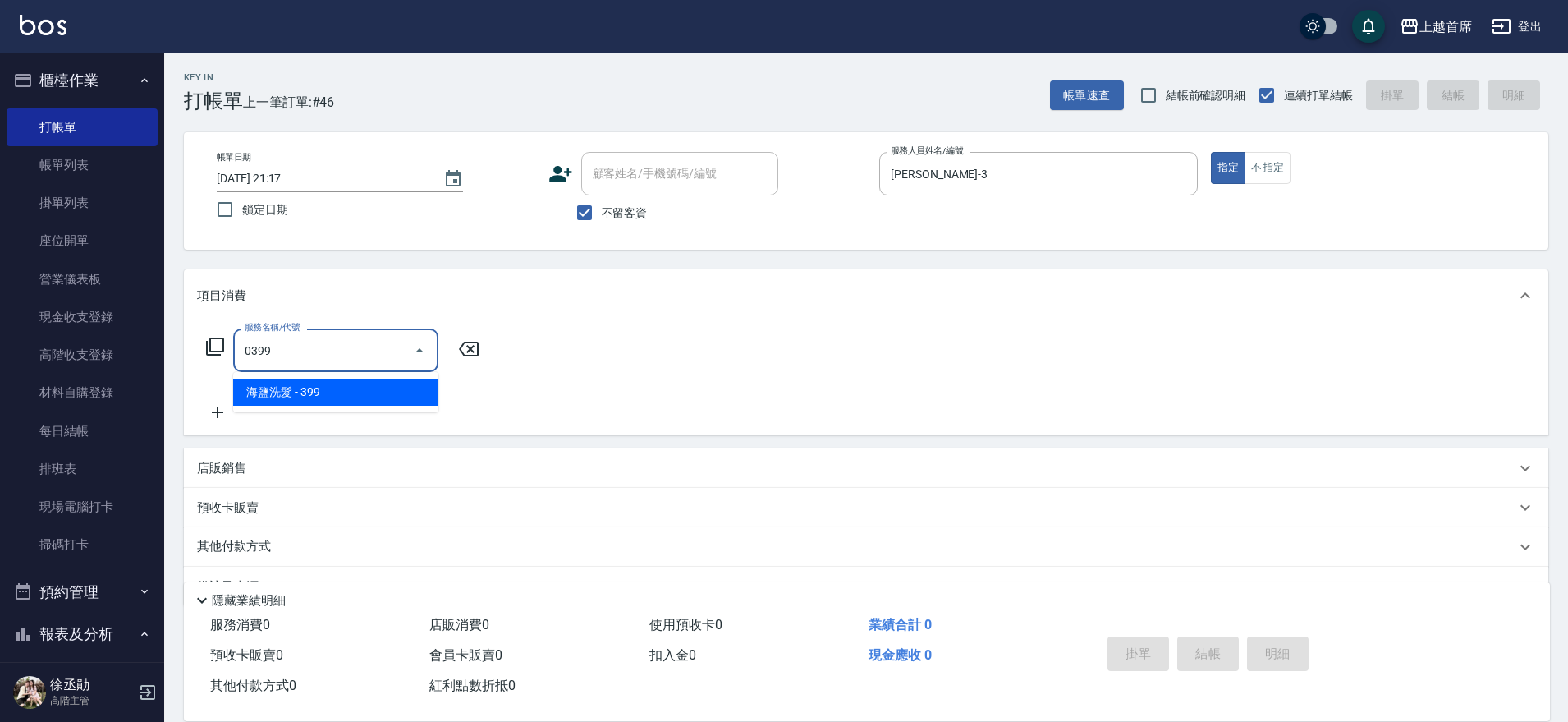
type input "海鹽洗髮(0399)"
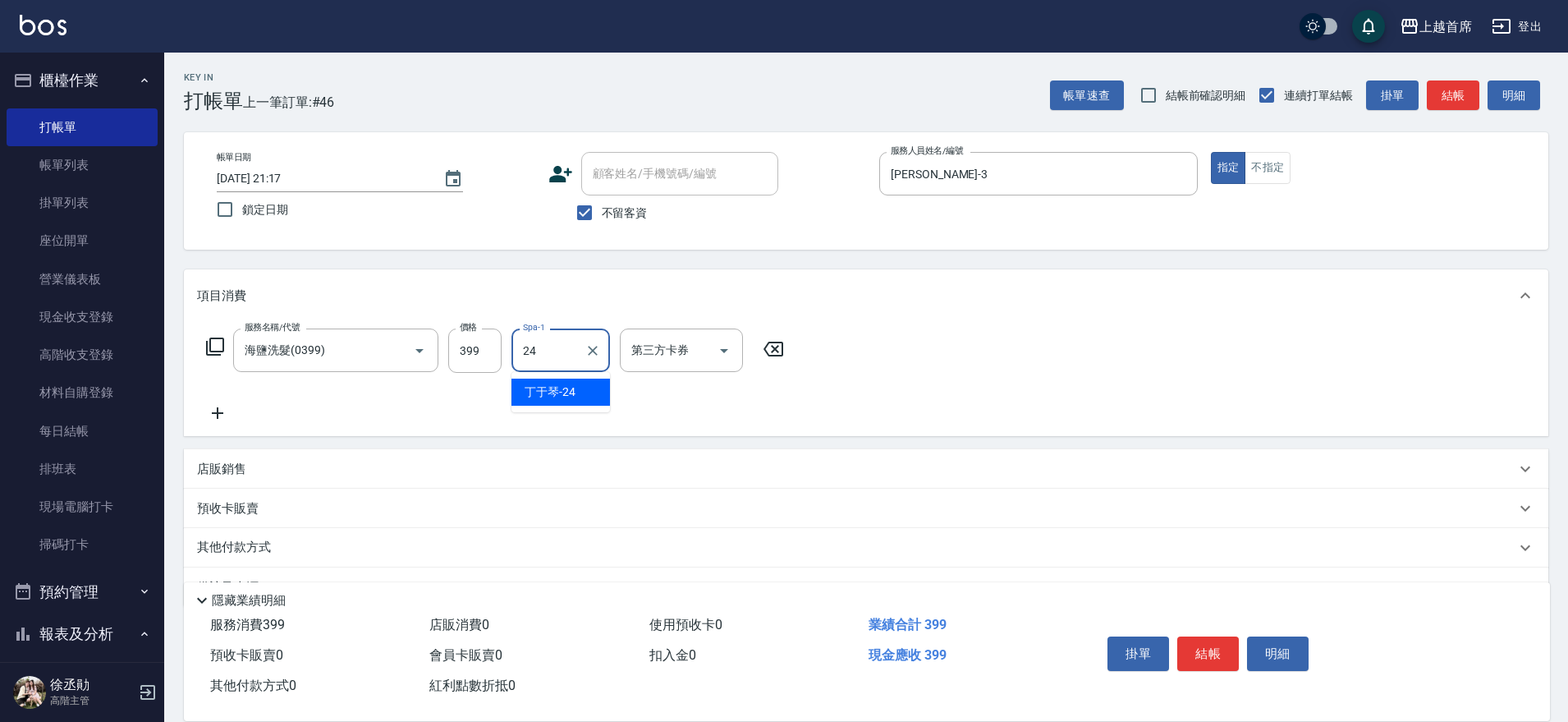
type input "[PERSON_NAME]-24"
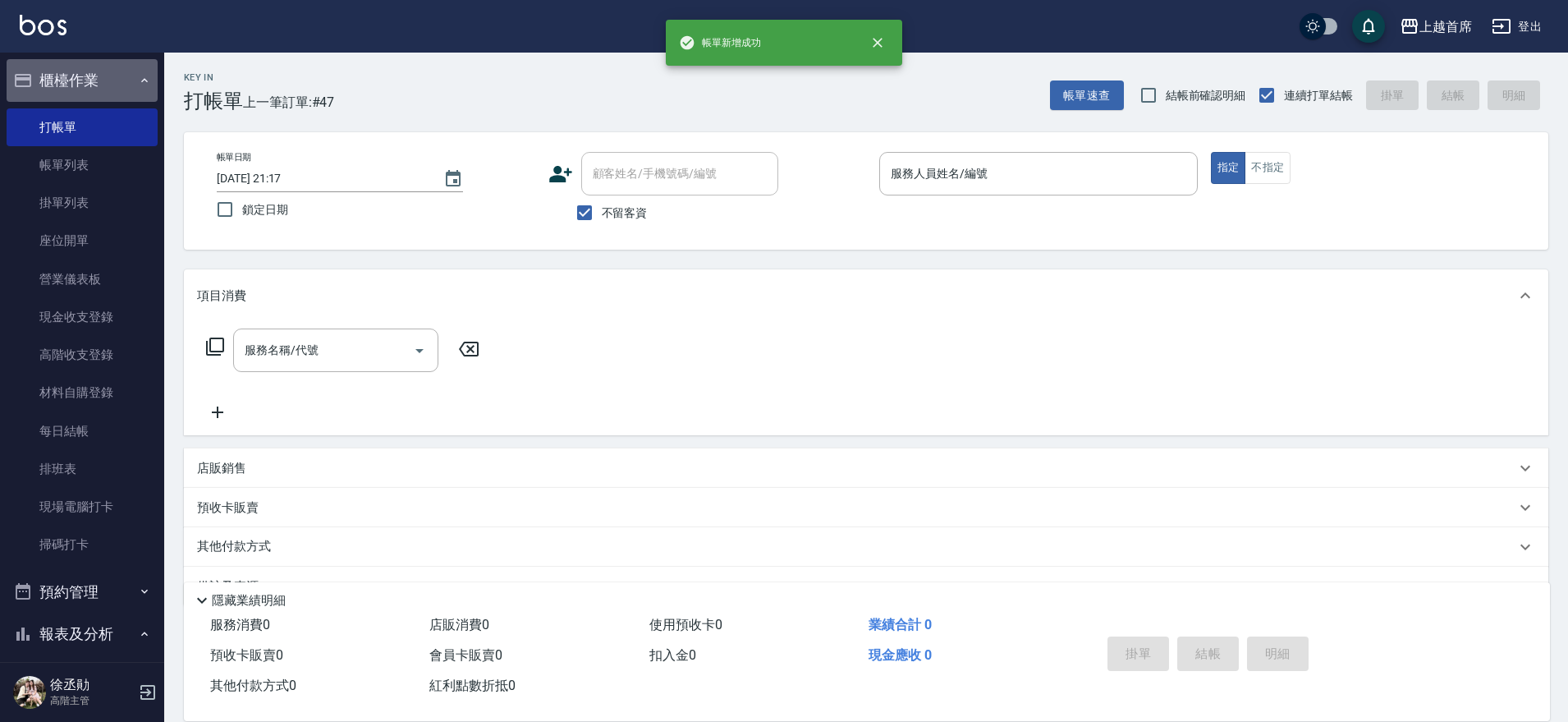
click at [89, 80] on button "櫃檯作業" at bounding box center [81, 80] width 151 height 43
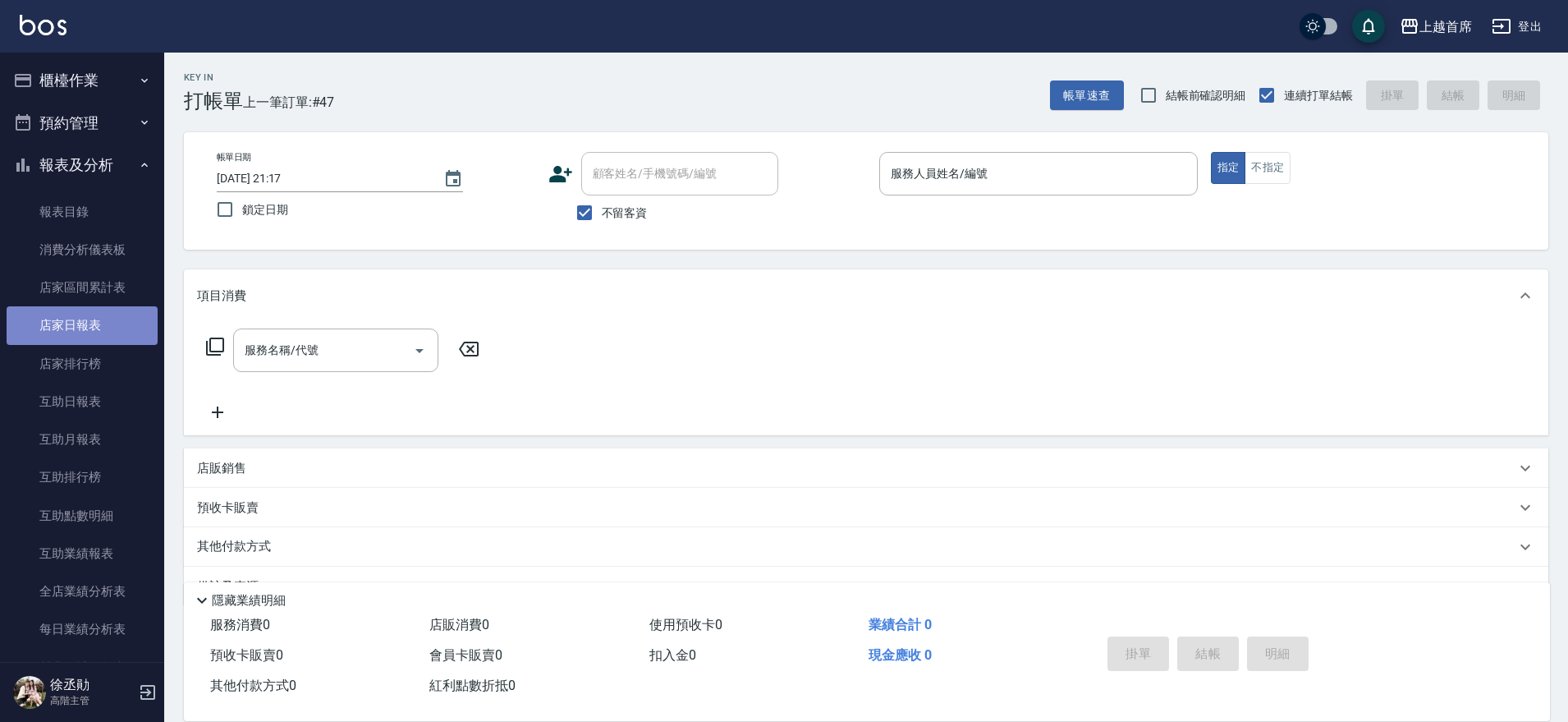
click at [108, 330] on link "店家日報表" at bounding box center [81, 325] width 151 height 38
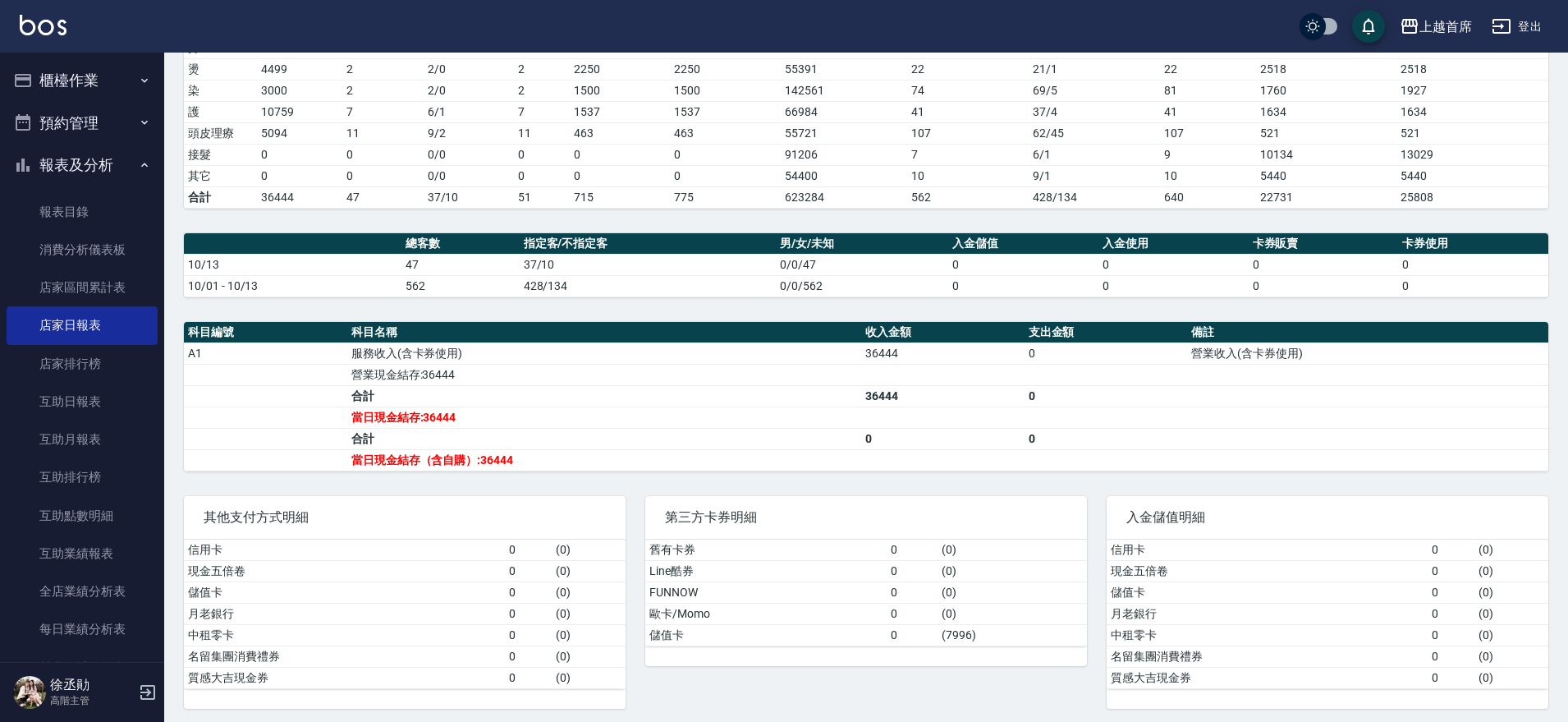
scroll to position [299, 0]
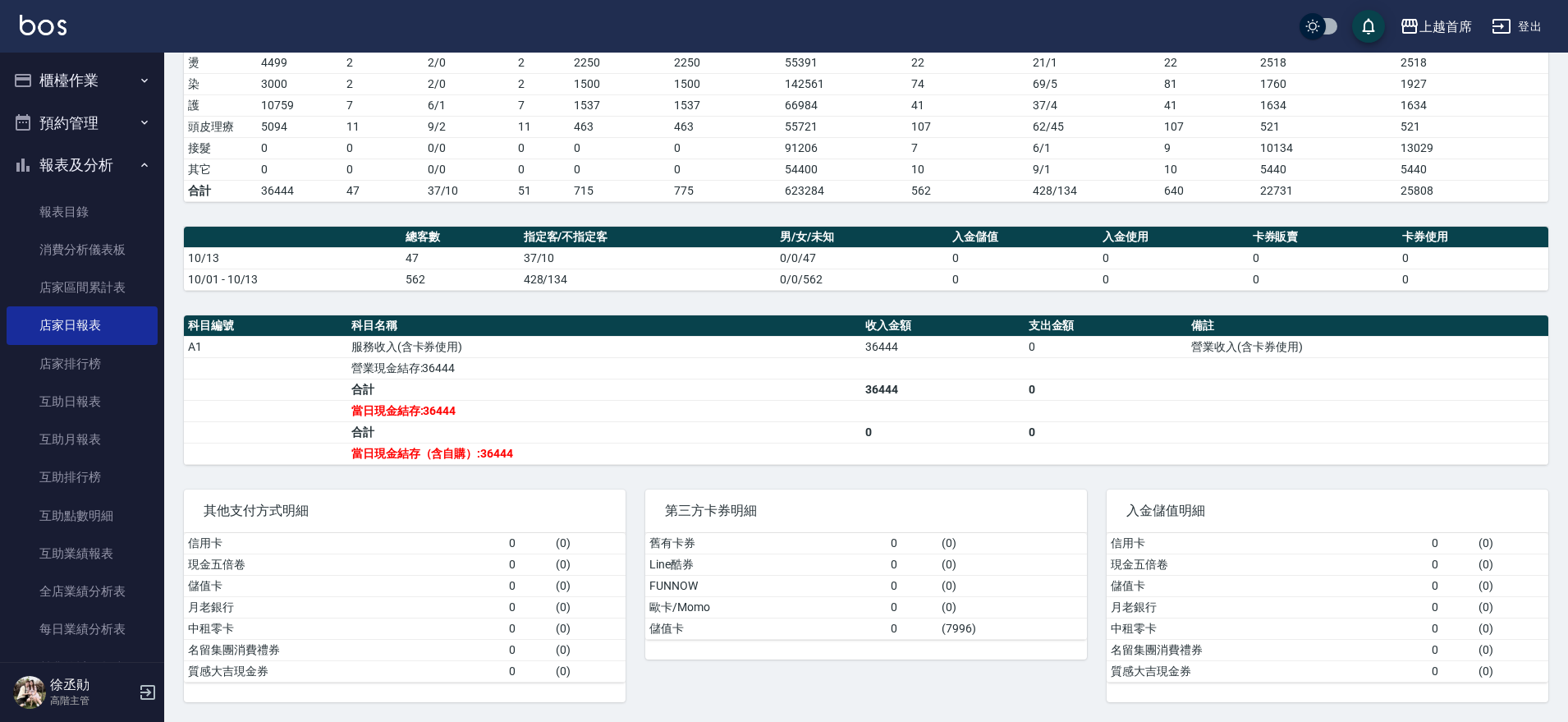
click at [1069, 466] on div "上越首席 [DATE] 店家日報表 列印時間： [DATE][PHONE_NUMBER]:17 Merchant Daily Report 店家日報表 [DA…" at bounding box center [867, 237] width 1404 height 969
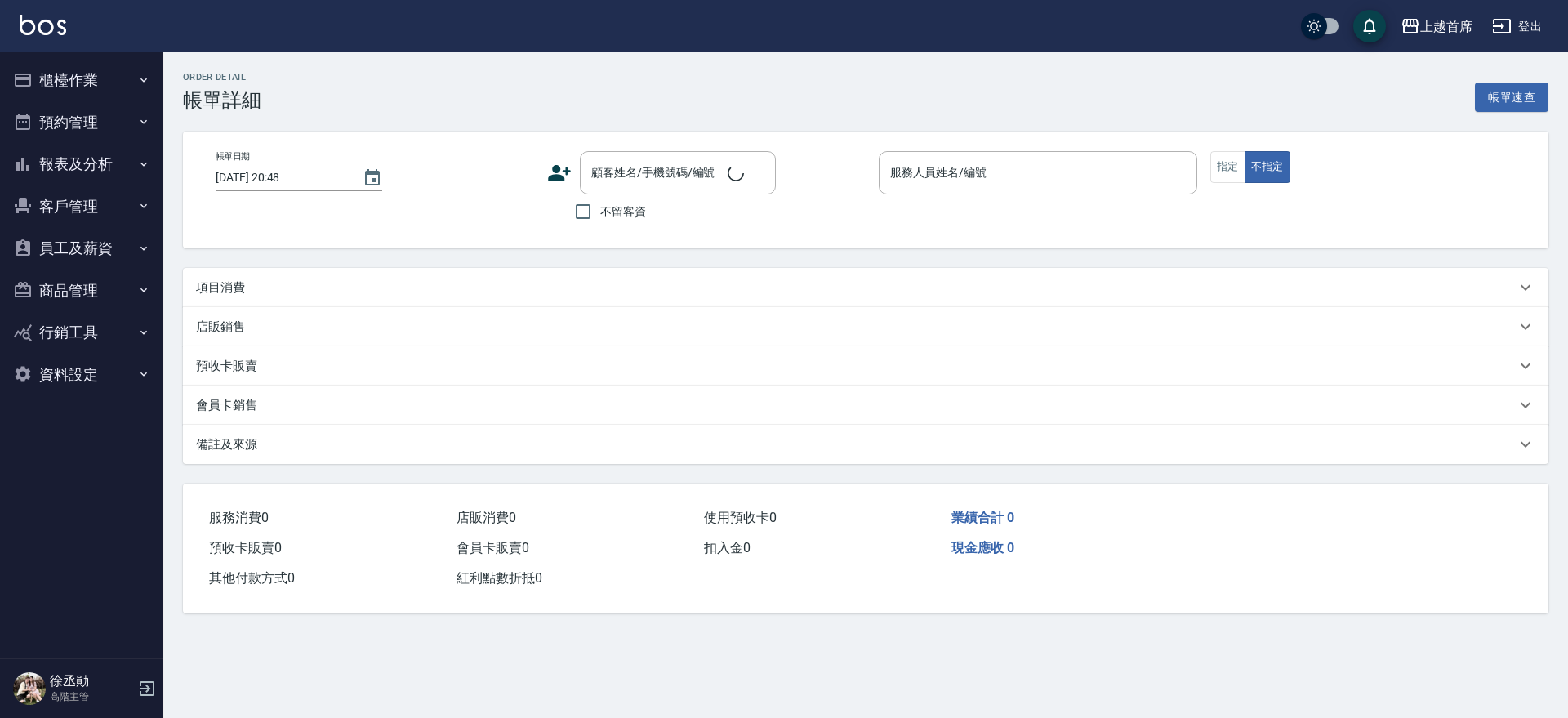
type input "[DATE] 20:01"
checkbox input "true"
type input "[PERSON_NAME]-11"
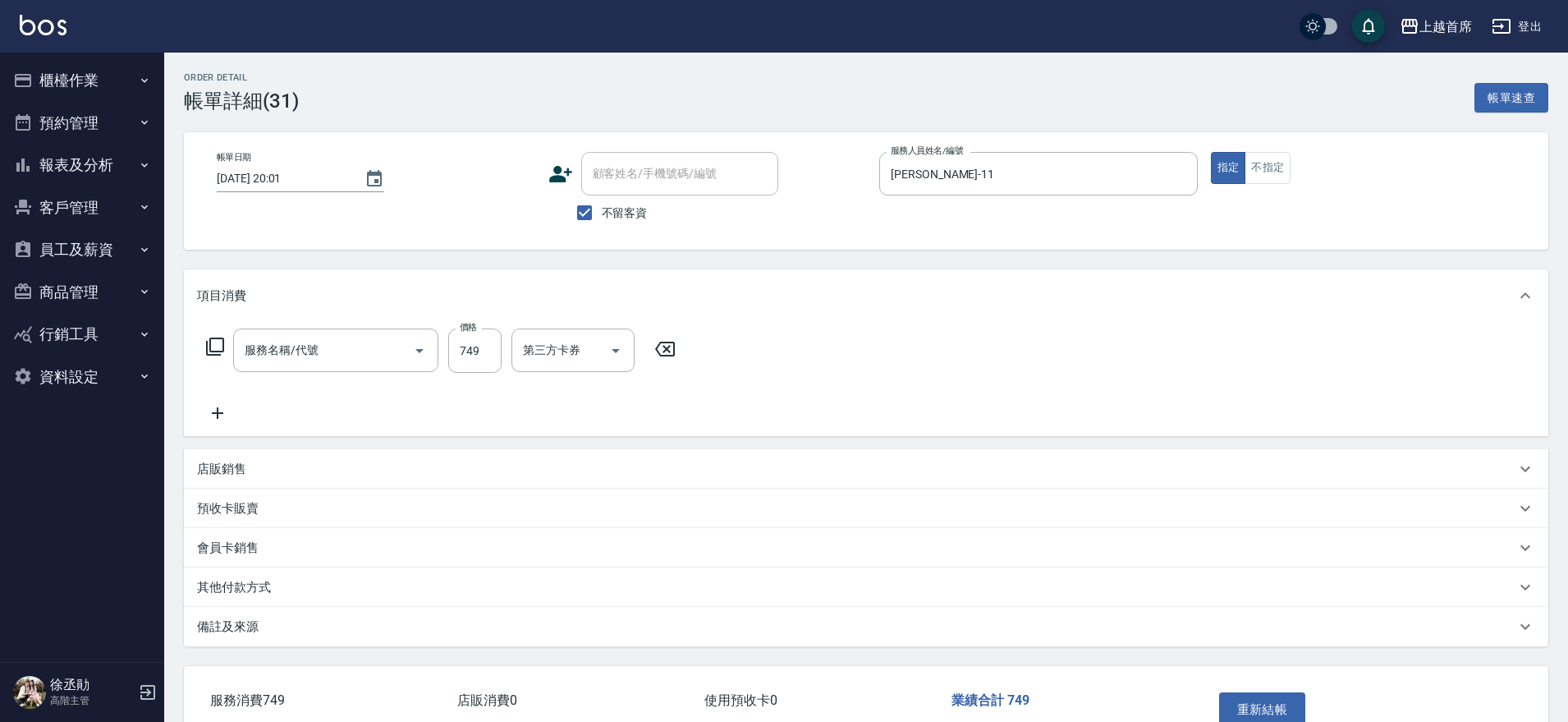
type input "海鹽洗剪749(2749)"
click at [562, 356] on input "洗髮-1" at bounding box center [561, 350] width 84 height 29
type input "2"
type input "[PERSON_NAME]-20"
click at [1252, 697] on button "重新結帳" at bounding box center [1262, 709] width 87 height 35
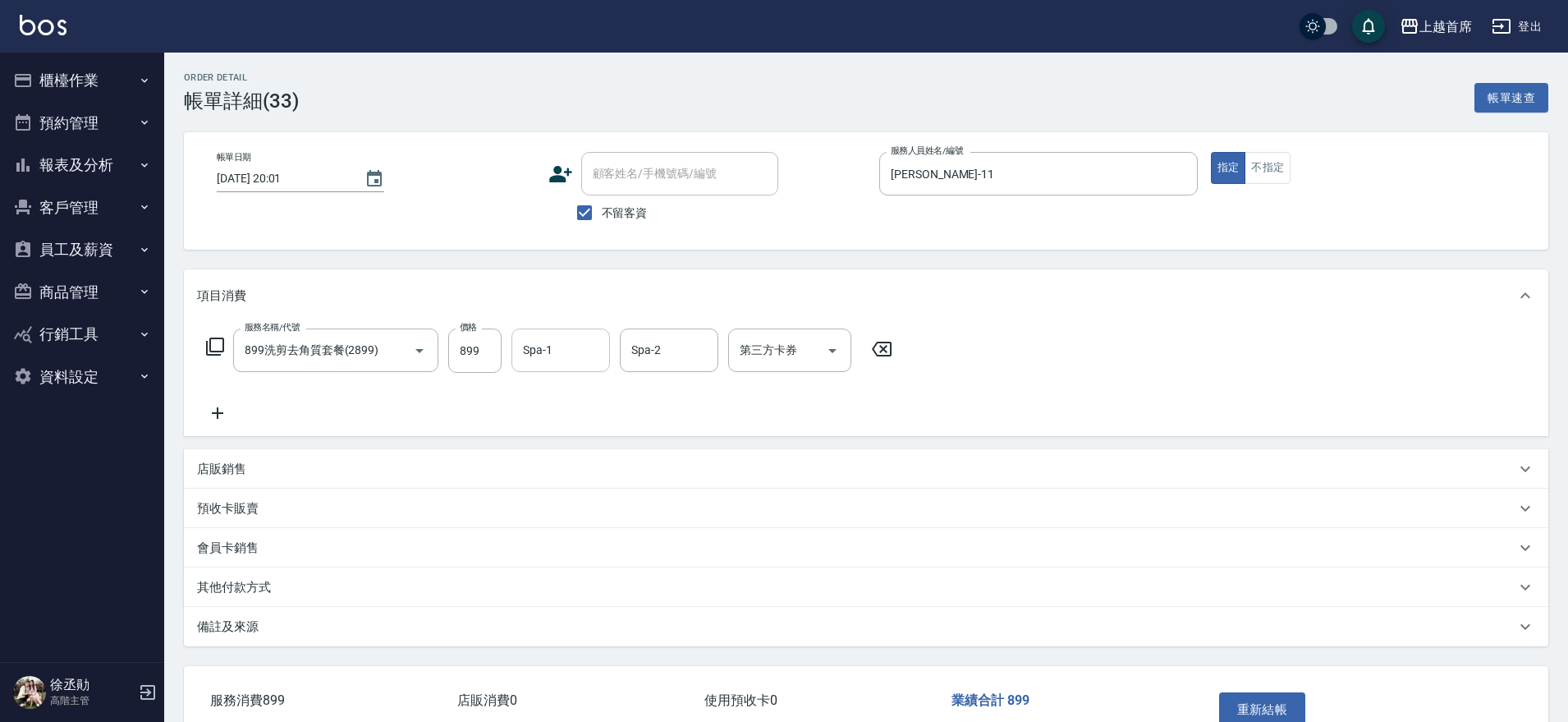
click at [565, 355] on input "Spa-1" at bounding box center [561, 350] width 84 height 29
type input "[PERSON_NAME]-20"
click at [1267, 701] on button "重新結帳" at bounding box center [1262, 709] width 87 height 35
